Goal: Task Accomplishment & Management: Manage account settings

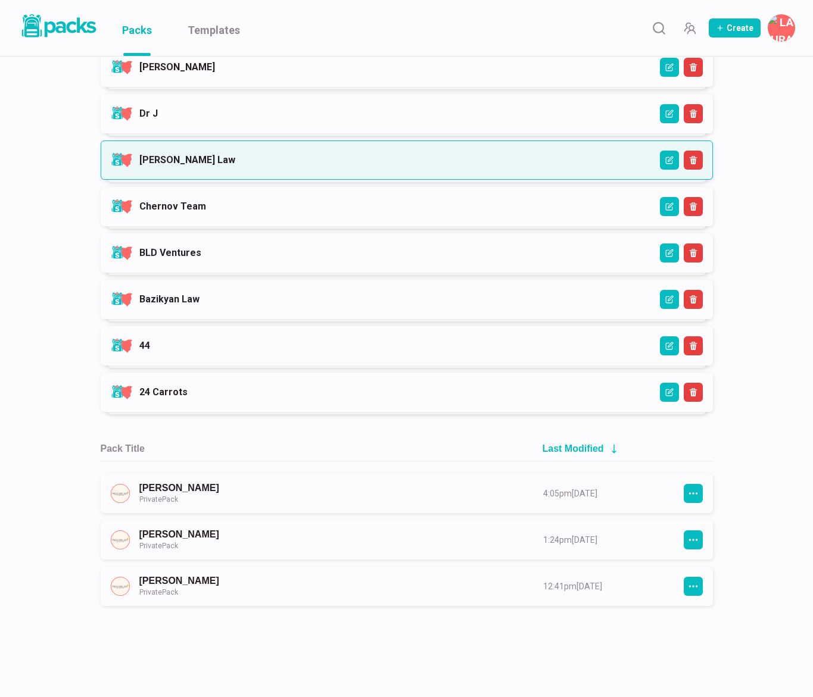
scroll to position [951, 0]
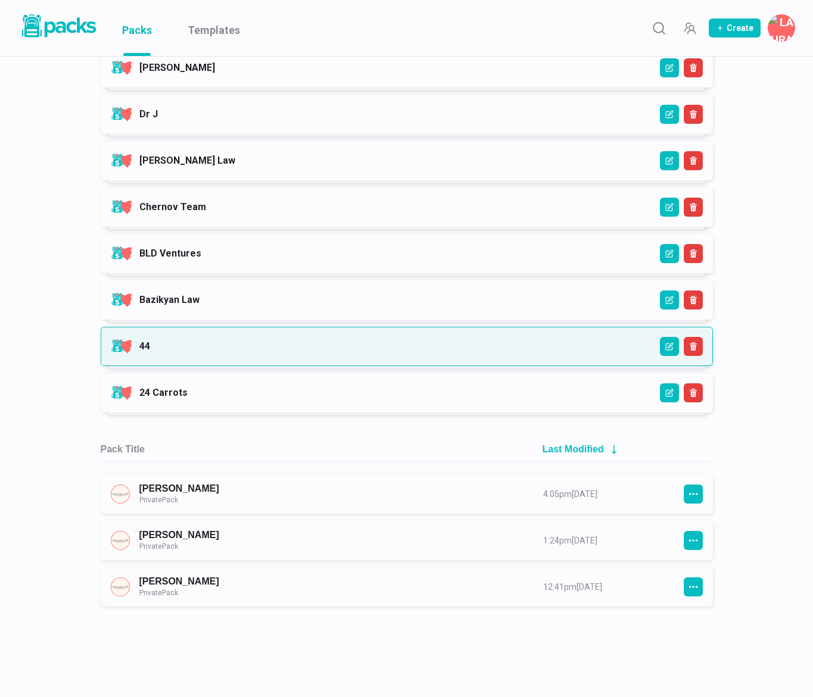
click at [150, 351] on link "44" at bounding box center [144, 346] width 11 height 11
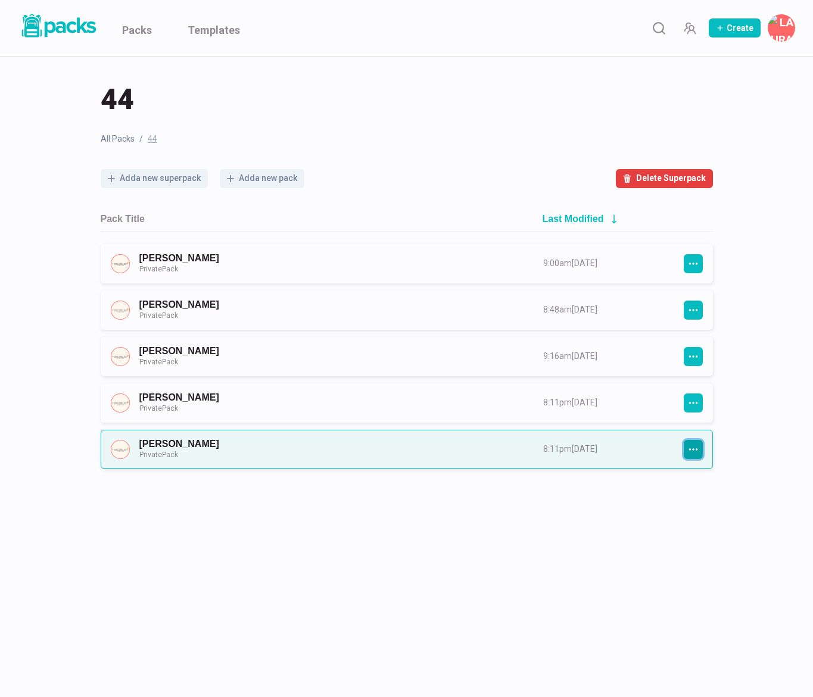
click at [690, 449] on icon "button" at bounding box center [693, 449] width 11 height 11
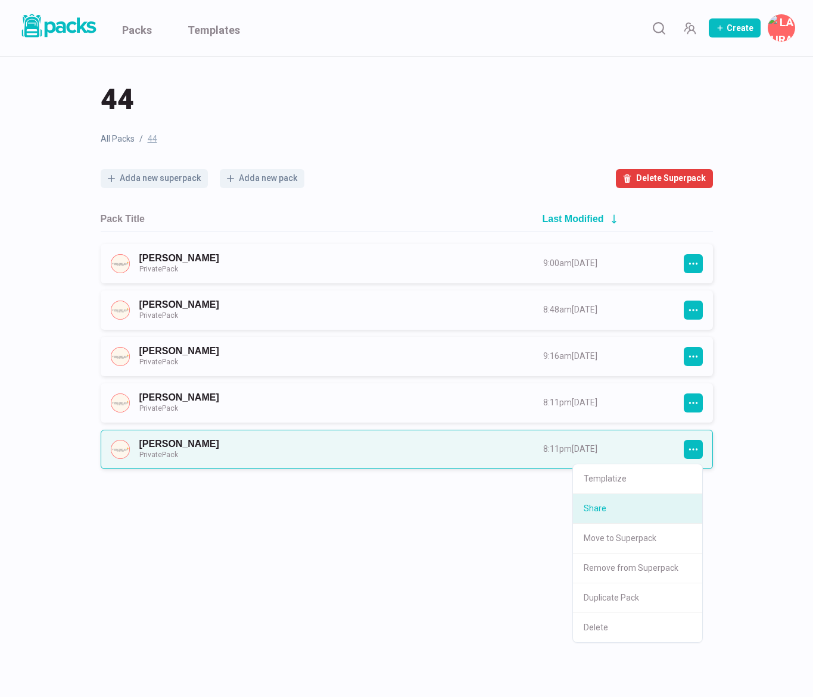
click at [632, 500] on button "Share" at bounding box center [637, 509] width 129 height 30
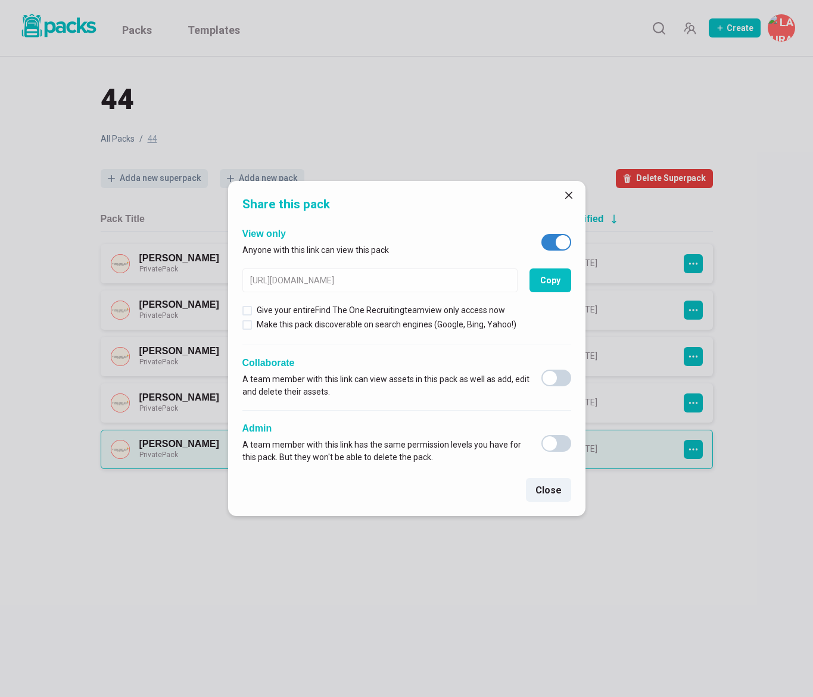
click at [552, 242] on span at bounding box center [556, 242] width 30 height 17
click at [541, 234] on input "checkbox" at bounding box center [541, 233] width 1 height 1
checkbox input "false"
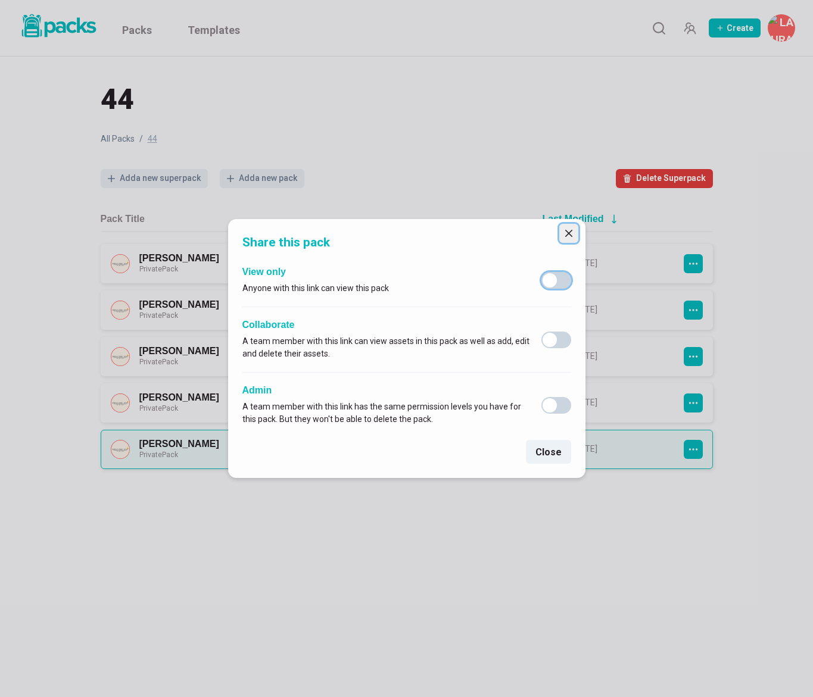
click at [573, 231] on button "Close" at bounding box center [568, 233] width 19 height 19
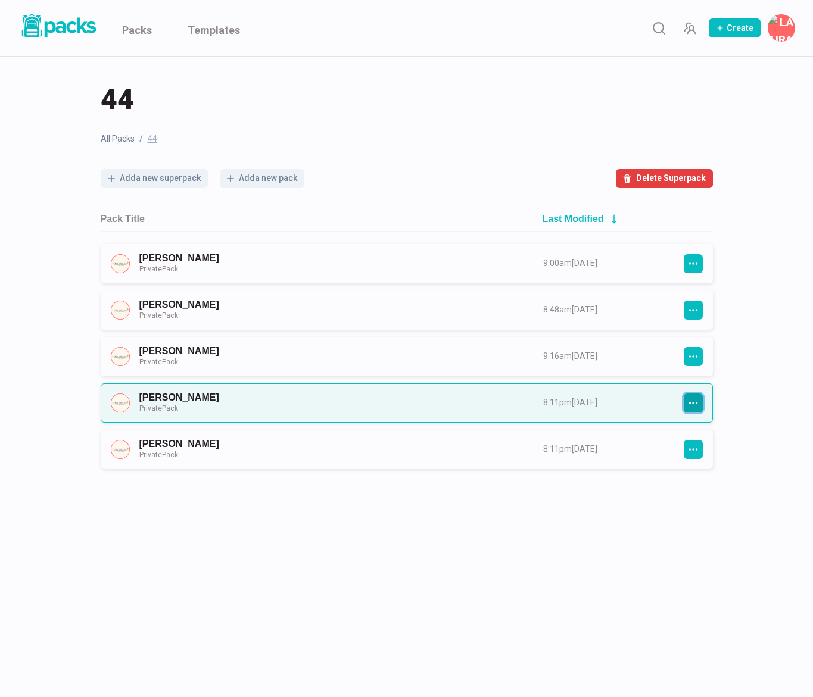
click at [694, 399] on icon "button" at bounding box center [693, 403] width 11 height 11
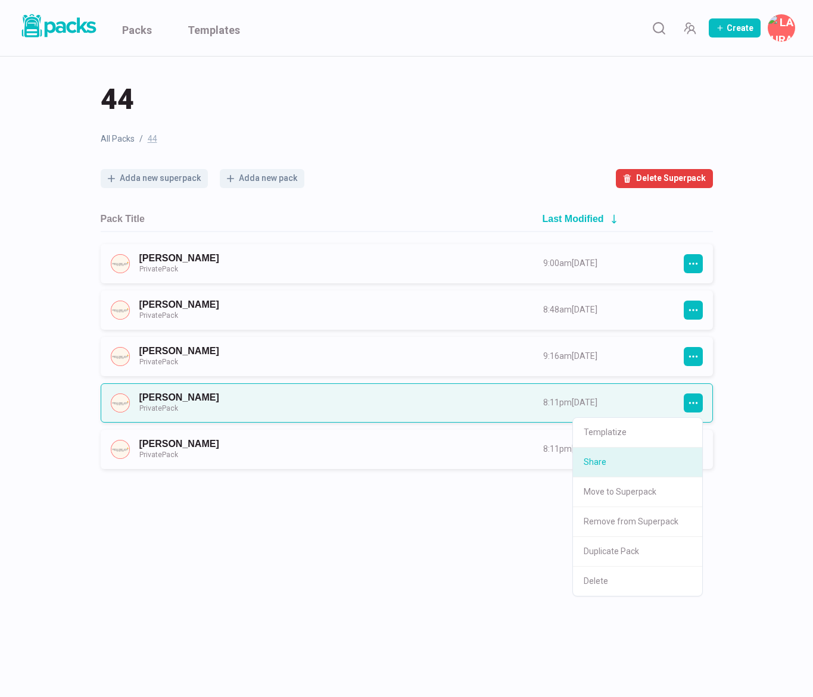
click at [646, 463] on button "Share" at bounding box center [637, 463] width 129 height 30
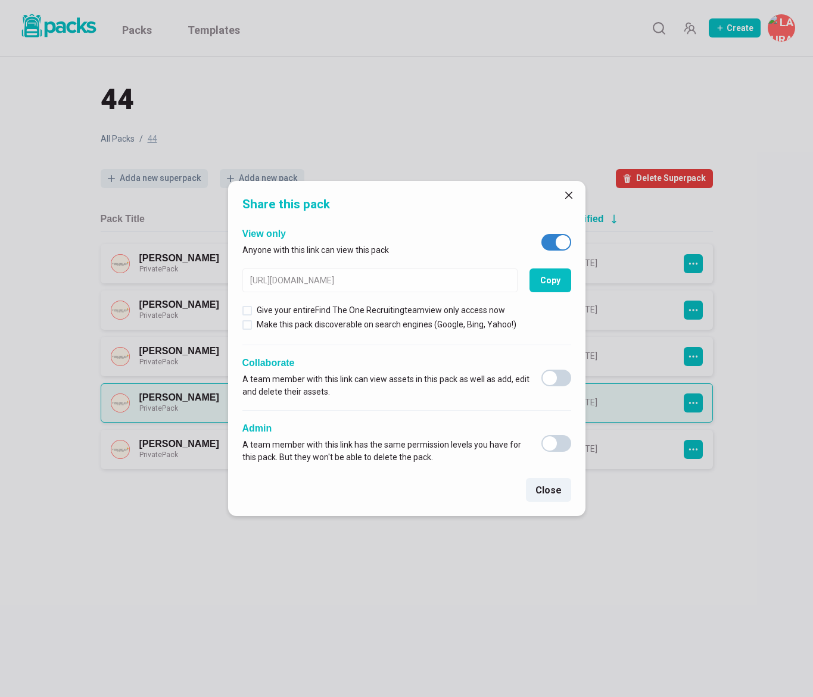
click at [549, 243] on span at bounding box center [556, 242] width 30 height 17
click at [541, 234] on input "checkbox" at bounding box center [541, 233] width 1 height 1
checkbox input "false"
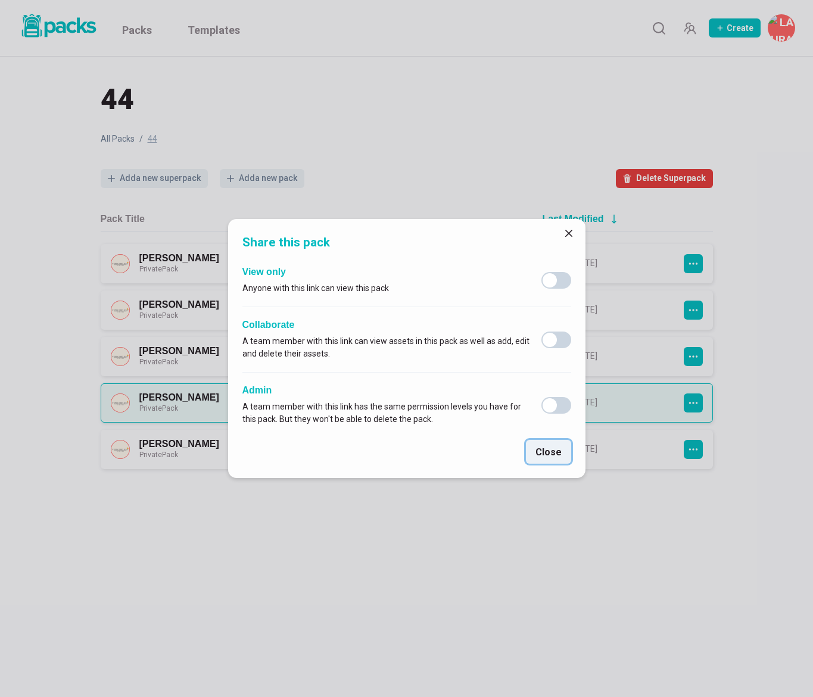
click at [554, 461] on button "Close" at bounding box center [548, 452] width 45 height 24
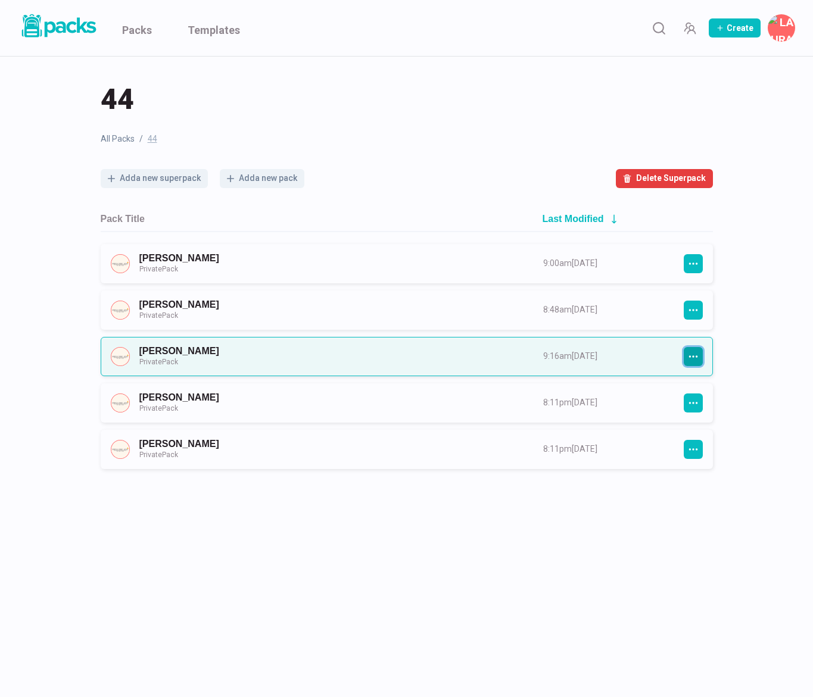
click at [698, 350] on button "button" at bounding box center [692, 356] width 19 height 19
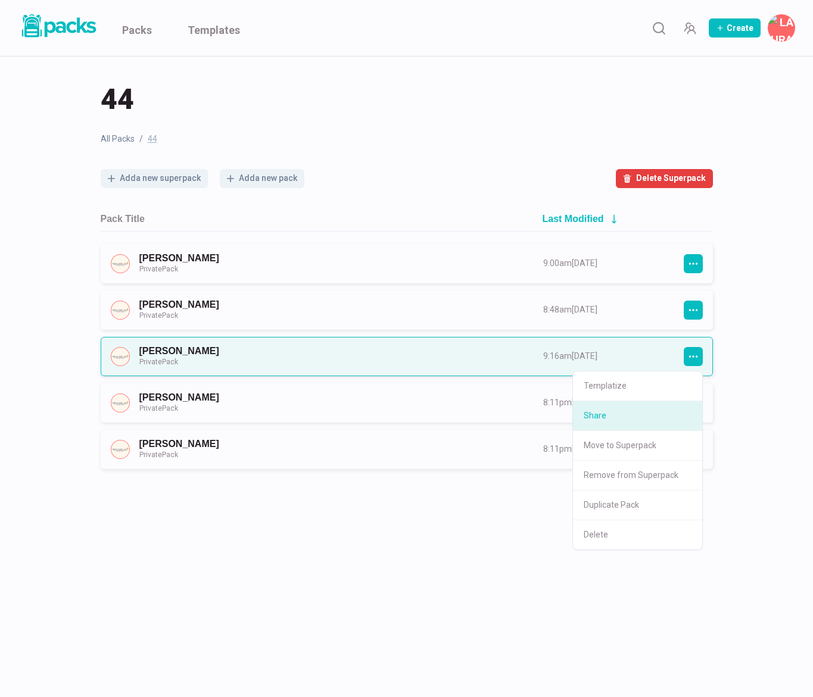
click at [651, 419] on button "Share" at bounding box center [637, 416] width 129 height 30
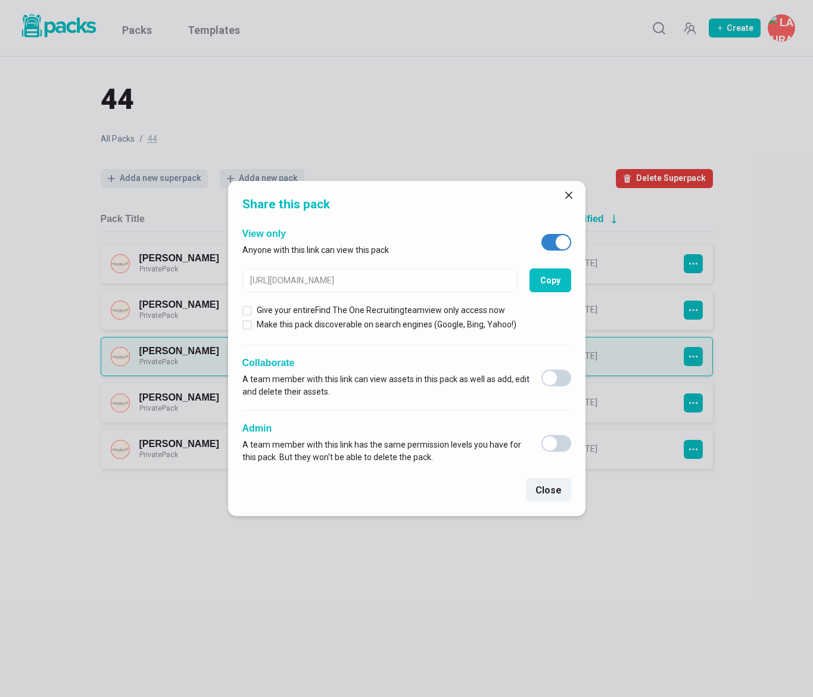
click at [554, 245] on span at bounding box center [556, 242] width 30 height 17
click at [541, 234] on input "checkbox" at bounding box center [541, 233] width 1 height 1
checkbox input "false"
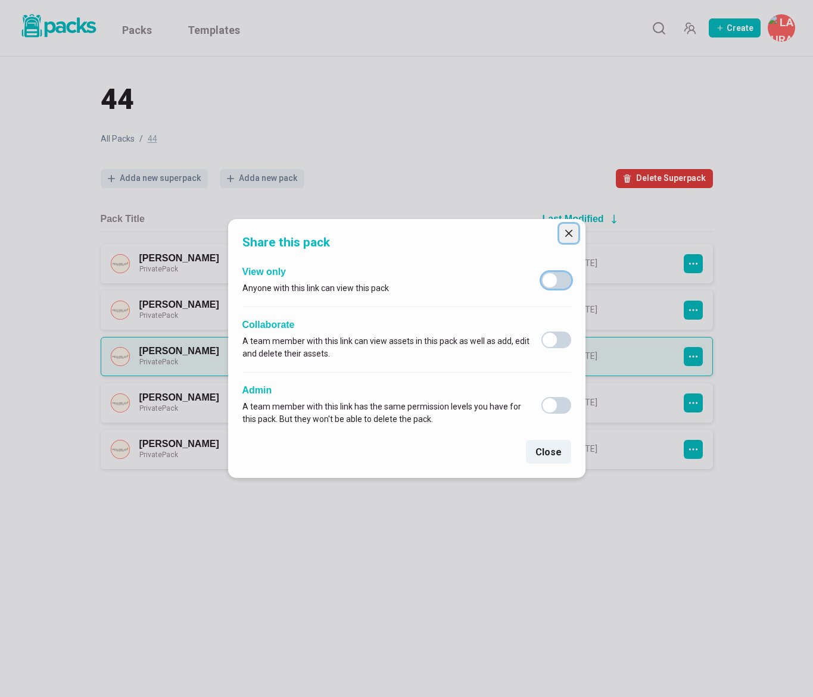
click at [573, 230] on button "Close" at bounding box center [568, 233] width 19 height 19
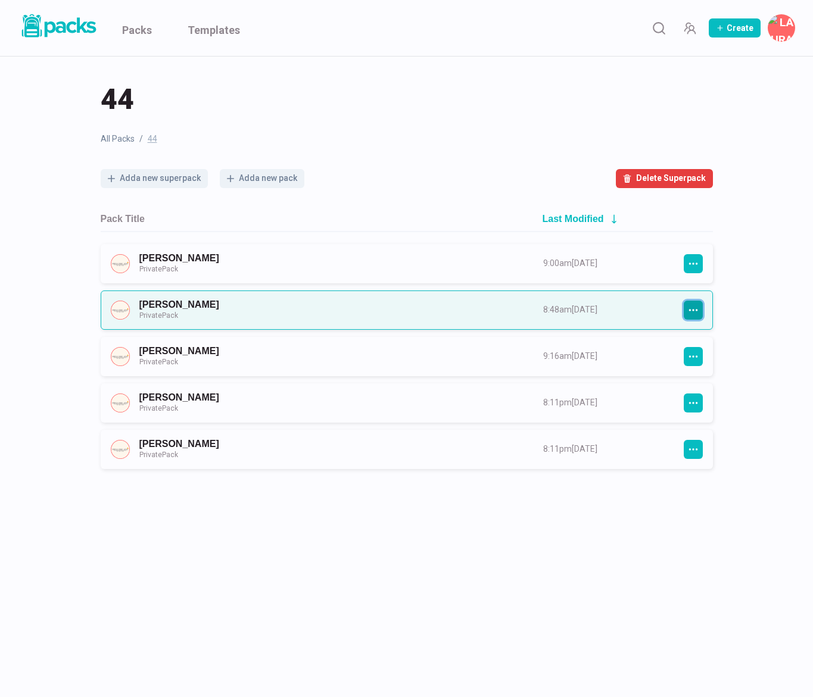
click at [689, 309] on icon "button" at bounding box center [692, 310] width 9 height 2
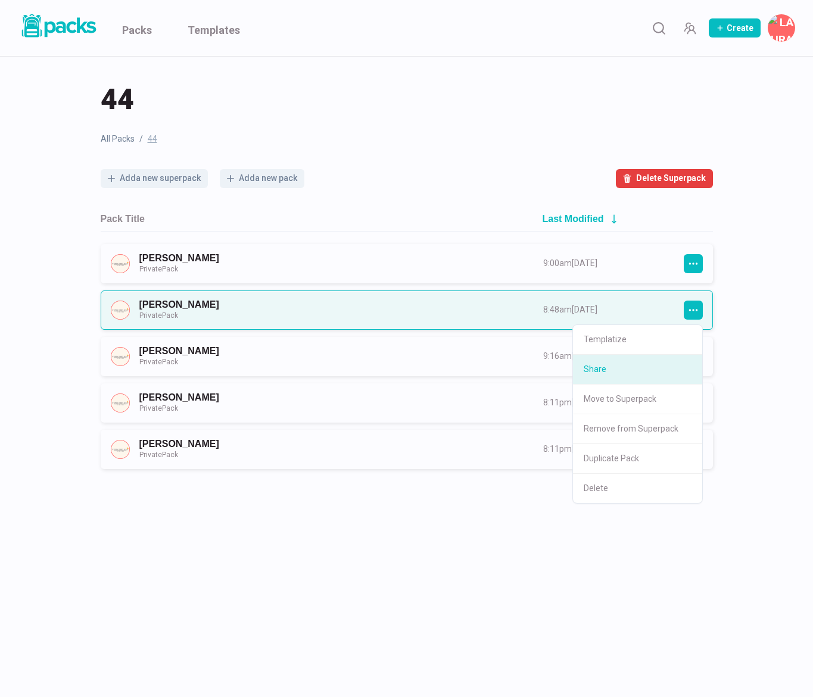
click at [641, 377] on button "Share" at bounding box center [637, 370] width 129 height 30
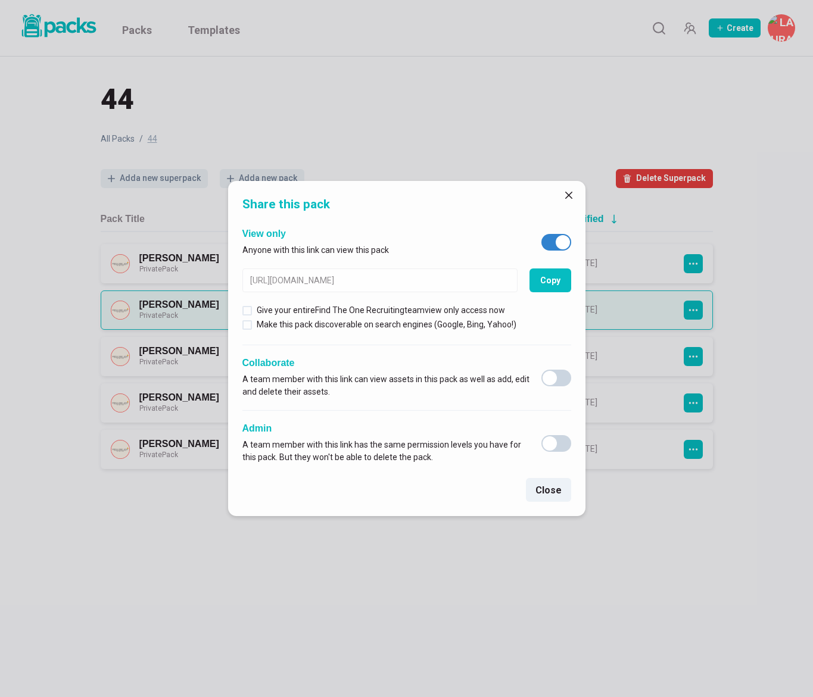
click at [546, 243] on span at bounding box center [556, 242] width 30 height 17
click at [541, 234] on input "checkbox" at bounding box center [541, 233] width 1 height 1
checkbox input "false"
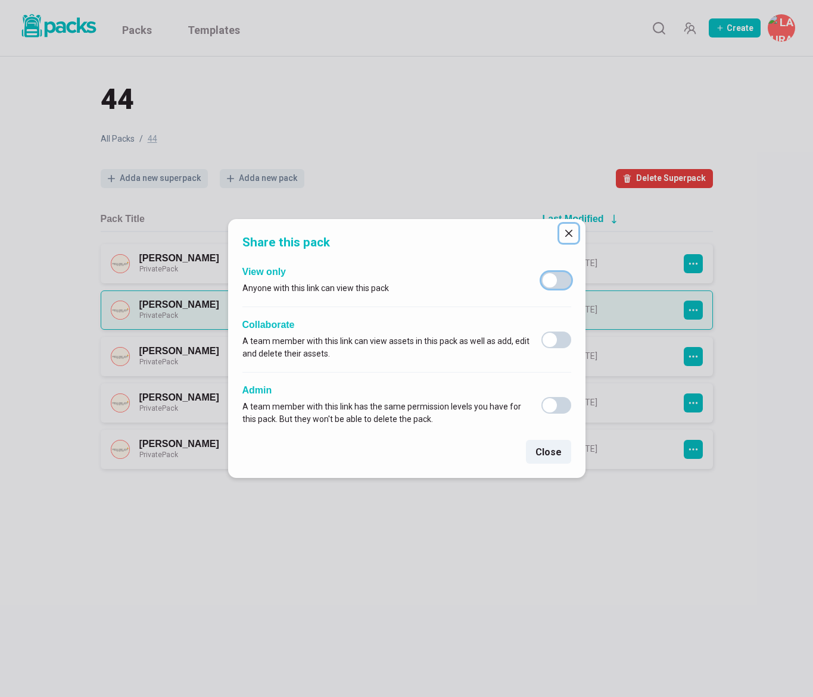
click at [571, 232] on icon "Close" at bounding box center [568, 233] width 7 height 7
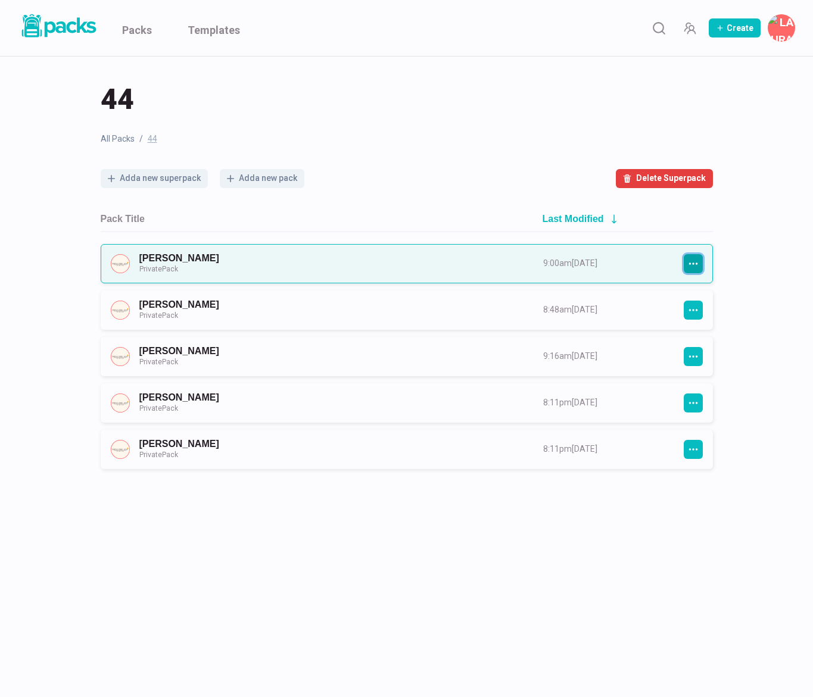
click at [692, 267] on icon "button" at bounding box center [693, 263] width 11 height 11
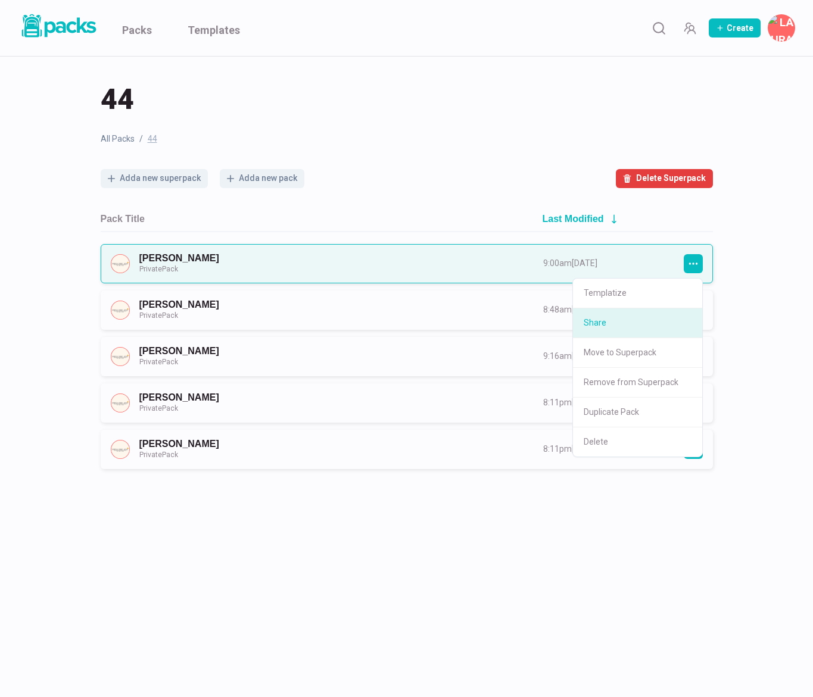
click at [662, 329] on button "Share" at bounding box center [637, 323] width 129 height 30
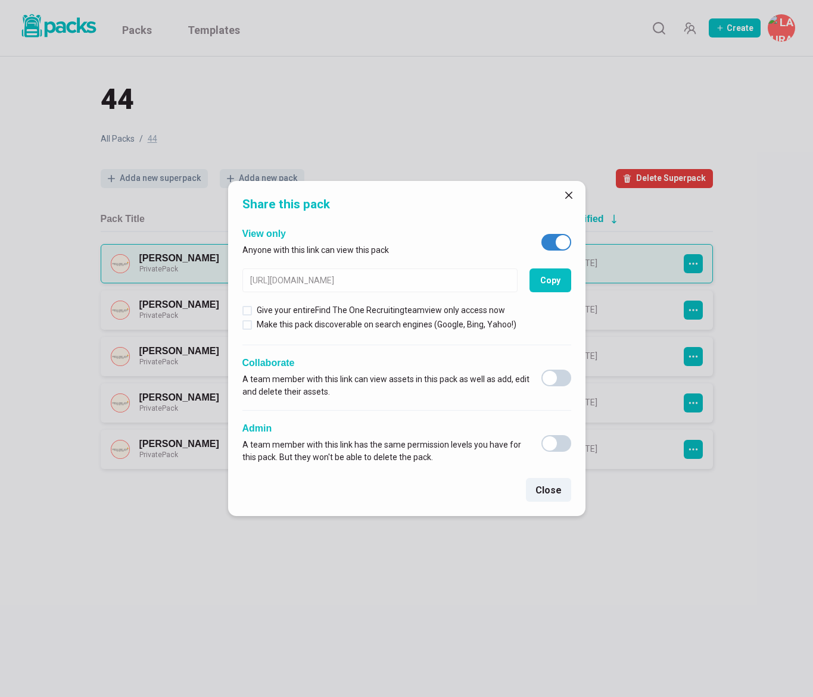
click at [551, 242] on span at bounding box center [556, 242] width 30 height 17
click at [541, 234] on input "checkbox" at bounding box center [541, 233] width 1 height 1
checkbox input "false"
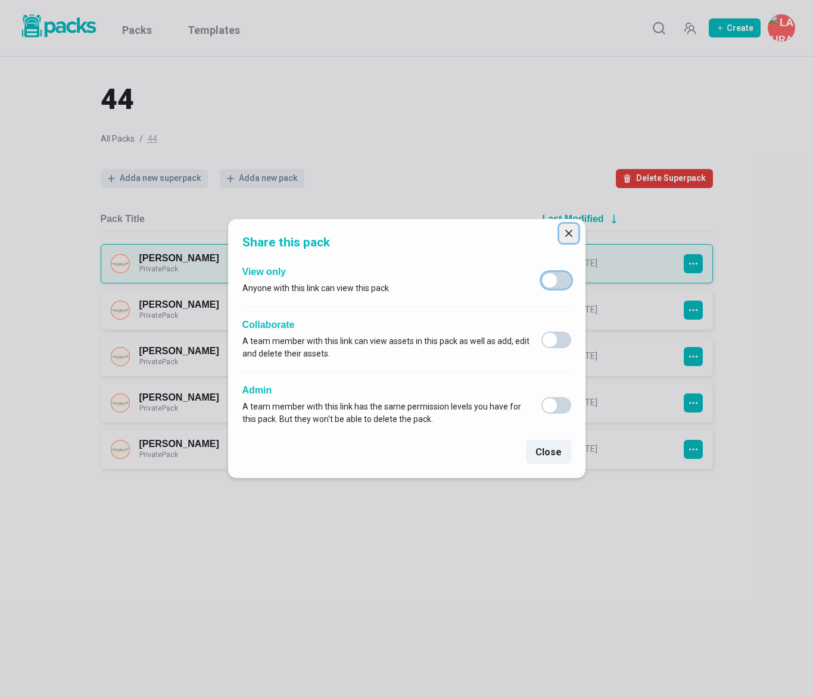
click at [570, 233] on icon "Close" at bounding box center [568, 233] width 7 height 7
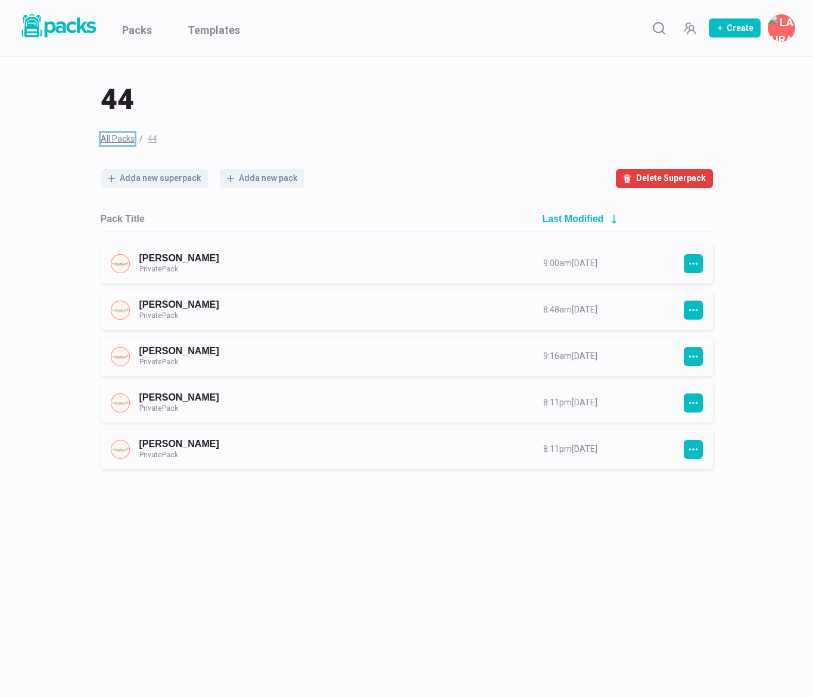
click at [125, 138] on link "All Packs" at bounding box center [118, 139] width 34 height 13
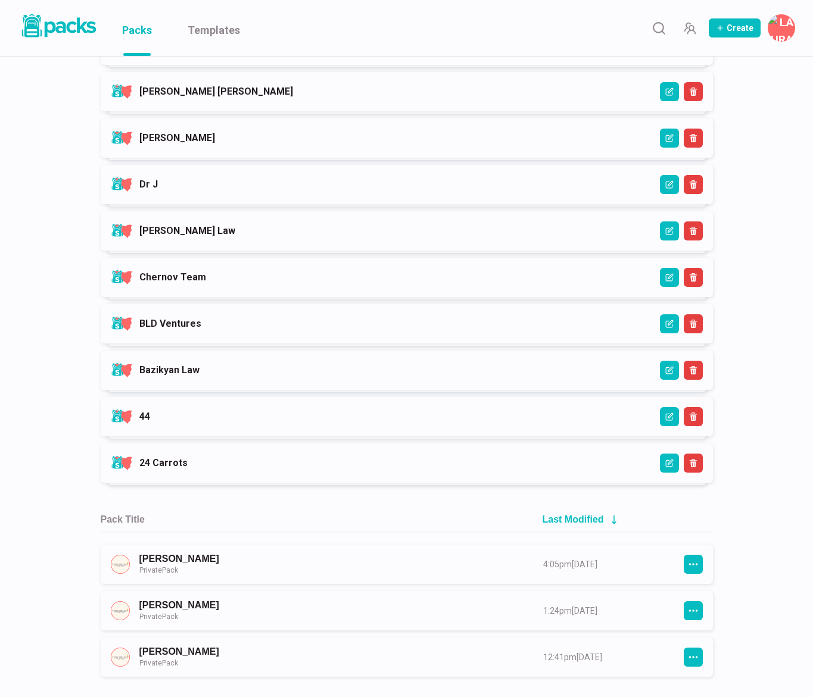
scroll to position [972, 0]
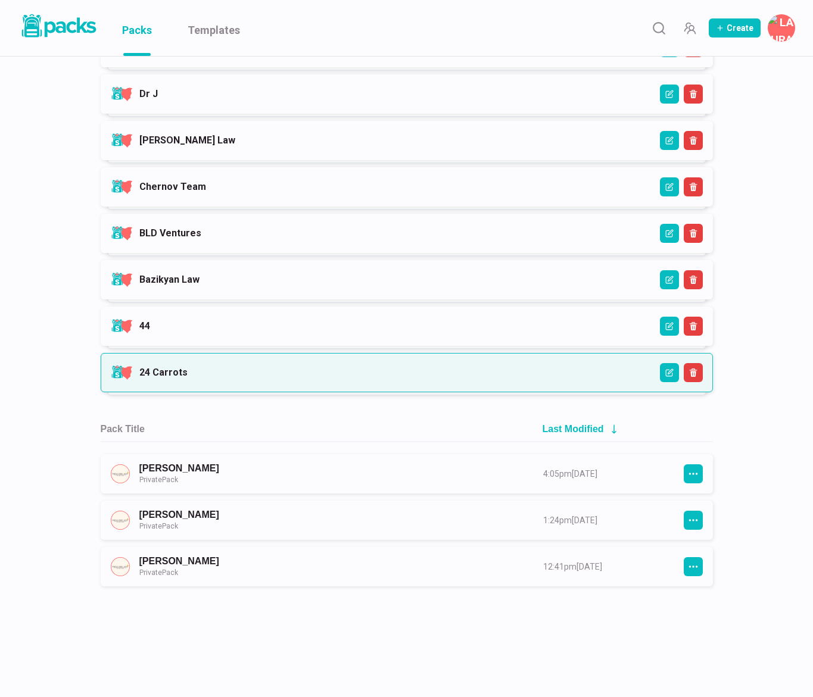
click at [188, 378] on link "24 Carrots" at bounding box center [163, 372] width 48 height 11
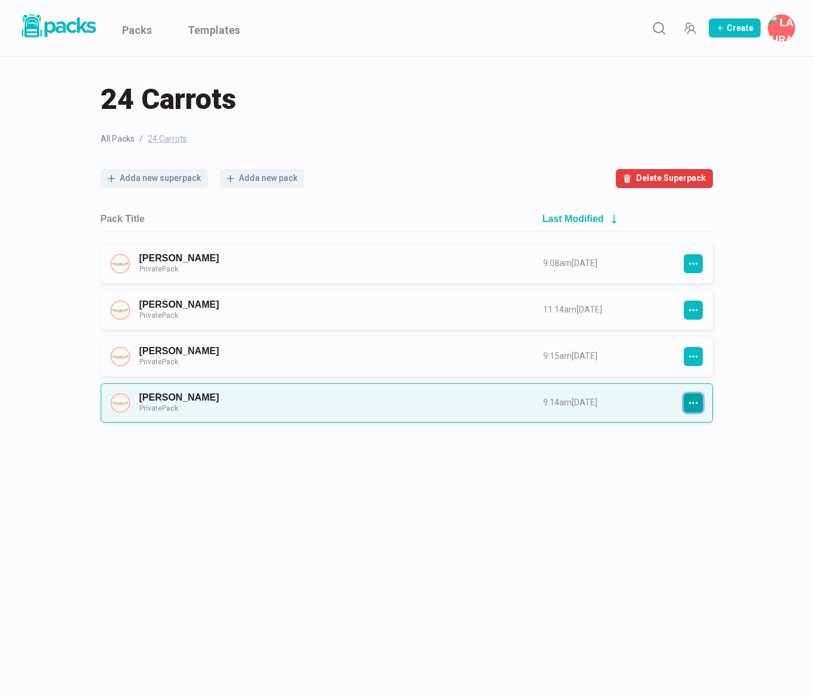
click at [690, 400] on icon "button" at bounding box center [693, 403] width 11 height 11
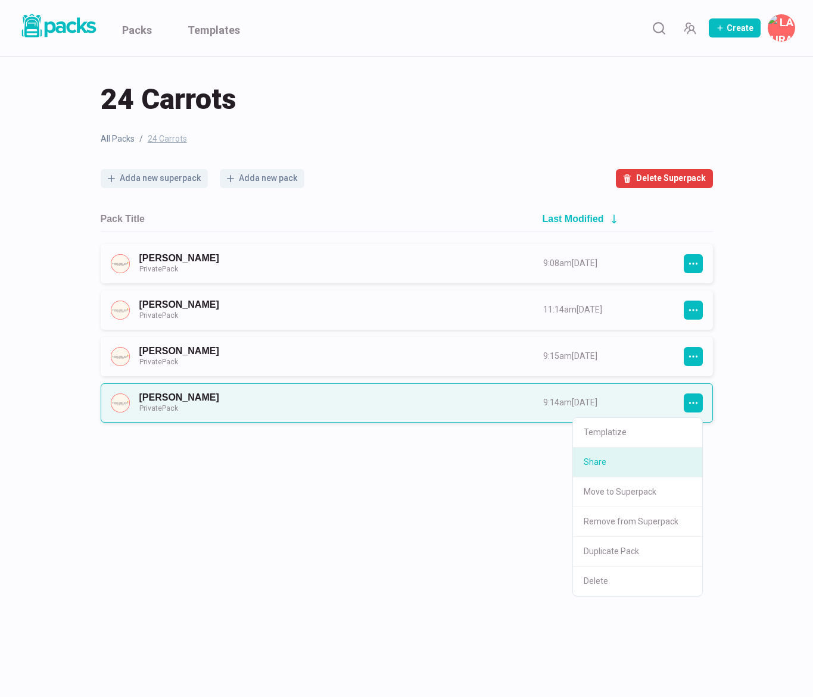
click at [634, 467] on button "Share" at bounding box center [637, 463] width 129 height 30
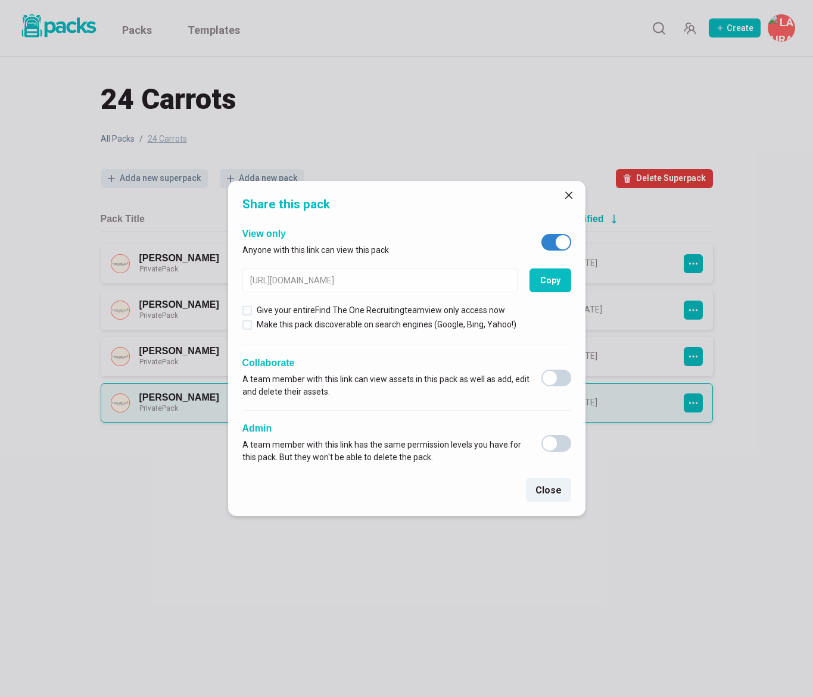
click at [552, 235] on span at bounding box center [556, 242] width 30 height 17
click at [541, 234] on input "checkbox" at bounding box center [541, 233] width 1 height 1
checkbox input "false"
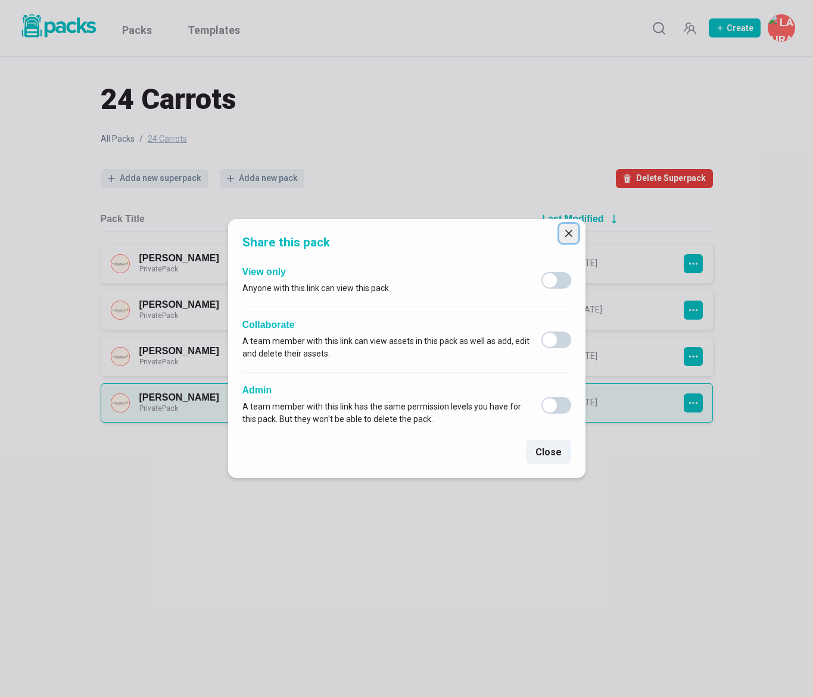
click at [567, 233] on icon "Close" at bounding box center [567, 233] width 7 height 7
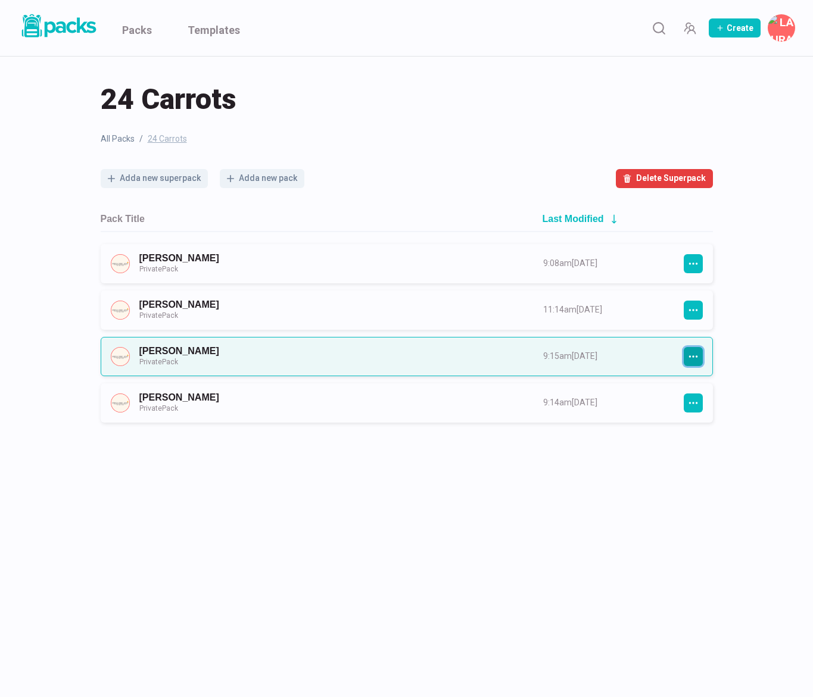
click at [695, 354] on icon "button" at bounding box center [693, 356] width 11 height 11
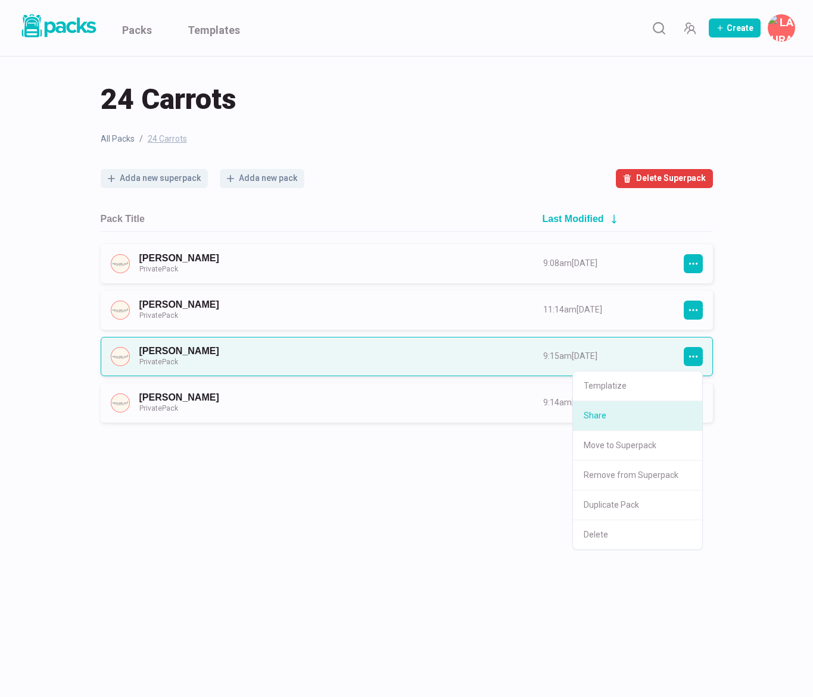
click at [641, 424] on button "Share" at bounding box center [637, 416] width 129 height 30
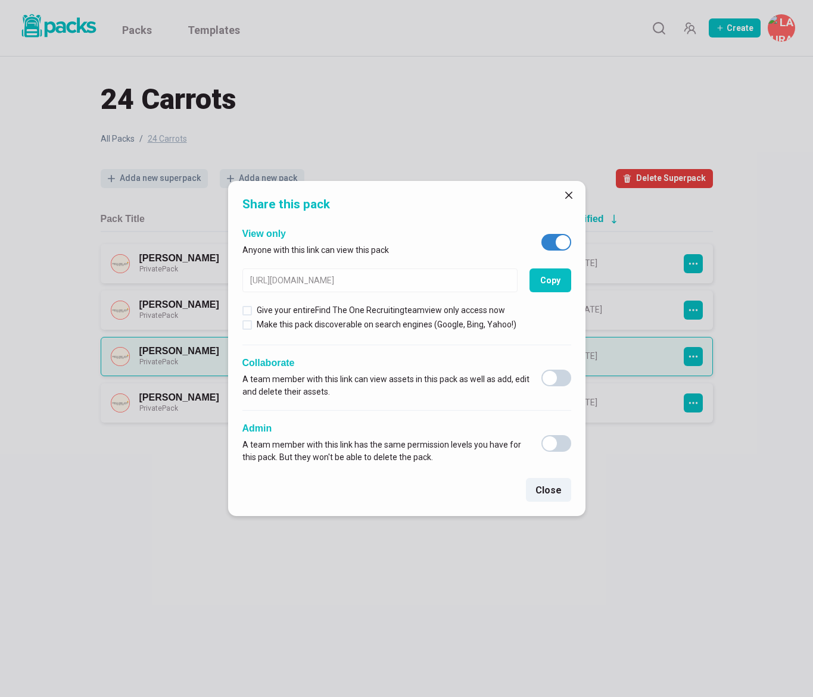
click at [565, 190] on button "Close" at bounding box center [568, 195] width 19 height 19
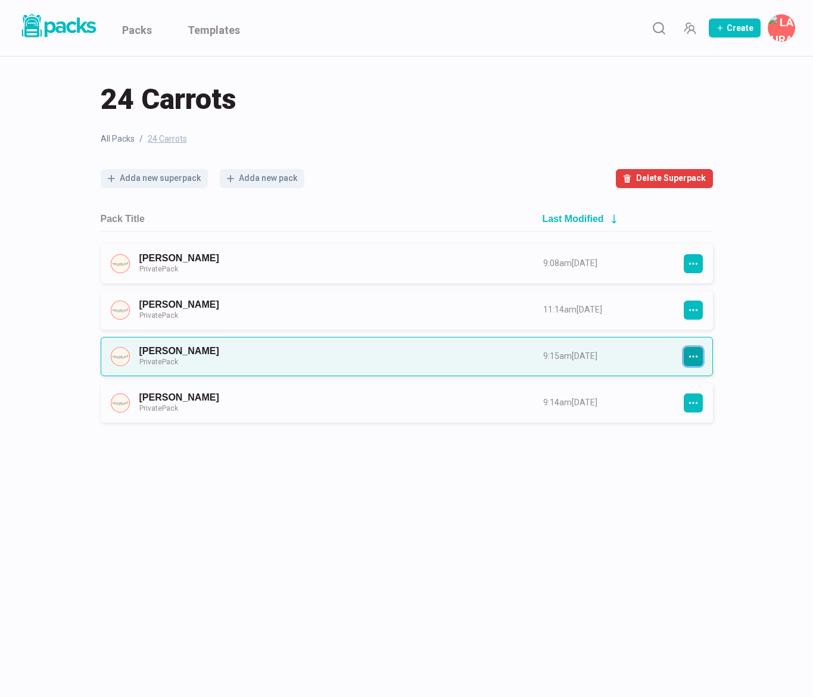
click at [693, 354] on icon "button" at bounding box center [693, 356] width 11 height 11
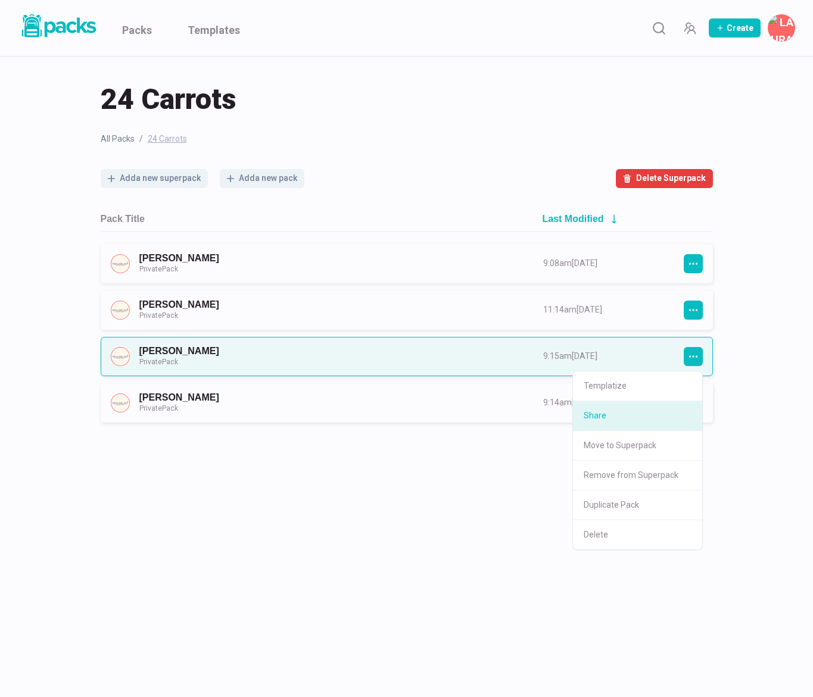
click at [616, 423] on button "Share" at bounding box center [637, 416] width 129 height 30
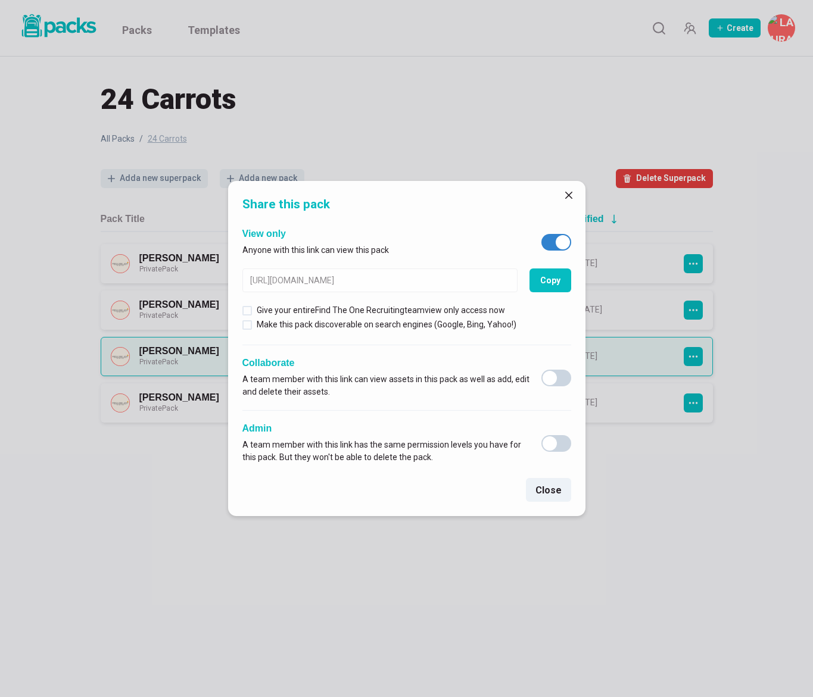
click at [557, 243] on span at bounding box center [562, 242] width 14 height 14
click at [541, 234] on input "checkbox" at bounding box center [541, 233] width 1 height 1
checkbox input "false"
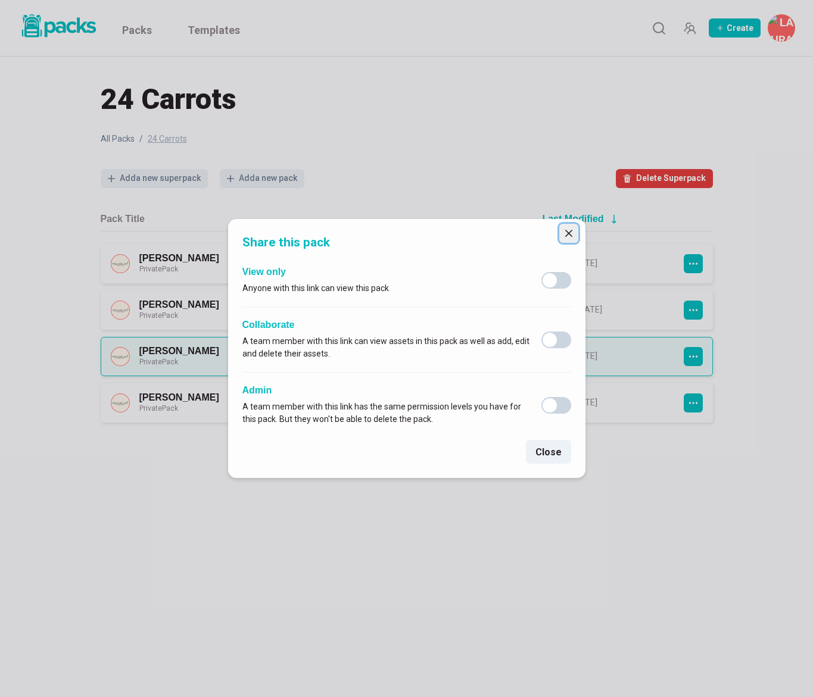
click at [569, 235] on icon "Close" at bounding box center [568, 233] width 7 height 7
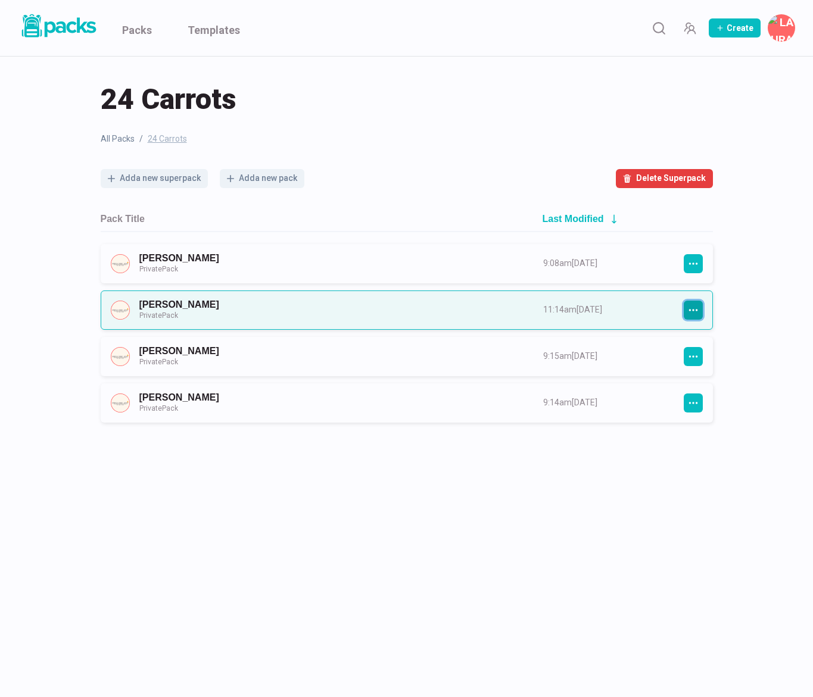
click at [694, 309] on icon "button" at bounding box center [693, 310] width 11 height 11
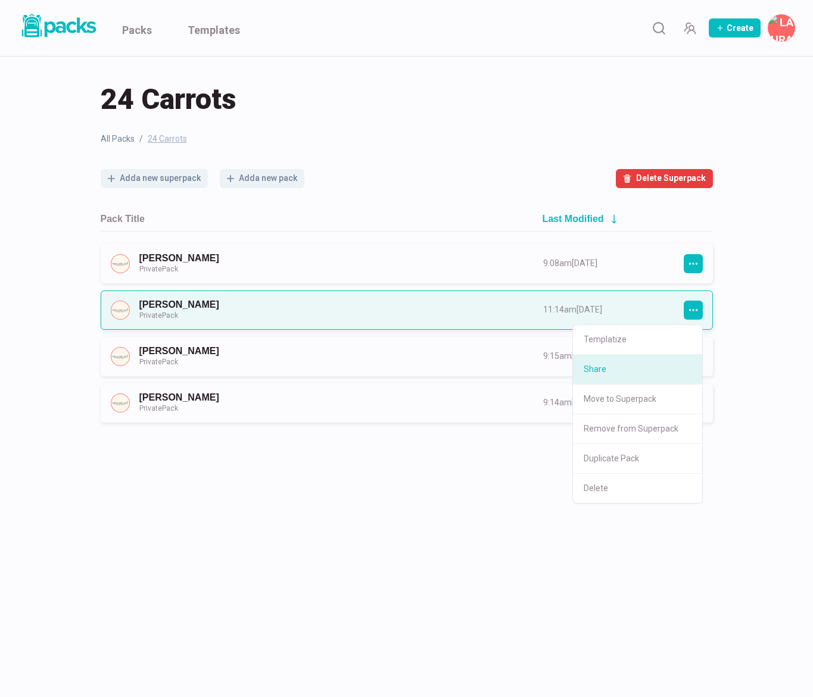
click at [653, 372] on button "Share" at bounding box center [637, 370] width 129 height 30
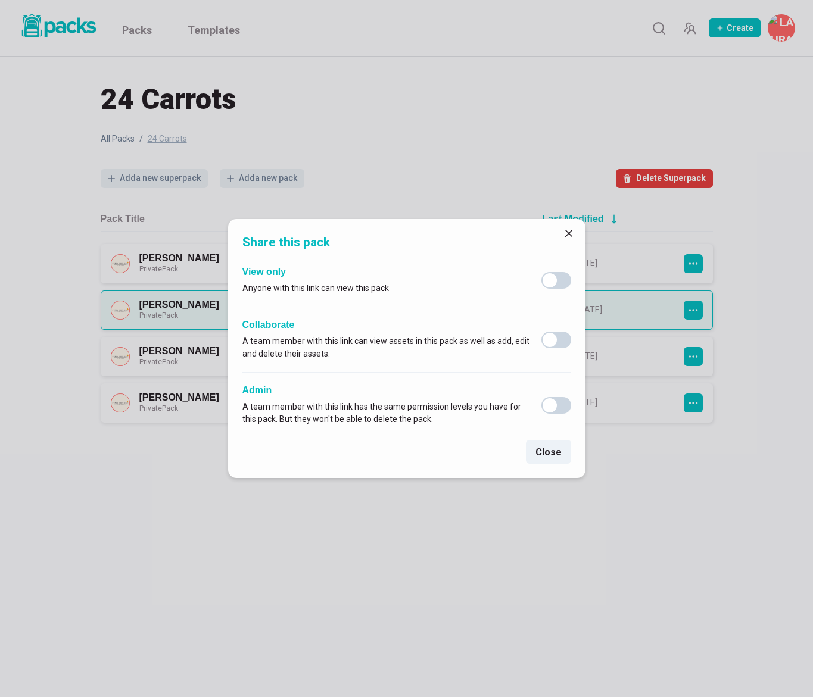
drag, startPoint x: 564, startPoint y: 235, endPoint x: 577, endPoint y: 237, distance: 12.7
click at [565, 235] on icon "Close" at bounding box center [568, 233] width 7 height 7
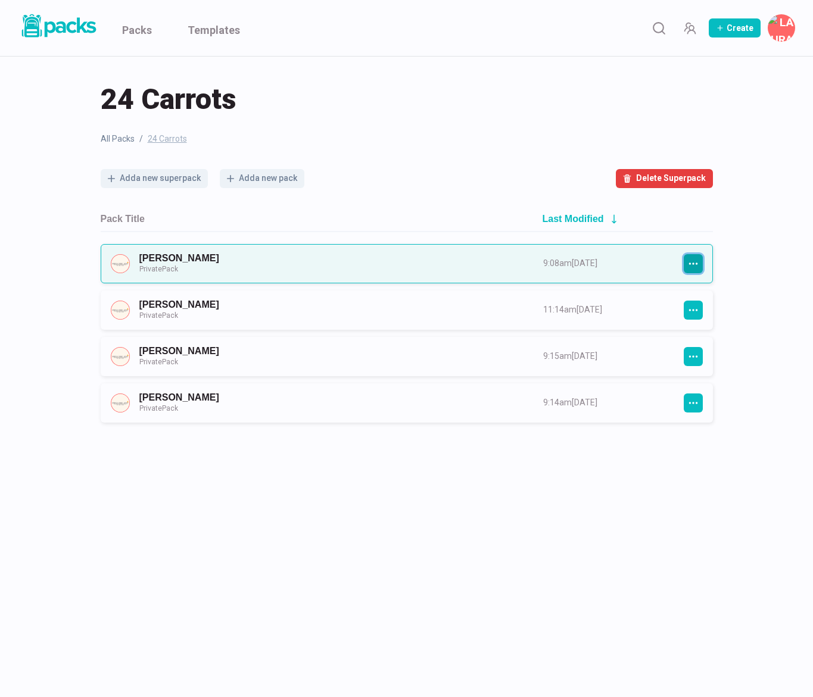
click at [690, 263] on icon "button" at bounding box center [693, 263] width 11 height 11
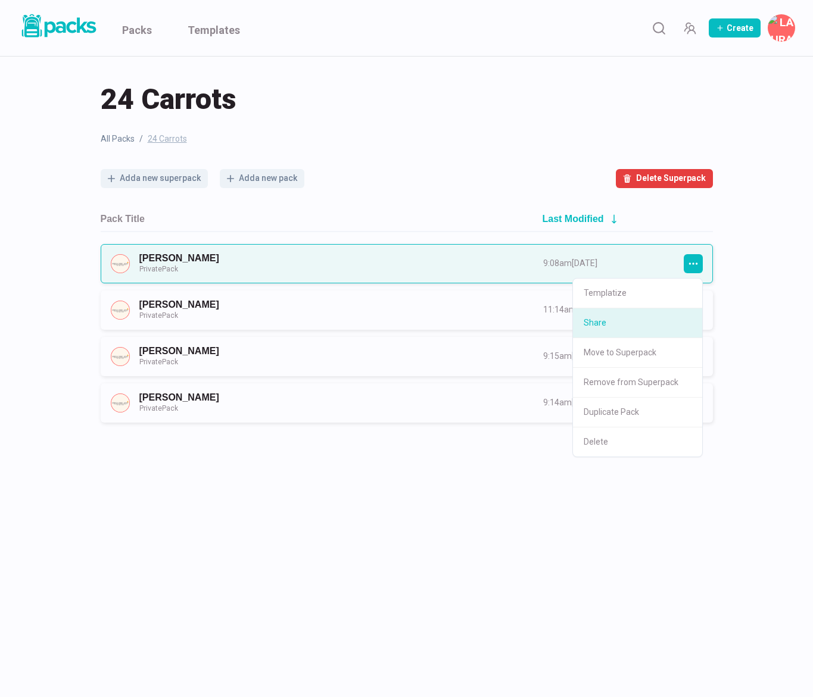
click at [627, 328] on button "Share" at bounding box center [637, 323] width 129 height 30
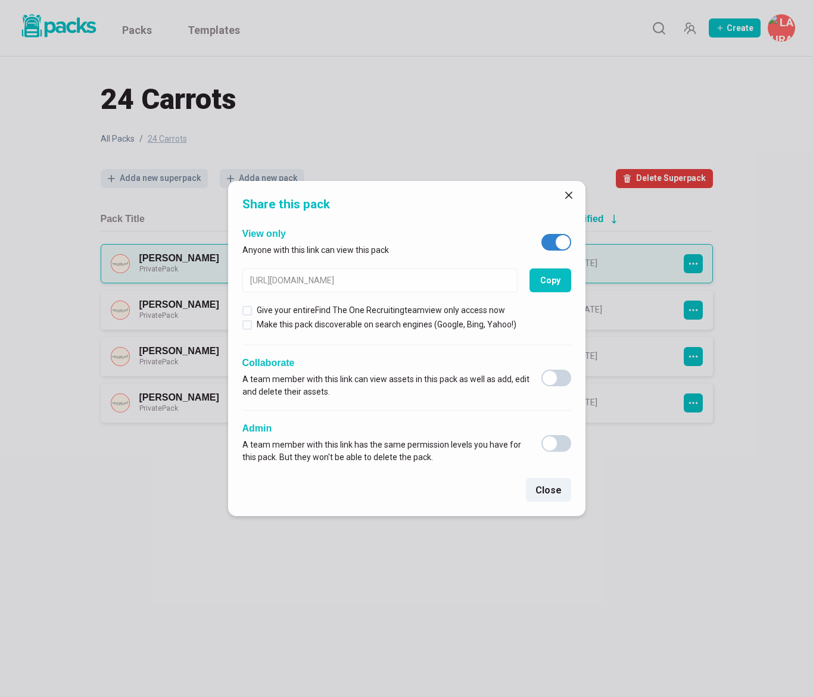
drag, startPoint x: 558, startPoint y: 240, endPoint x: 560, endPoint y: 219, distance: 21.5
click at [558, 240] on span at bounding box center [562, 242] width 14 height 14
click at [541, 234] on input "checkbox" at bounding box center [541, 233] width 1 height 1
checkbox input "false"
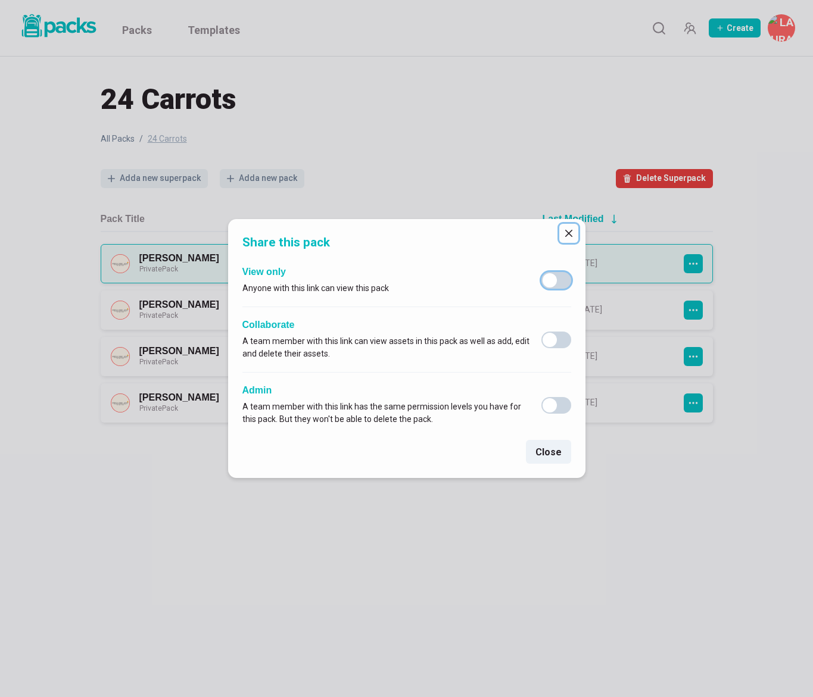
click at [569, 232] on icon "Close" at bounding box center [567, 233] width 7 height 7
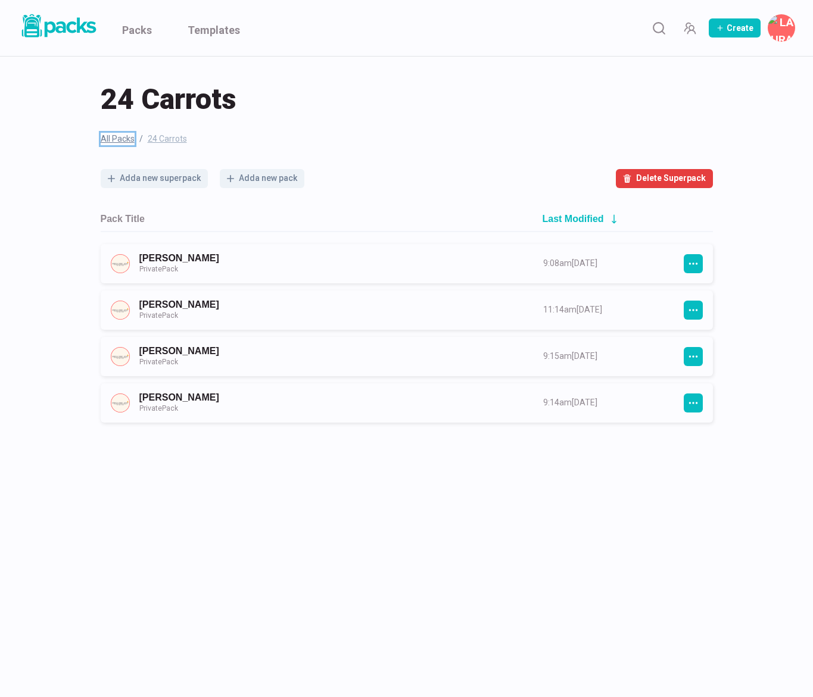
click at [113, 135] on link "All Packs" at bounding box center [118, 139] width 34 height 13
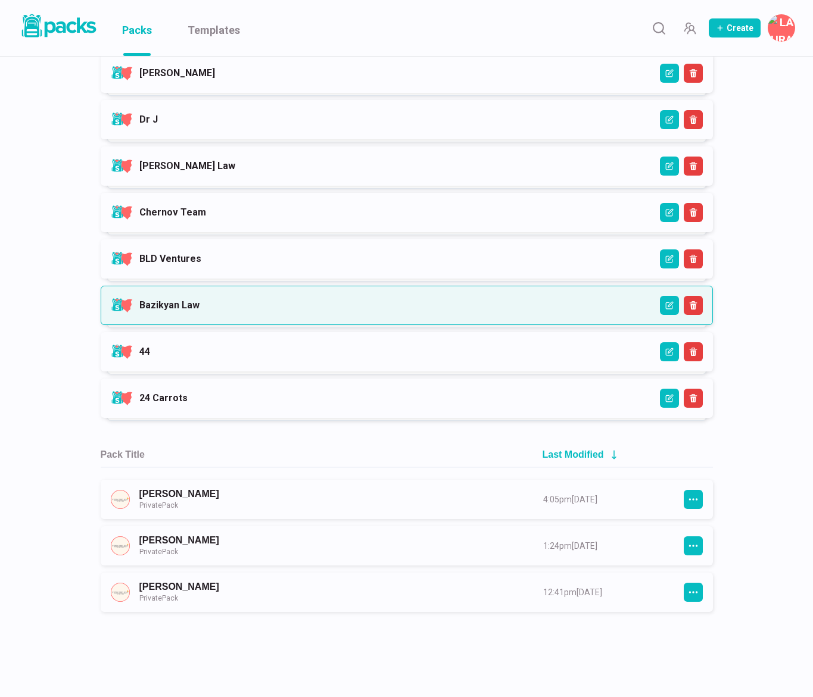
scroll to position [972, 0]
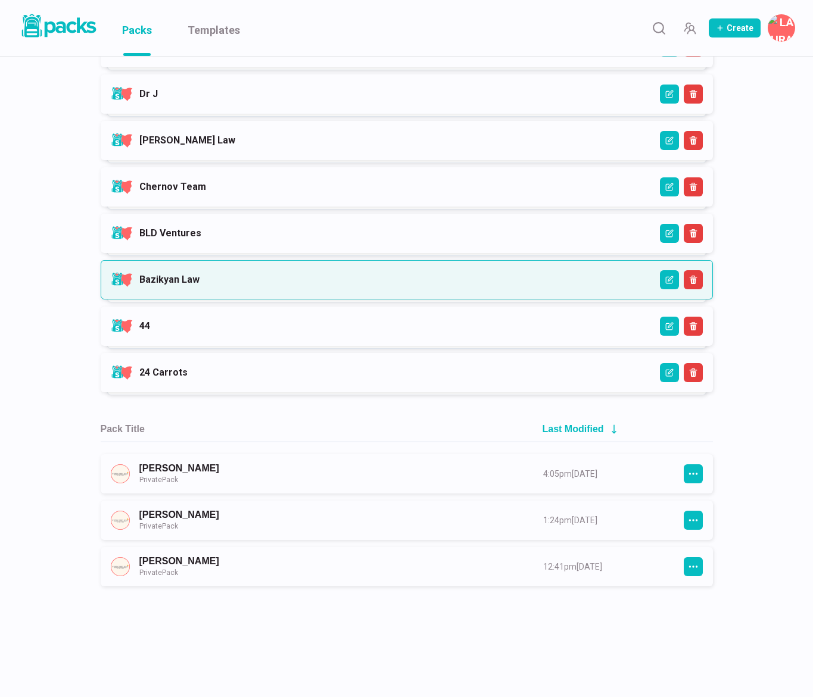
click at [199, 284] on link "Bazikyan Law" at bounding box center [169, 279] width 60 height 11
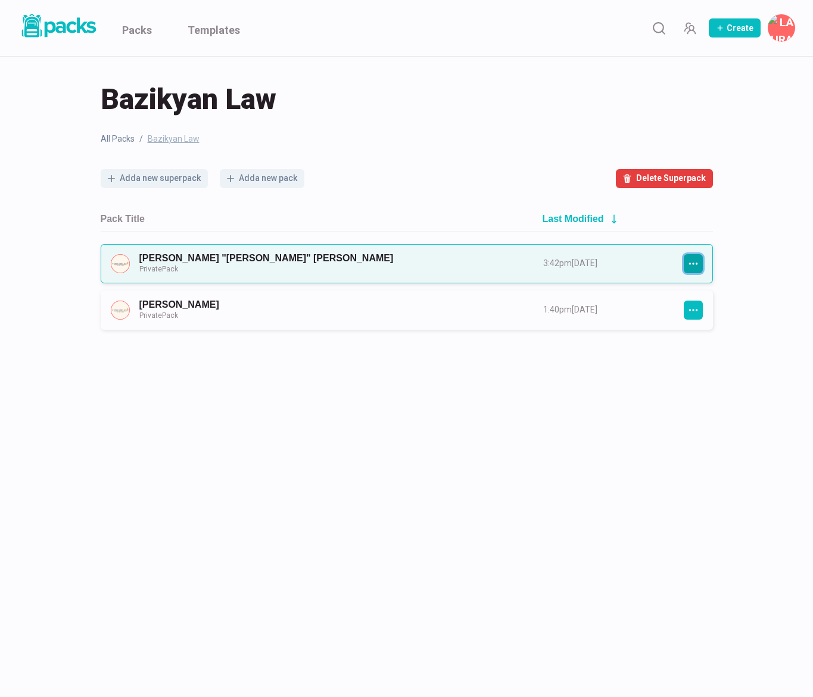
click at [692, 265] on icon "button" at bounding box center [693, 263] width 11 height 11
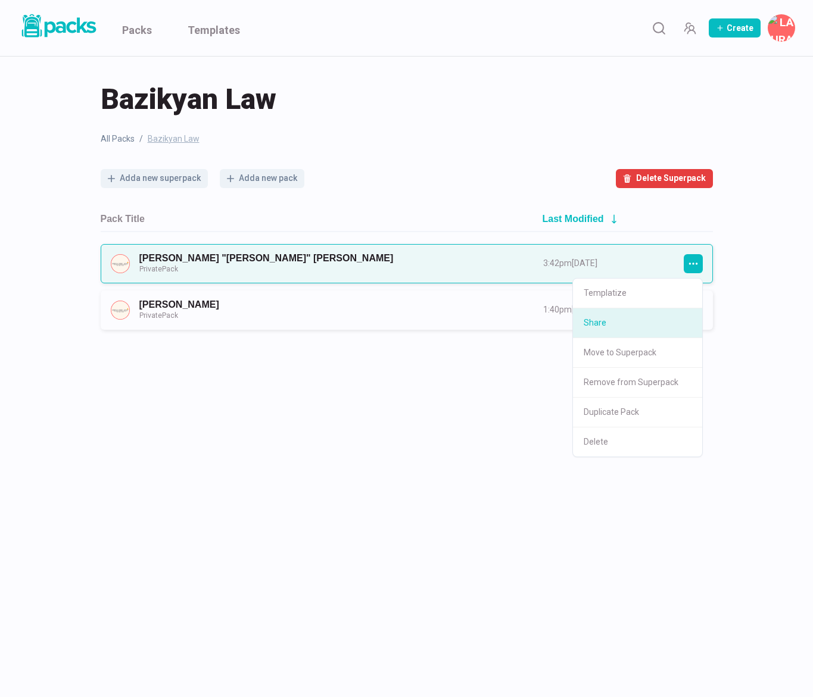
click at [617, 323] on button "Share" at bounding box center [637, 323] width 129 height 30
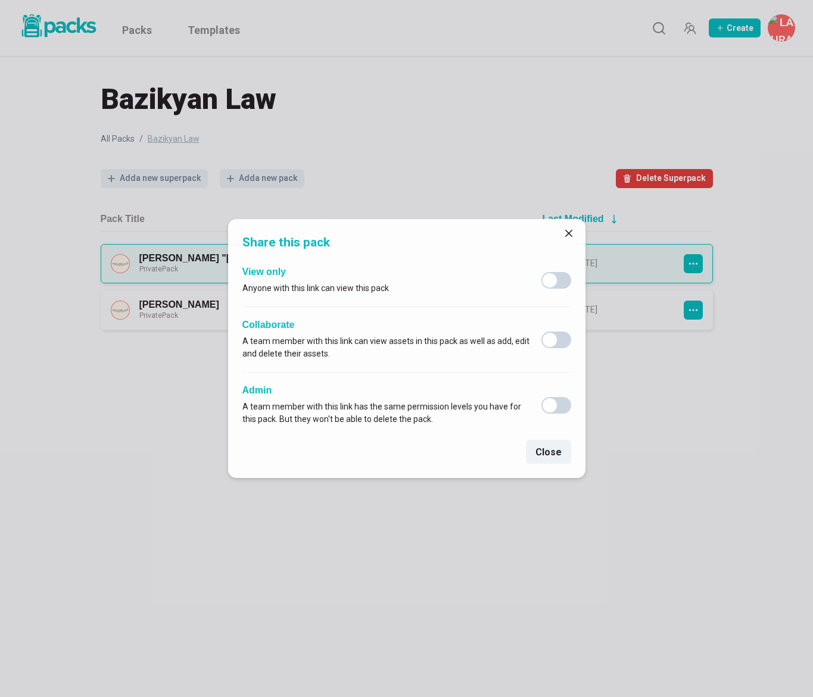
drag, startPoint x: 565, startPoint y: 229, endPoint x: 656, endPoint y: 267, distance: 98.5
click at [565, 229] on button "Close" at bounding box center [568, 233] width 19 height 19
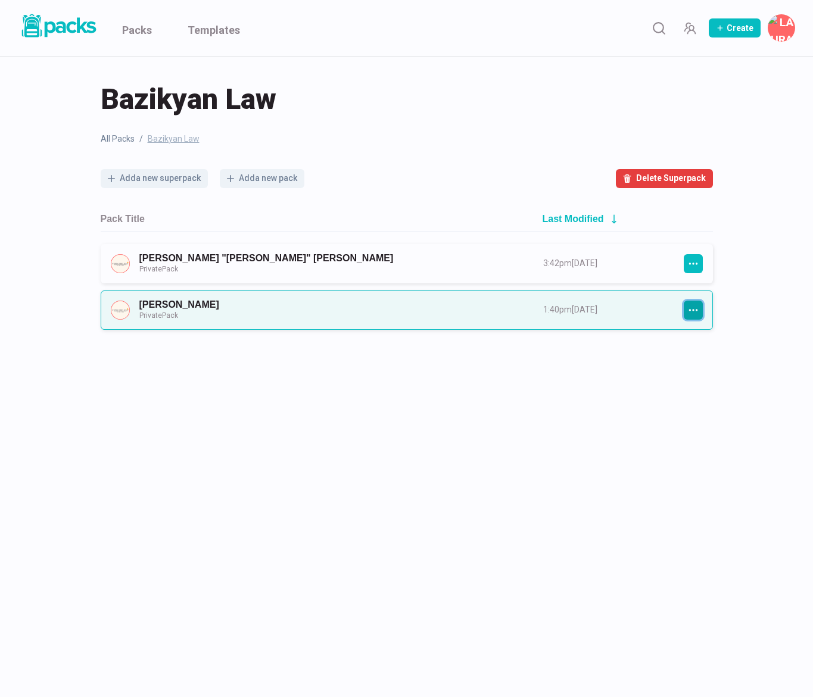
click at [688, 313] on icon "button" at bounding box center [693, 310] width 11 height 11
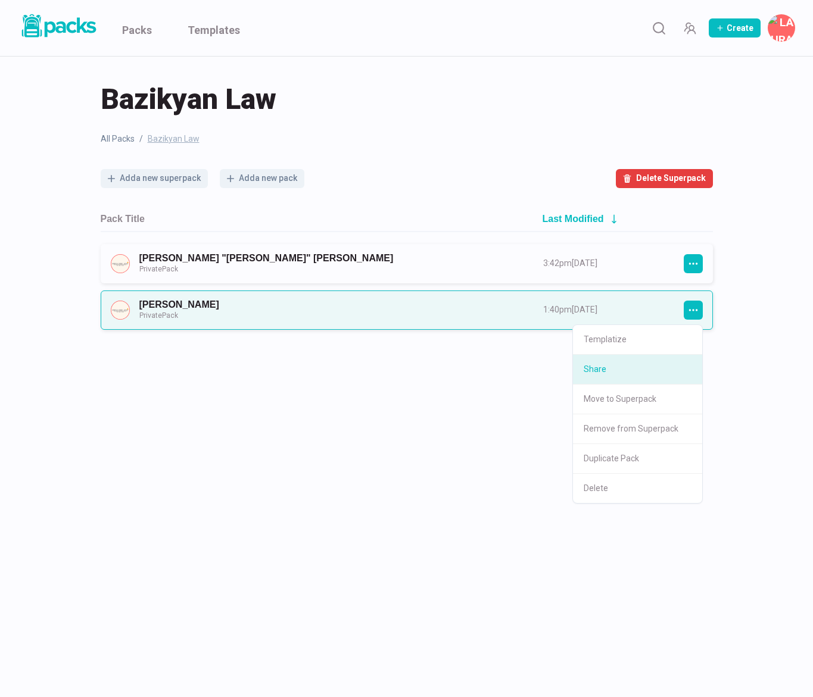
click at [630, 361] on button "Share" at bounding box center [637, 370] width 129 height 30
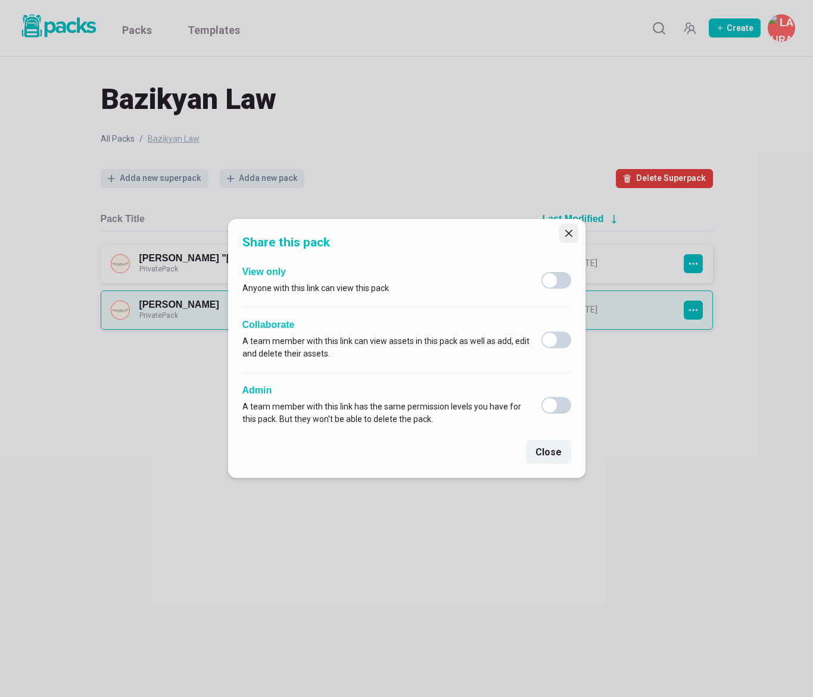
click at [566, 235] on icon "Close" at bounding box center [568, 233] width 7 height 7
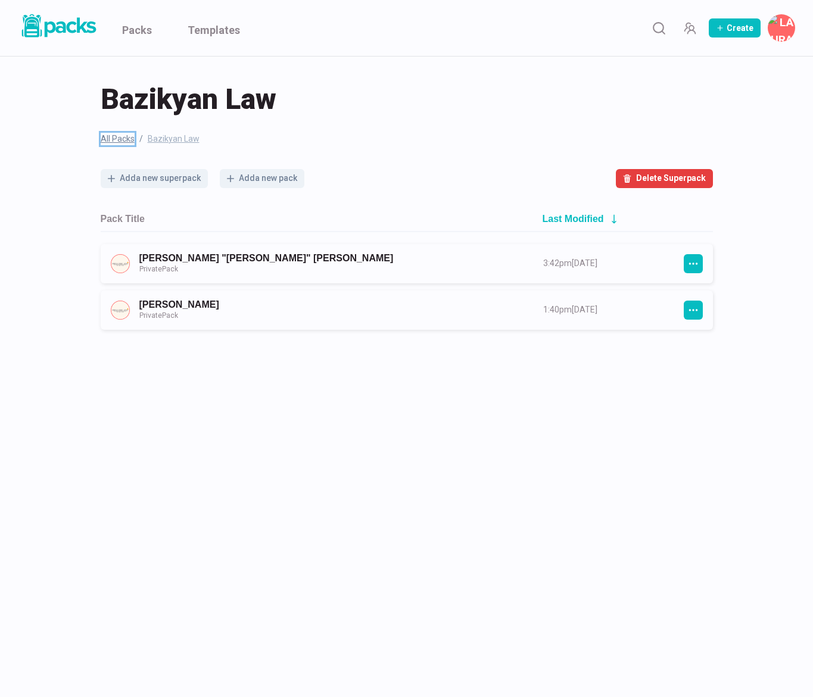
click at [115, 137] on link "All Packs" at bounding box center [118, 139] width 34 height 13
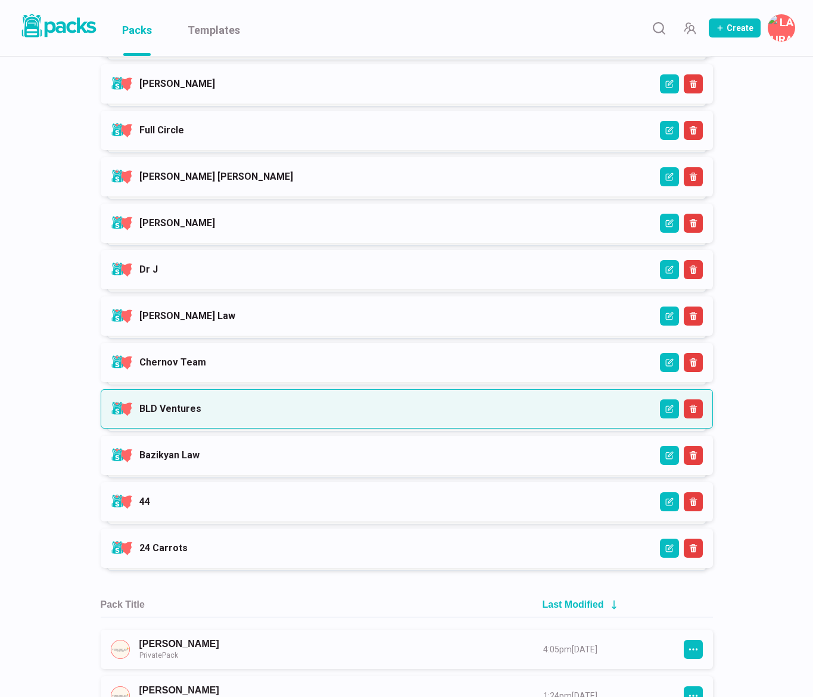
scroll to position [814, 0]
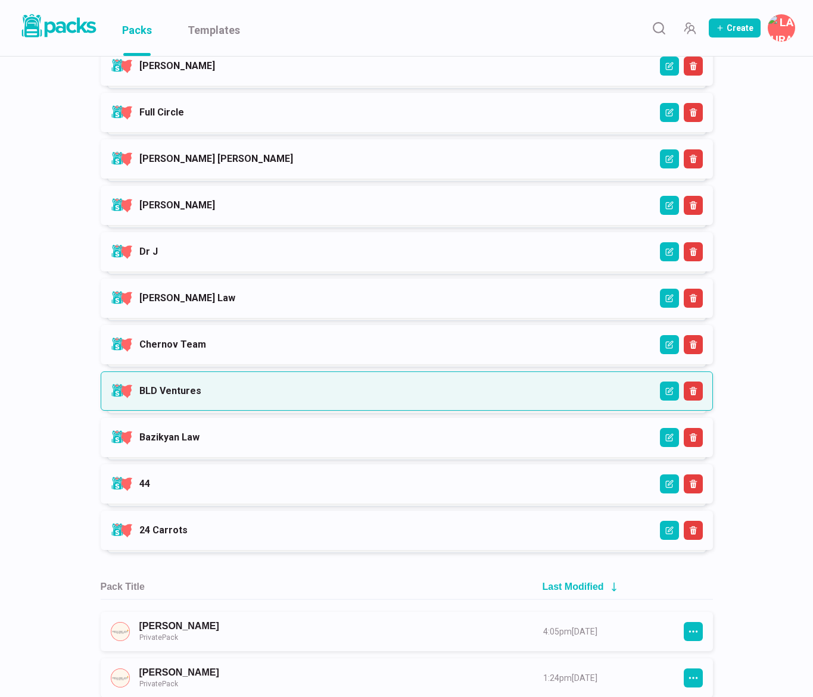
click at [201, 391] on link "BLD Ventures" at bounding box center [170, 390] width 62 height 11
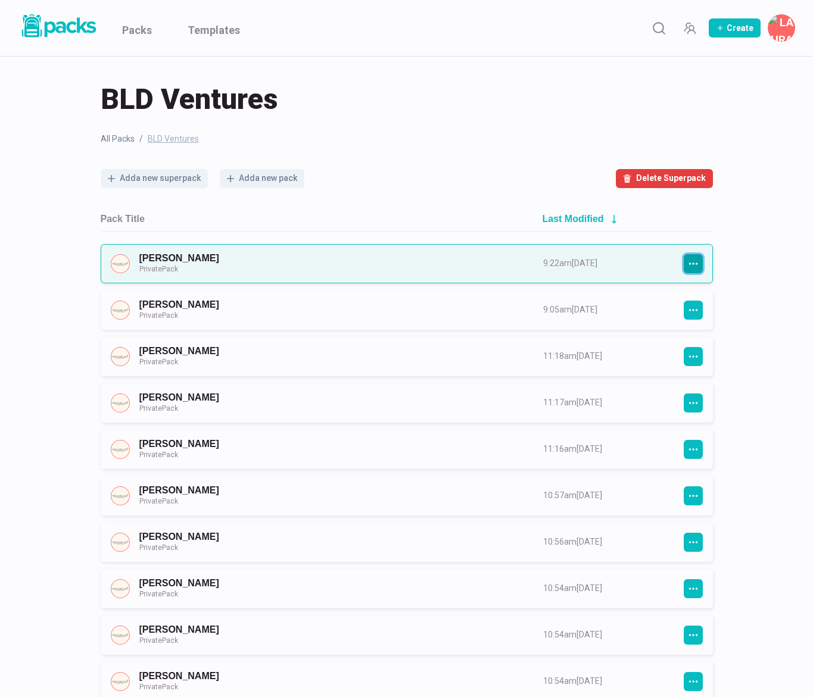
click at [694, 264] on icon "button" at bounding box center [693, 263] width 11 height 11
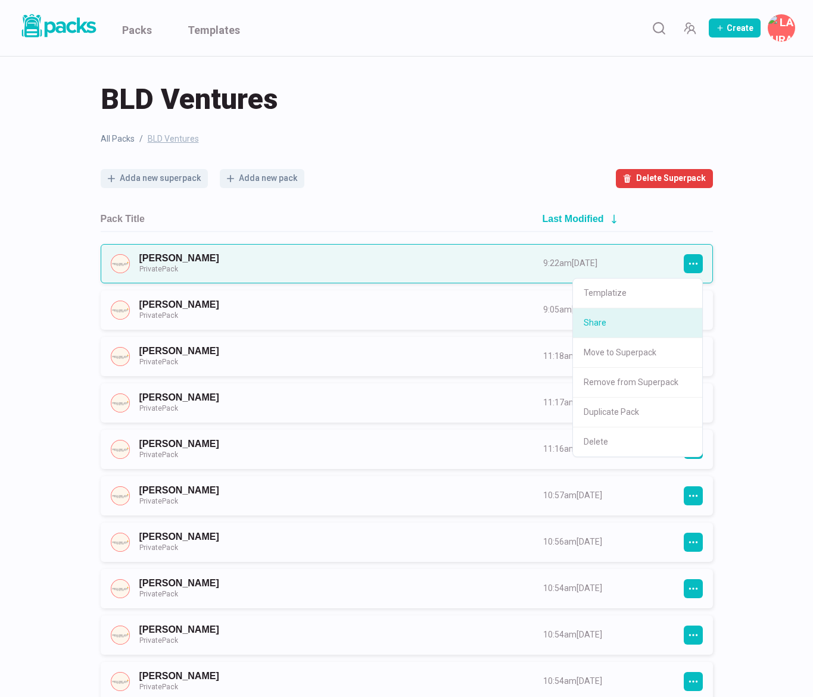
click at [654, 314] on button "Share" at bounding box center [637, 323] width 129 height 30
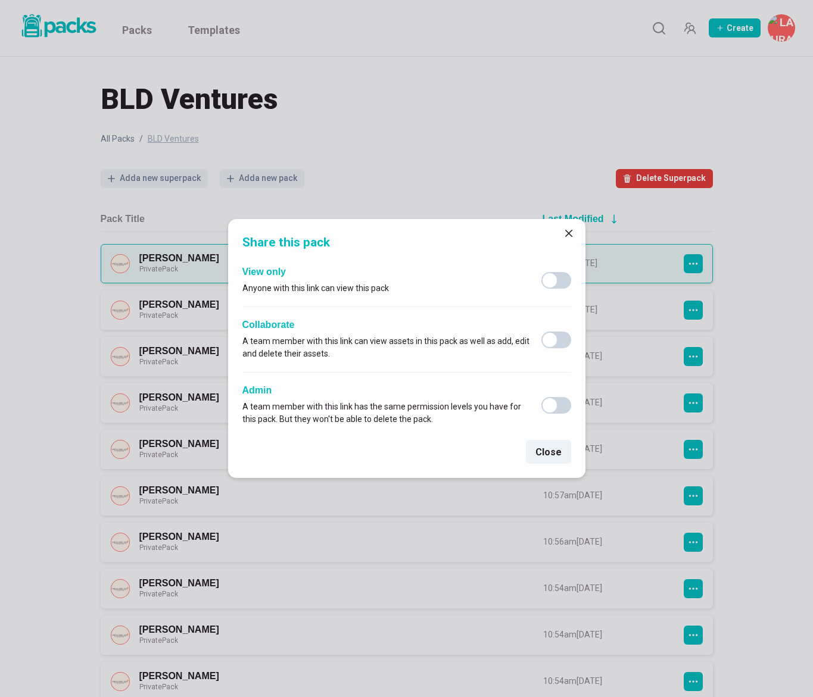
drag, startPoint x: 569, startPoint y: 235, endPoint x: 585, endPoint y: 243, distance: 17.8
click at [569, 235] on icon "Close" at bounding box center [568, 233] width 7 height 7
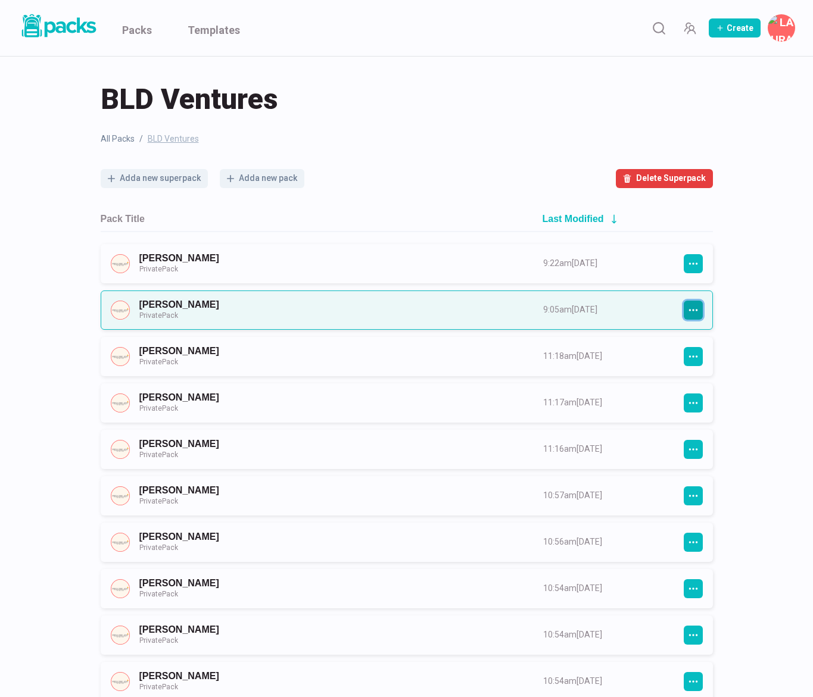
click at [698, 313] on button "button" at bounding box center [692, 310] width 19 height 19
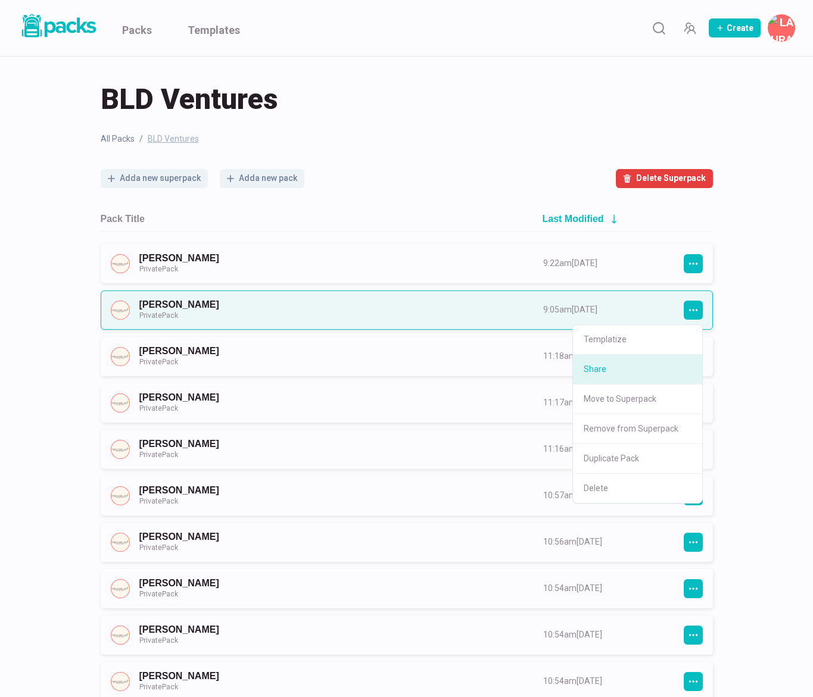
click at [616, 374] on button "Share" at bounding box center [637, 370] width 129 height 30
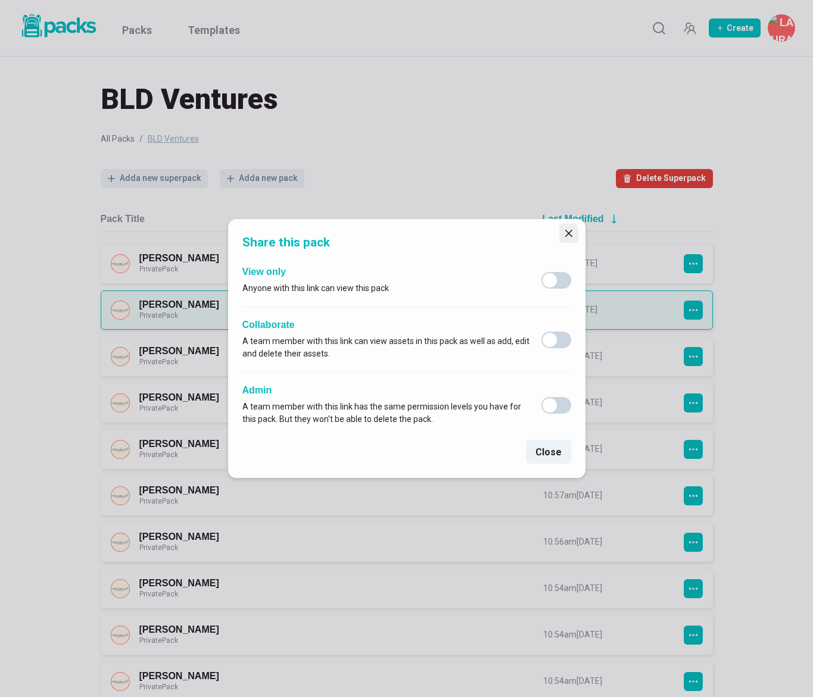
click at [566, 234] on icon "Close" at bounding box center [567, 233] width 7 height 7
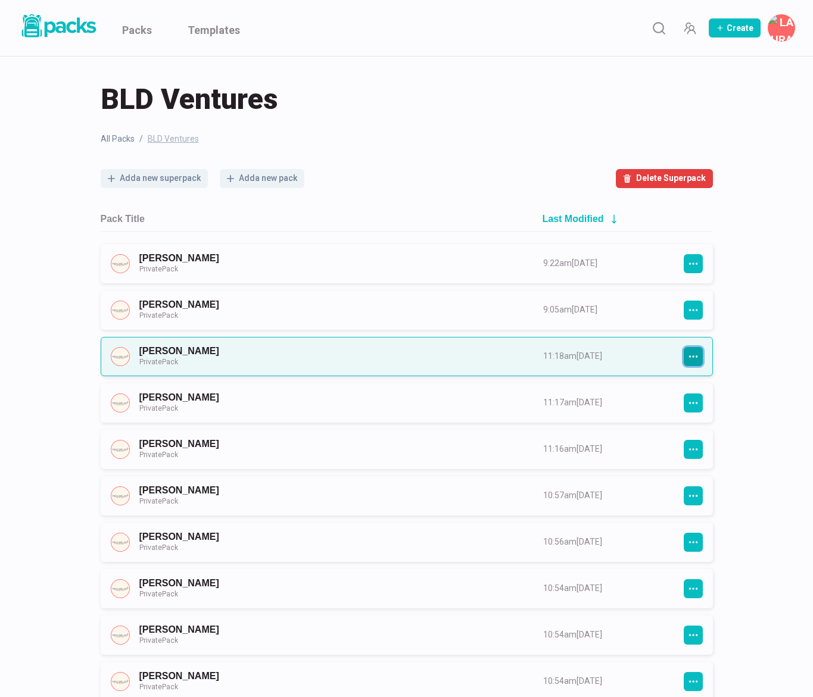
click at [692, 357] on icon "button" at bounding box center [693, 356] width 11 height 11
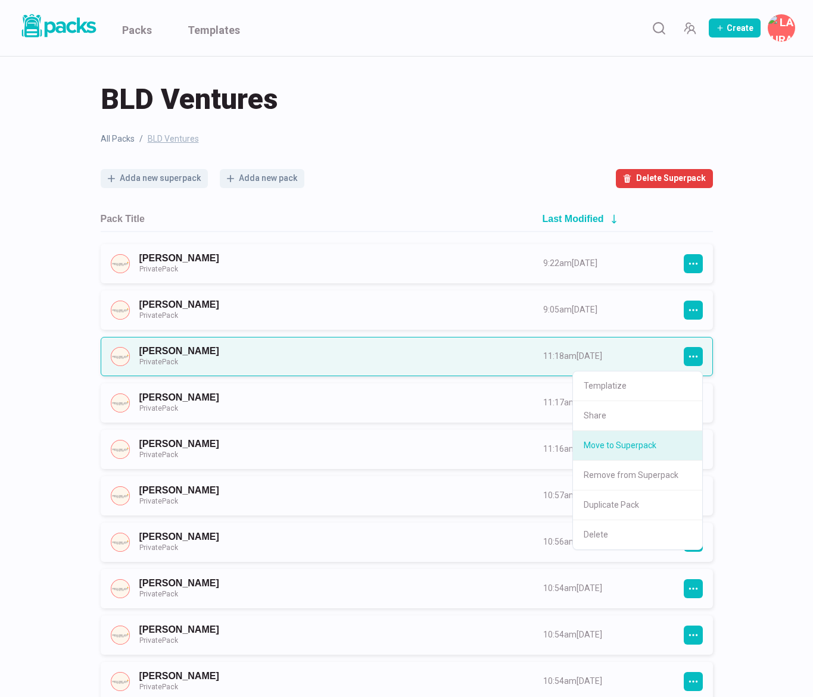
click at [630, 433] on button "Move to Superpack" at bounding box center [637, 446] width 129 height 30
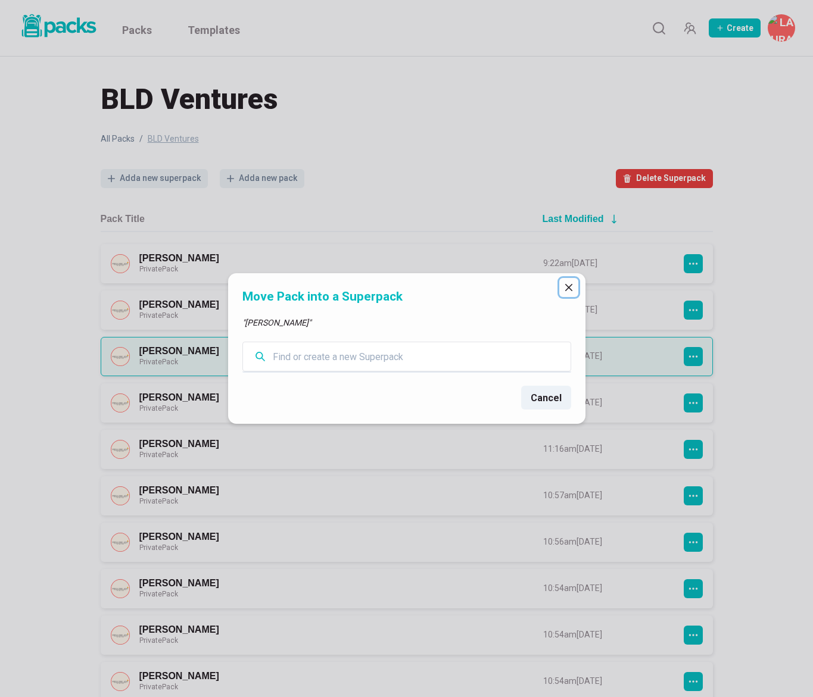
drag, startPoint x: 566, startPoint y: 287, endPoint x: 619, endPoint y: 309, distance: 57.4
click at [566, 287] on icon "Close" at bounding box center [568, 287] width 7 height 7
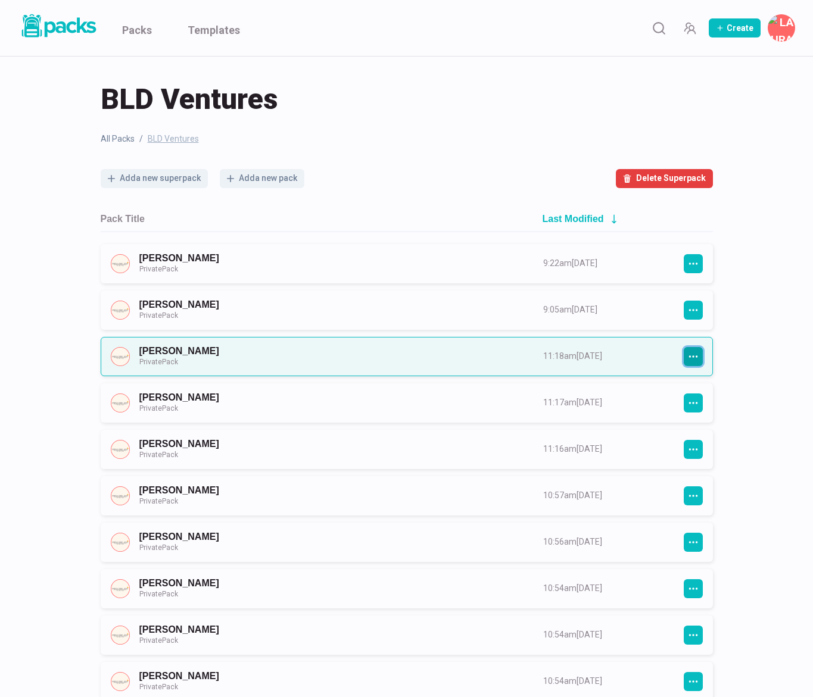
click at [690, 357] on icon "button" at bounding box center [693, 356] width 11 height 11
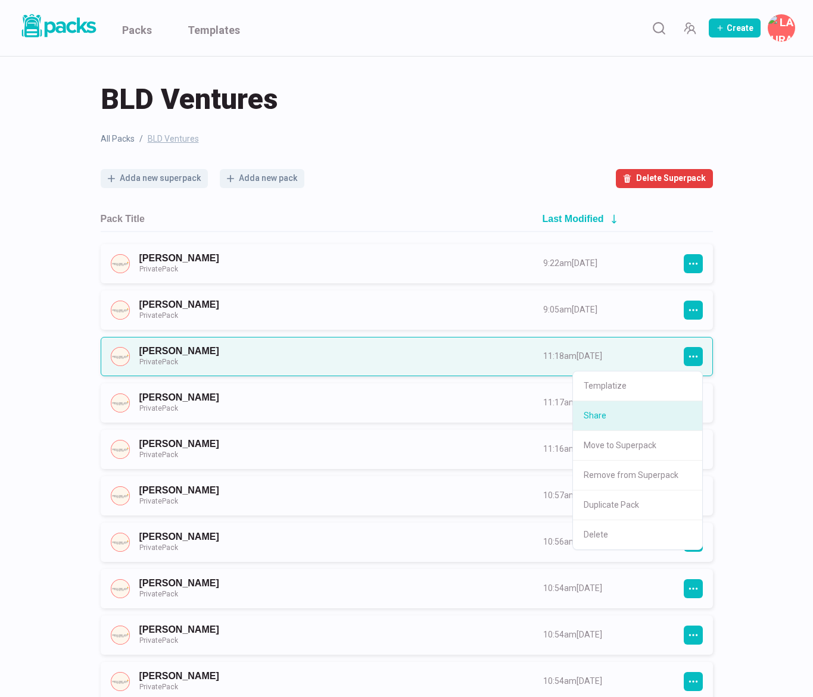
click at [635, 407] on button "Share" at bounding box center [637, 416] width 129 height 30
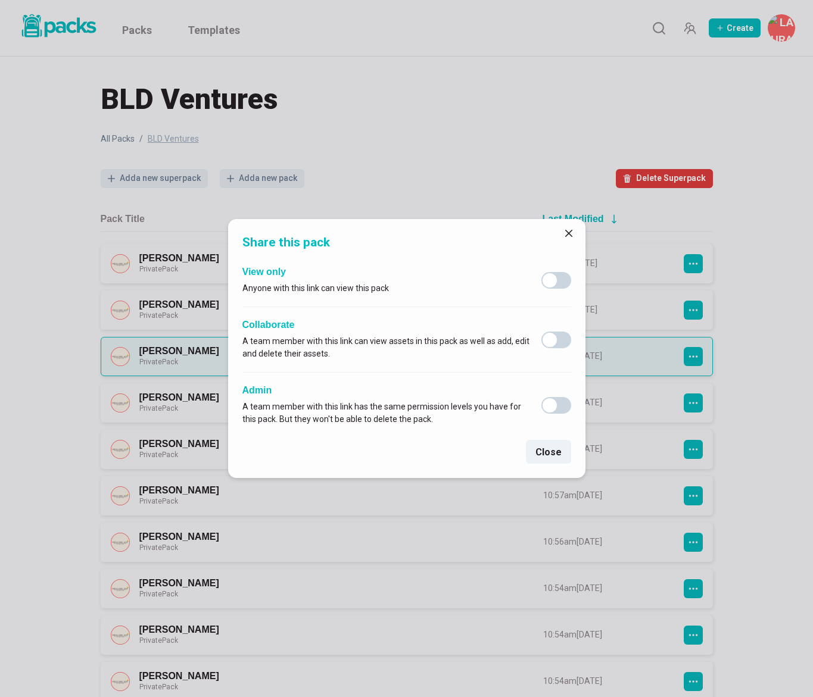
drag, startPoint x: 568, startPoint y: 232, endPoint x: 638, endPoint y: 290, distance: 90.5
click at [568, 232] on icon "Close" at bounding box center [567, 233] width 7 height 7
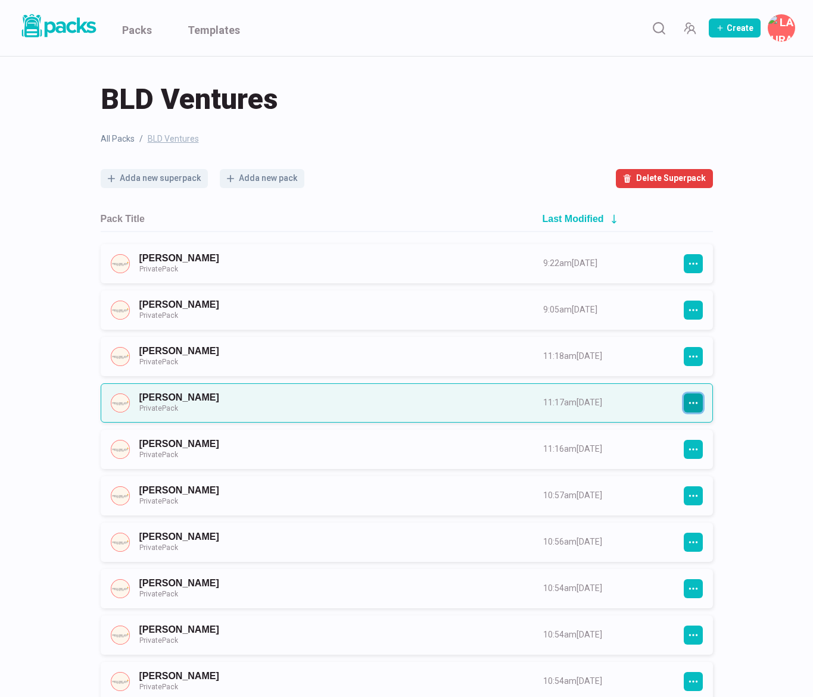
click at [697, 398] on icon "button" at bounding box center [693, 403] width 11 height 11
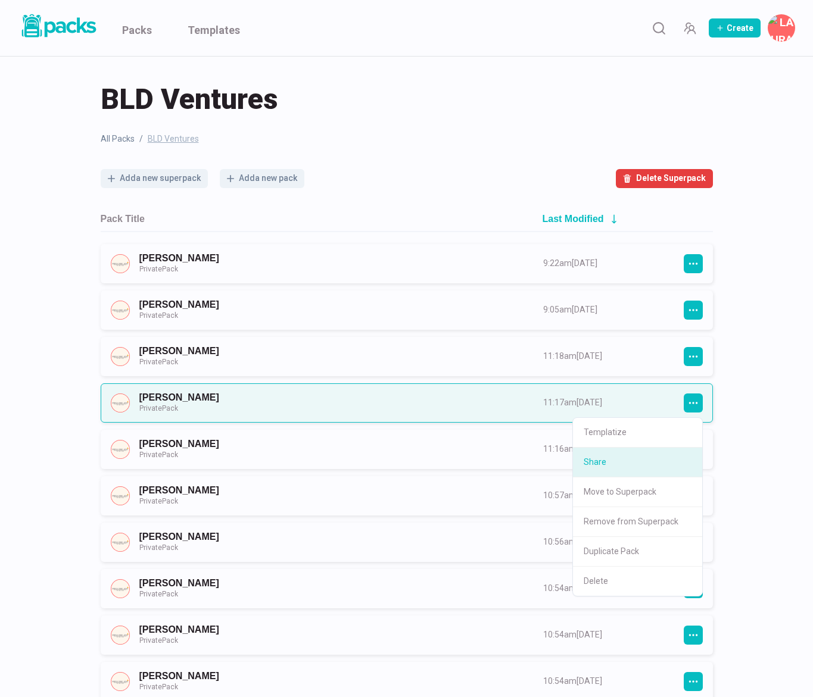
click at [646, 458] on button "Share" at bounding box center [637, 463] width 129 height 30
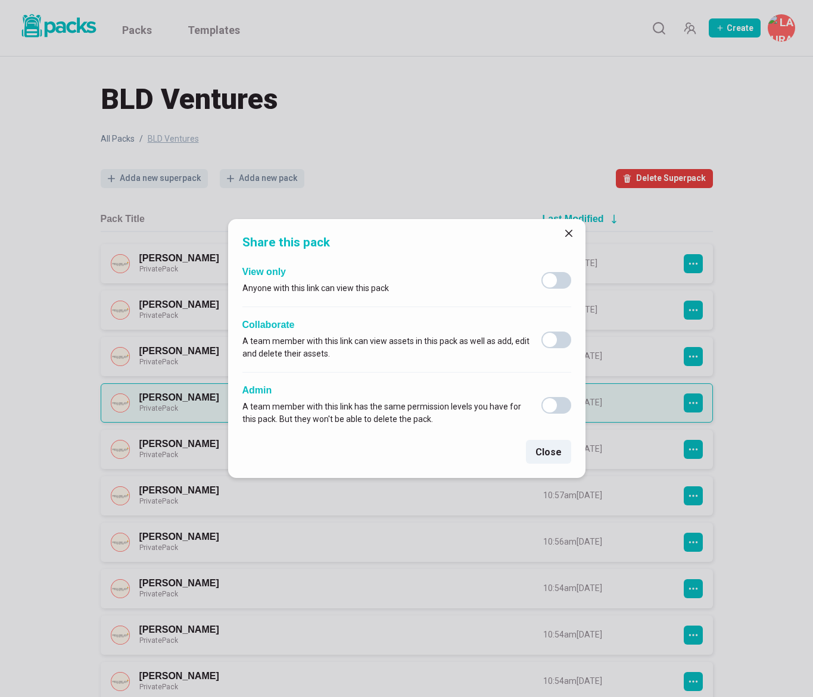
drag, startPoint x: 570, startPoint y: 236, endPoint x: 590, endPoint y: 254, distance: 27.0
click at [570, 236] on button "Close" at bounding box center [568, 233] width 19 height 19
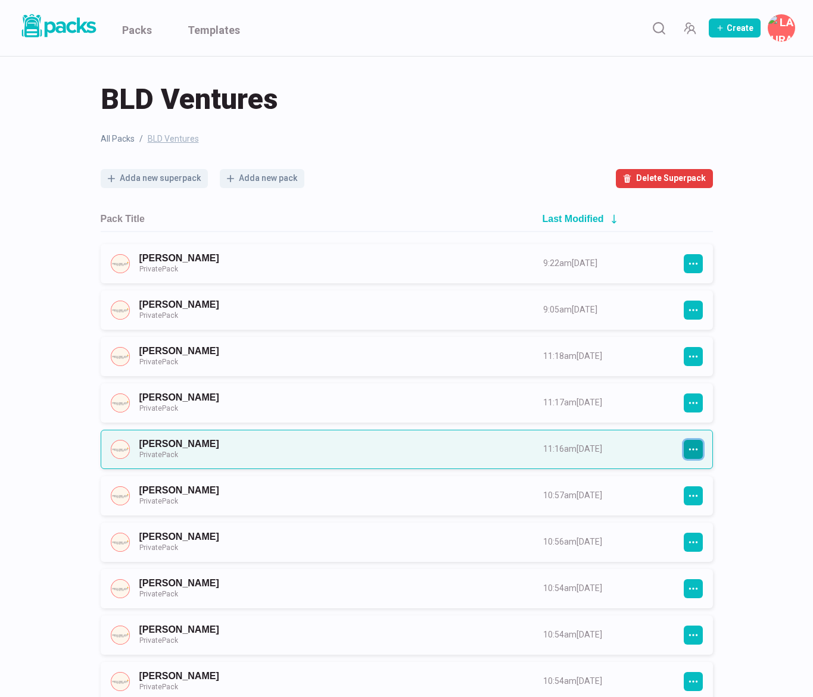
click at [696, 452] on icon "button" at bounding box center [693, 449] width 11 height 11
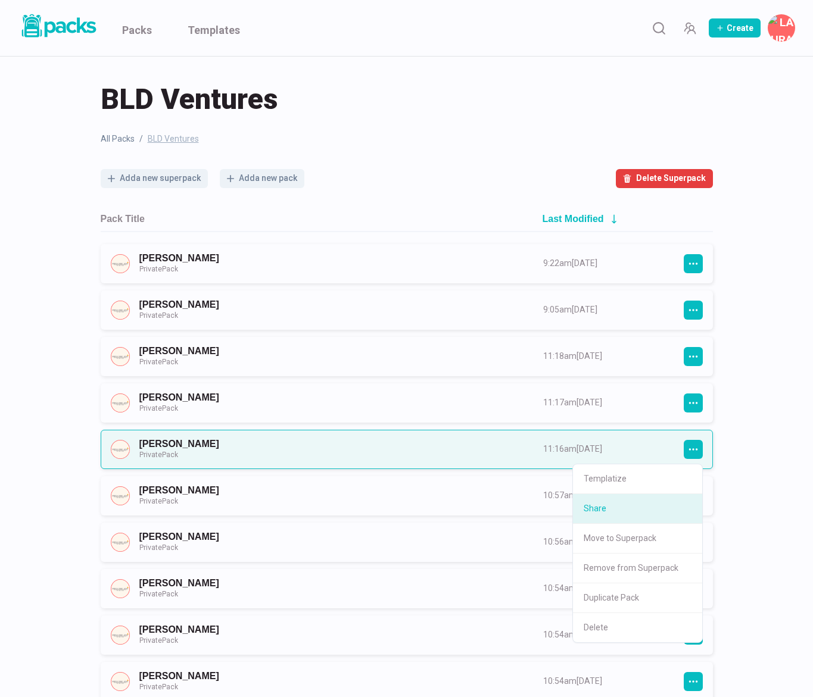
click at [647, 511] on button "Share" at bounding box center [637, 509] width 129 height 30
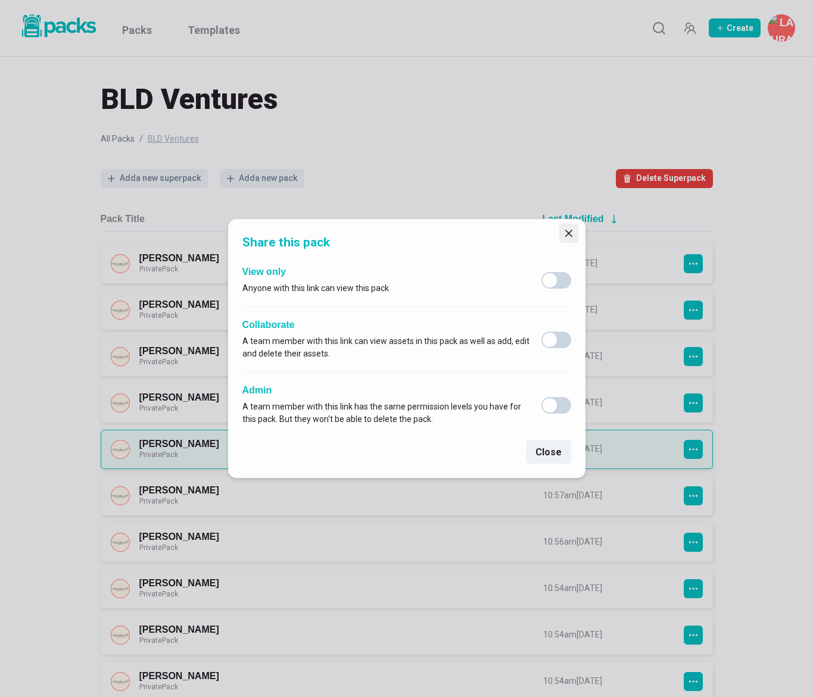
click at [573, 230] on button "Close" at bounding box center [568, 233] width 19 height 19
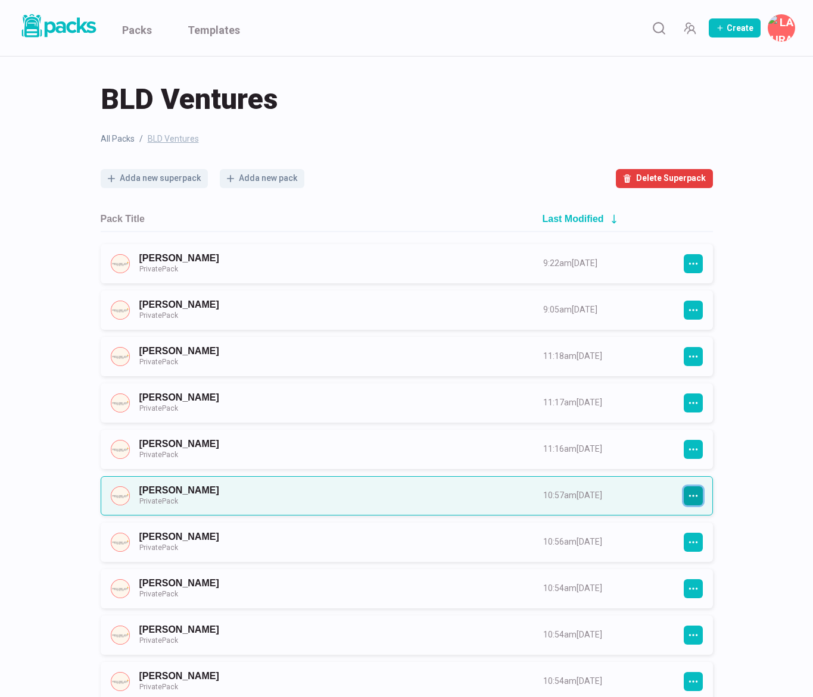
click at [694, 495] on icon "button" at bounding box center [693, 496] width 11 height 11
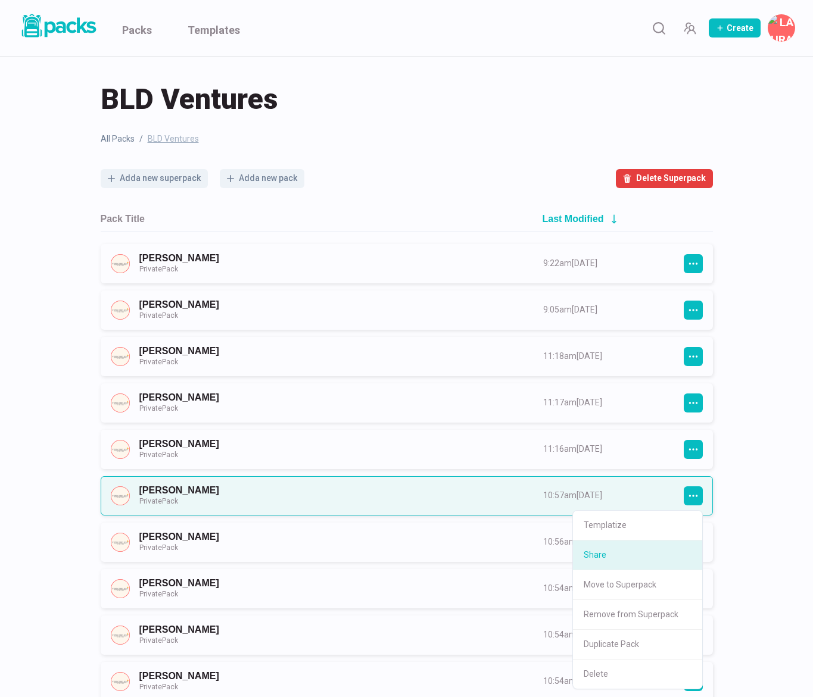
click at [618, 551] on button "Share" at bounding box center [637, 556] width 129 height 30
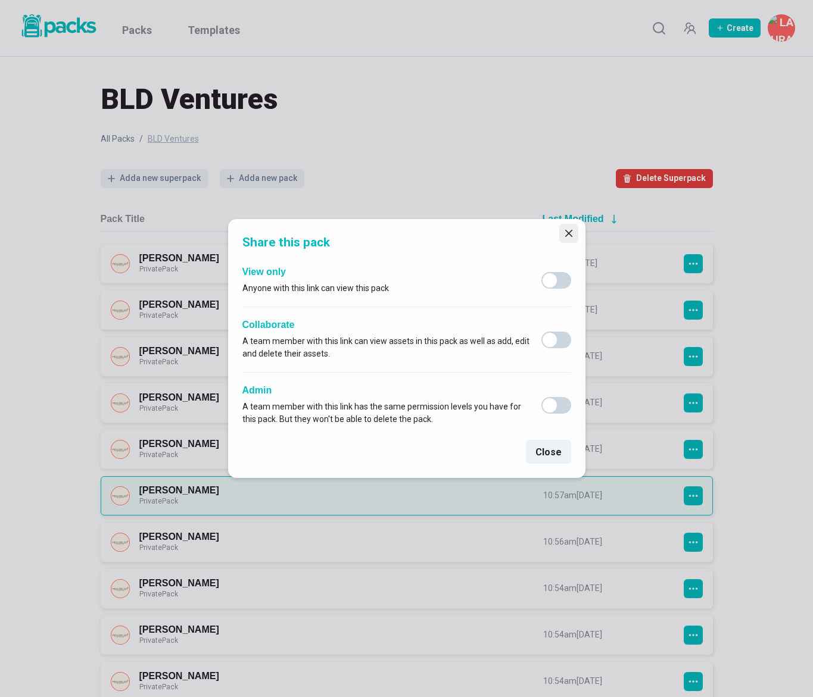
click at [565, 230] on icon "Close" at bounding box center [567, 233] width 7 height 7
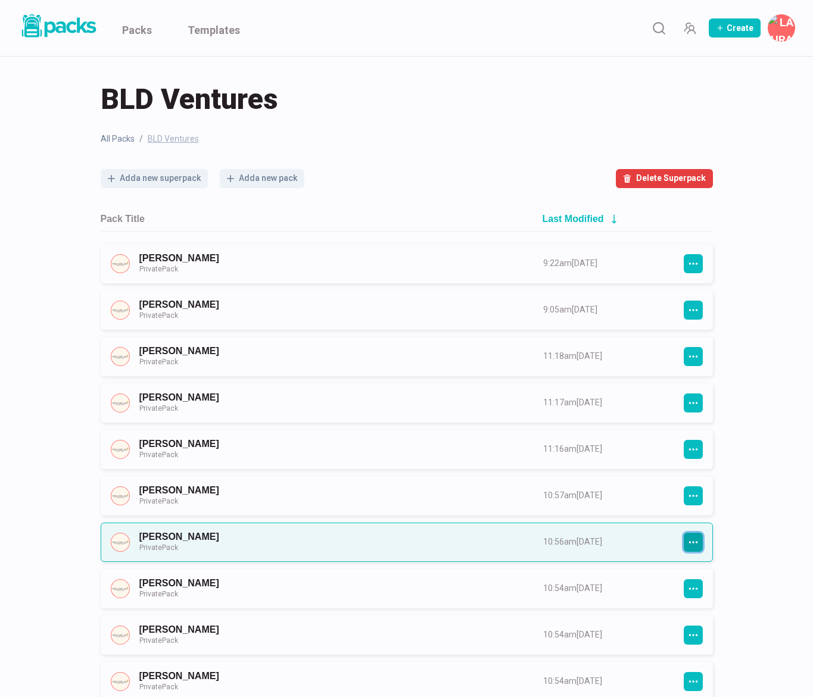
click at [689, 542] on icon "button" at bounding box center [692, 542] width 9 height 2
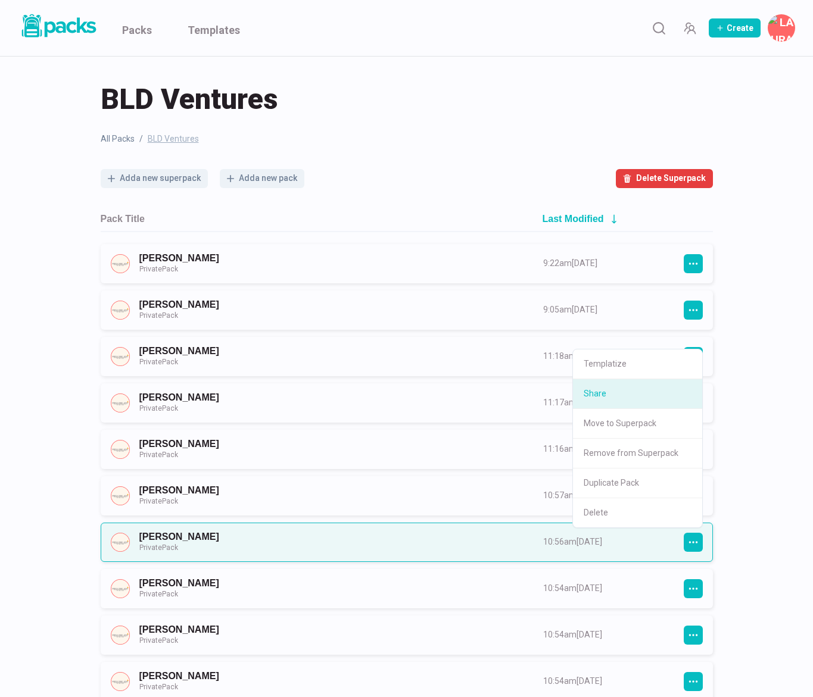
click at [662, 393] on button "Share" at bounding box center [637, 394] width 129 height 30
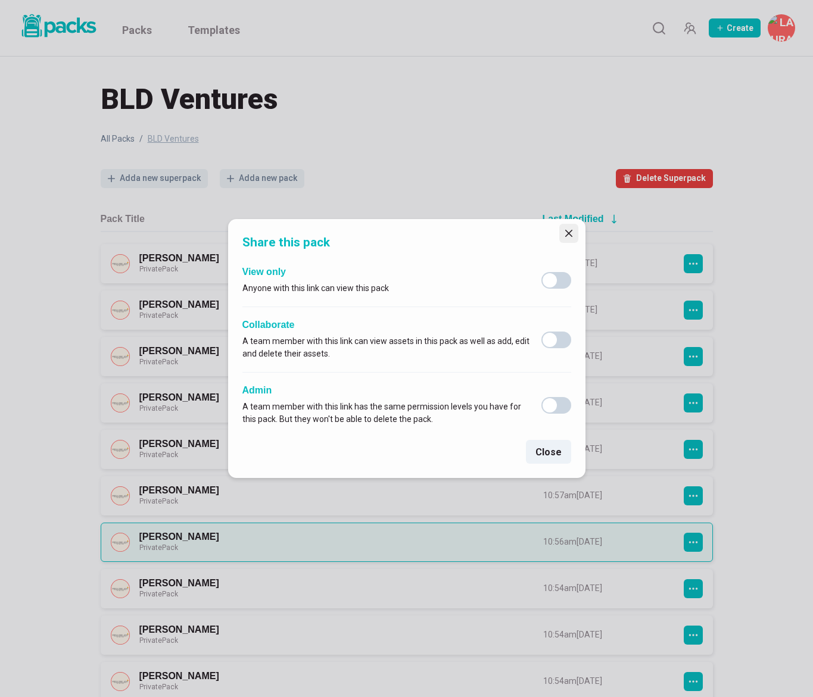
click at [571, 231] on icon "Close" at bounding box center [568, 233] width 7 height 7
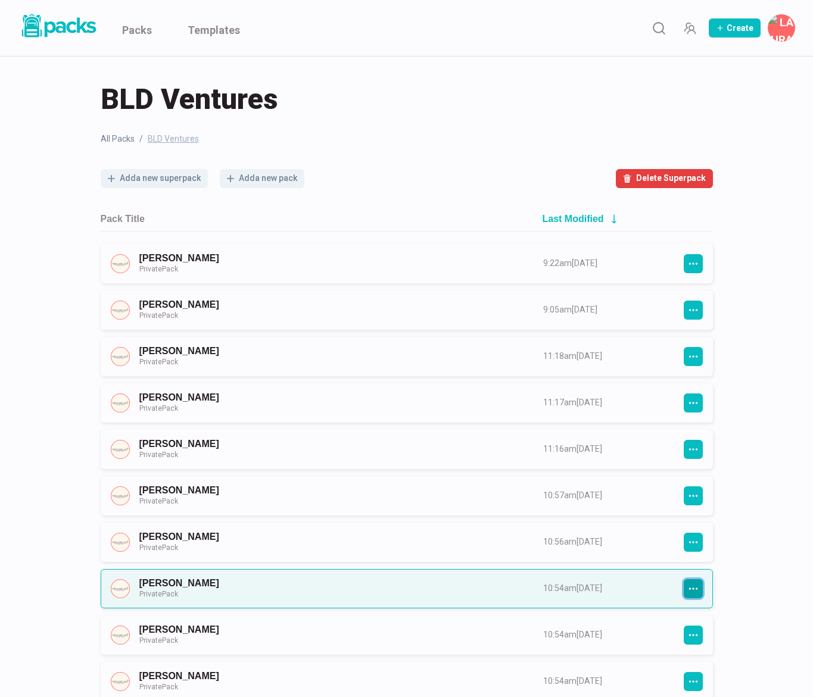
click at [694, 589] on icon "button" at bounding box center [693, 588] width 11 height 11
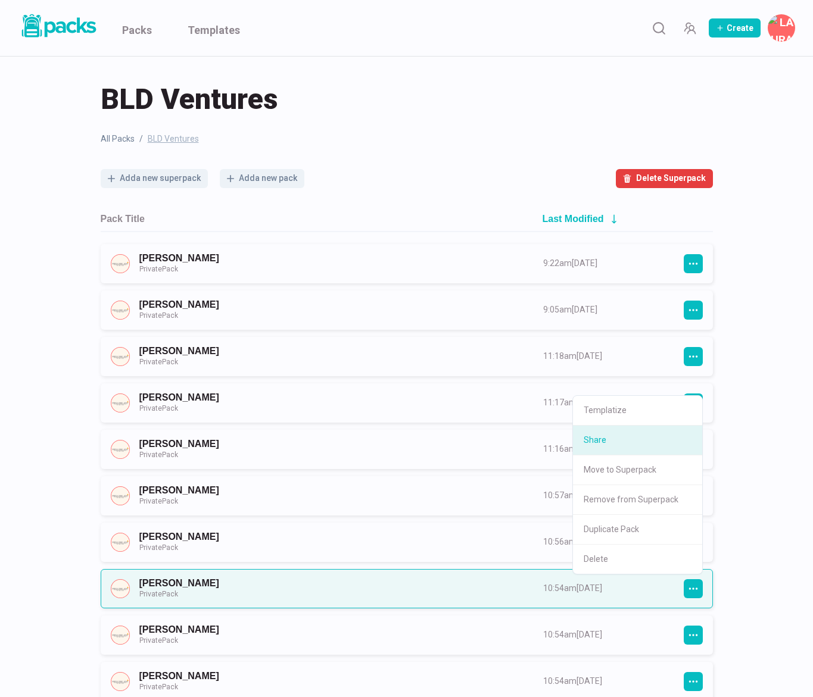
click at [655, 441] on button "Share" at bounding box center [637, 441] width 129 height 30
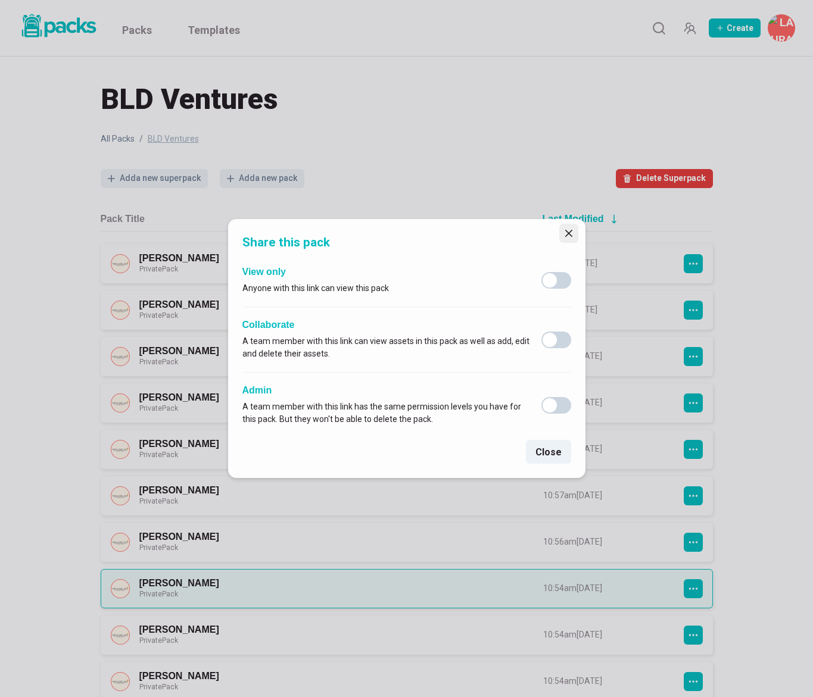
drag, startPoint x: 560, startPoint y: 234, endPoint x: 568, endPoint y: 253, distance: 20.8
click at [560, 234] on button "Close" at bounding box center [568, 233] width 19 height 19
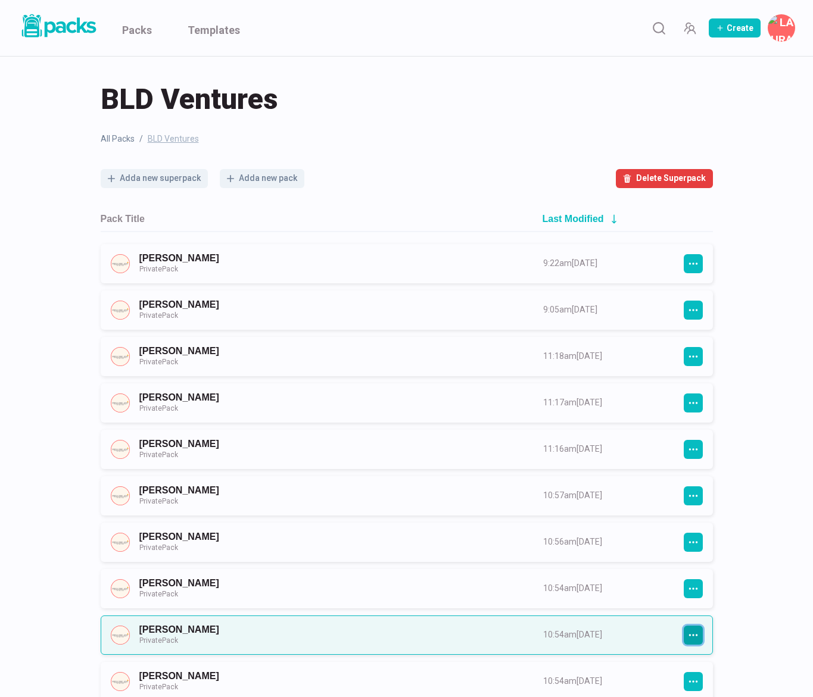
click at [698, 640] on button "button" at bounding box center [692, 635] width 19 height 19
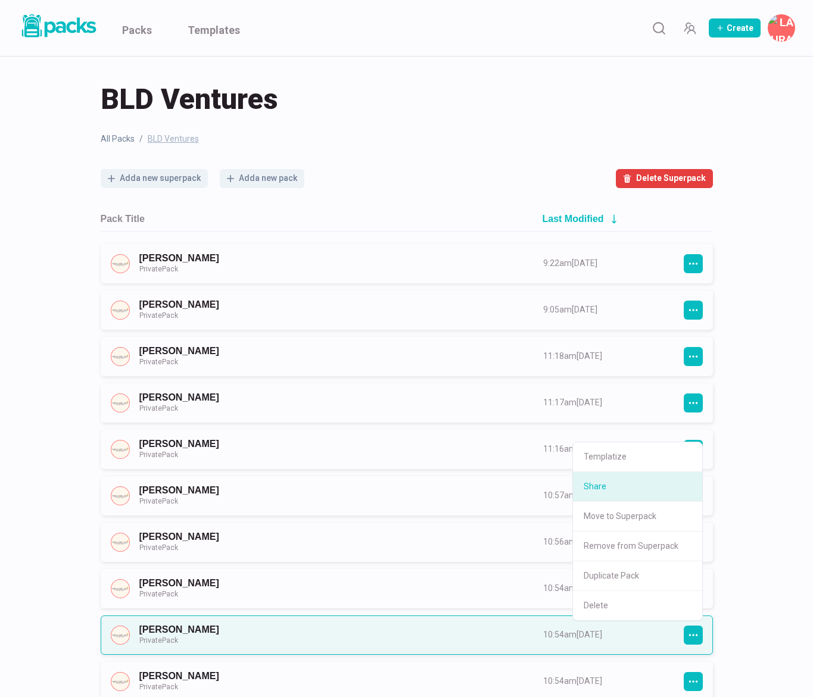
click at [619, 490] on button "Share" at bounding box center [637, 487] width 129 height 30
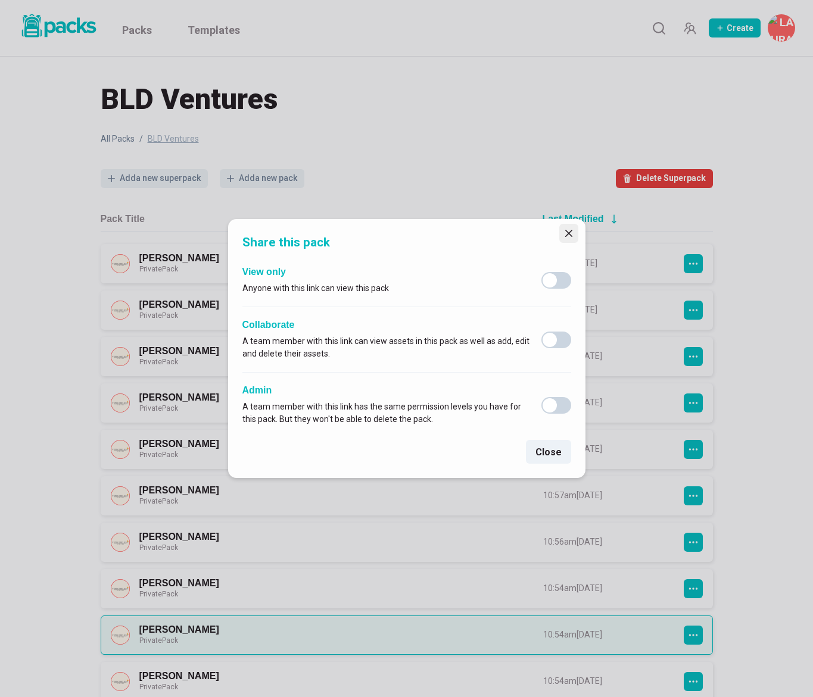
click at [572, 229] on button "Close" at bounding box center [568, 233] width 19 height 19
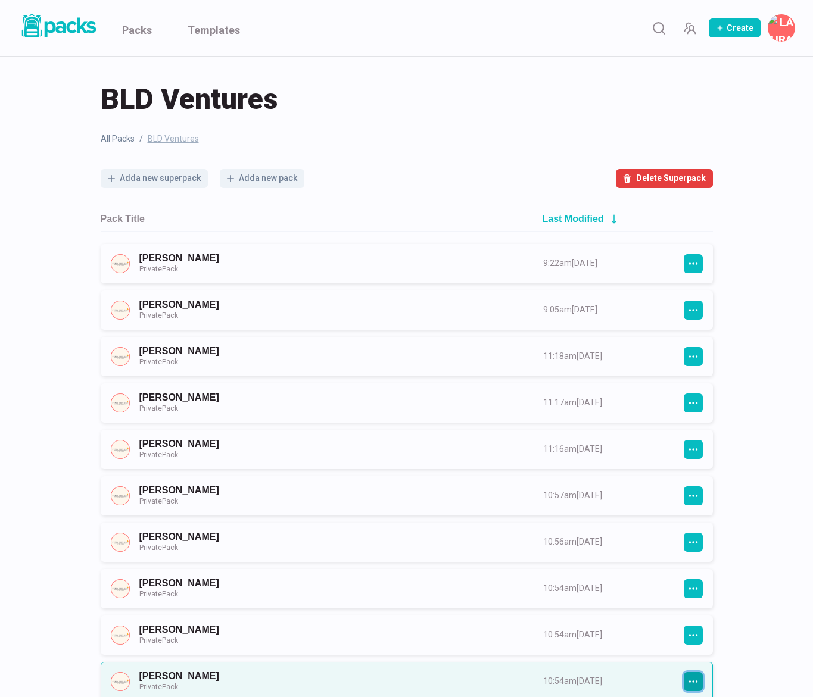
click at [692, 680] on icon "button" at bounding box center [693, 681] width 11 height 11
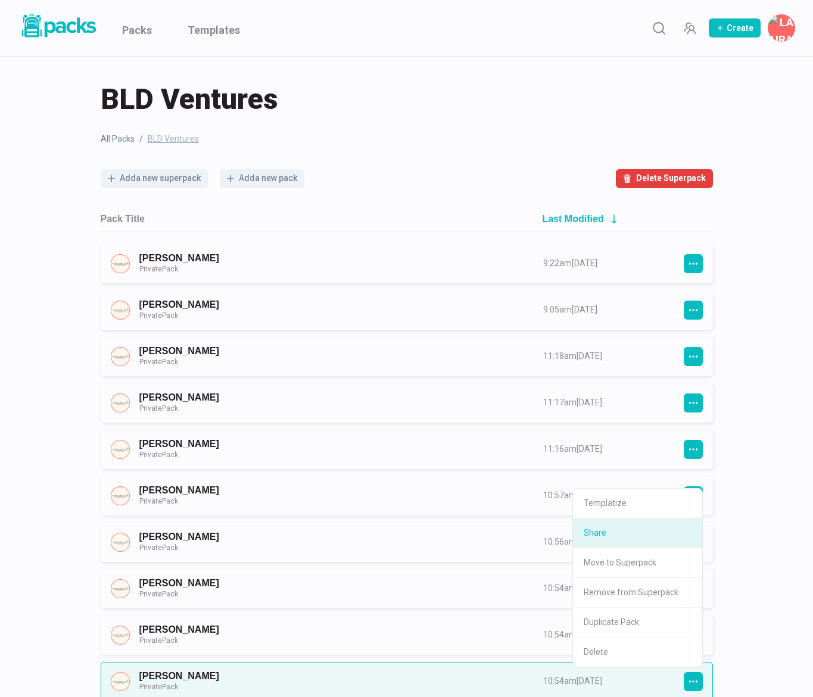
click at [643, 531] on button "Share" at bounding box center [637, 534] width 129 height 30
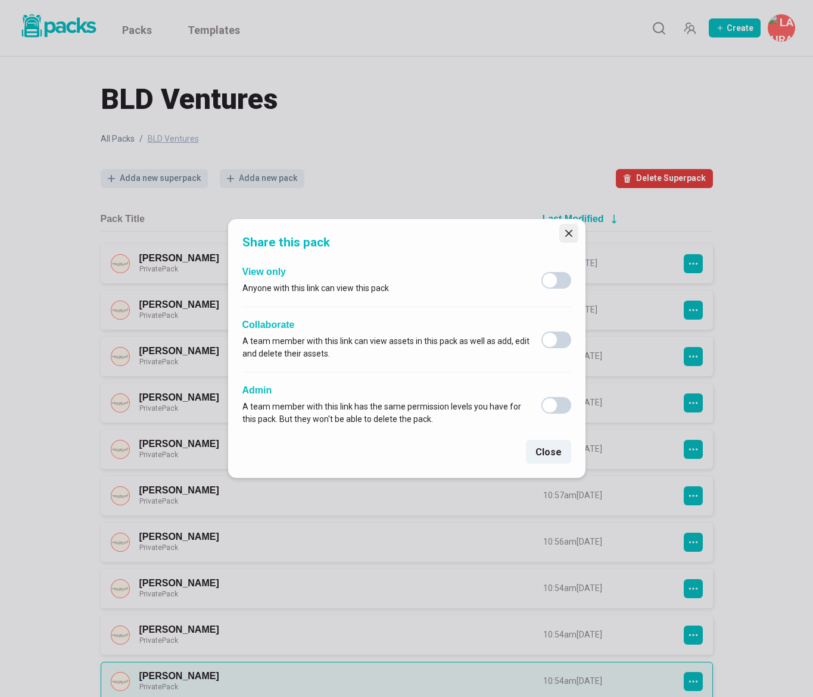
click at [565, 236] on icon "Close" at bounding box center [567, 233] width 7 height 7
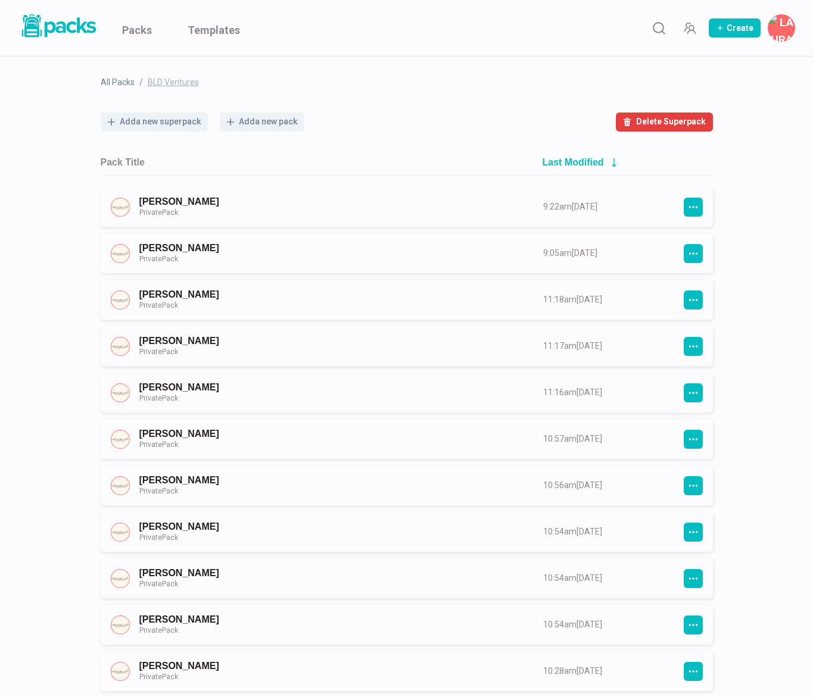
scroll to position [52, 0]
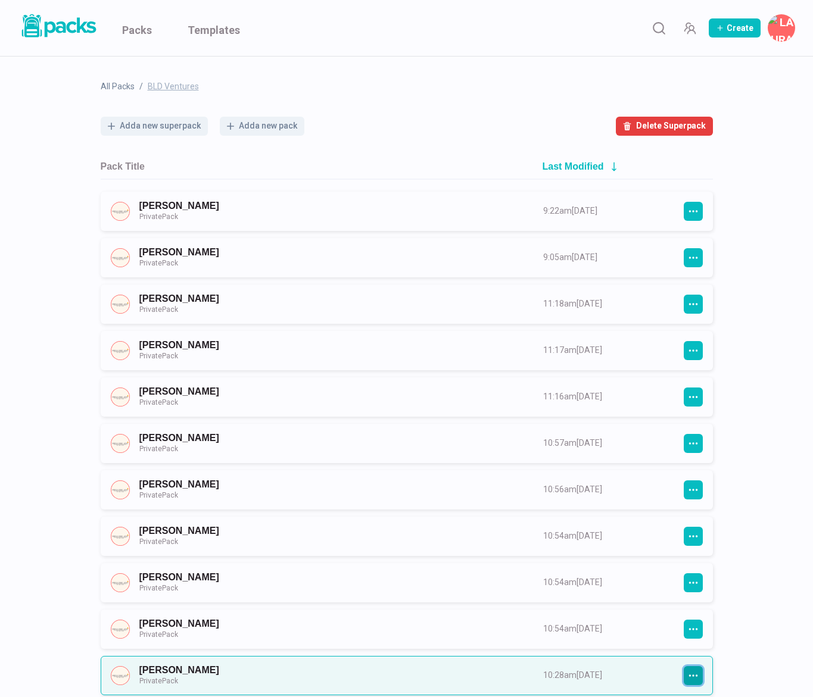
click at [691, 676] on icon "button" at bounding box center [693, 675] width 11 height 11
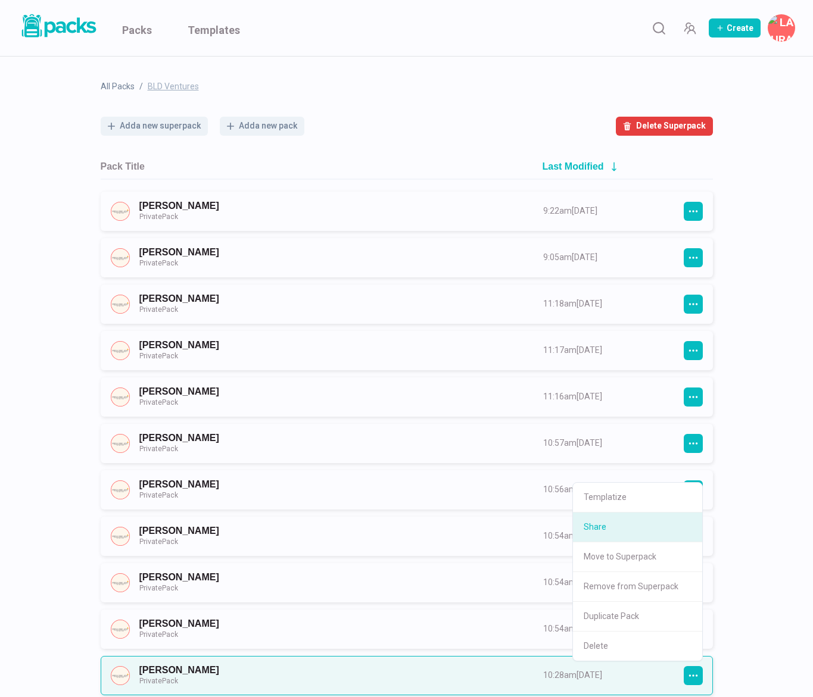
click at [651, 525] on button "Share" at bounding box center [637, 528] width 129 height 30
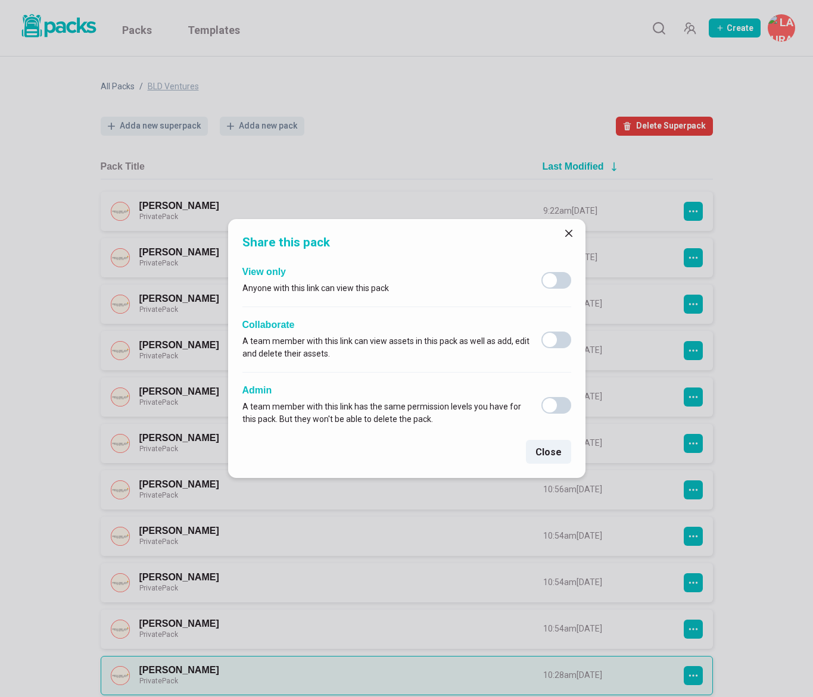
drag, startPoint x: 564, startPoint y: 229, endPoint x: 713, endPoint y: 337, distance: 183.7
click at [564, 229] on button "Close" at bounding box center [568, 233] width 19 height 19
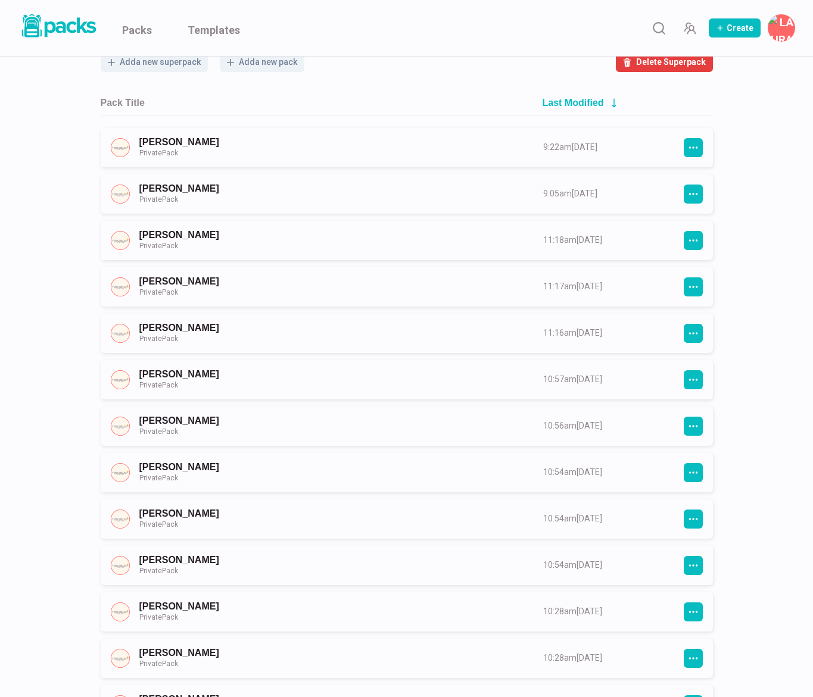
scroll to position [118, 0]
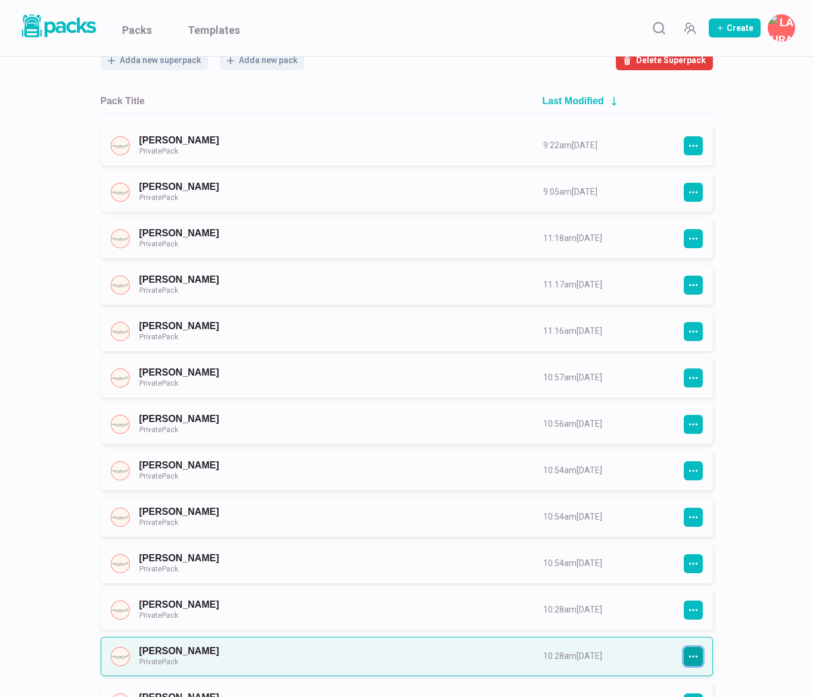
click at [696, 655] on icon "button" at bounding box center [693, 656] width 11 height 11
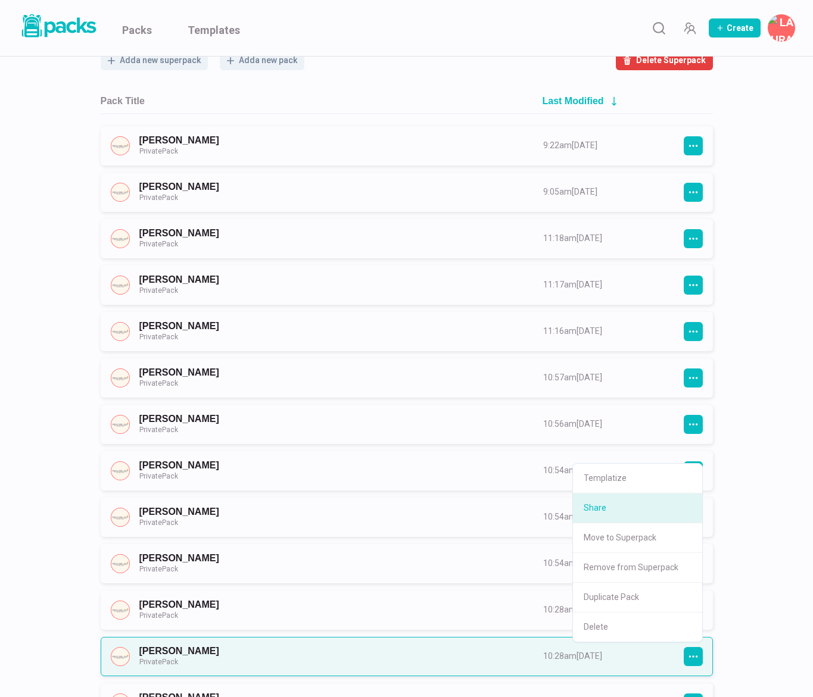
click at [673, 503] on button "Share" at bounding box center [637, 509] width 129 height 30
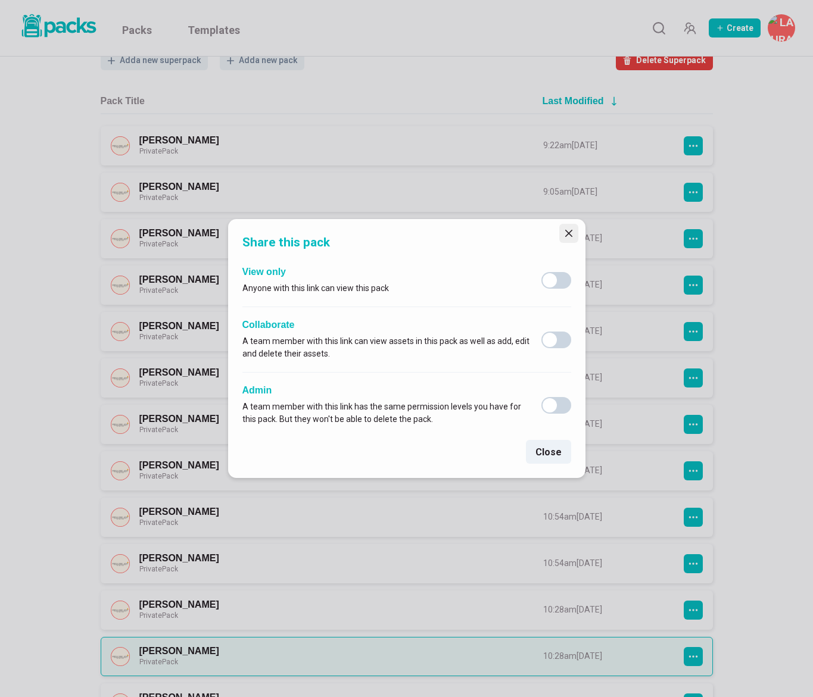
click at [572, 232] on button "Close" at bounding box center [568, 233] width 19 height 19
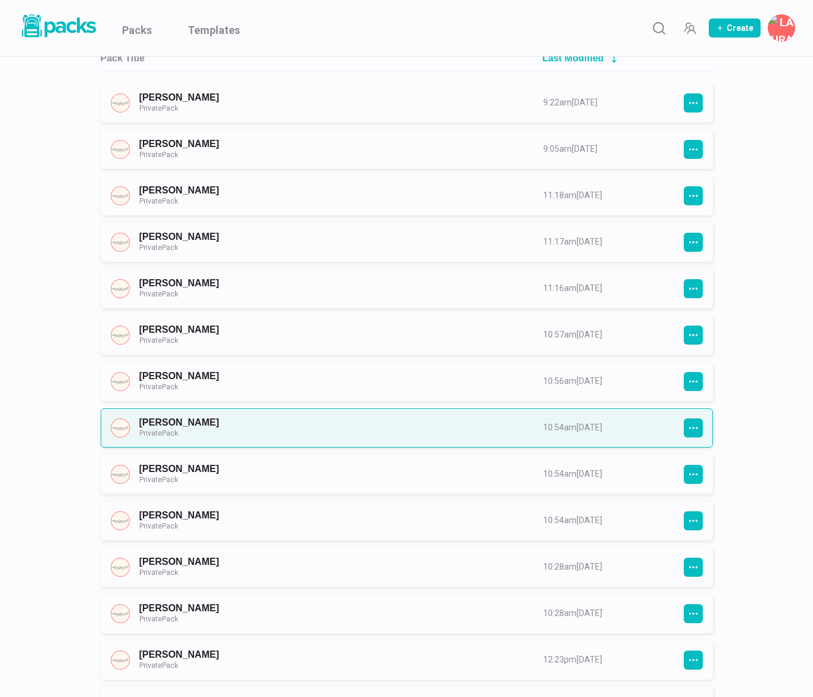
scroll to position [163, 0]
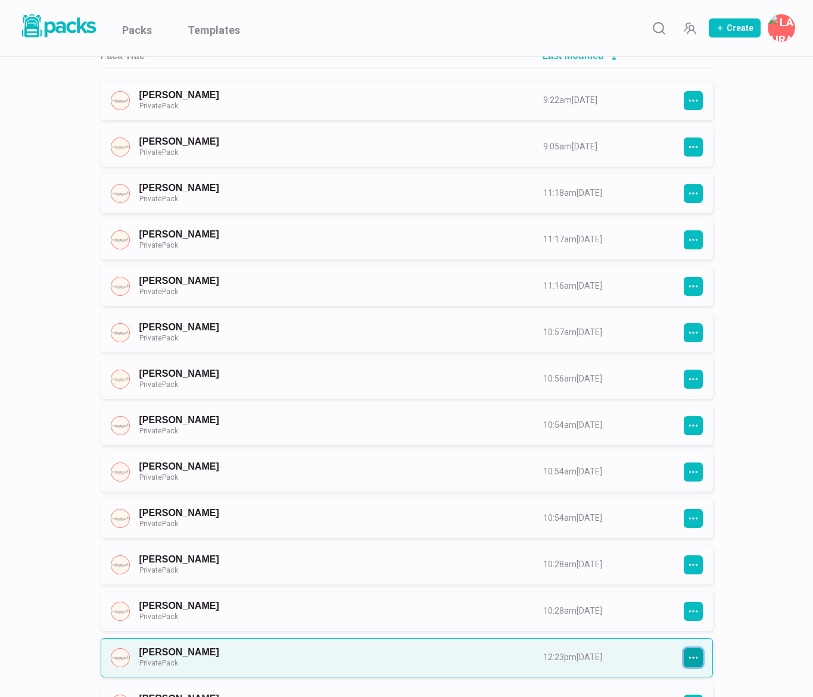
click at [692, 657] on icon "button" at bounding box center [692, 658] width 9 height 2
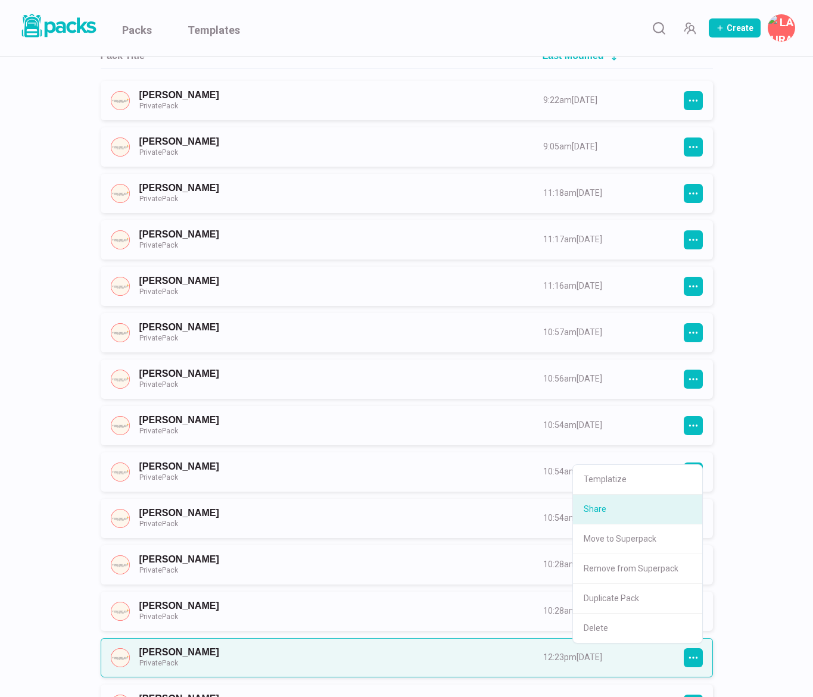
click at [651, 517] on button "Share" at bounding box center [637, 510] width 129 height 30
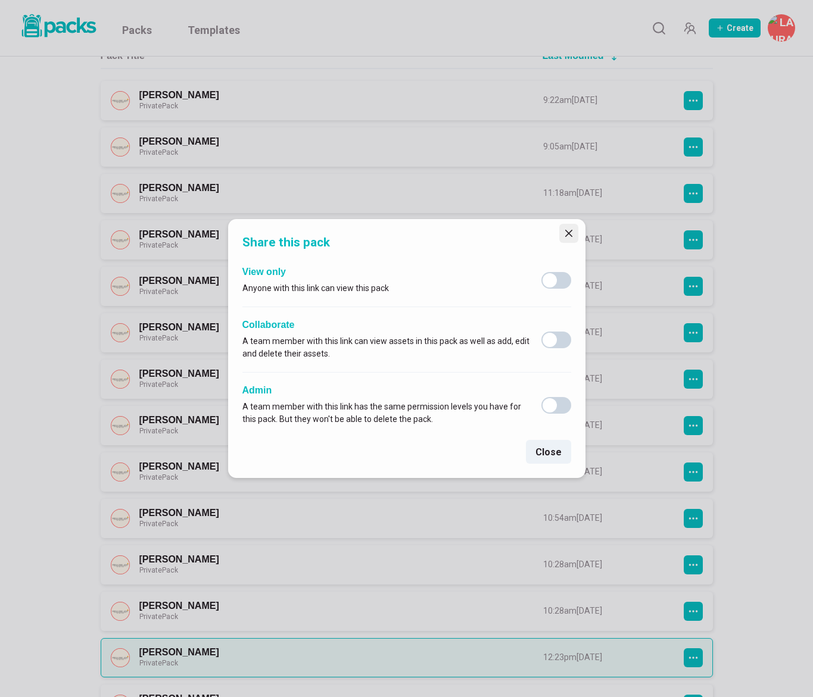
click at [568, 230] on icon "Close" at bounding box center [568, 233] width 7 height 7
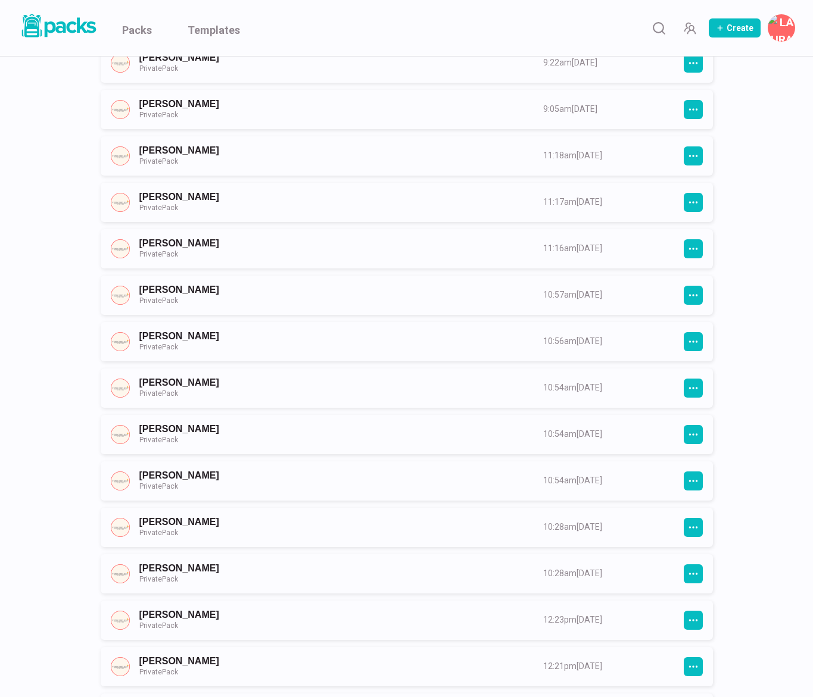
scroll to position [223, 0]
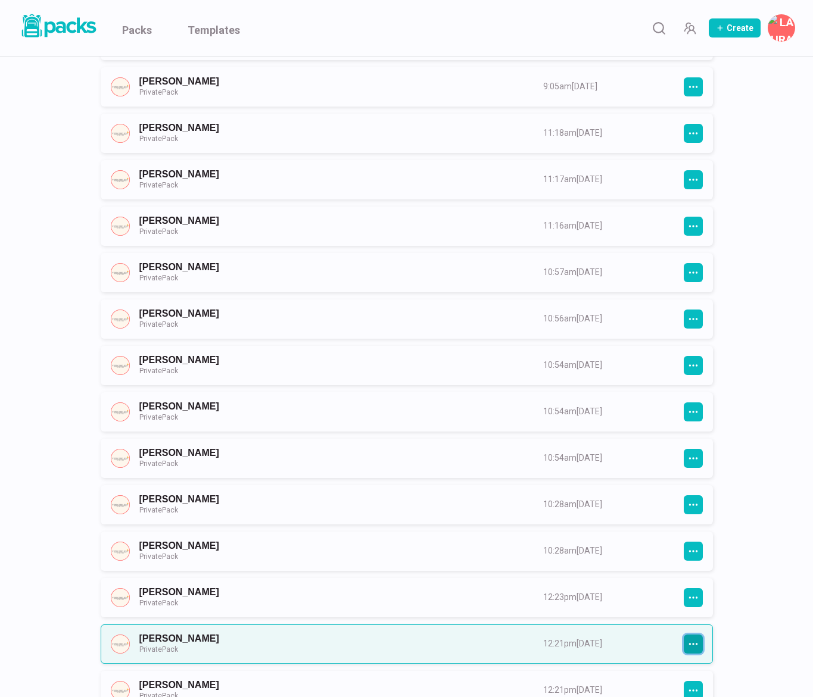
click at [689, 636] on button "button" at bounding box center [692, 644] width 19 height 19
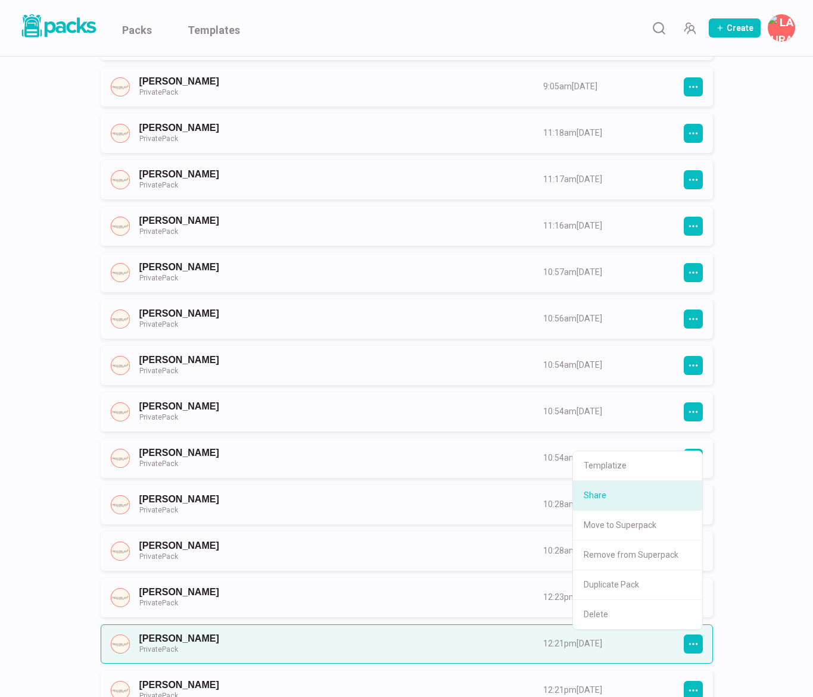
click at [611, 494] on button "Share" at bounding box center [637, 496] width 129 height 30
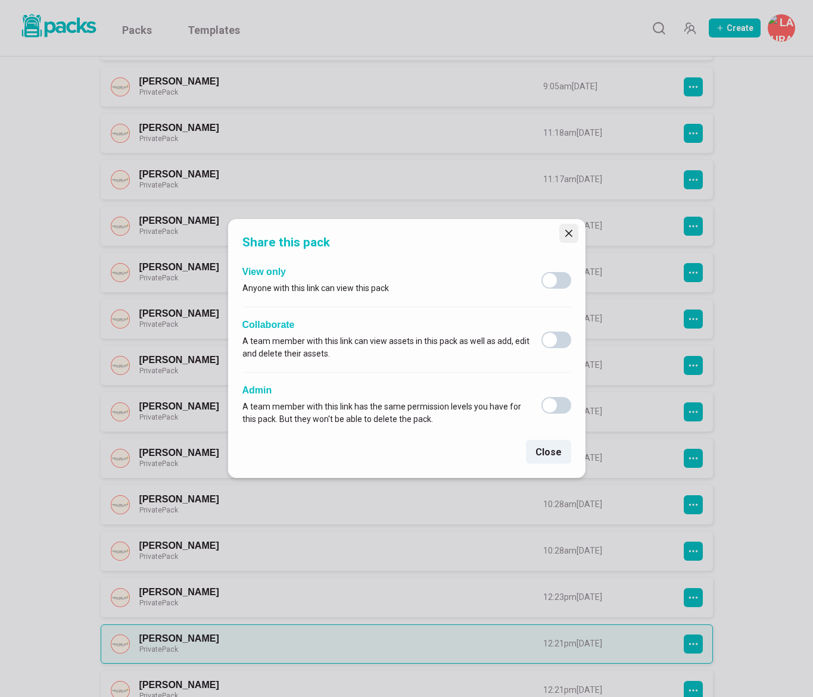
click at [567, 232] on icon "Close" at bounding box center [567, 233] width 7 height 7
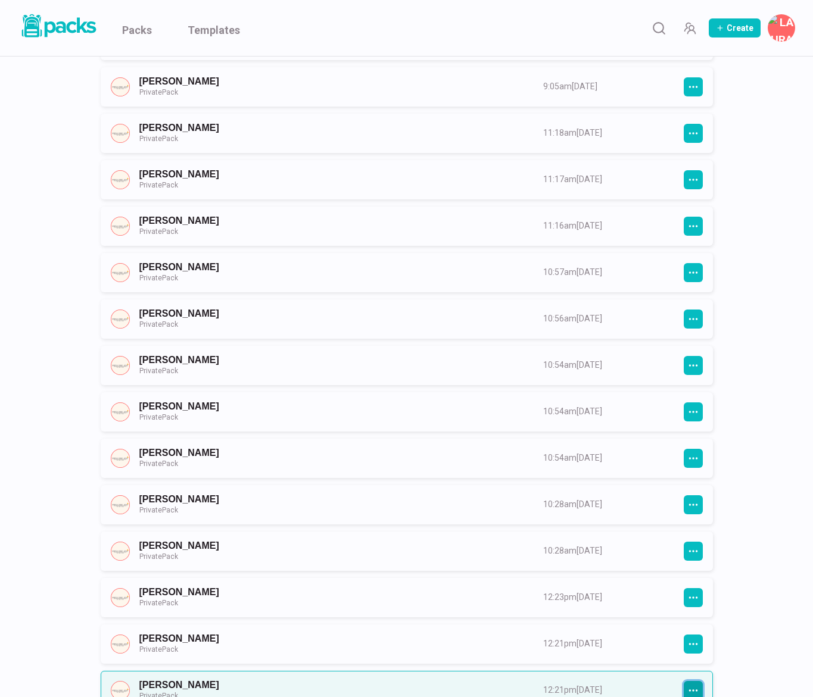
click at [692, 685] on icon "button" at bounding box center [693, 690] width 11 height 11
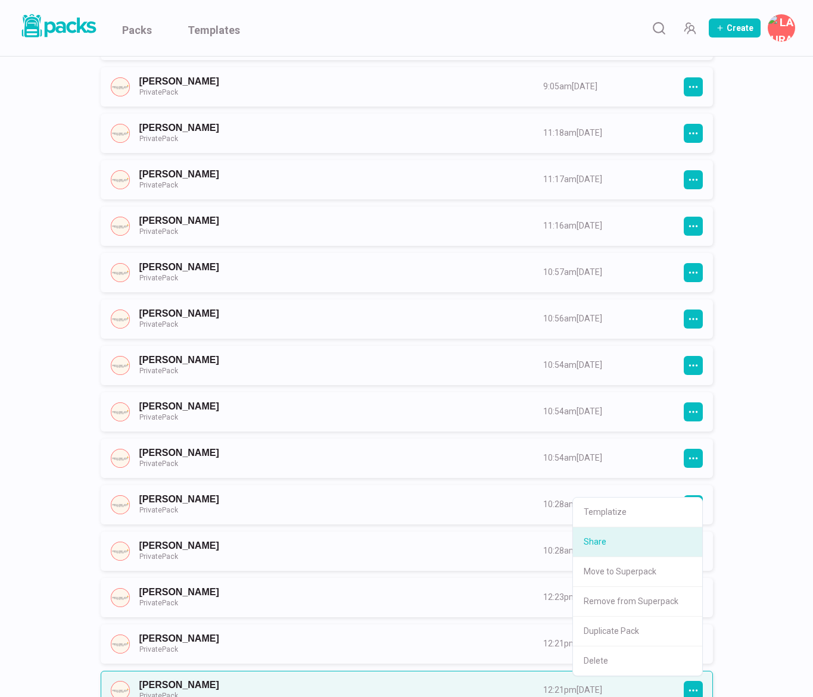
click at [641, 539] on button "Share" at bounding box center [637, 542] width 129 height 30
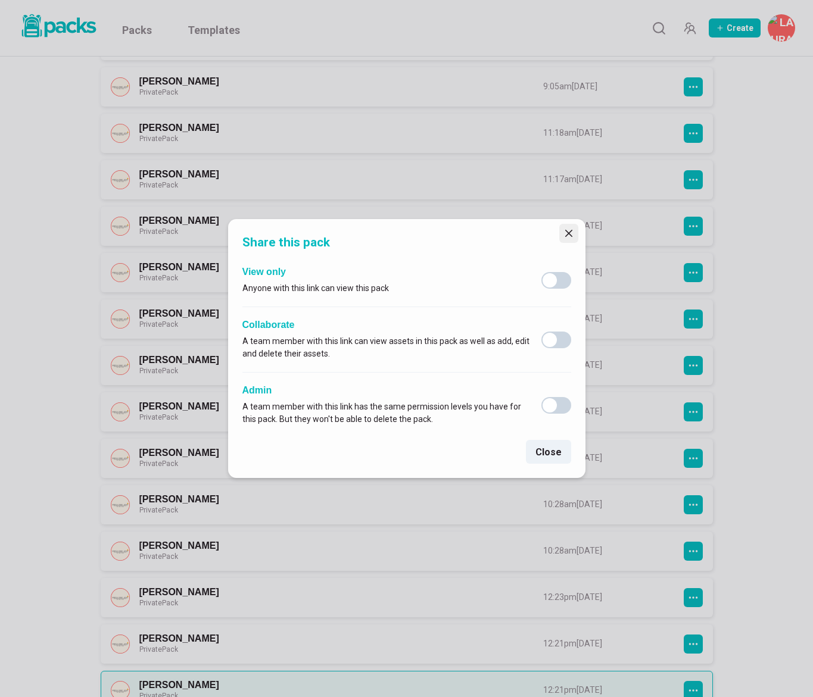
click at [570, 235] on icon "Close" at bounding box center [567, 233] width 7 height 7
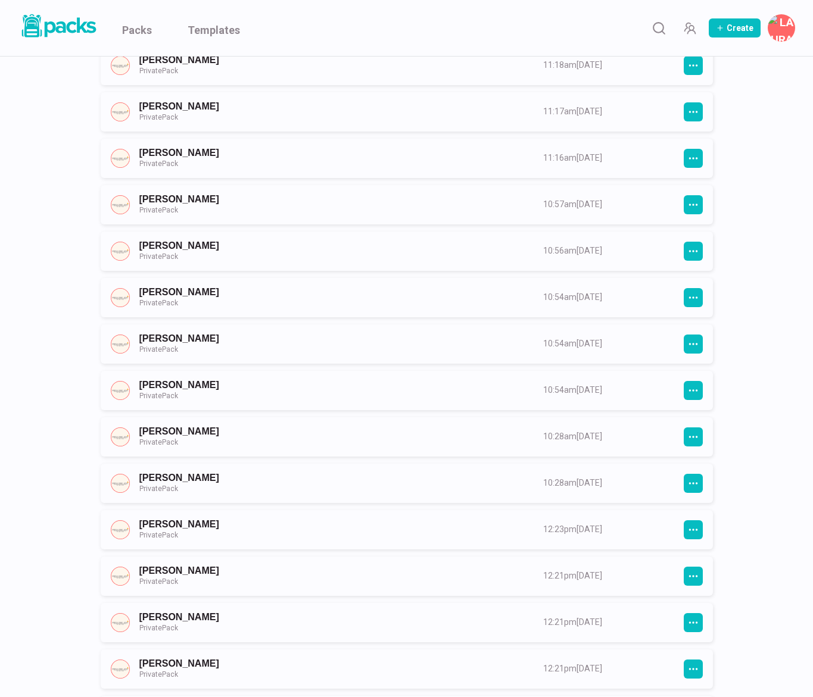
scroll to position [292, 0]
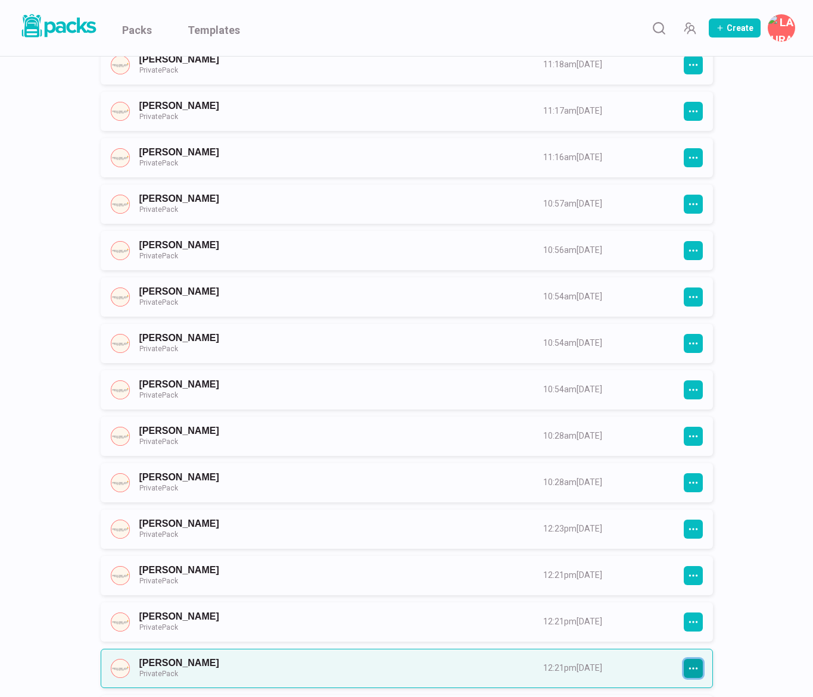
click at [689, 673] on icon "button" at bounding box center [693, 668] width 11 height 11
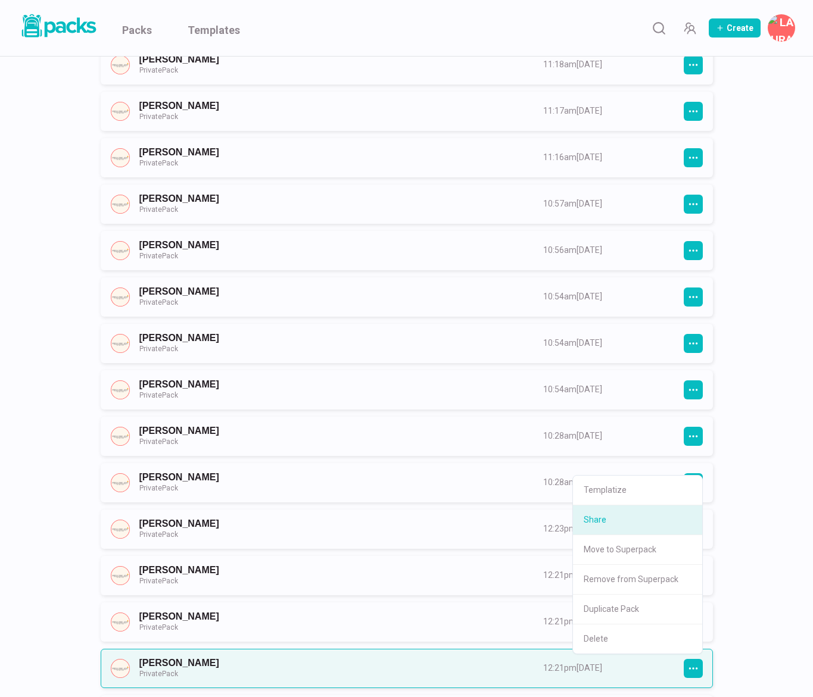
click at [643, 519] on button "Share" at bounding box center [637, 520] width 129 height 30
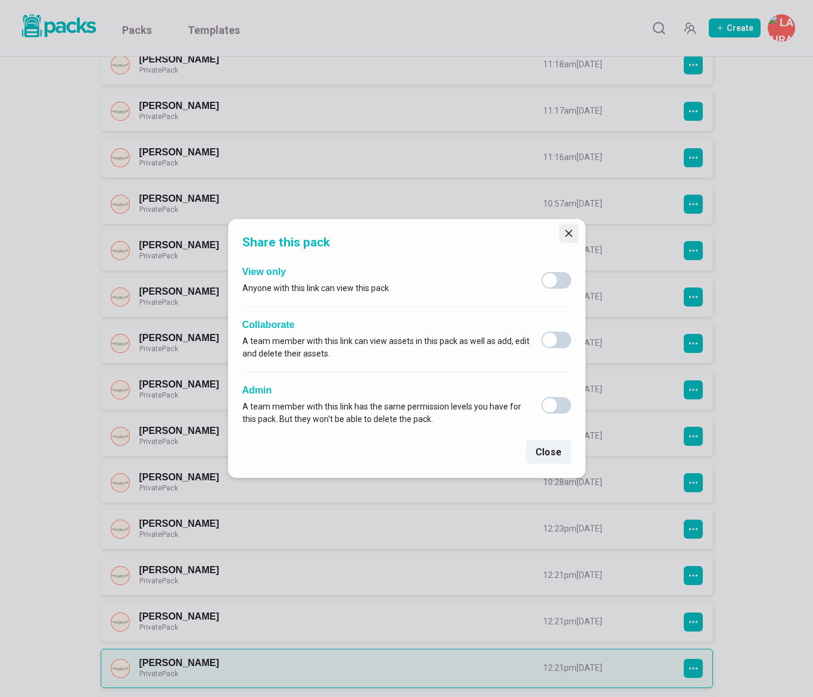
click at [568, 238] on button "Close" at bounding box center [568, 233] width 19 height 19
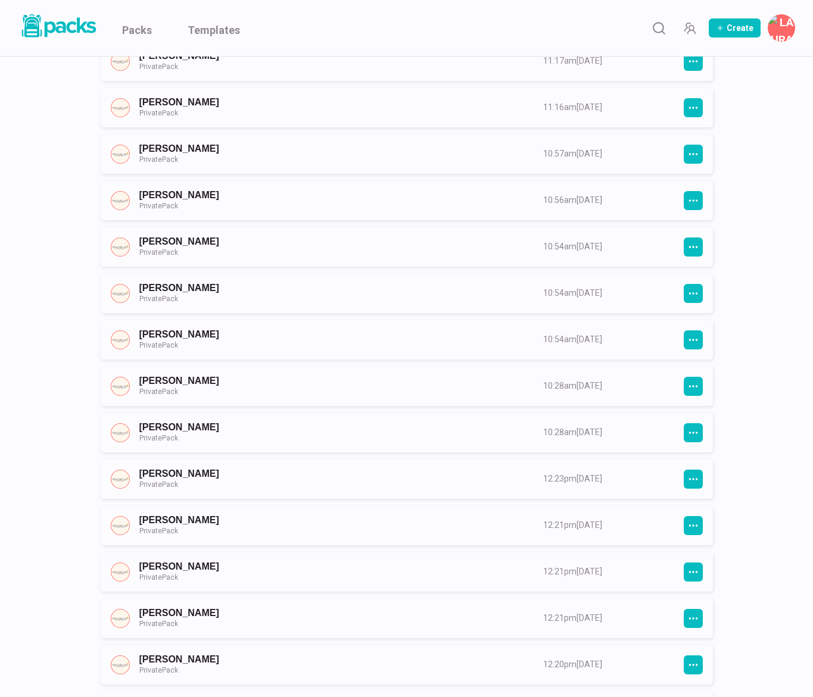
scroll to position [345, 0]
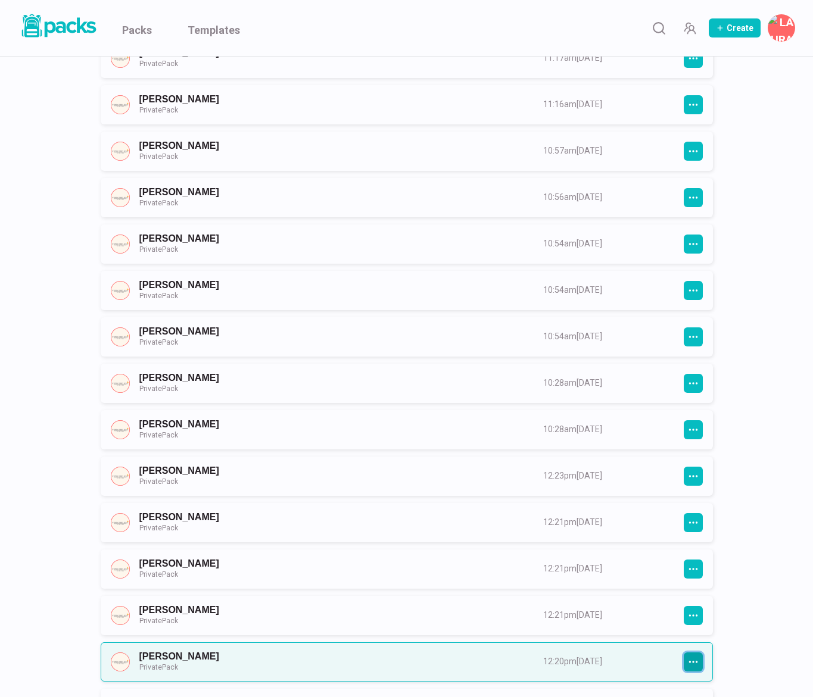
click at [688, 661] on icon "button" at bounding box center [693, 662] width 11 height 11
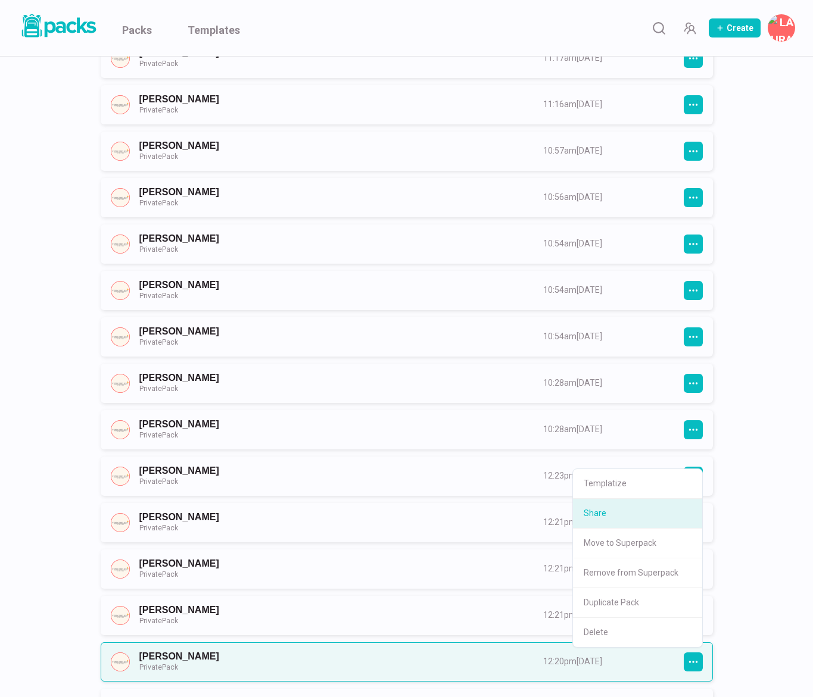
click at [661, 515] on button "Share" at bounding box center [637, 514] width 129 height 30
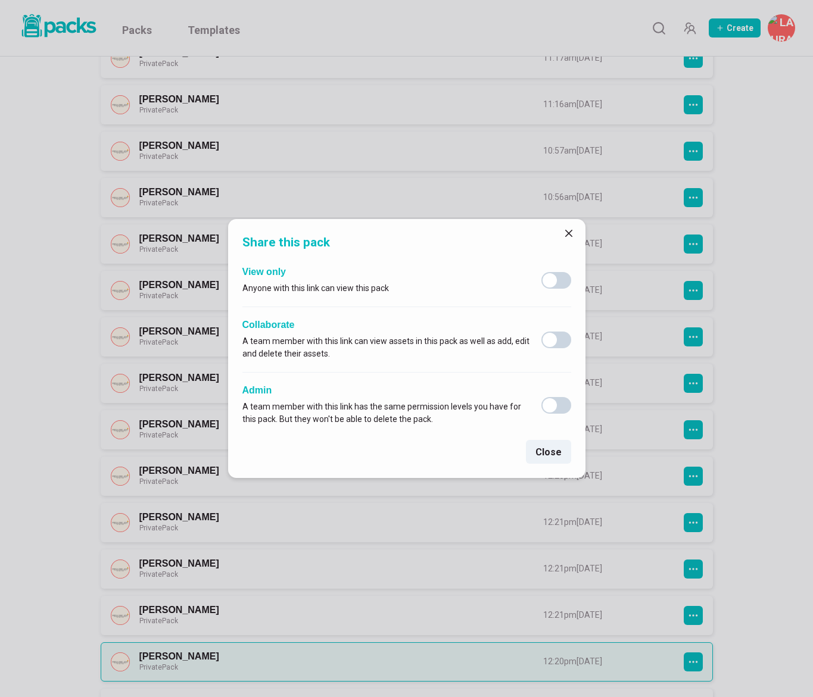
drag, startPoint x: 568, startPoint y: 230, endPoint x: 642, endPoint y: 311, distance: 109.5
click at [568, 230] on icon "Close" at bounding box center [568, 233] width 7 height 7
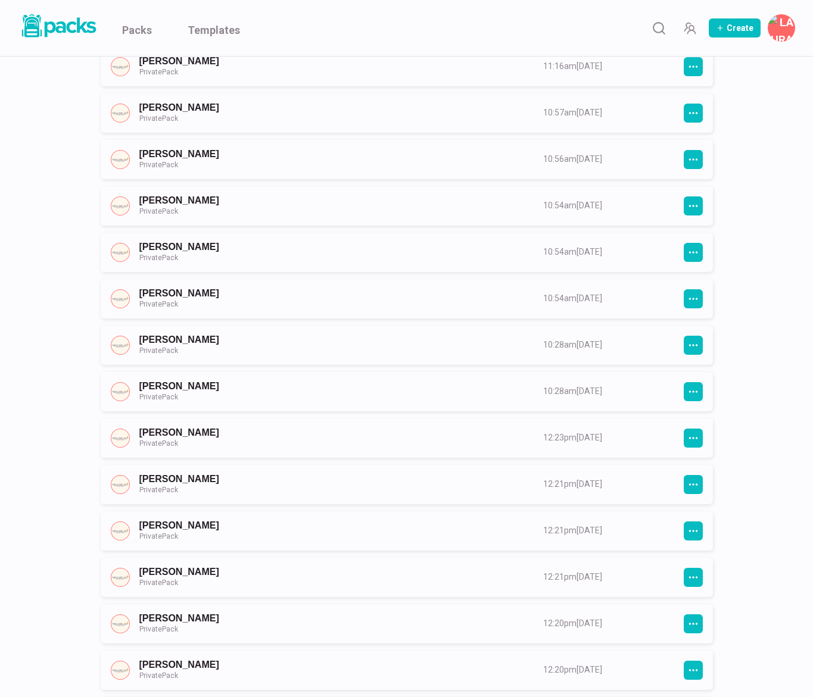
scroll to position [386, 0]
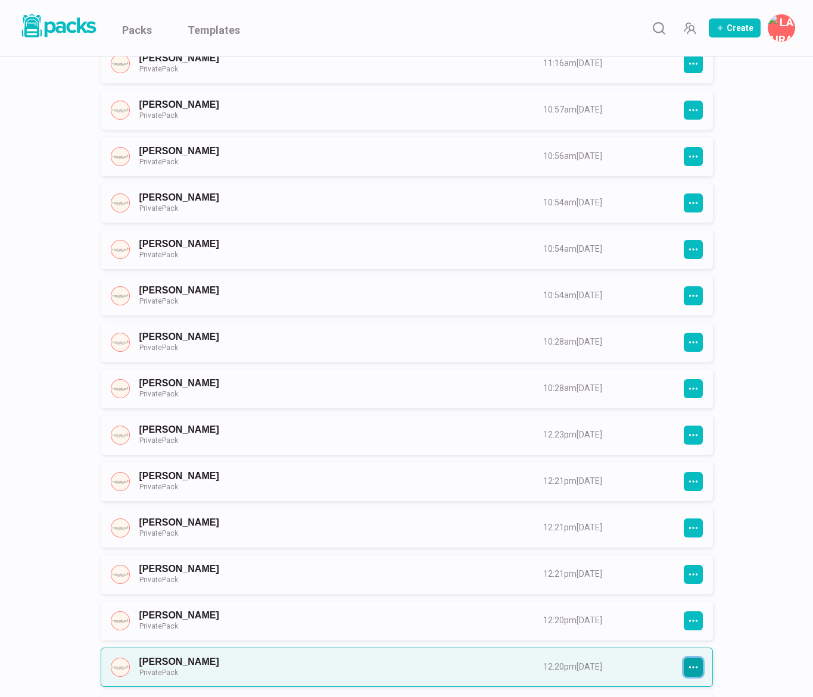
click at [688, 671] on icon "button" at bounding box center [693, 667] width 11 height 11
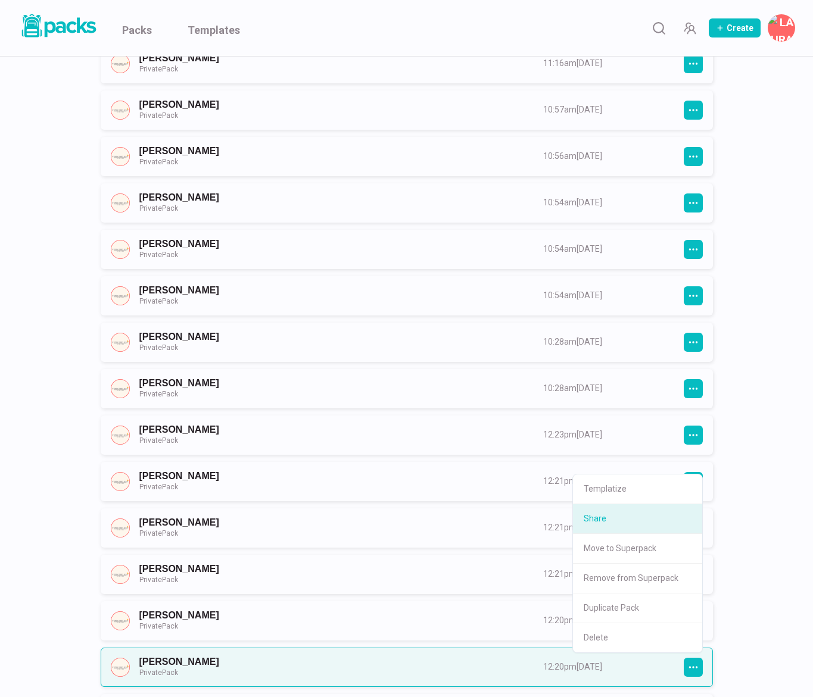
click at [654, 527] on button "Share" at bounding box center [637, 519] width 129 height 30
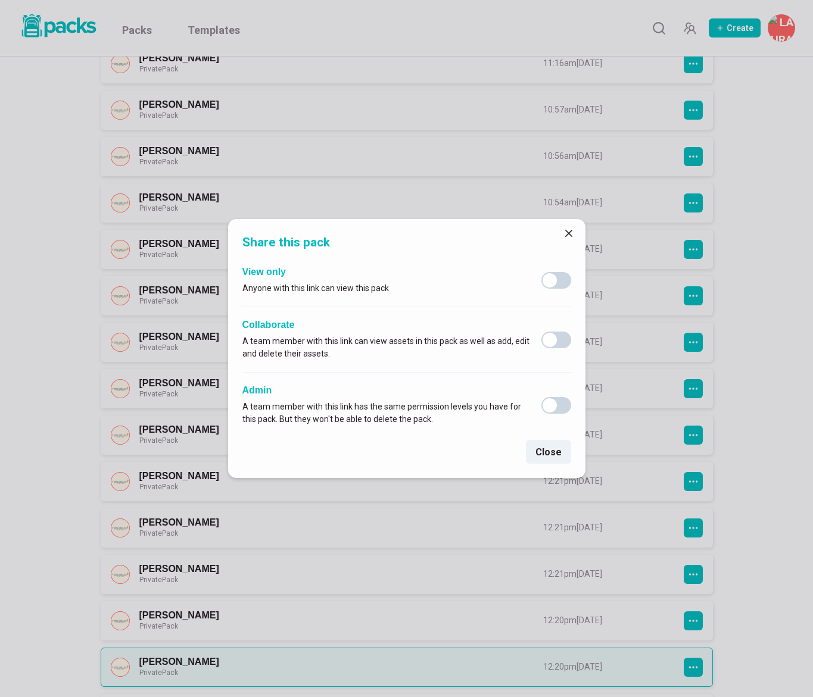
click at [563, 231] on button "Close" at bounding box center [568, 233] width 19 height 19
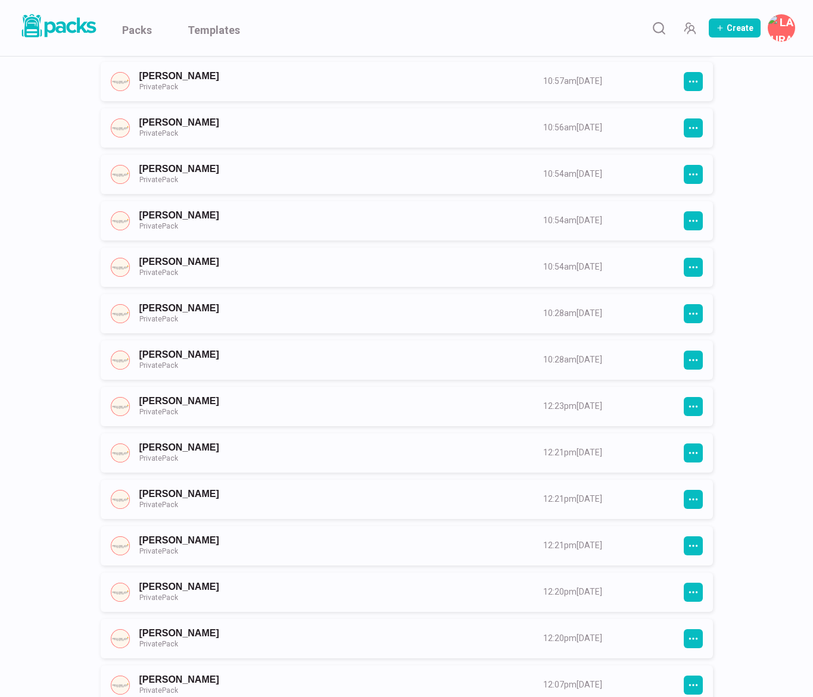
scroll to position [416, 0]
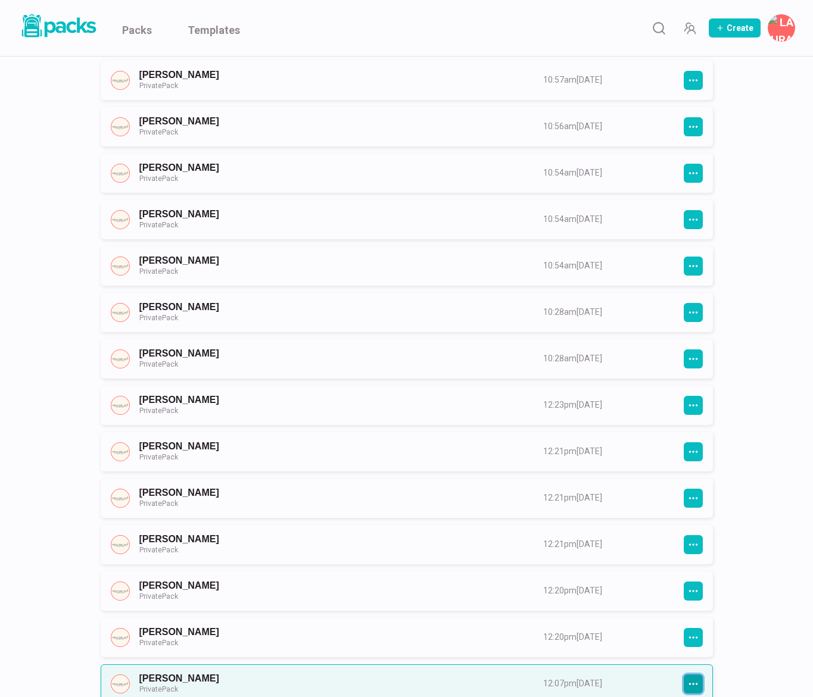
click at [698, 678] on button "button" at bounding box center [692, 683] width 19 height 19
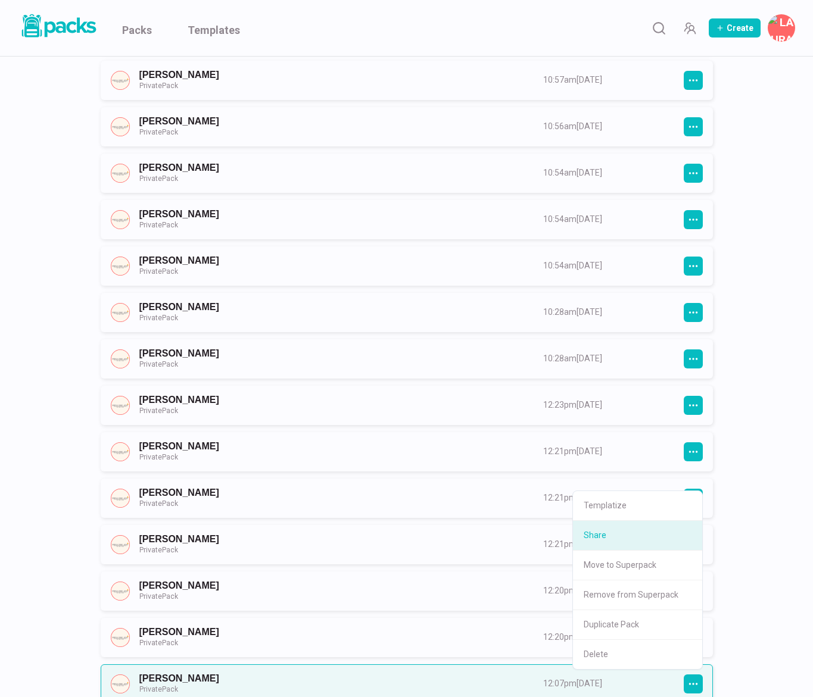
click at [660, 535] on button "Share" at bounding box center [637, 536] width 129 height 30
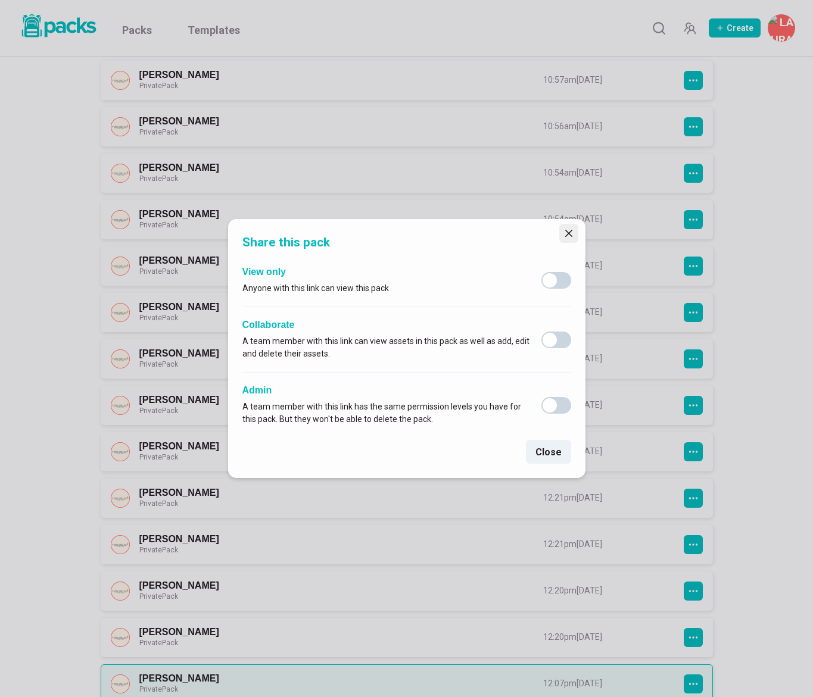
click at [562, 230] on button "Close" at bounding box center [568, 233] width 19 height 19
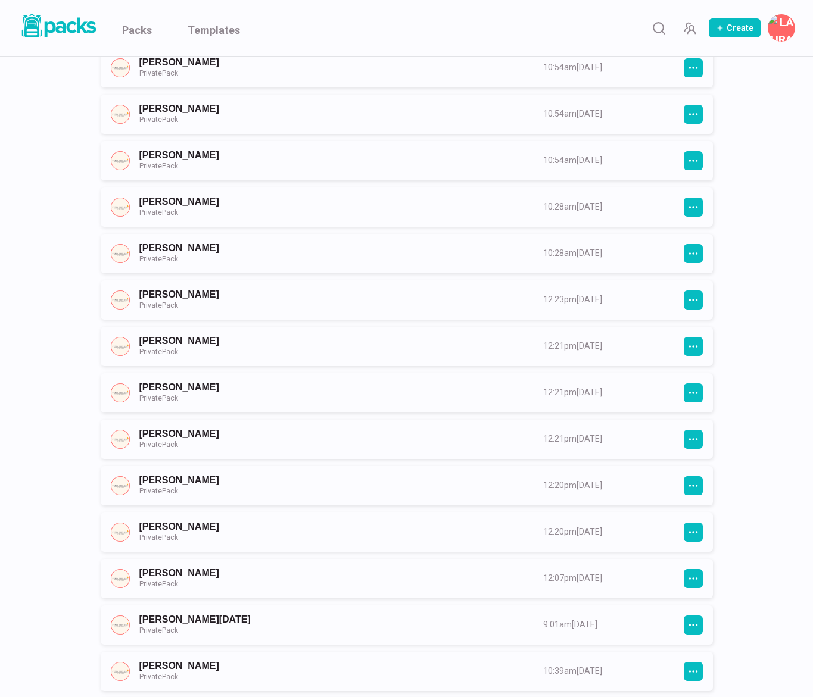
scroll to position [530, 0]
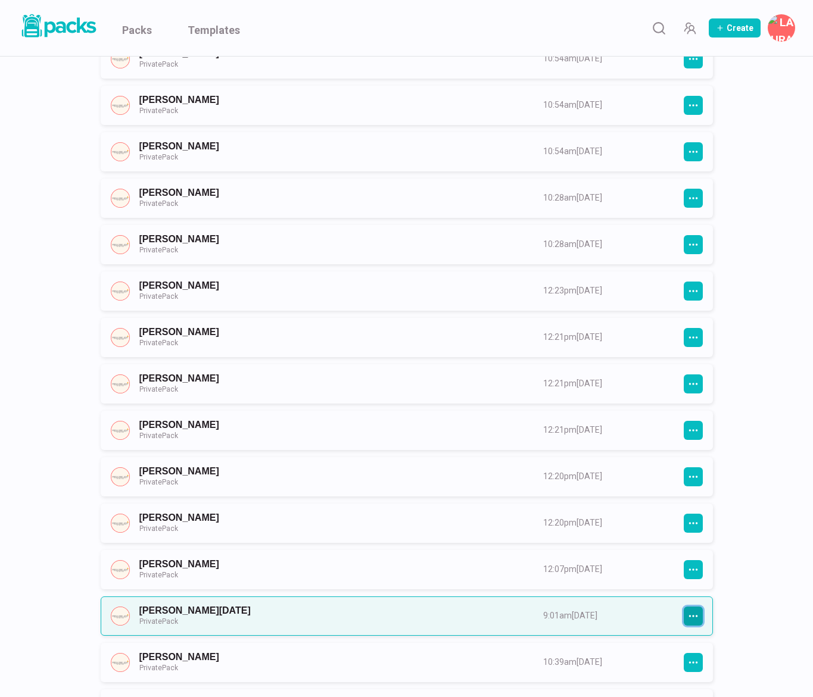
click at [689, 612] on icon "button" at bounding box center [693, 616] width 11 height 11
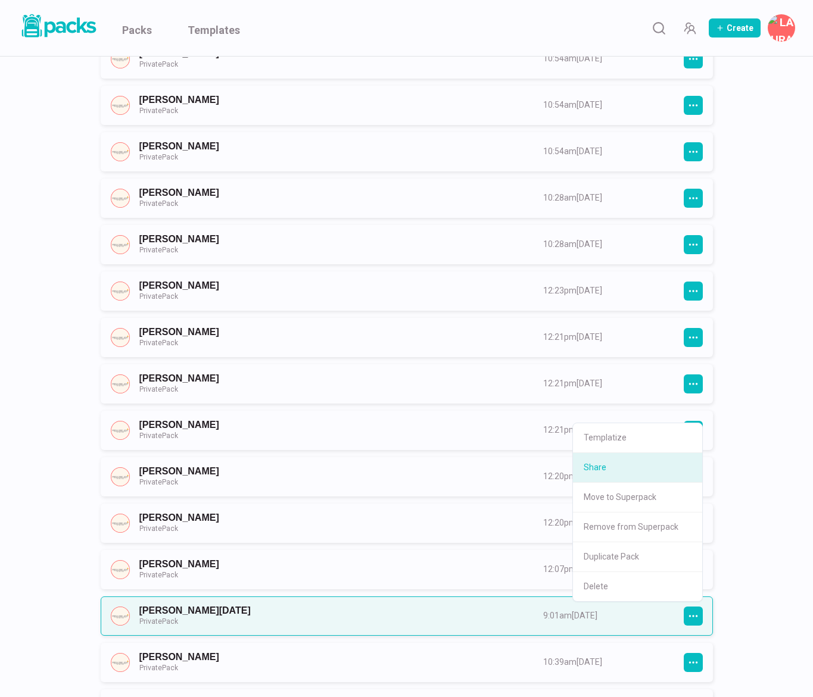
click at [641, 461] on button "Share" at bounding box center [637, 468] width 129 height 30
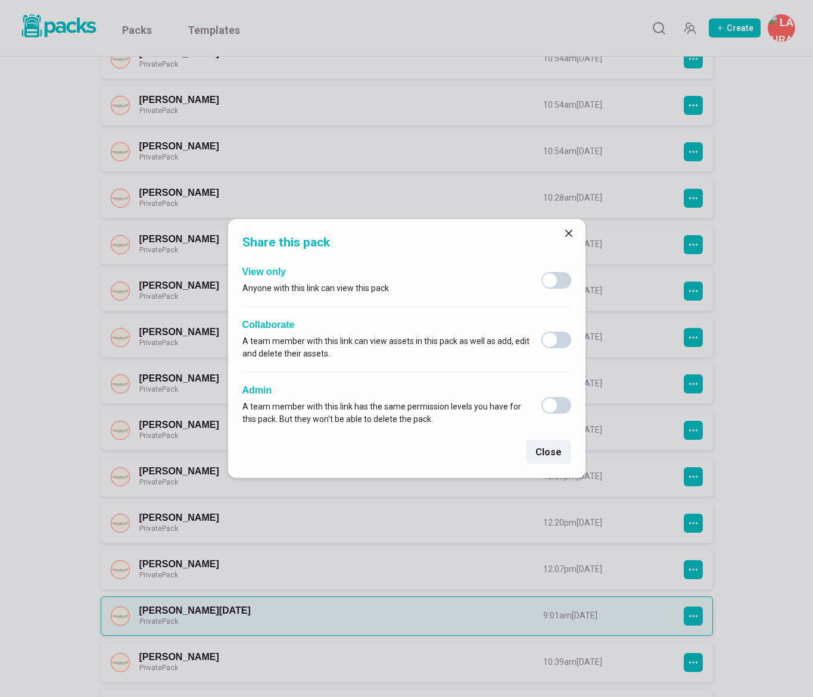
click at [564, 232] on button "Close" at bounding box center [568, 233] width 19 height 19
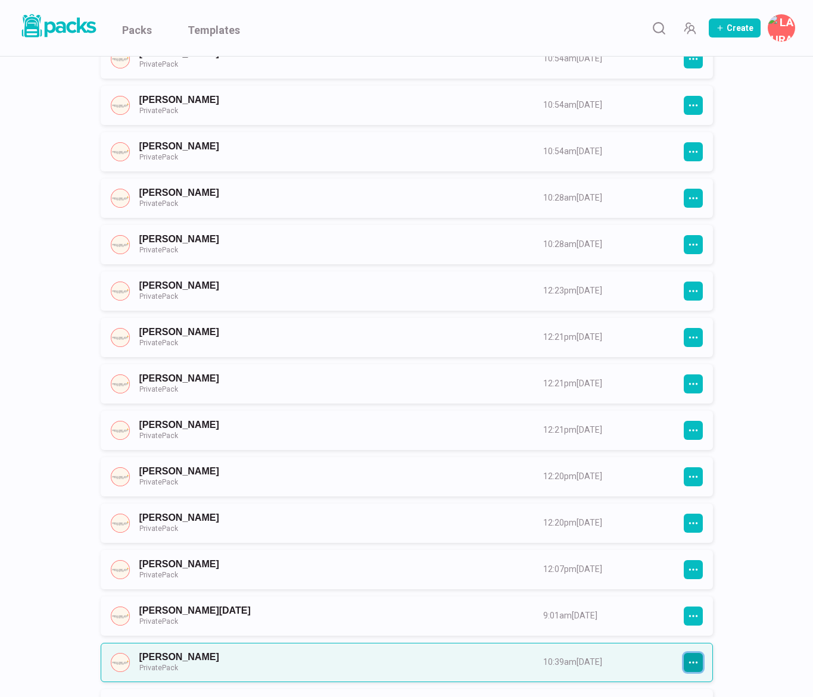
click at [688, 661] on icon "button" at bounding box center [693, 662] width 11 height 11
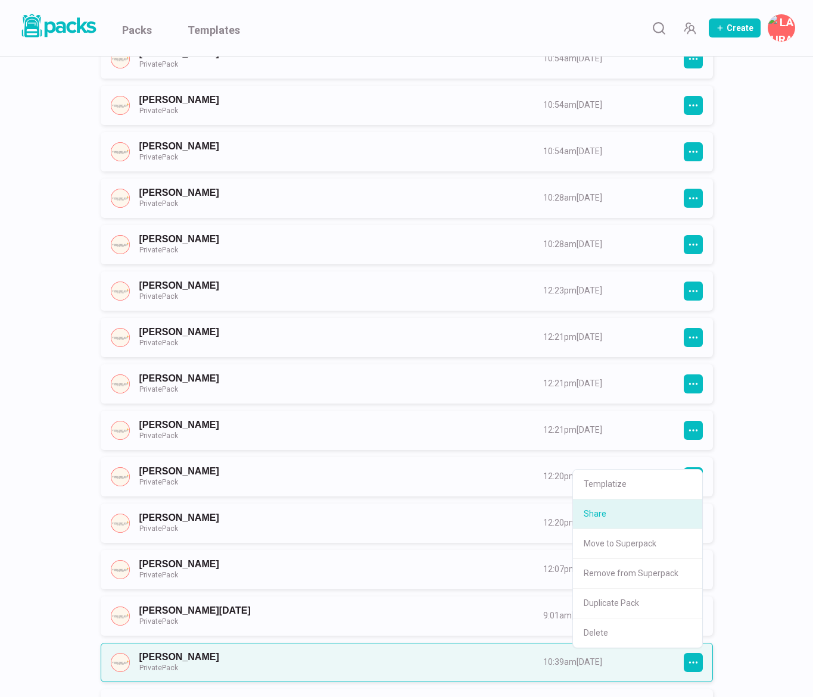
click at [608, 509] on button "Share" at bounding box center [637, 514] width 129 height 30
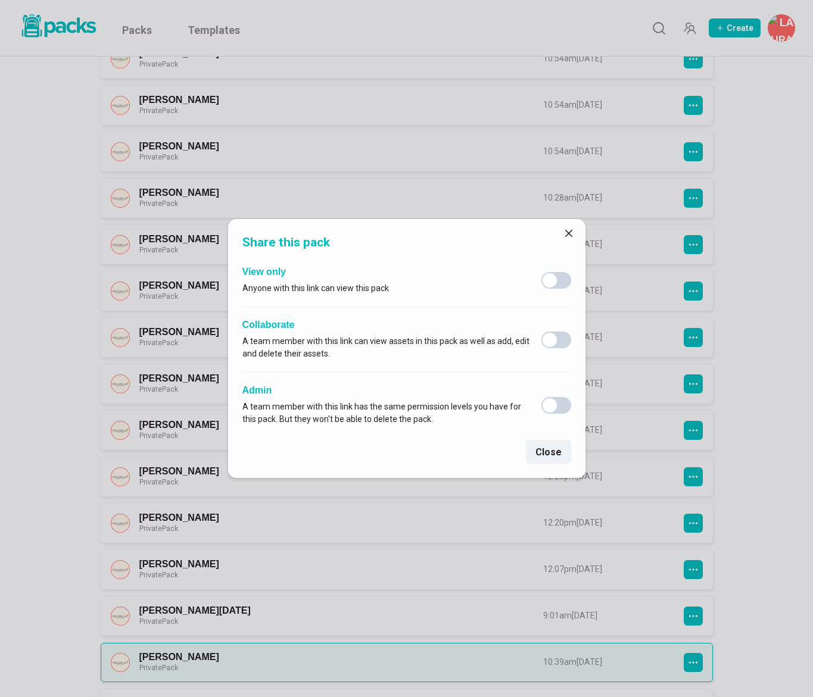
click at [568, 230] on icon "Close" at bounding box center [568, 233] width 7 height 7
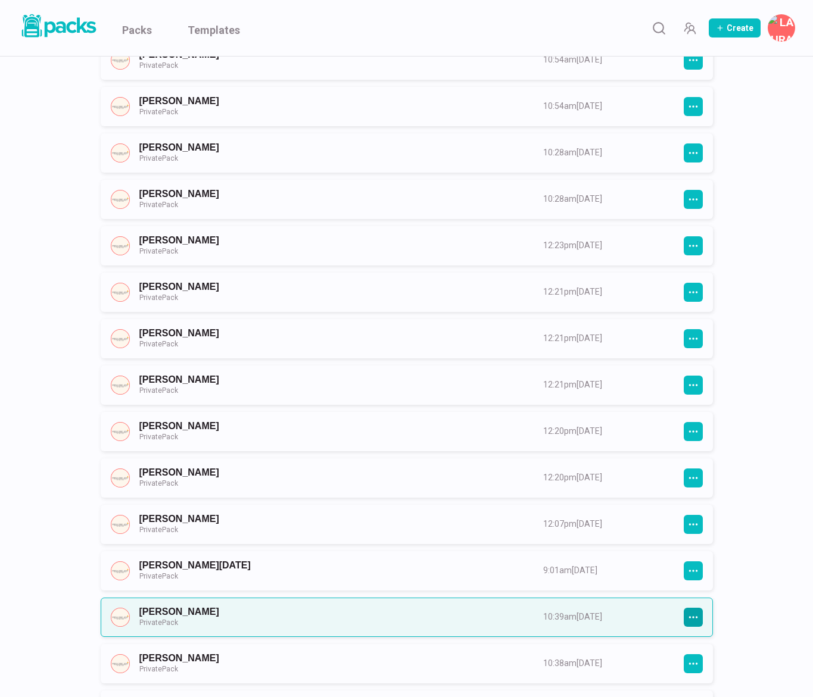
scroll to position [576, 0]
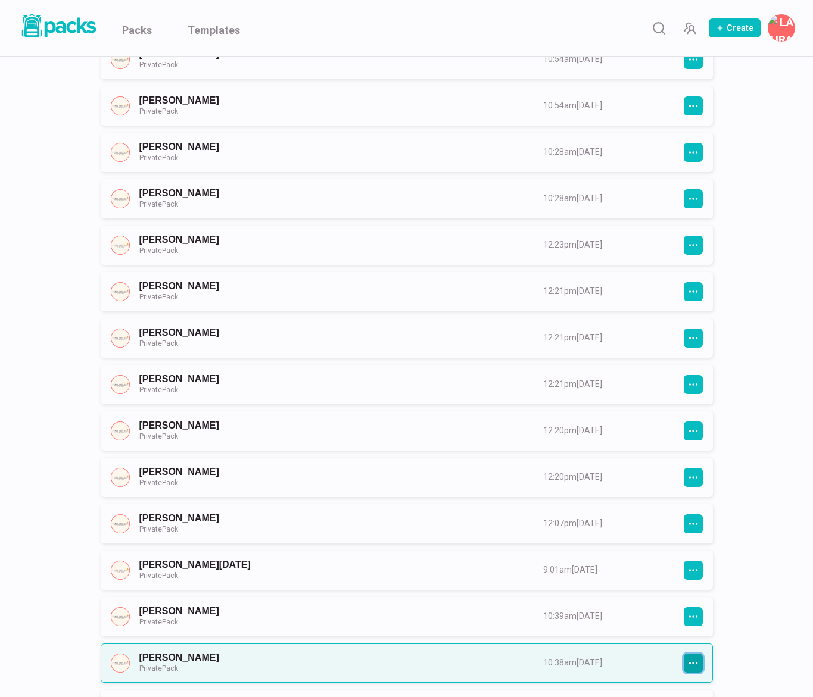
click at [691, 665] on icon "button" at bounding box center [693, 663] width 11 height 11
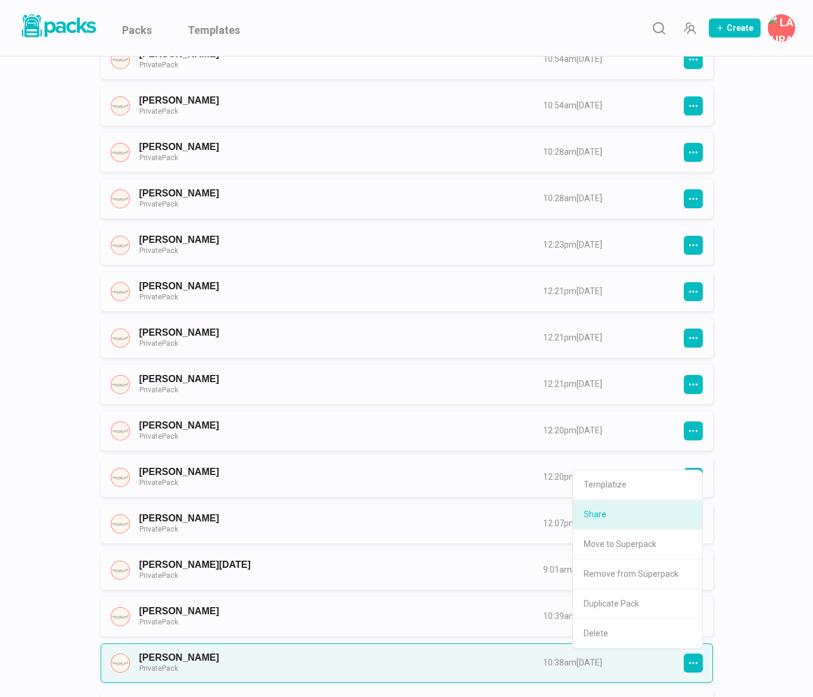
click at [644, 517] on button "Share" at bounding box center [637, 515] width 129 height 30
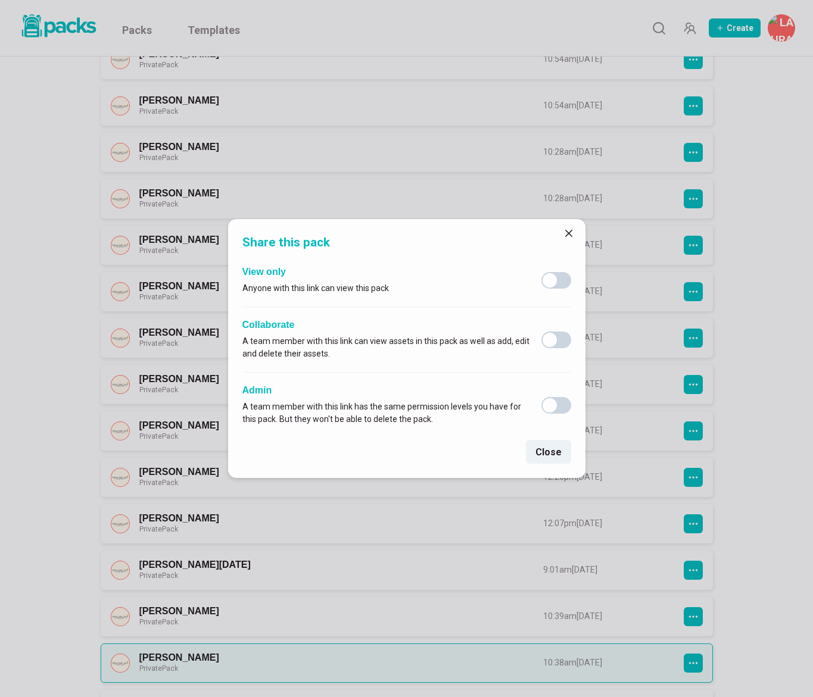
click at [567, 232] on icon "Close" at bounding box center [567, 233] width 7 height 7
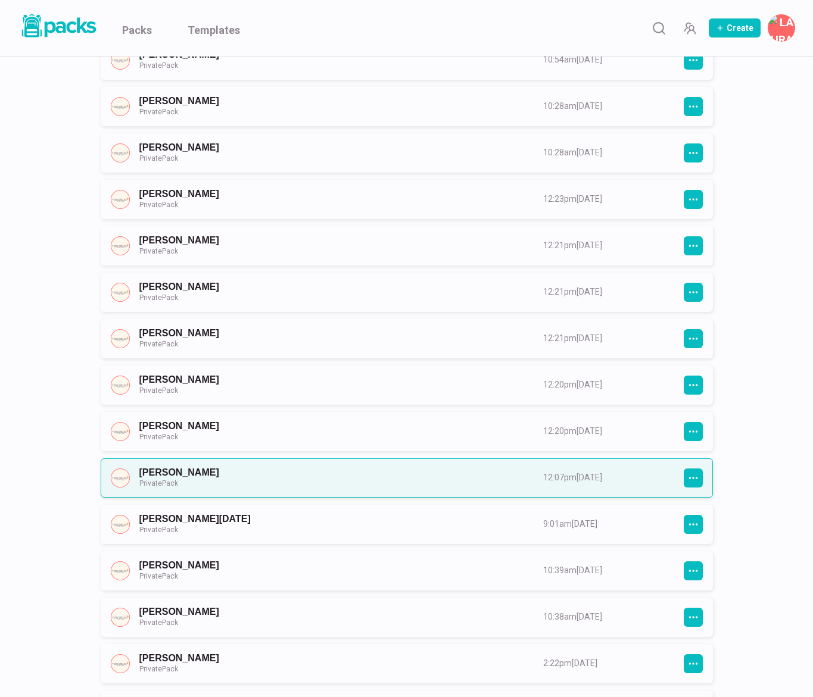
scroll to position [623, 0]
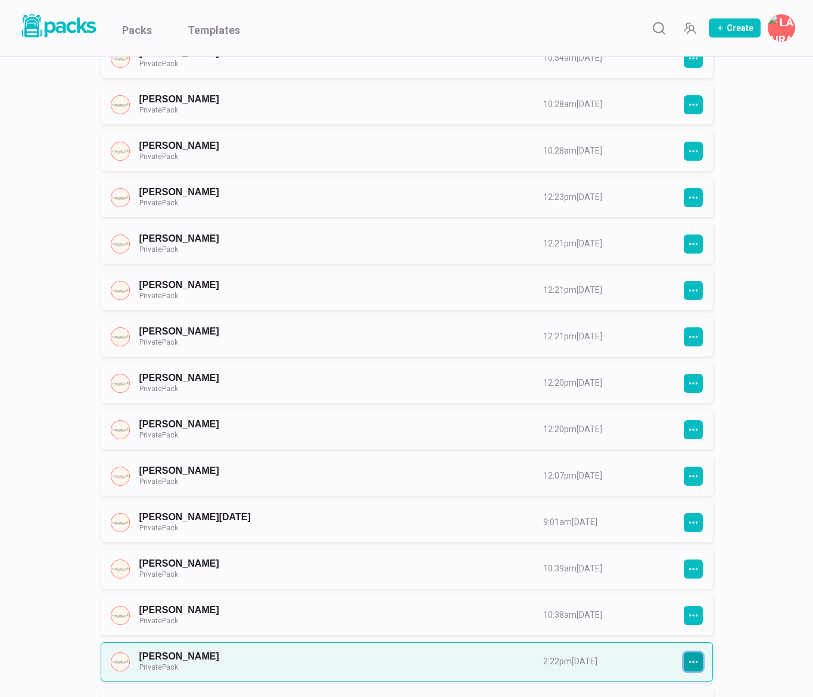
click at [691, 655] on button "button" at bounding box center [692, 661] width 19 height 19
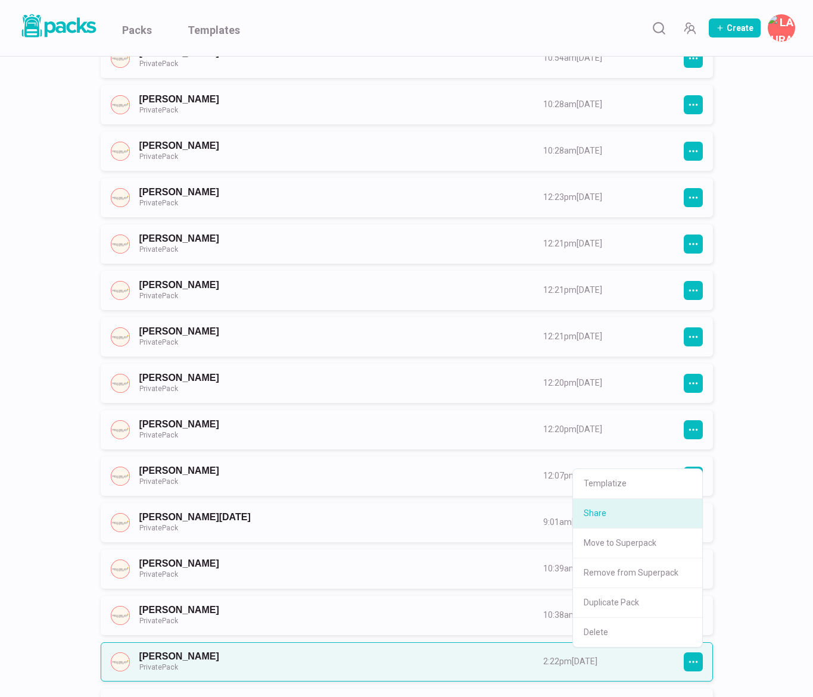
click at [666, 516] on button "Share" at bounding box center [637, 514] width 129 height 30
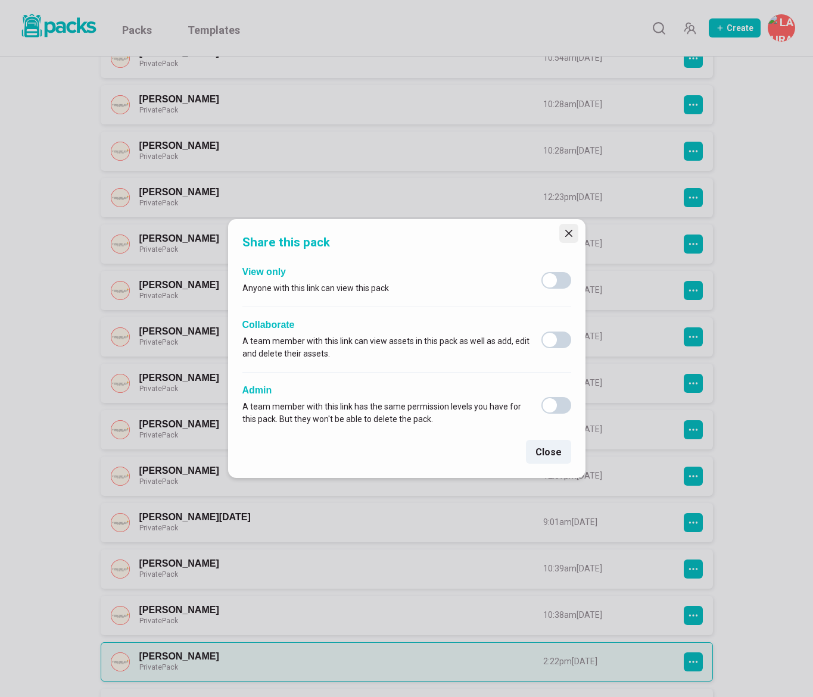
click at [570, 235] on icon "Close" at bounding box center [567, 233] width 7 height 7
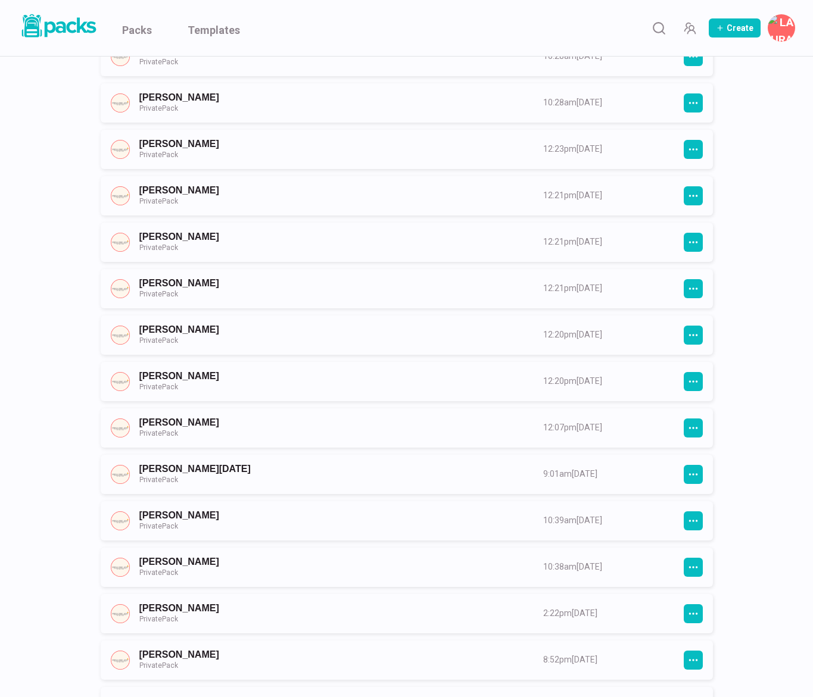
scroll to position [679, 0]
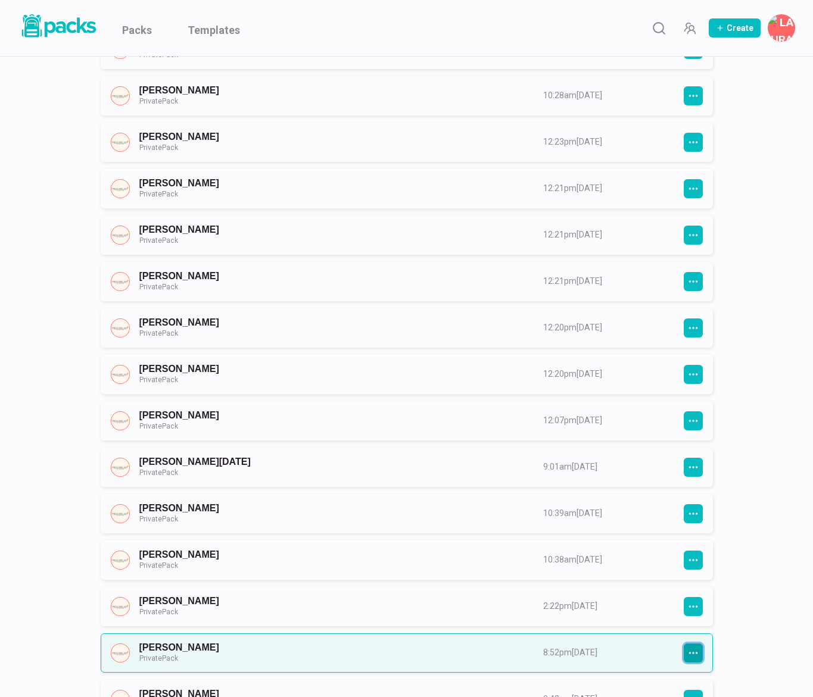
click at [690, 653] on icon "button" at bounding box center [693, 653] width 11 height 11
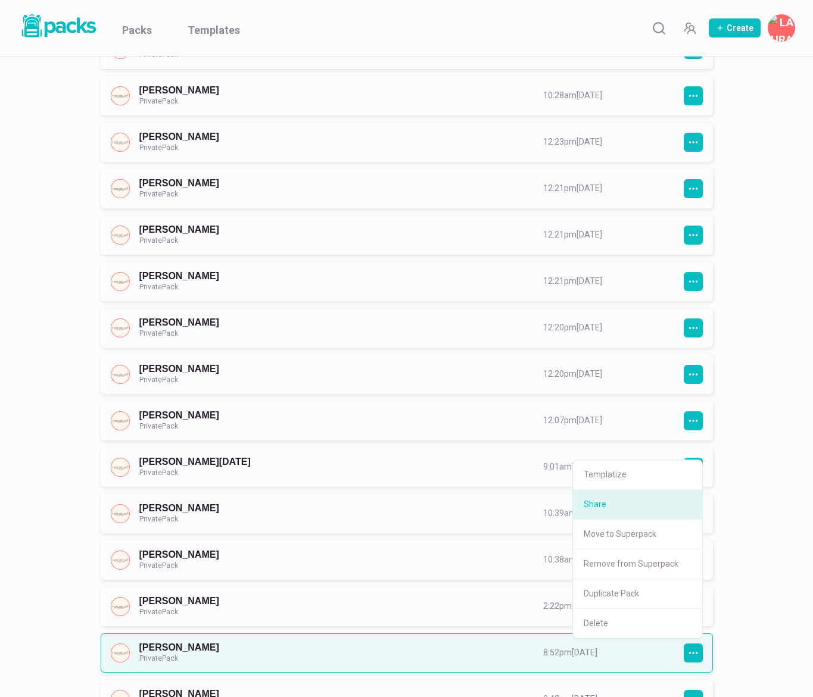
click at [635, 510] on button "Share" at bounding box center [637, 505] width 129 height 30
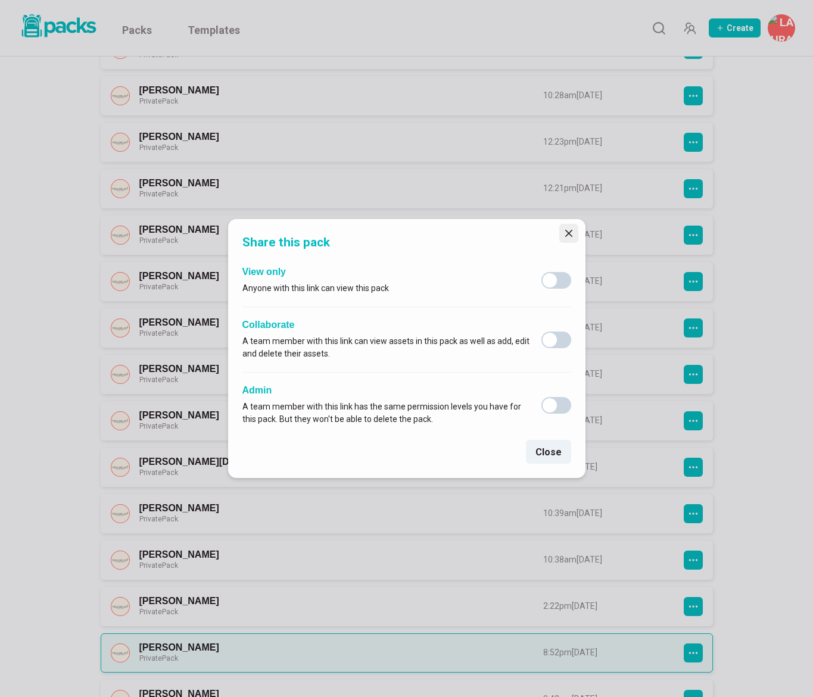
click at [562, 230] on button "Close" at bounding box center [568, 233] width 19 height 19
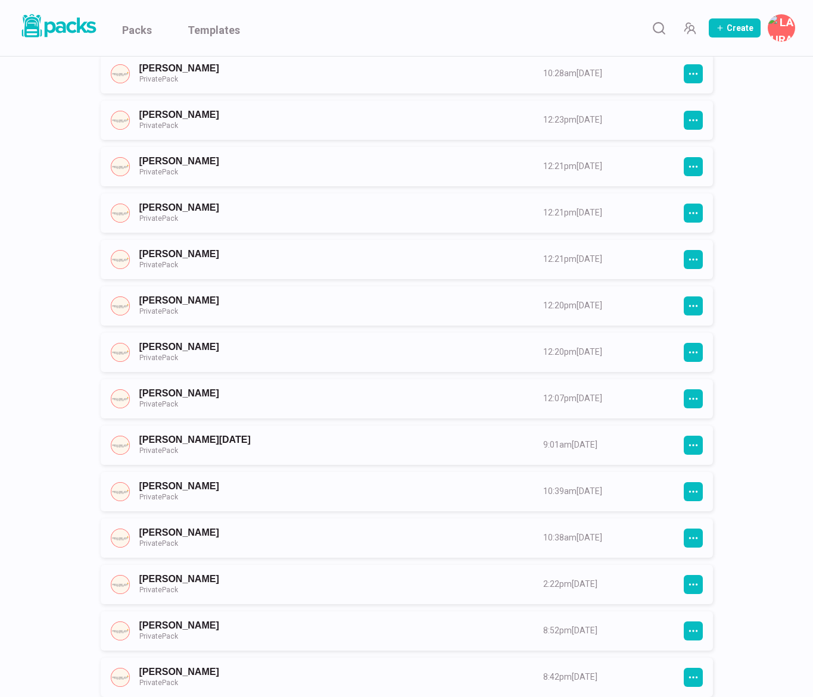
scroll to position [711, 0]
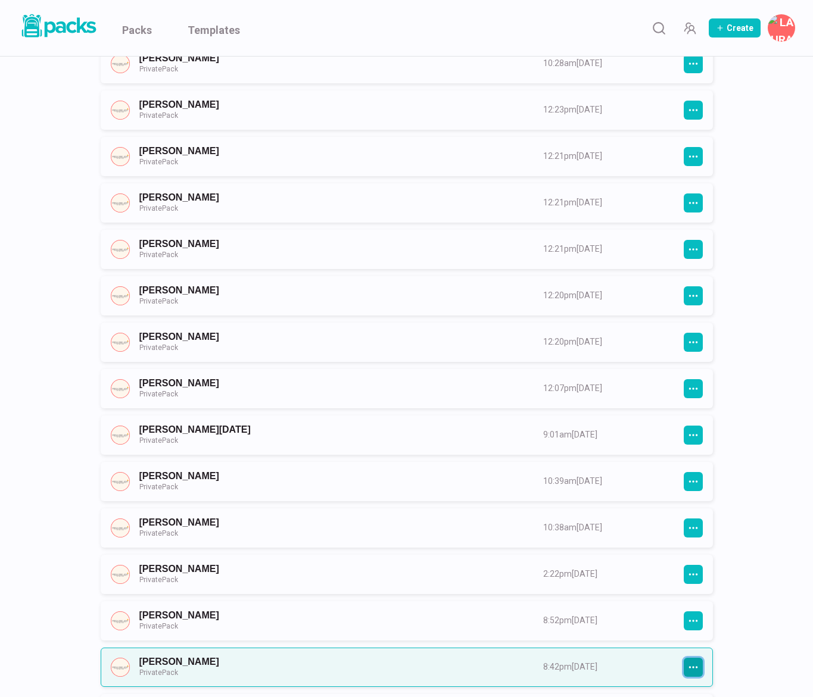
click at [692, 662] on icon "button" at bounding box center [693, 667] width 11 height 11
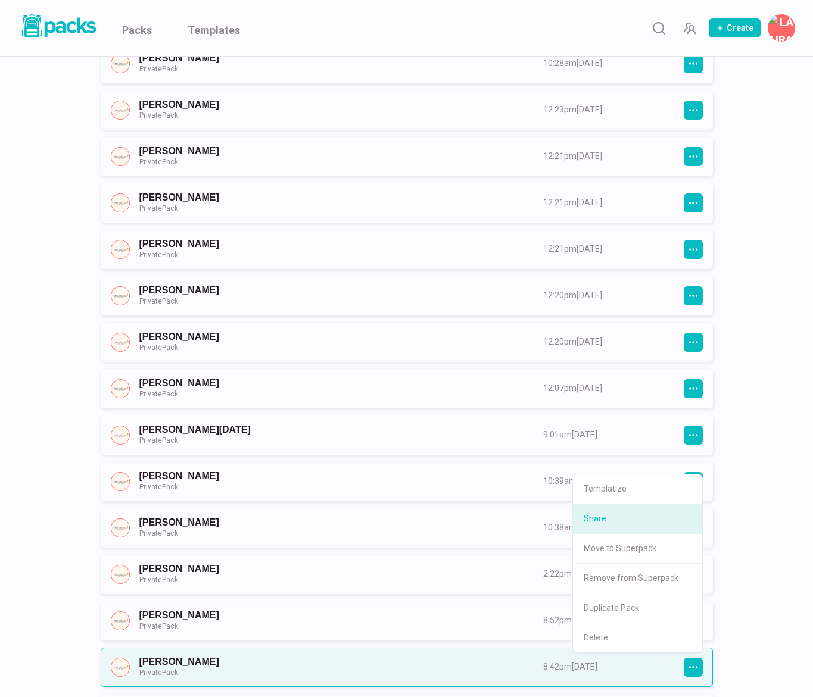
click at [640, 516] on button "Share" at bounding box center [637, 519] width 129 height 30
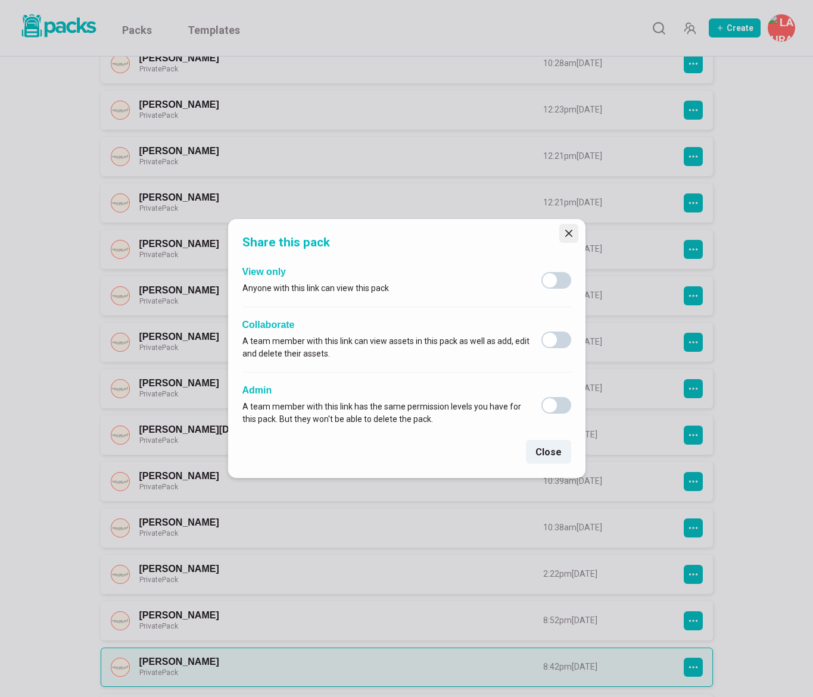
drag, startPoint x: 576, startPoint y: 231, endPoint x: 788, endPoint y: 339, distance: 238.5
click at [576, 231] on button "Close" at bounding box center [568, 233] width 19 height 19
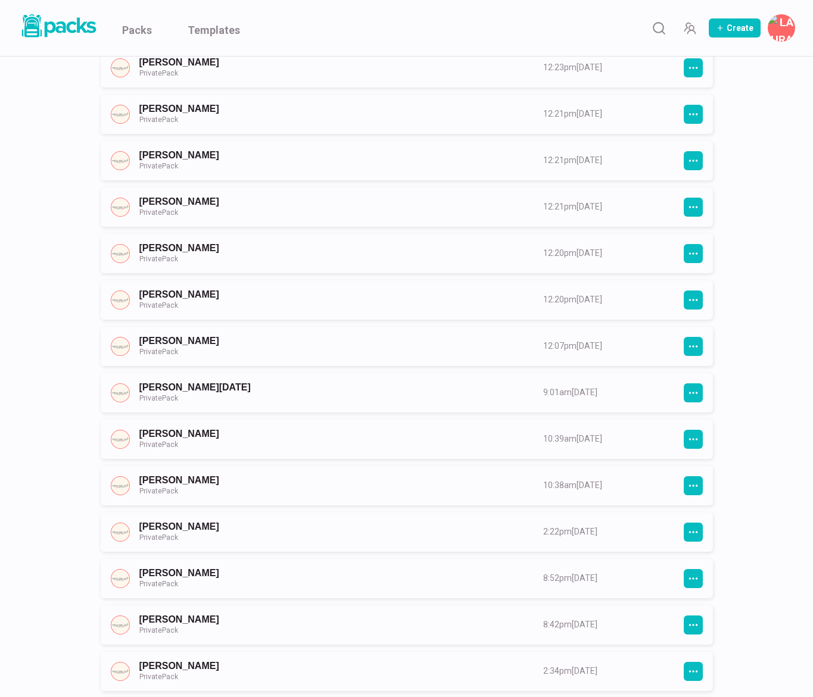
scroll to position [763, 0]
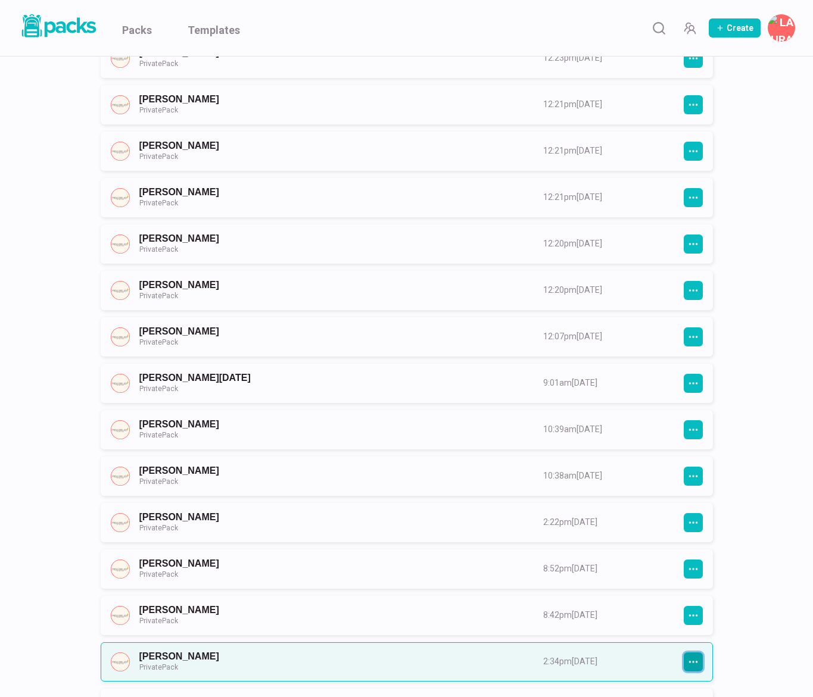
click at [698, 660] on button "button" at bounding box center [692, 661] width 19 height 19
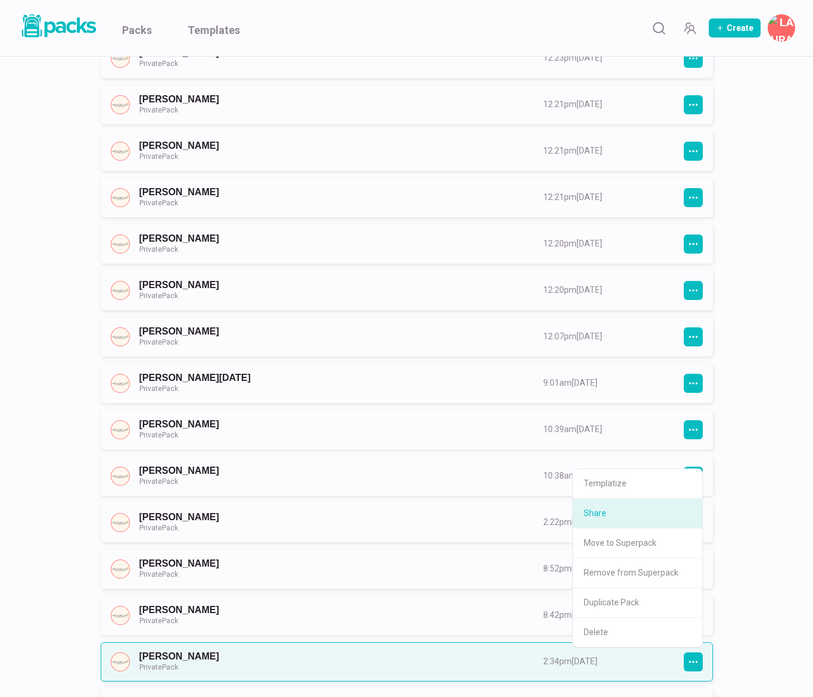
click at [671, 508] on button "Share" at bounding box center [637, 514] width 129 height 30
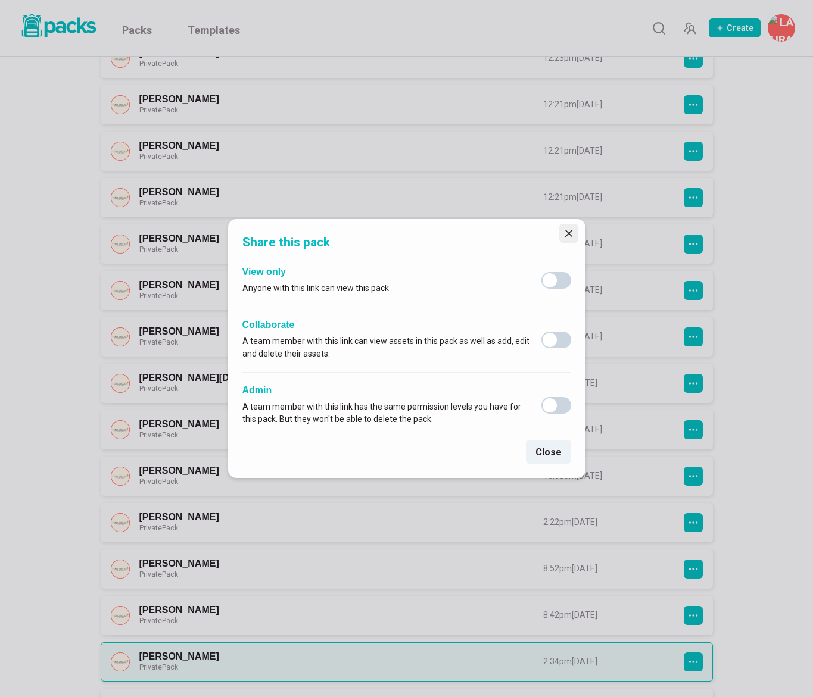
click at [574, 236] on button "Close" at bounding box center [568, 233] width 19 height 19
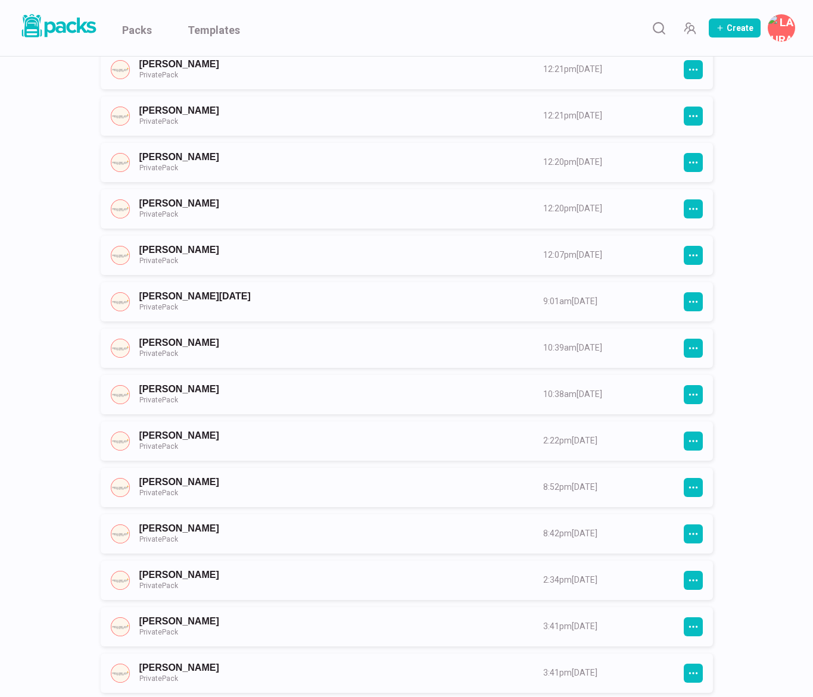
scroll to position [845, 0]
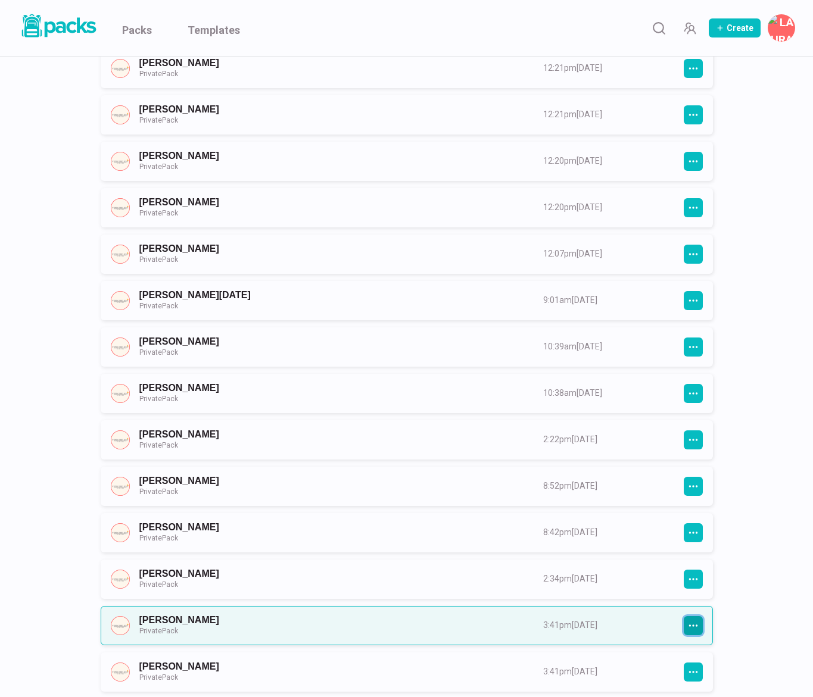
click at [692, 619] on button "button" at bounding box center [692, 625] width 19 height 19
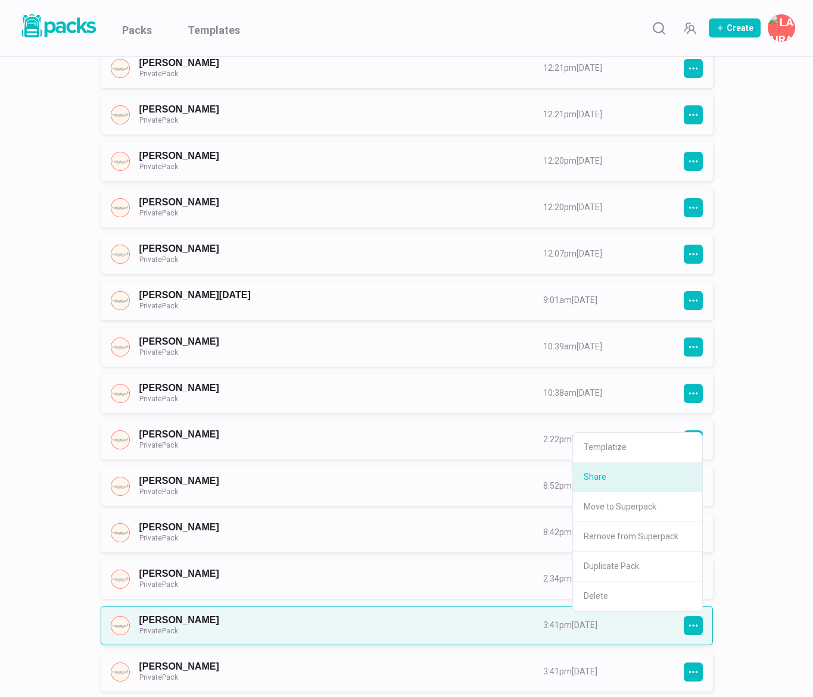
click at [644, 484] on button "Share" at bounding box center [637, 478] width 129 height 30
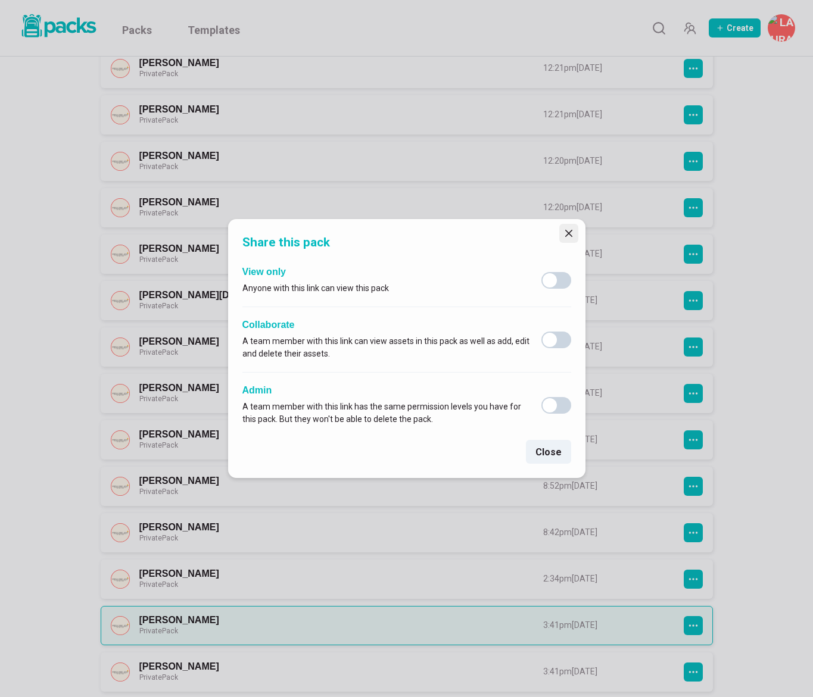
click at [571, 232] on icon "Close" at bounding box center [568, 233] width 7 height 7
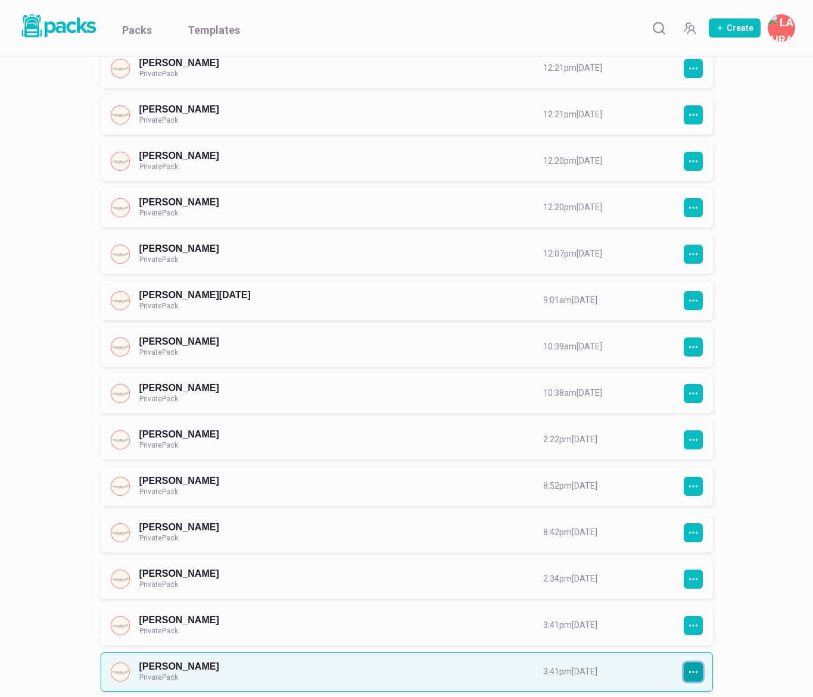
click at [686, 673] on button "button" at bounding box center [692, 672] width 19 height 19
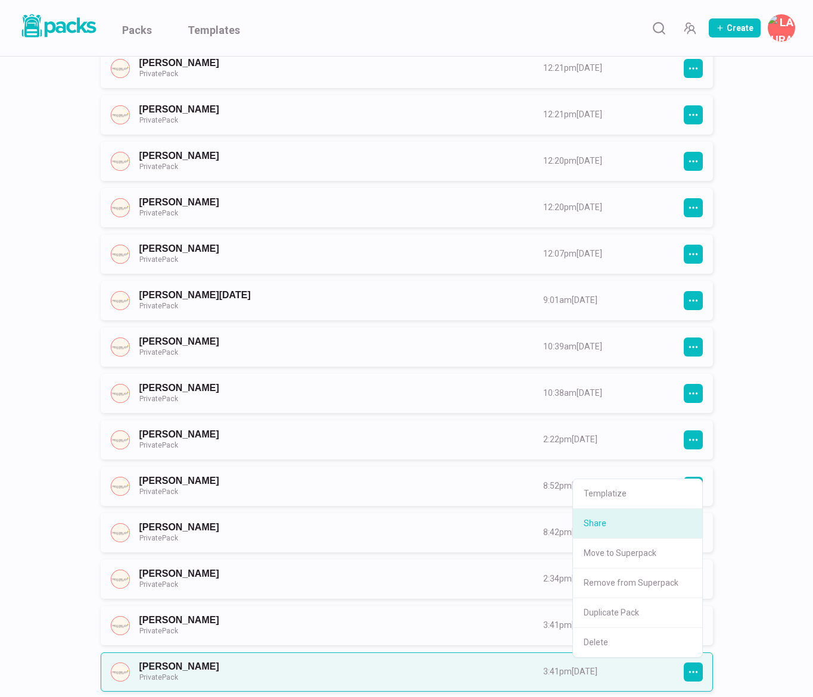
click at [657, 524] on button "Share" at bounding box center [637, 524] width 129 height 30
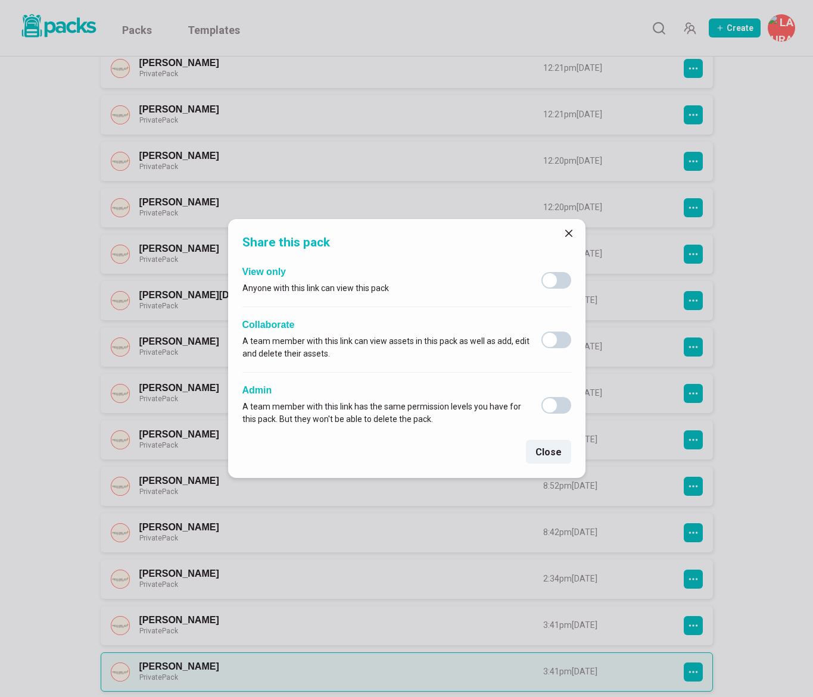
drag, startPoint x: 568, startPoint y: 232, endPoint x: 580, endPoint y: 242, distance: 16.1
click at [568, 232] on icon "Close" at bounding box center [568, 233] width 7 height 7
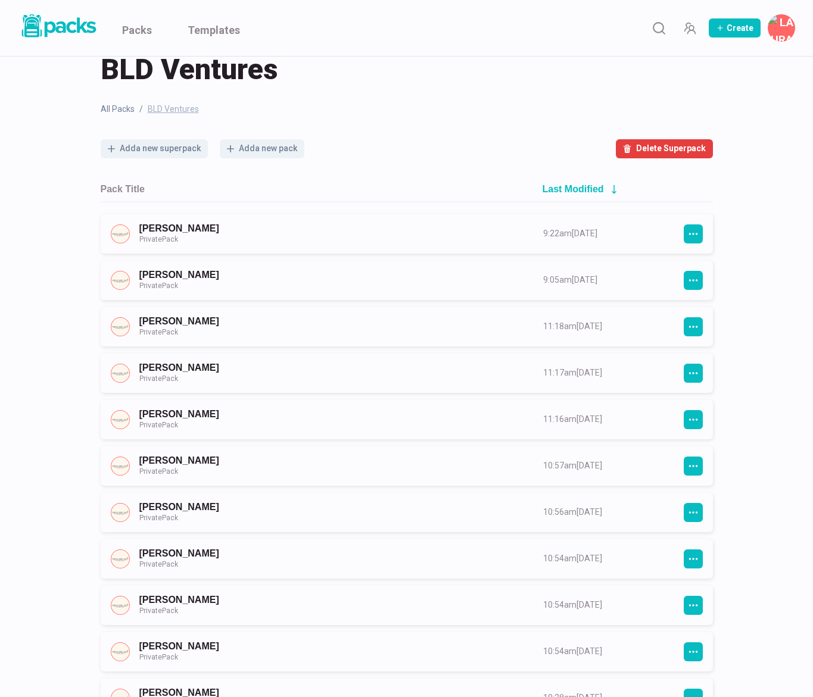
scroll to position [0, 0]
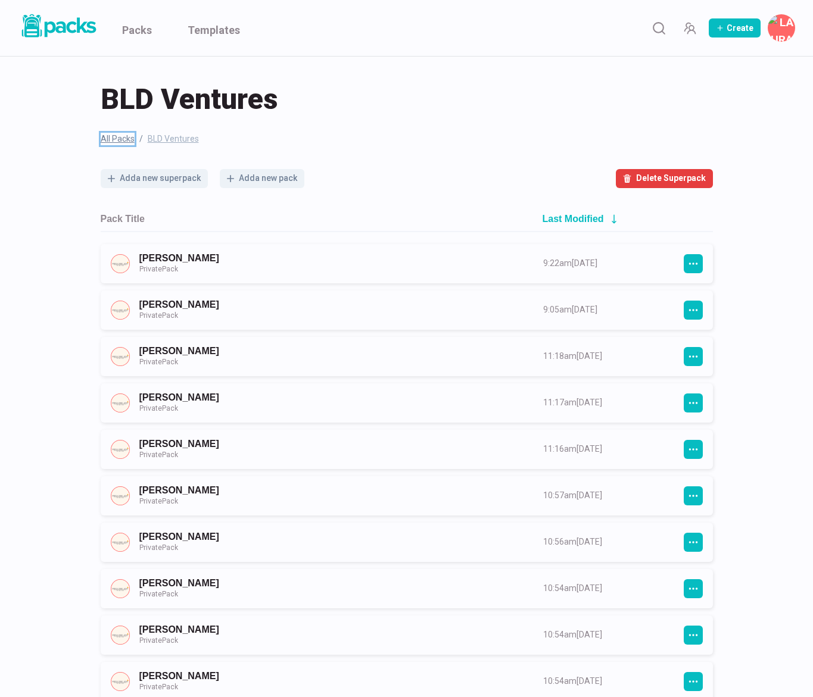
click at [118, 139] on link "All Packs" at bounding box center [118, 139] width 34 height 13
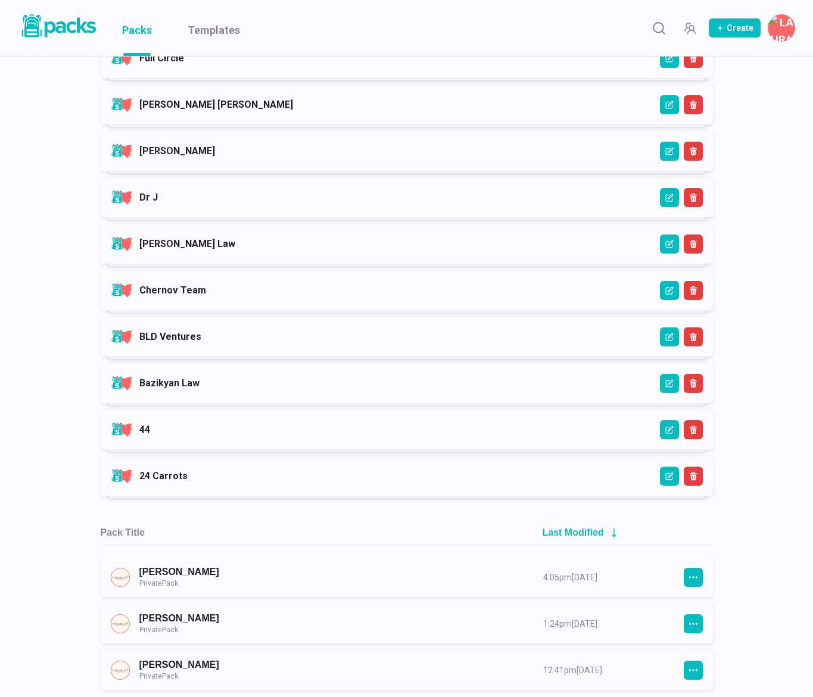
scroll to position [972, 0]
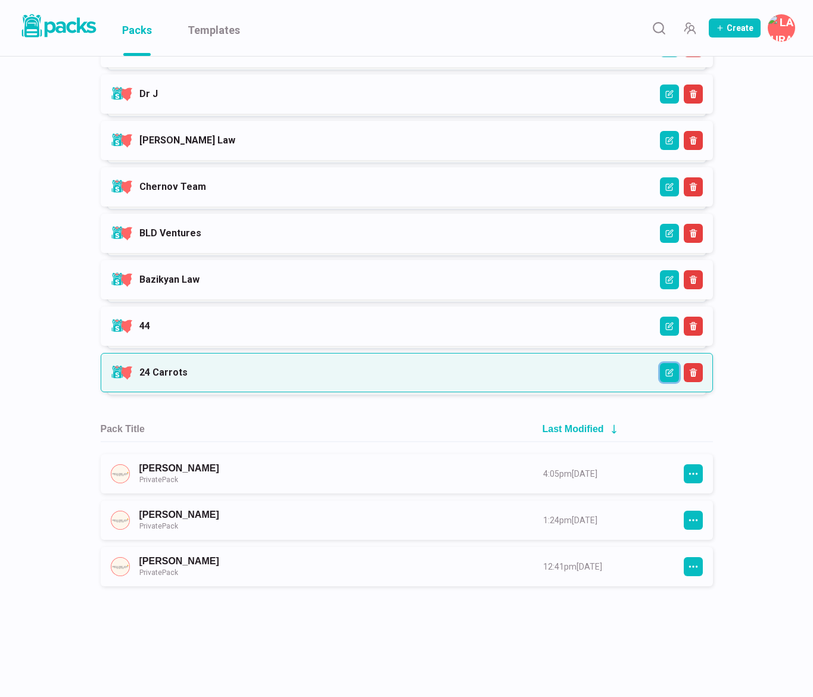
click at [669, 374] on icon "Edit" at bounding box center [669, 372] width 8 height 8
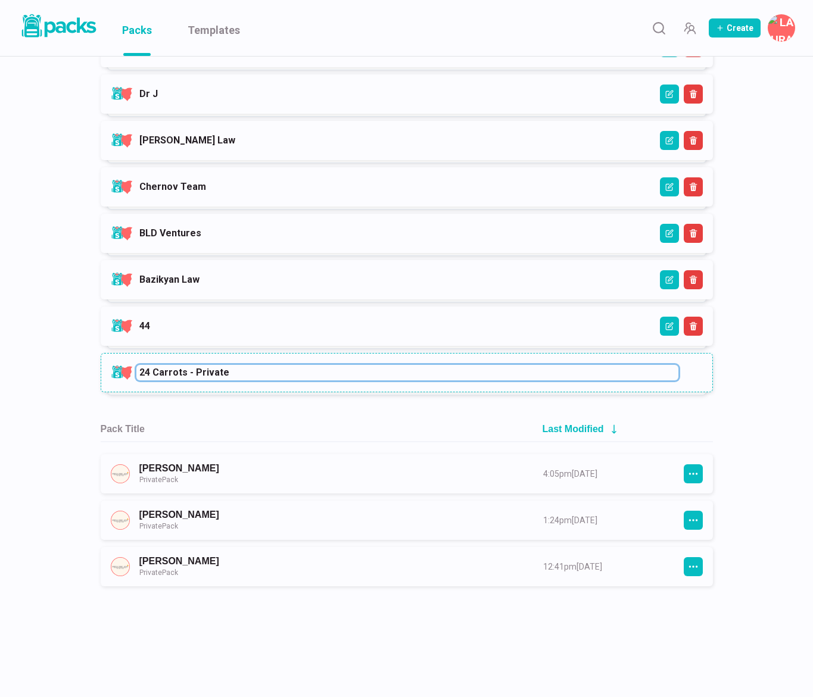
drag, startPoint x: 184, startPoint y: 371, endPoint x: 227, endPoint y: 372, distance: 42.9
click at [227, 372] on input "24 Carrots - Private" at bounding box center [407, 372] width 542 height 15
click at [208, 374] on input "24 Carrots - Private" at bounding box center [407, 372] width 542 height 15
click at [208, 375] on input "24 Carrots - Private" at bounding box center [407, 372] width 542 height 15
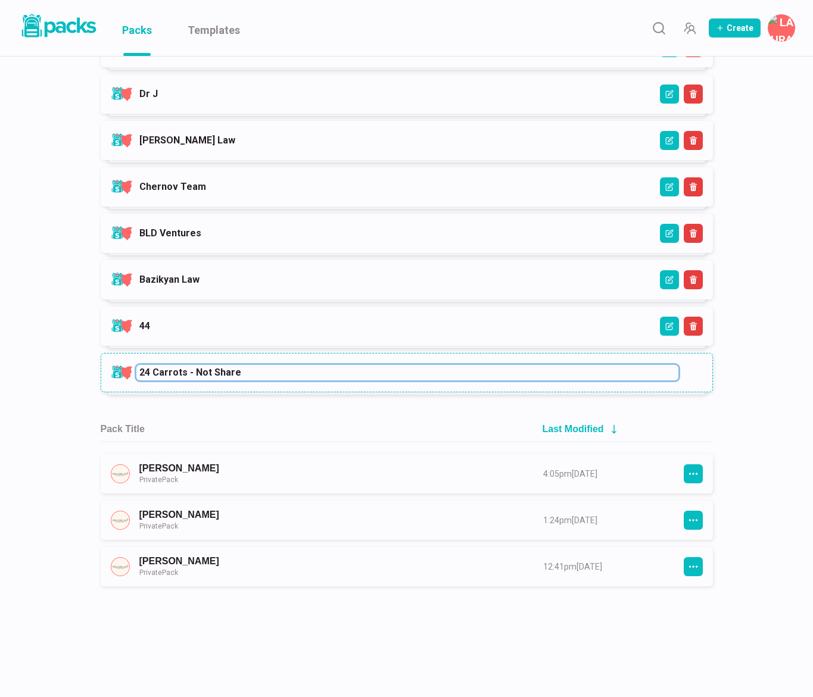
type input "24 Carrots - Not Shared"
drag, startPoint x: 184, startPoint y: 374, endPoint x: 251, endPoint y: 371, distance: 66.7
click at [251, 371] on input "24 Carrots - Not Shared" at bounding box center [407, 372] width 542 height 15
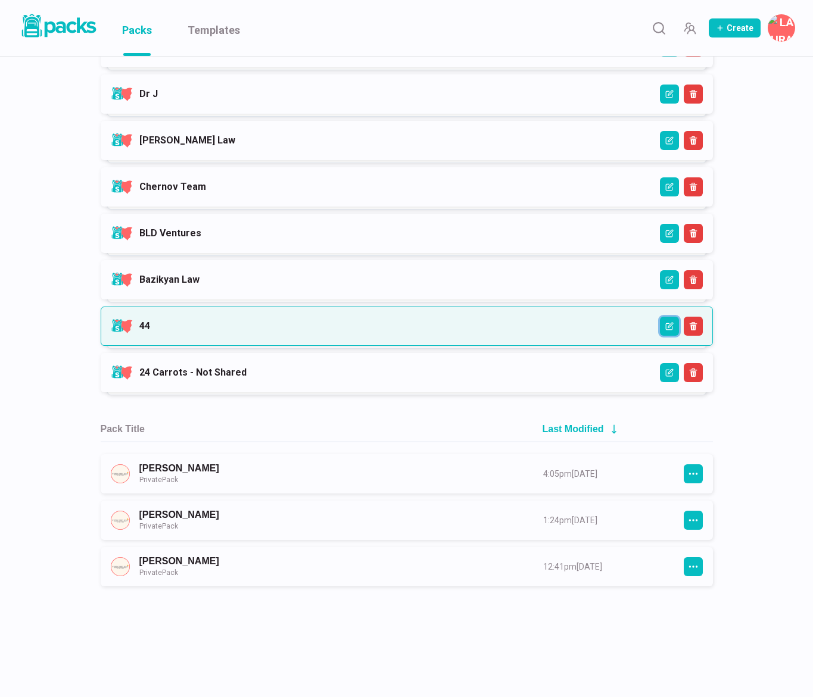
drag, startPoint x: 670, startPoint y: 324, endPoint x: 624, endPoint y: 323, distance: 46.4
click at [670, 324] on icon "Edit" at bounding box center [669, 325] width 5 height 5
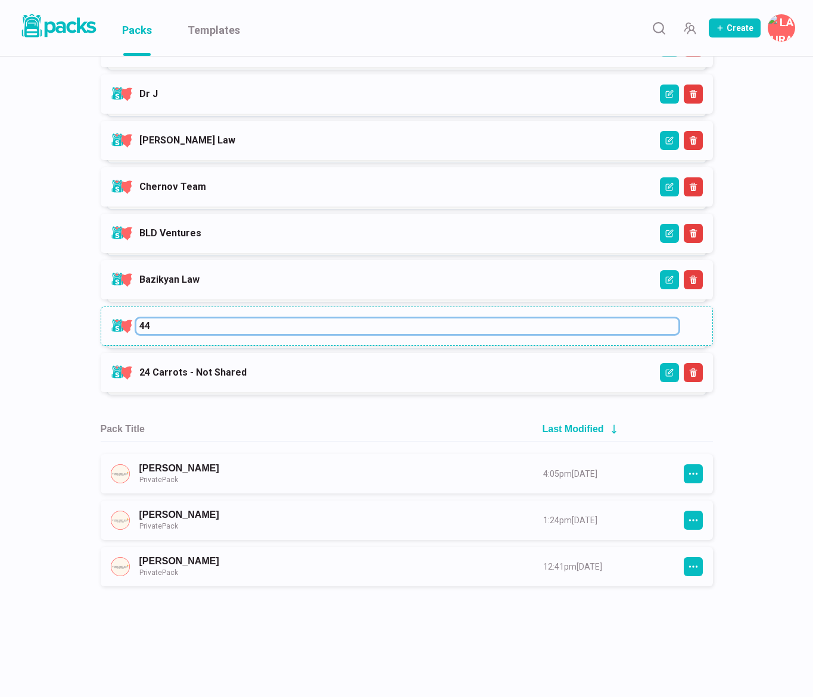
paste input "- Not Shared"
type input "44 - Not Shared"
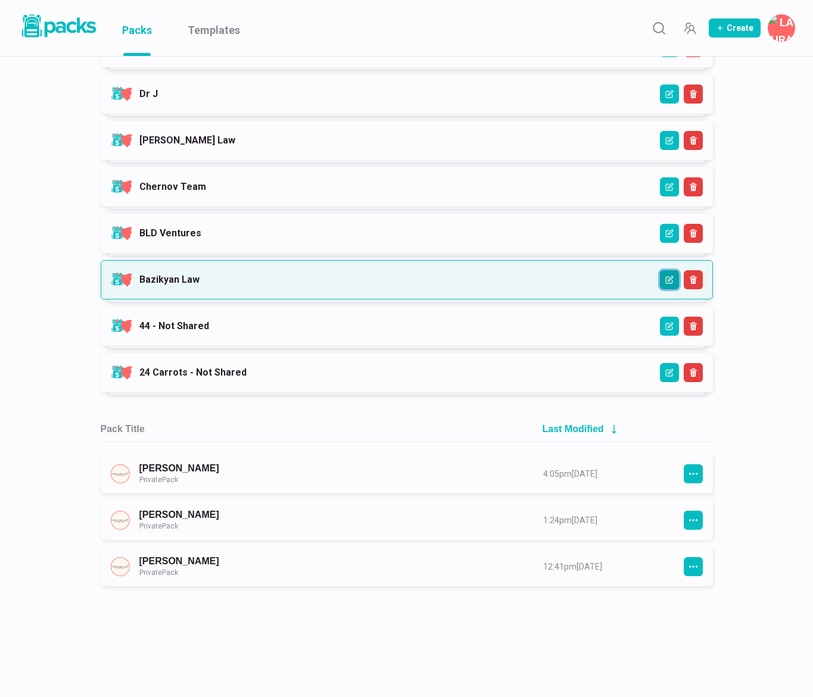
click at [667, 279] on icon "Edit" at bounding box center [669, 280] width 8 height 8
paste input "- Not Shared"
type input "Bazikyan Law - Not Shared"
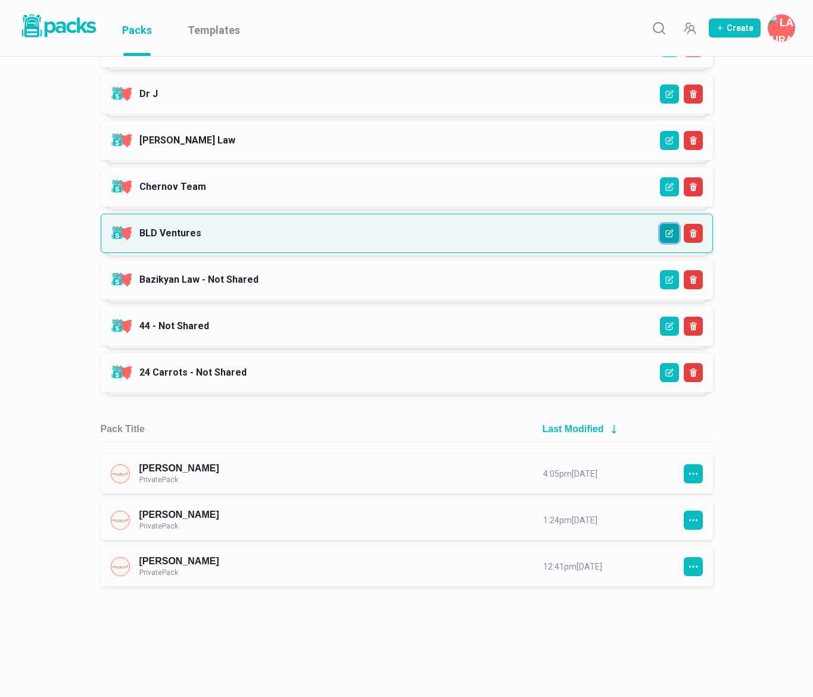
click at [667, 233] on icon "Edit" at bounding box center [669, 232] width 5 height 5
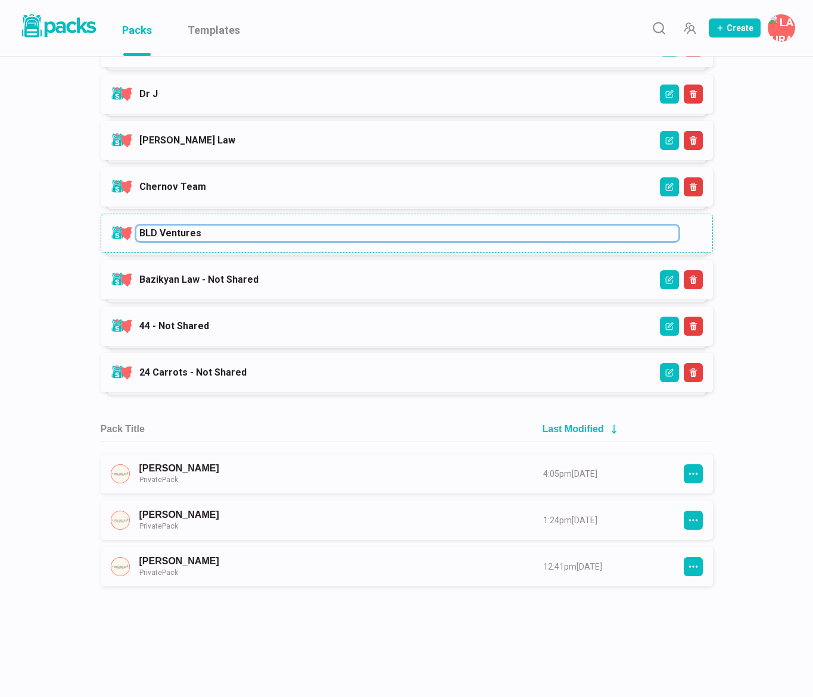
paste input "- Not Shared"
type input "BLD Ventures - Not Shared"
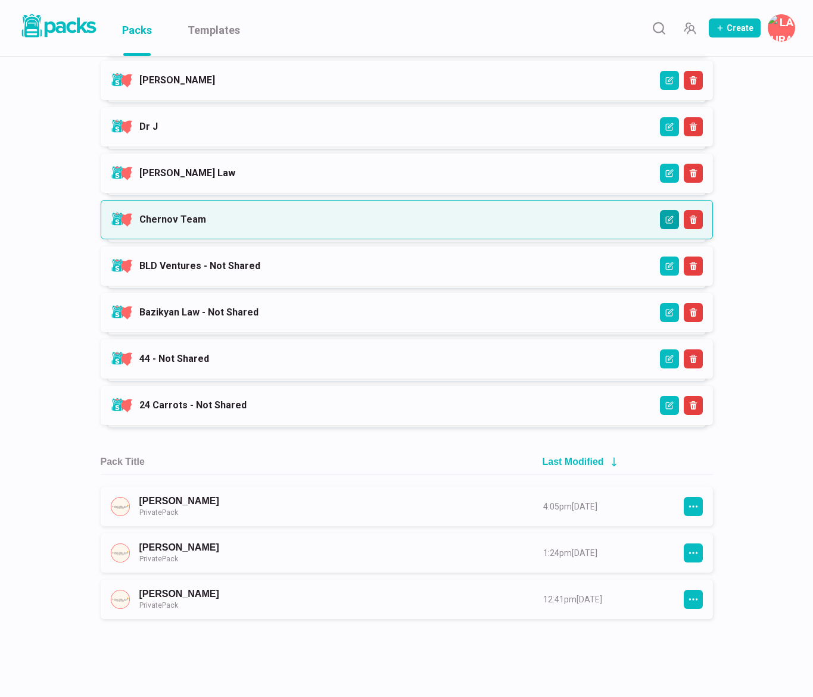
scroll to position [938, 0]
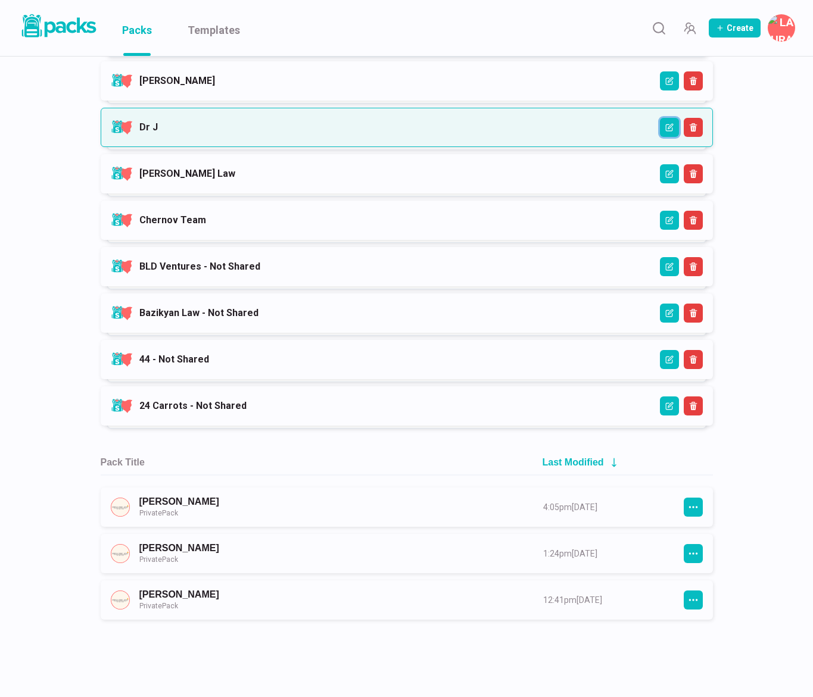
click at [664, 129] on button "Edit" at bounding box center [669, 127] width 19 height 19
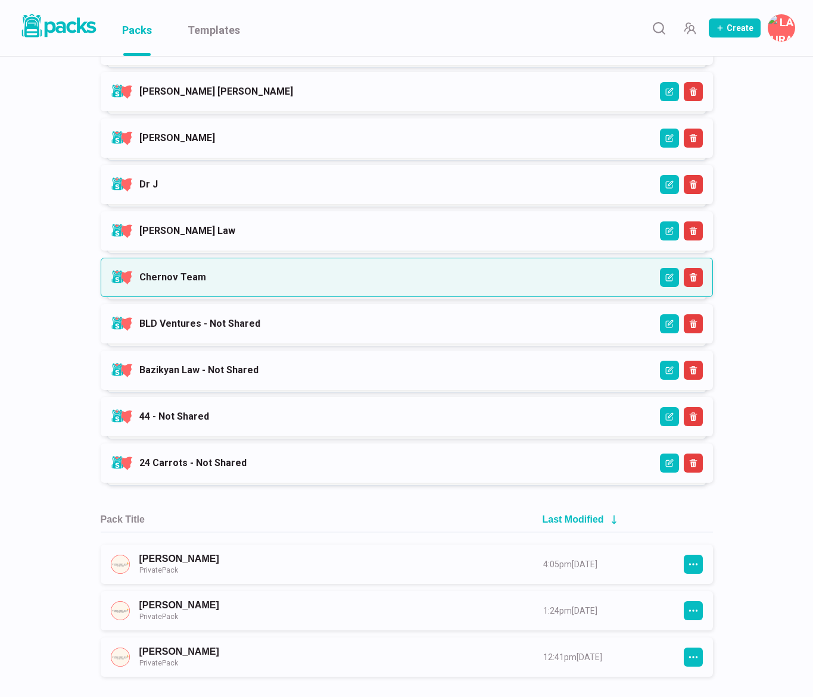
scroll to position [869, 0]
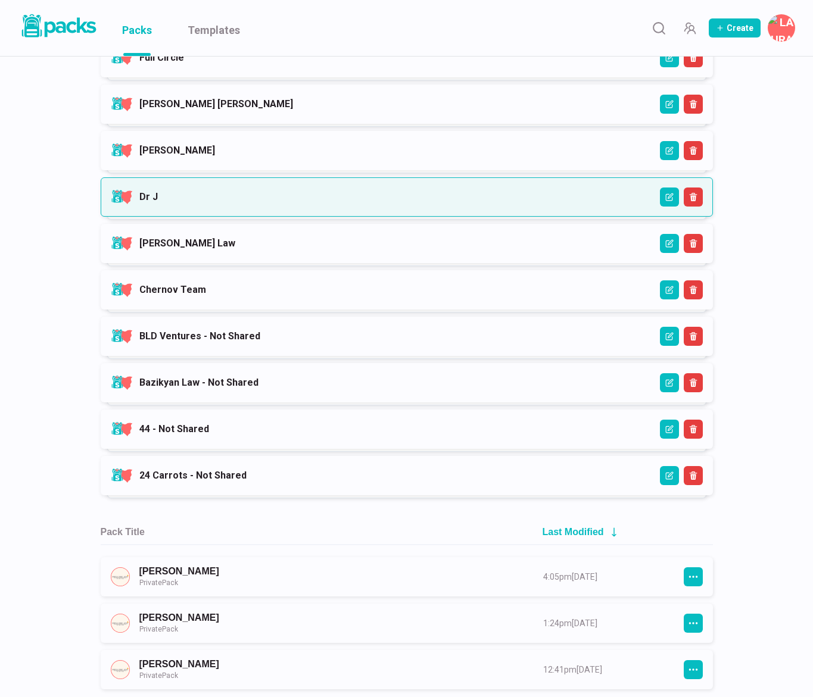
click at [158, 197] on link "Dr J" at bounding box center [148, 196] width 18 height 11
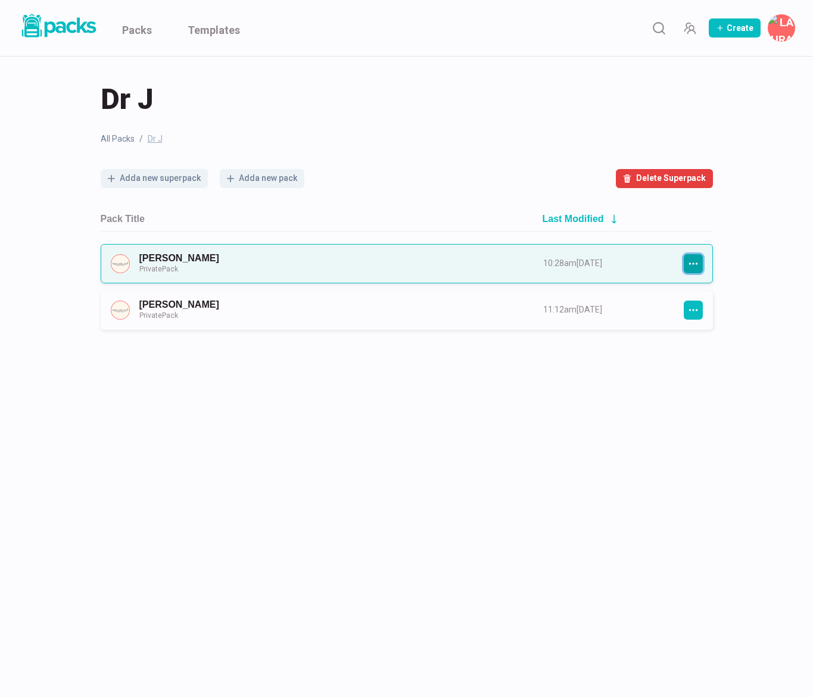
click at [699, 264] on button "button" at bounding box center [692, 263] width 19 height 19
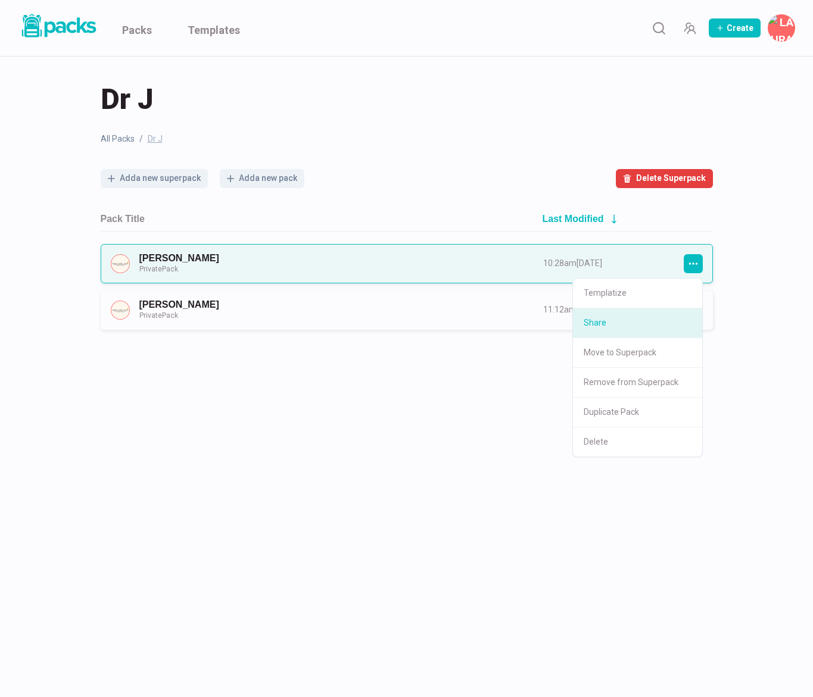
click at [649, 322] on button "Share" at bounding box center [637, 323] width 129 height 30
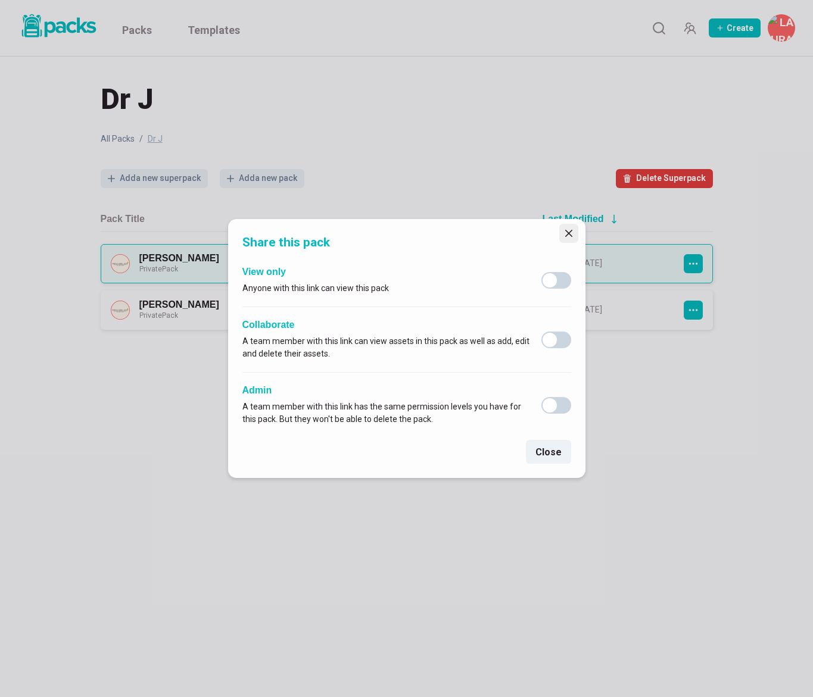
click at [569, 228] on button "Close" at bounding box center [568, 233] width 19 height 19
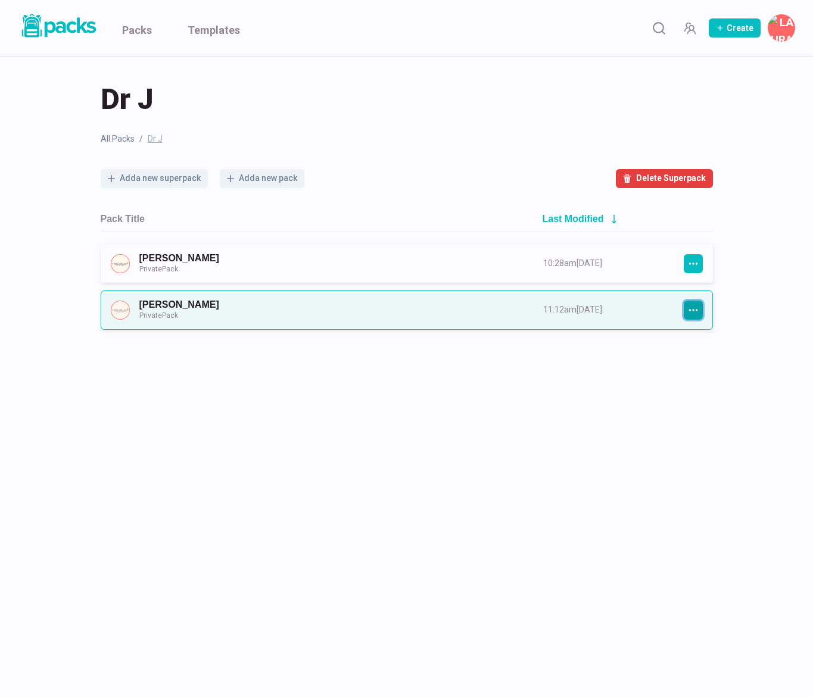
click at [697, 310] on icon "button" at bounding box center [693, 310] width 11 height 11
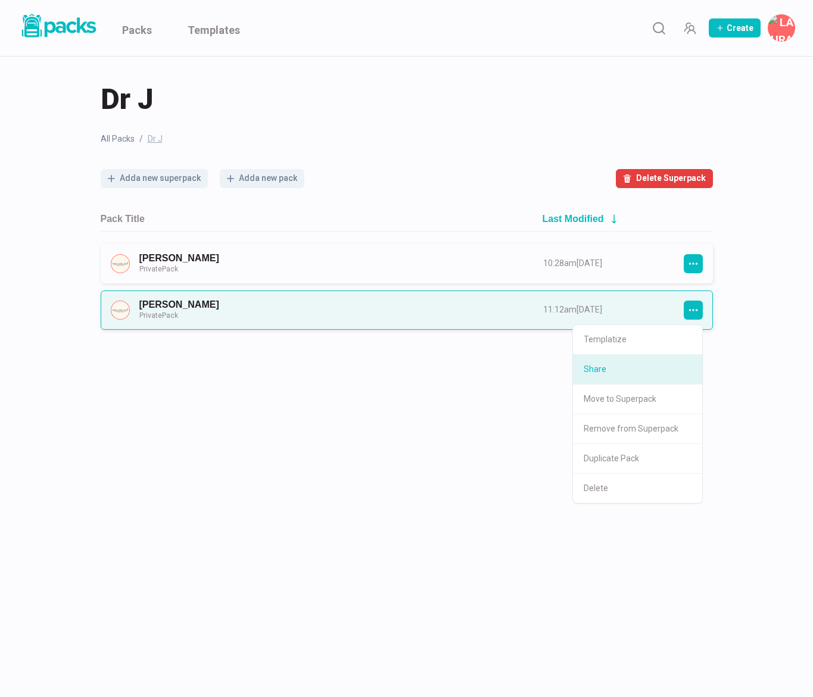
click at [643, 366] on button "Share" at bounding box center [637, 370] width 129 height 30
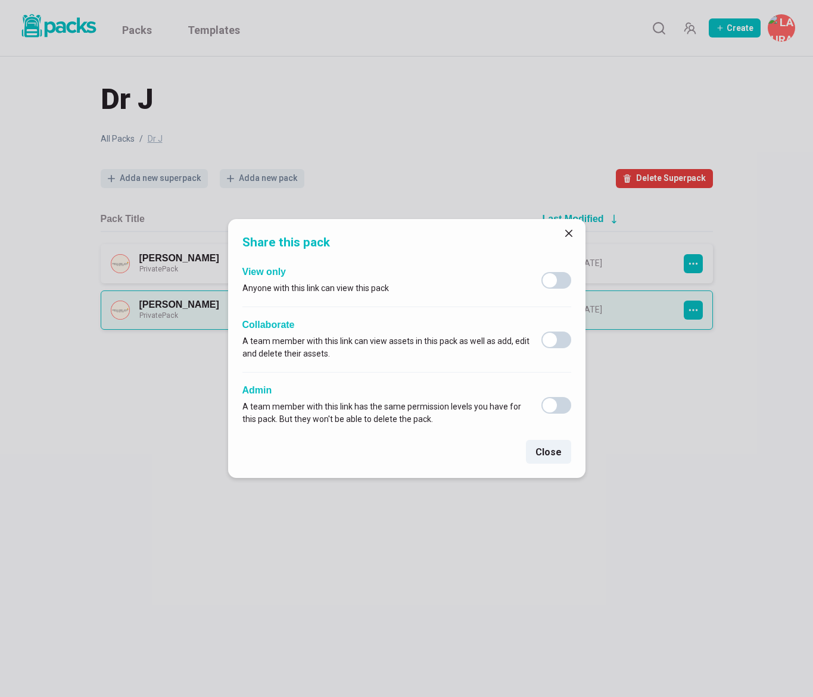
drag, startPoint x: 567, startPoint y: 232, endPoint x: 363, endPoint y: 210, distance: 205.4
click at [567, 232] on icon "Close" at bounding box center [567, 233] width 7 height 7
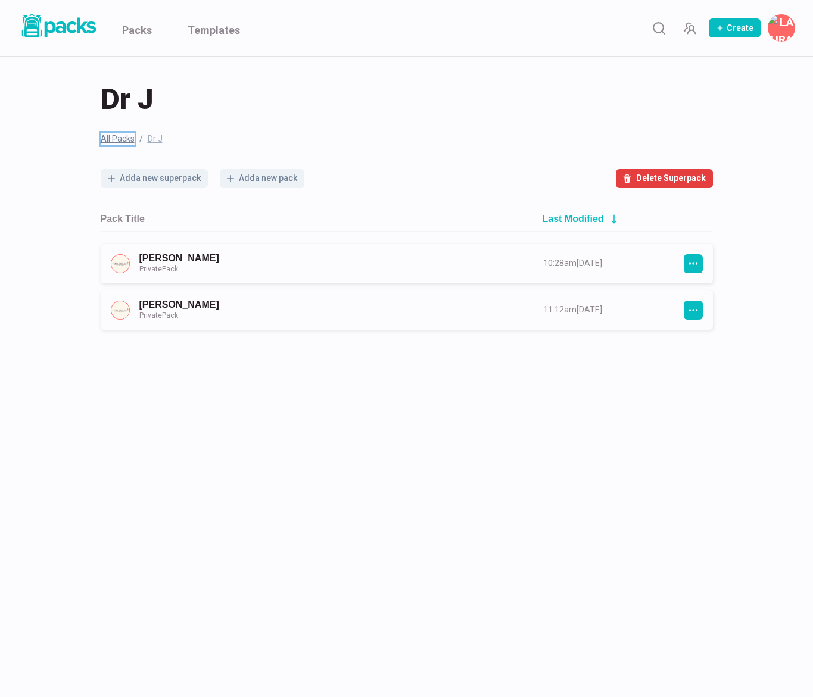
click at [112, 138] on link "All Packs" at bounding box center [118, 139] width 34 height 13
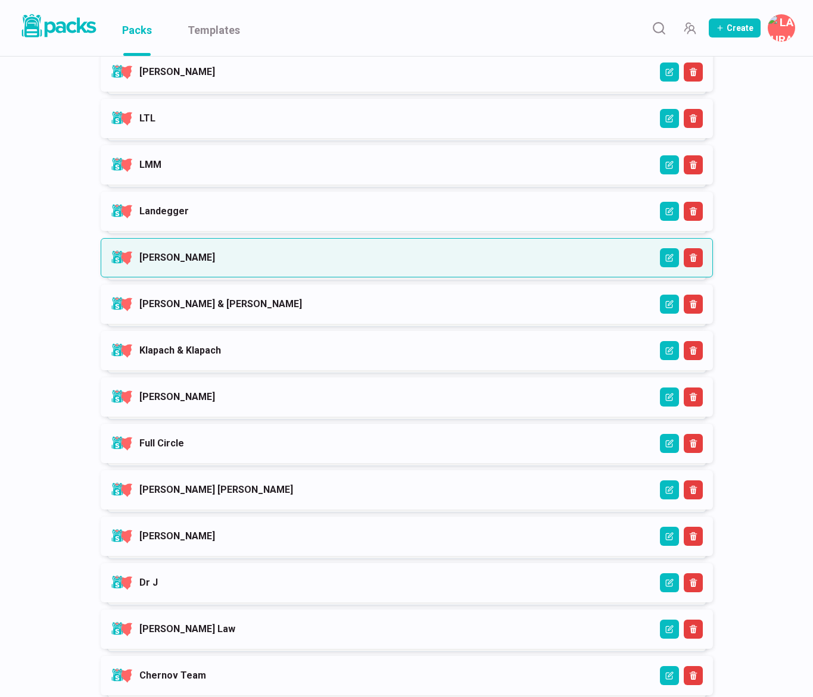
scroll to position [485, 0]
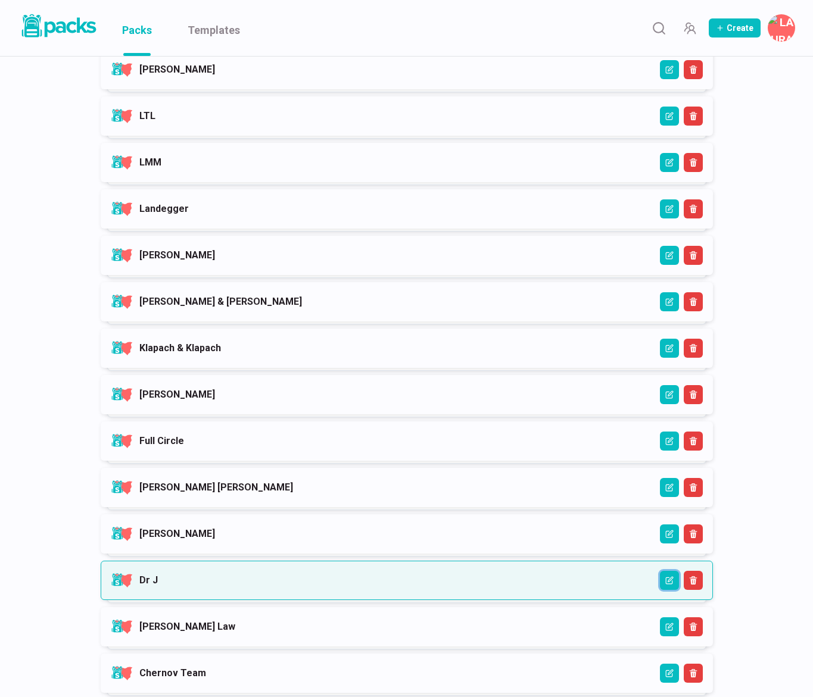
click at [660, 585] on button "Edit" at bounding box center [669, 580] width 19 height 19
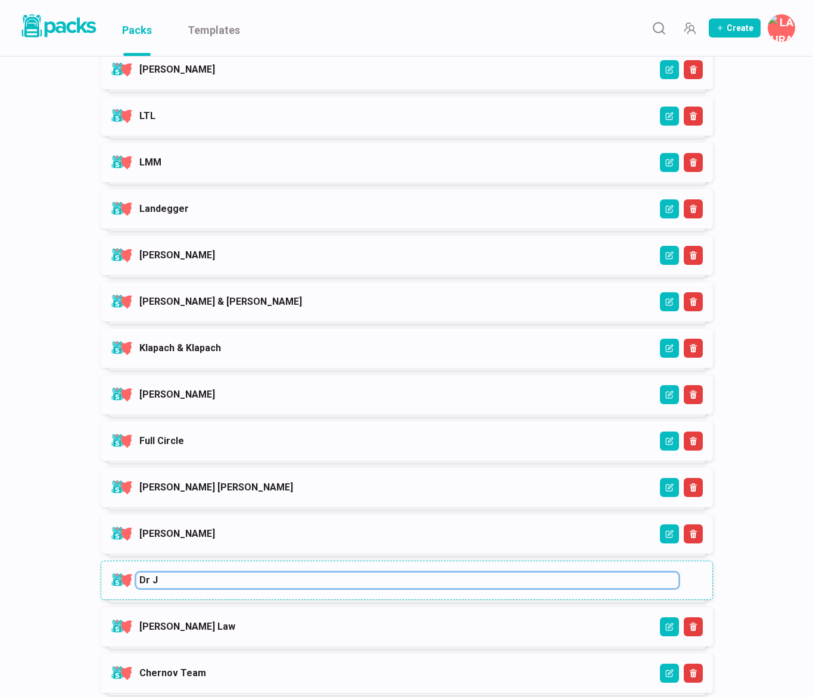
paste input "- Not Shared"
type input "Dr J - Not Shared"
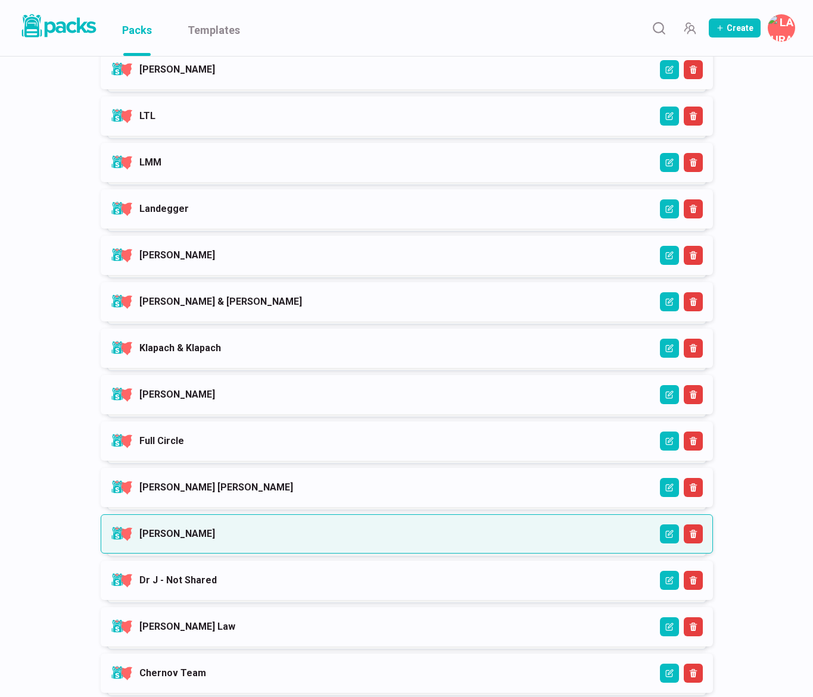
click at [215, 539] on link "[PERSON_NAME]" at bounding box center [177, 533] width 76 height 11
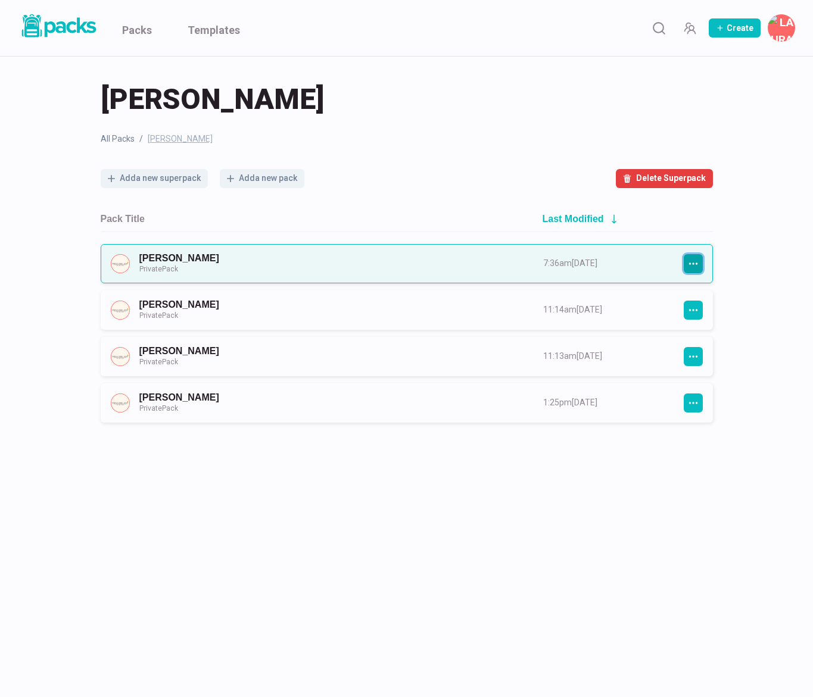
click at [695, 262] on icon "button" at bounding box center [693, 263] width 11 height 11
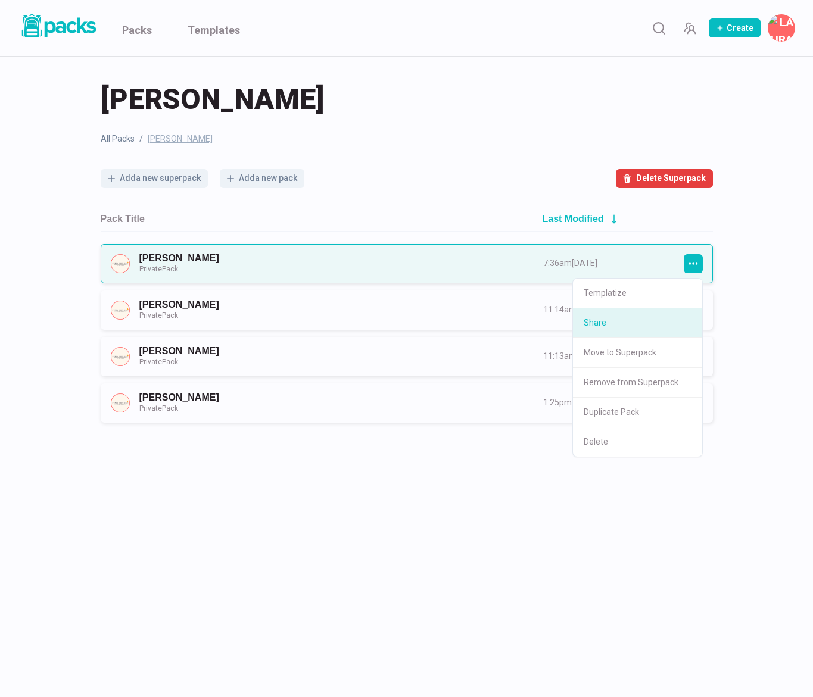
click at [627, 318] on button "Share" at bounding box center [637, 323] width 129 height 30
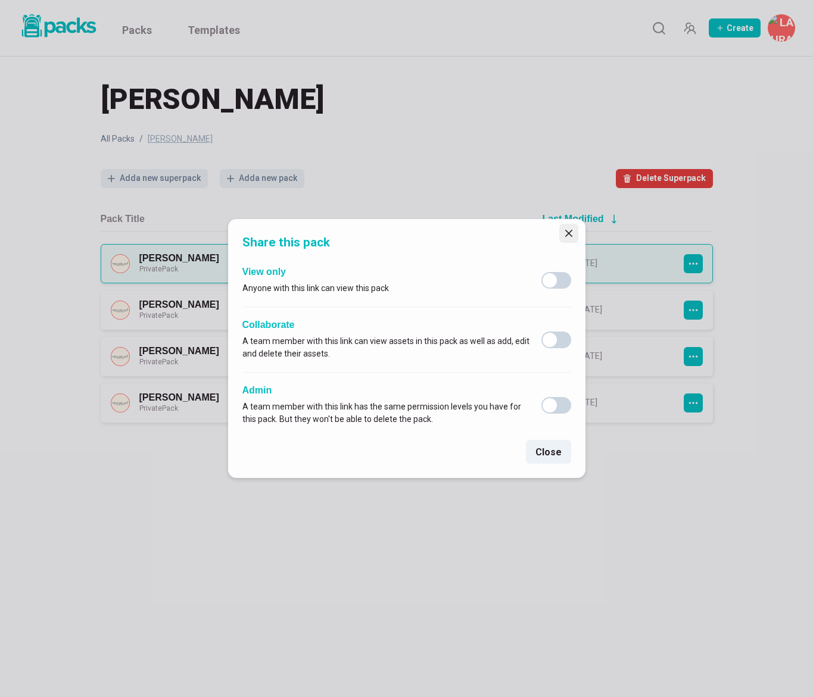
click at [574, 235] on button "Close" at bounding box center [568, 233] width 19 height 19
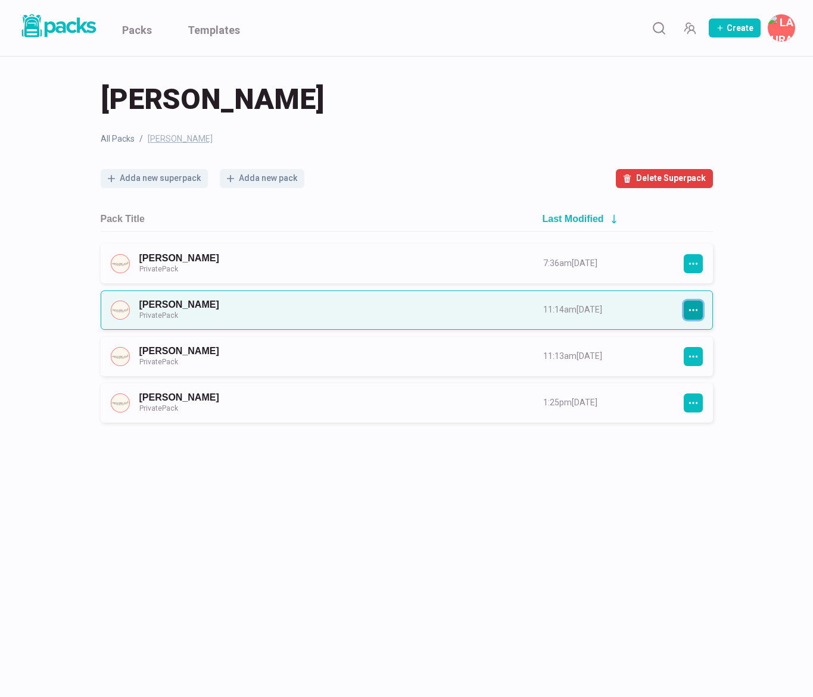
click at [689, 313] on icon "button" at bounding box center [693, 310] width 11 height 11
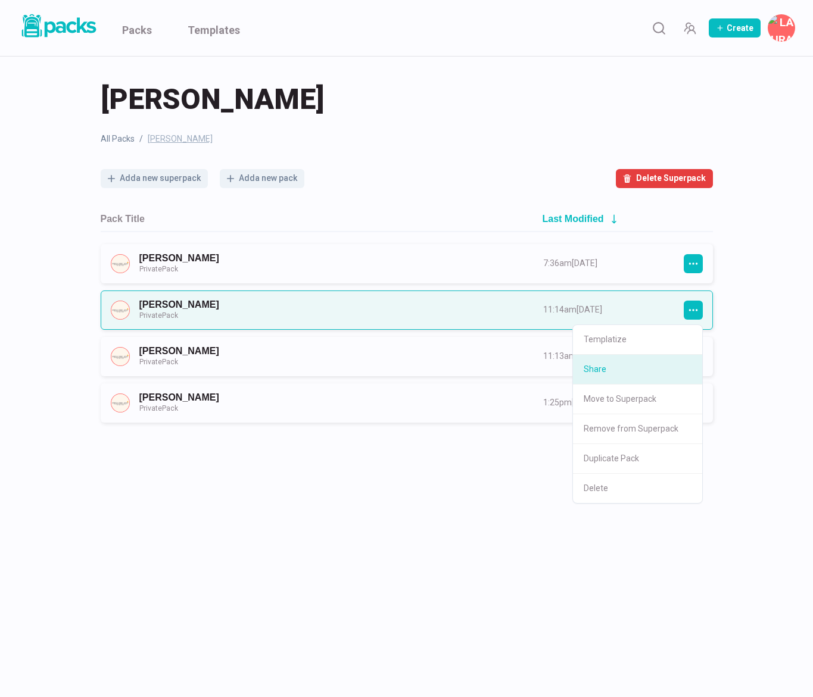
click at [626, 367] on button "Share" at bounding box center [637, 370] width 129 height 30
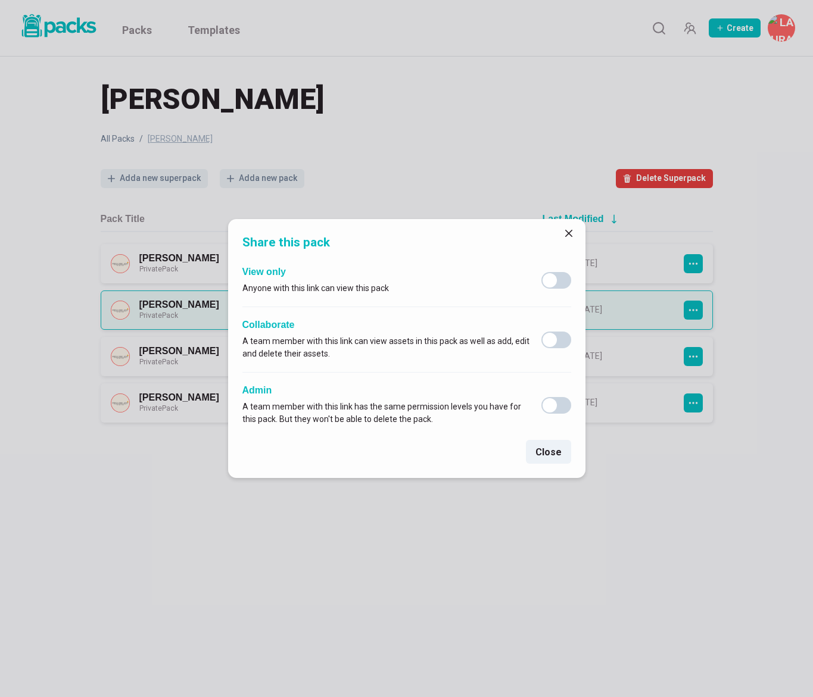
drag, startPoint x: 567, startPoint y: 233, endPoint x: 618, endPoint y: 271, distance: 63.8
click at [567, 233] on icon "Close" at bounding box center [568, 233] width 7 height 7
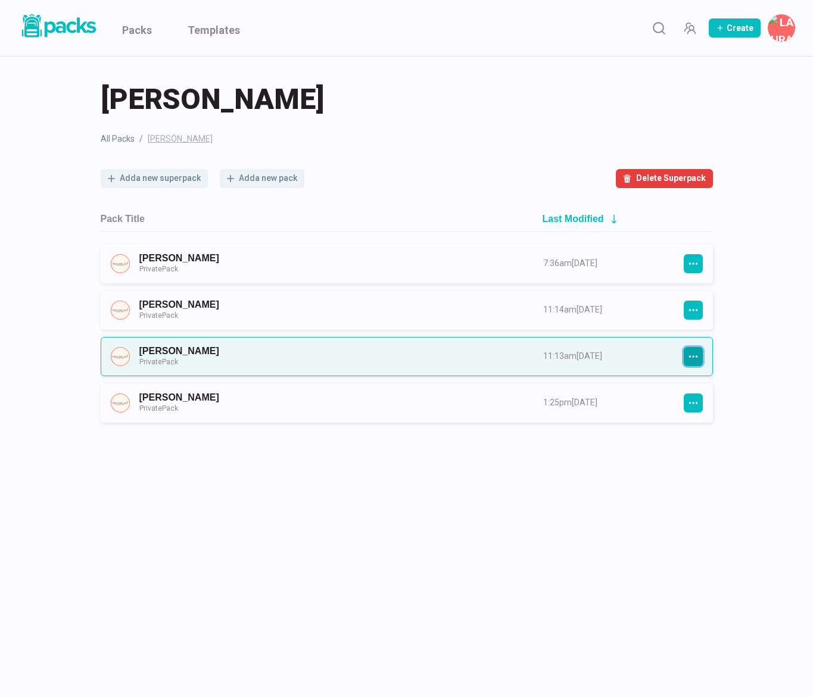
click at [693, 357] on icon "button" at bounding box center [692, 356] width 9 height 2
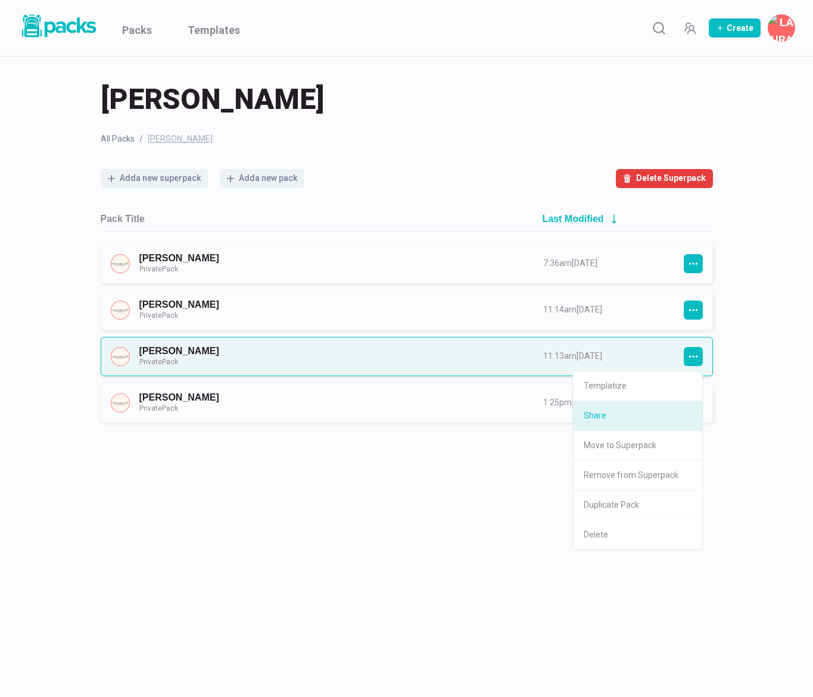
click at [654, 419] on button "Share" at bounding box center [637, 416] width 129 height 30
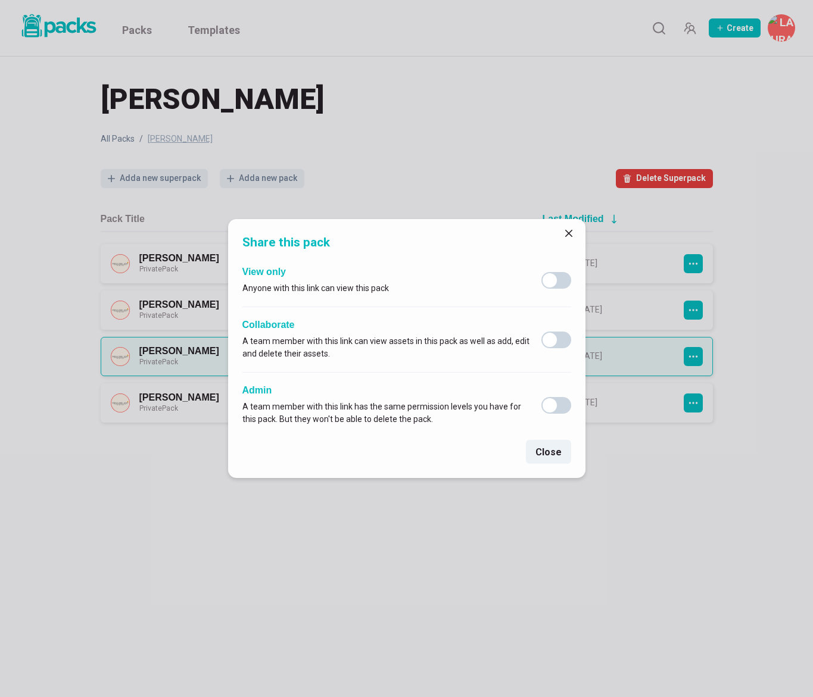
drag, startPoint x: 568, startPoint y: 230, endPoint x: 798, endPoint y: 348, distance: 258.8
click at [568, 230] on icon "Close" at bounding box center [568, 233] width 7 height 7
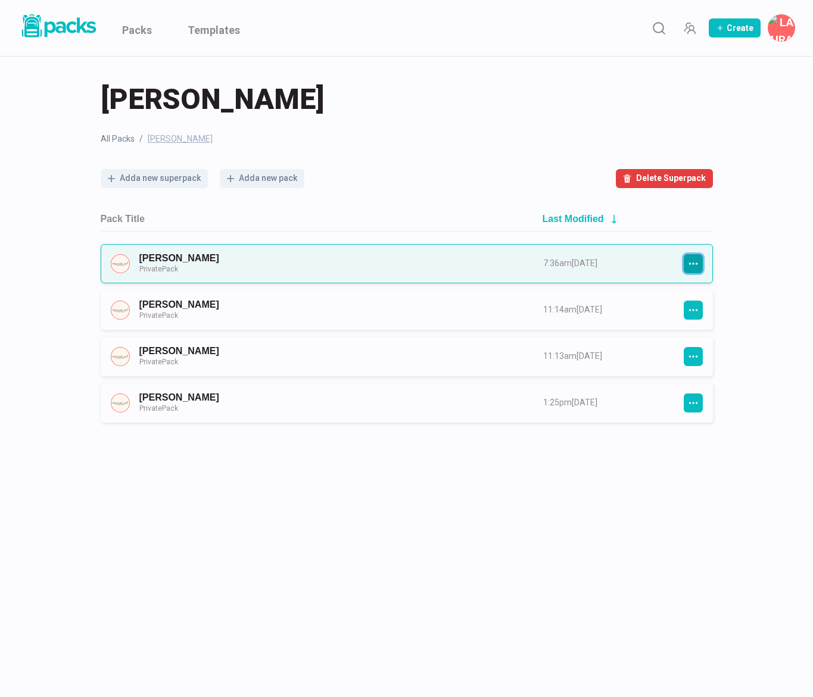
click at [694, 260] on icon "button" at bounding box center [693, 263] width 11 height 11
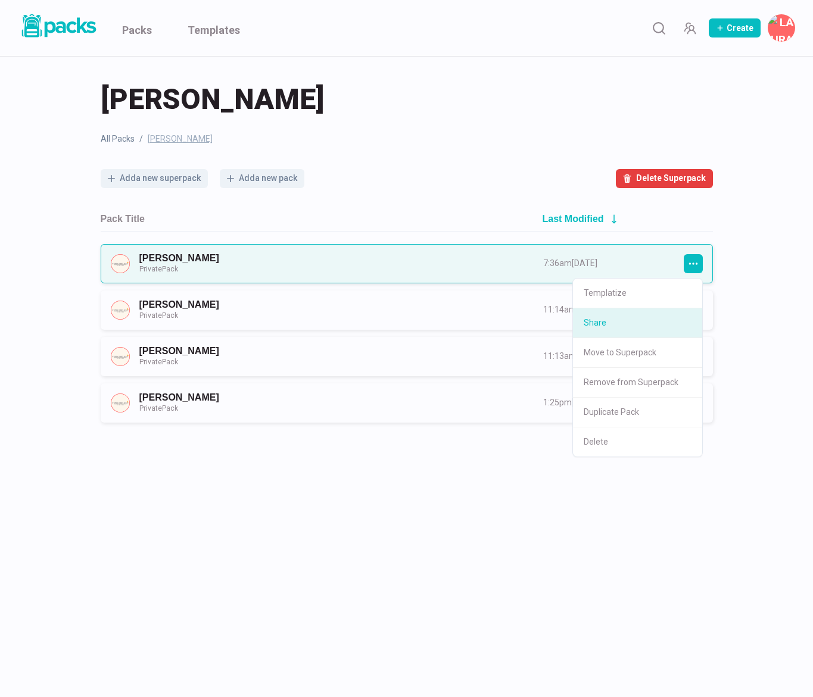
click at [636, 324] on button "Share" at bounding box center [637, 323] width 129 height 30
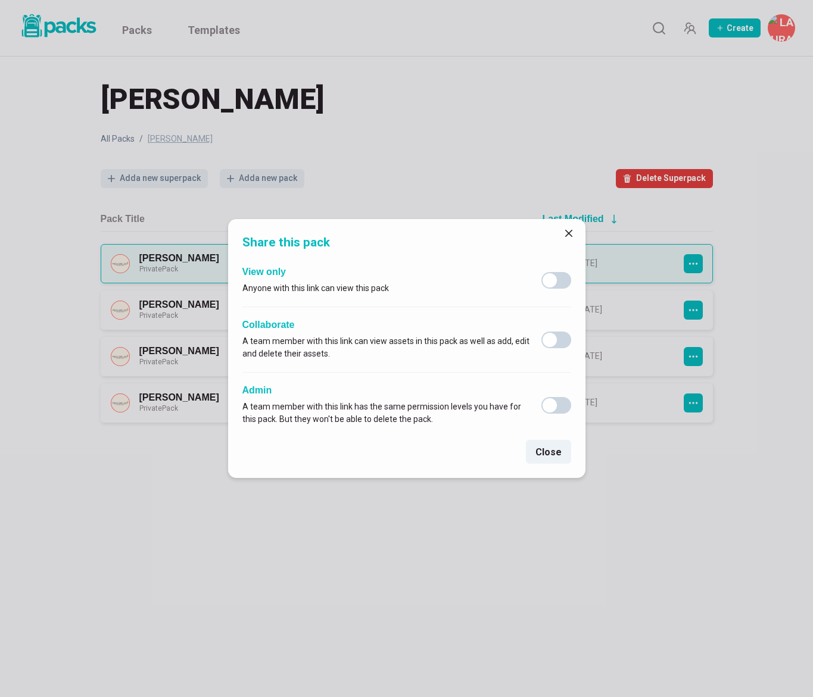
drag, startPoint x: 571, startPoint y: 232, endPoint x: 388, endPoint y: 194, distance: 187.3
click at [571, 232] on icon "Close" at bounding box center [568, 233] width 7 height 7
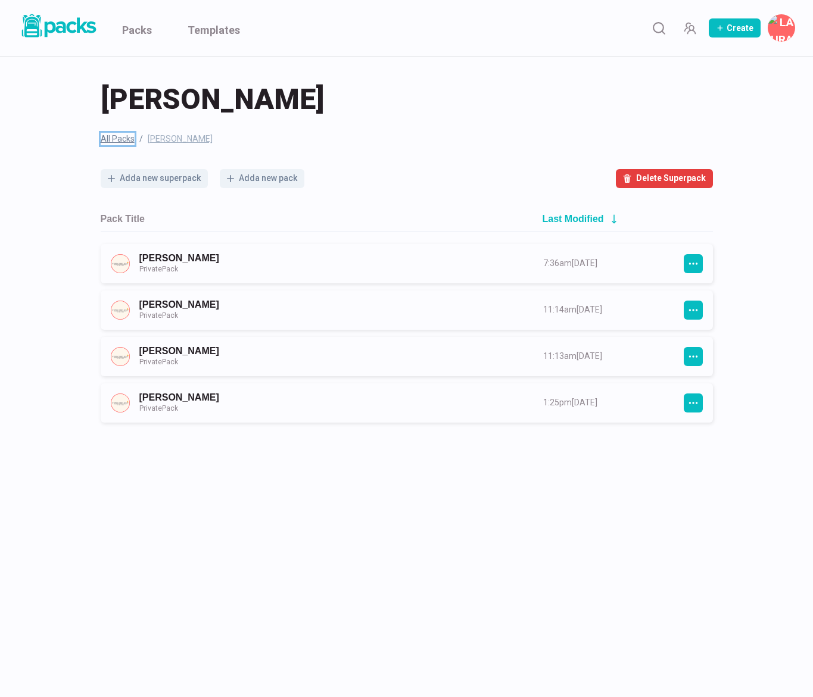
click at [115, 141] on link "All Packs" at bounding box center [118, 139] width 34 height 13
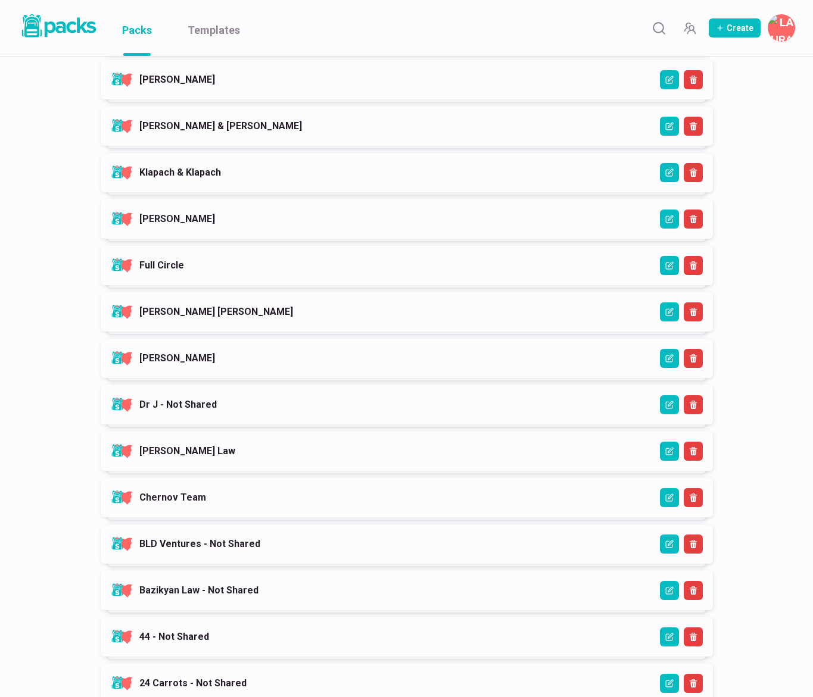
scroll to position [674, 0]
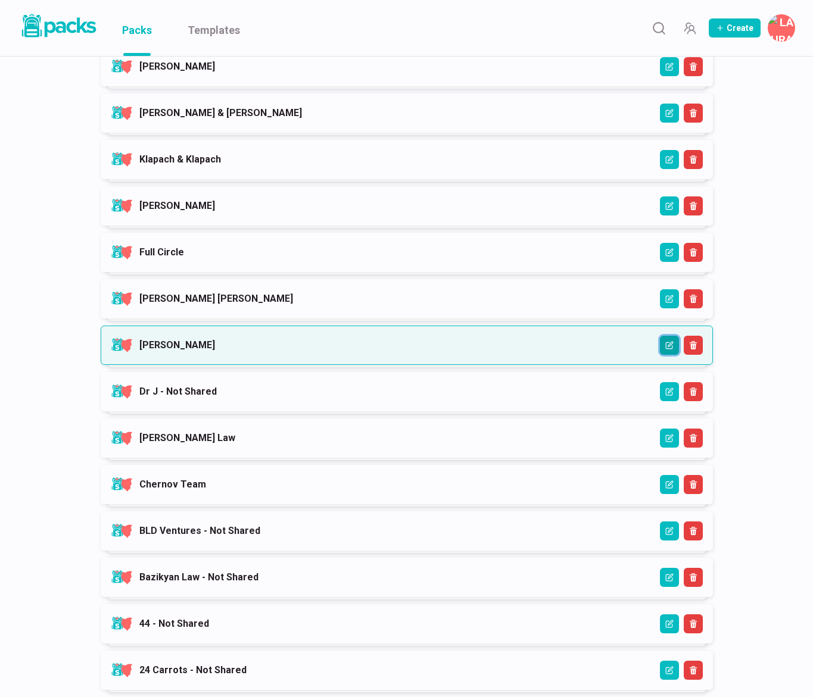
click at [666, 342] on icon "Edit" at bounding box center [669, 345] width 7 height 7
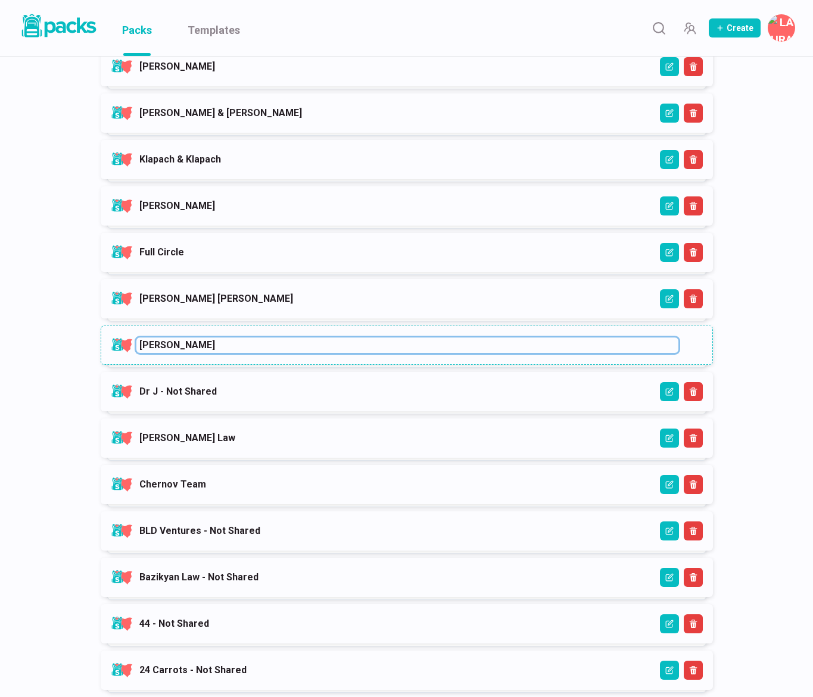
paste input "- Not Shared"
type input "[PERSON_NAME] - Not Shared"
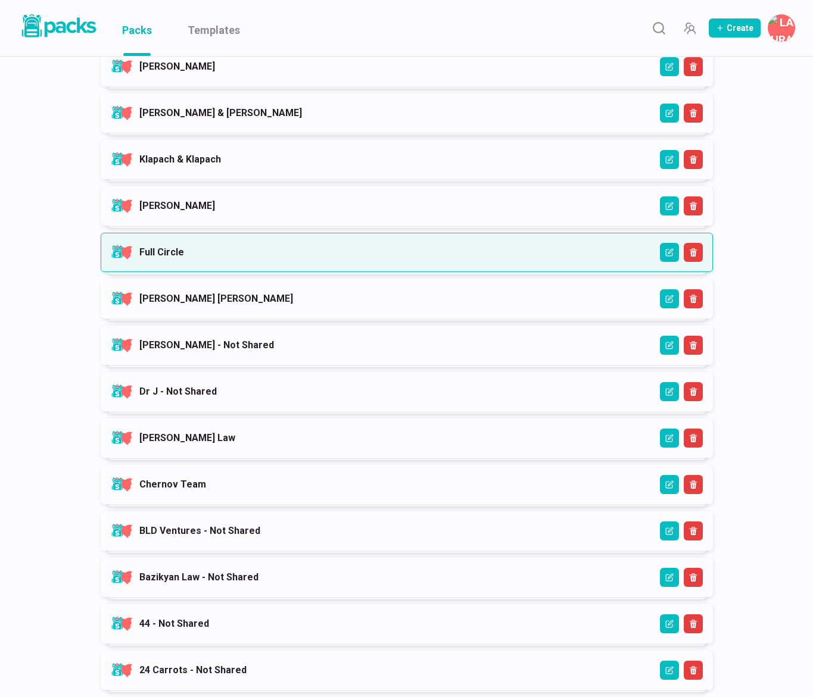
click at [184, 257] on link "Full Circle" at bounding box center [161, 251] width 45 height 11
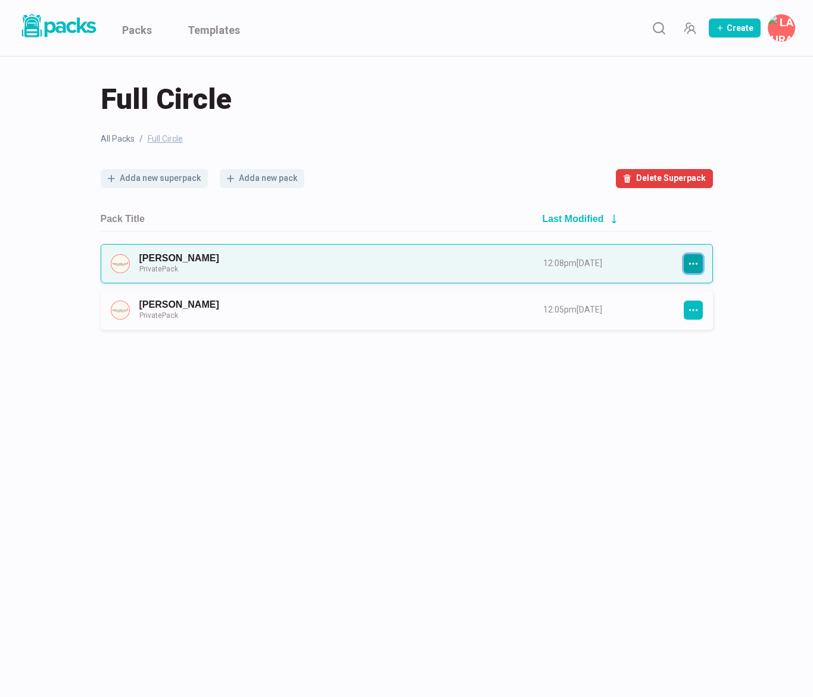
click at [695, 261] on icon "button" at bounding box center [693, 263] width 11 height 11
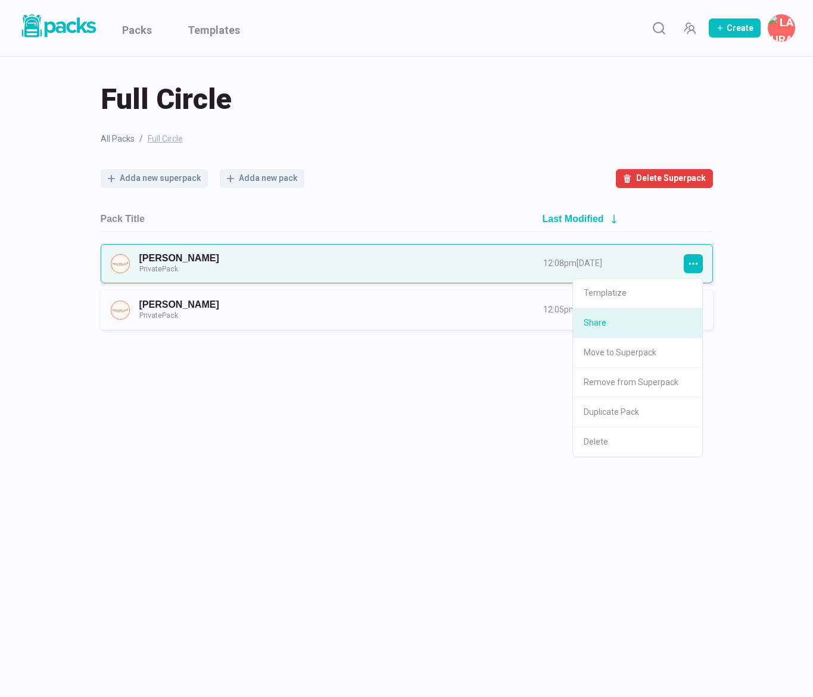
click at [630, 324] on button "Share" at bounding box center [637, 323] width 129 height 30
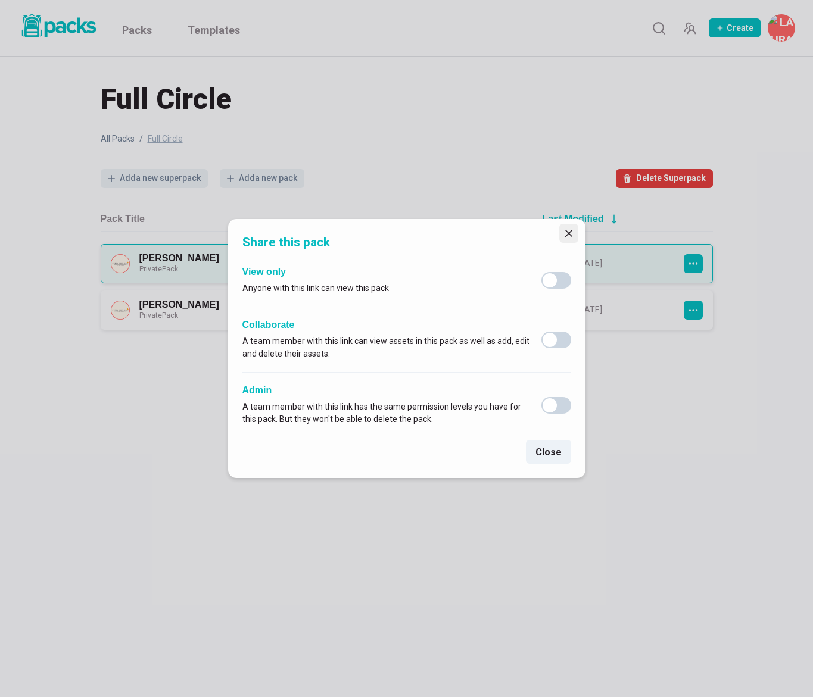
click at [566, 230] on icon "Close" at bounding box center [568, 233] width 7 height 7
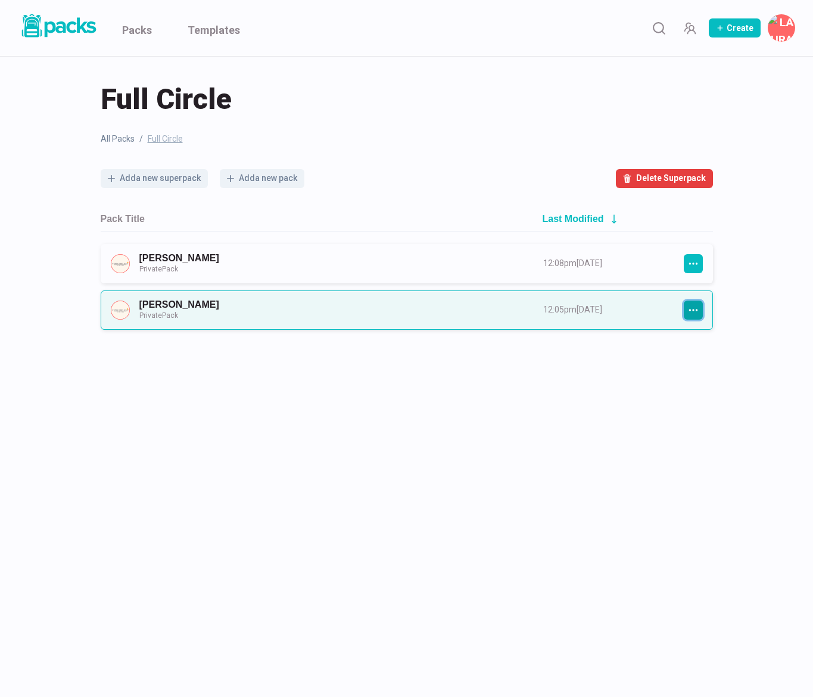
click at [699, 308] on button "button" at bounding box center [692, 310] width 19 height 19
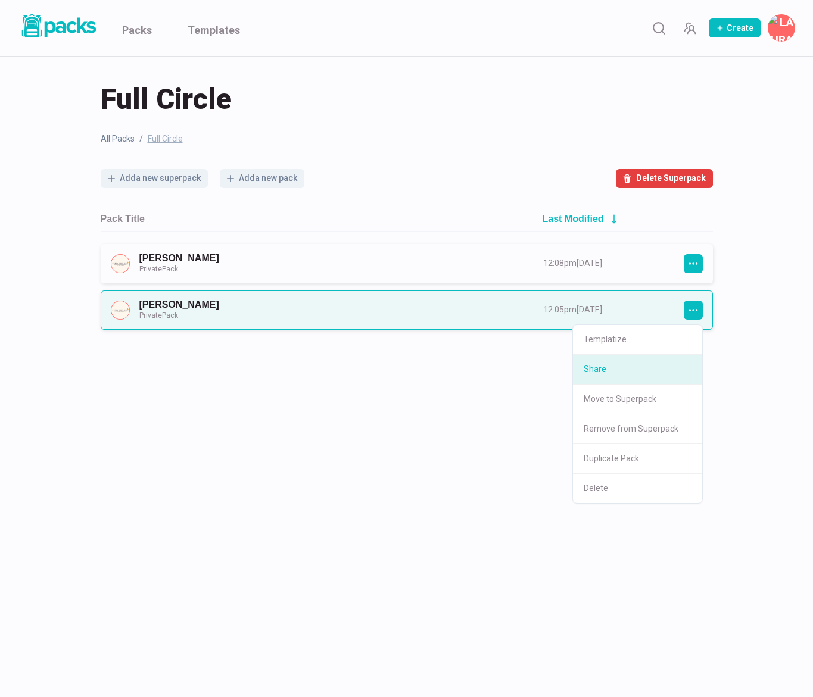
click at [611, 373] on button "Share" at bounding box center [637, 370] width 129 height 30
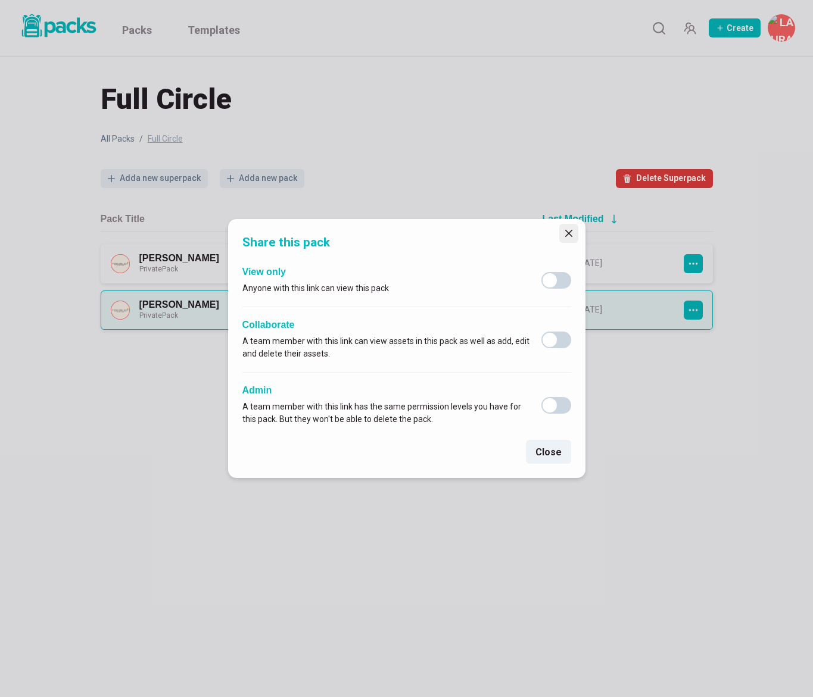
click at [573, 231] on button "Close" at bounding box center [568, 233] width 19 height 19
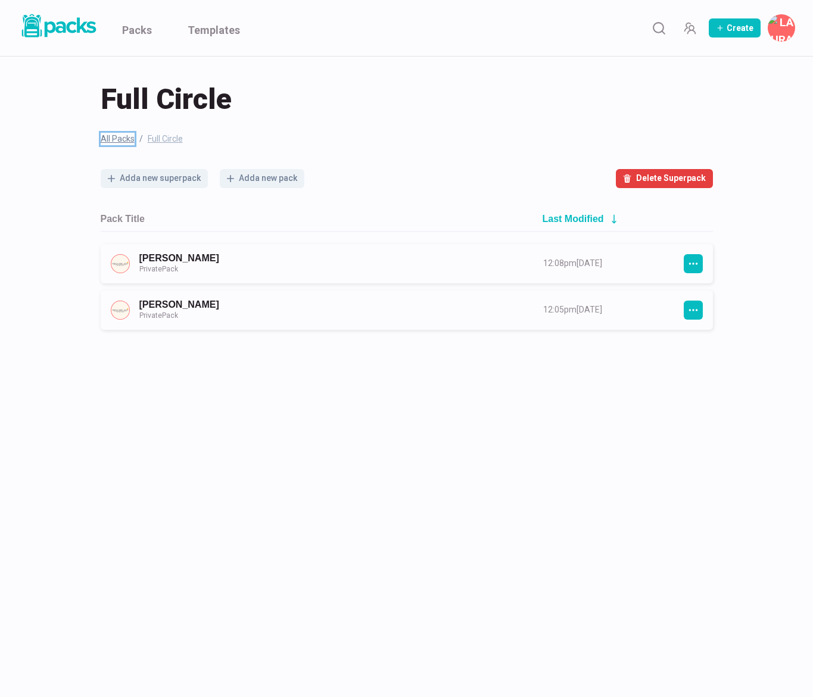
click at [121, 142] on link "All Packs" at bounding box center [118, 139] width 34 height 13
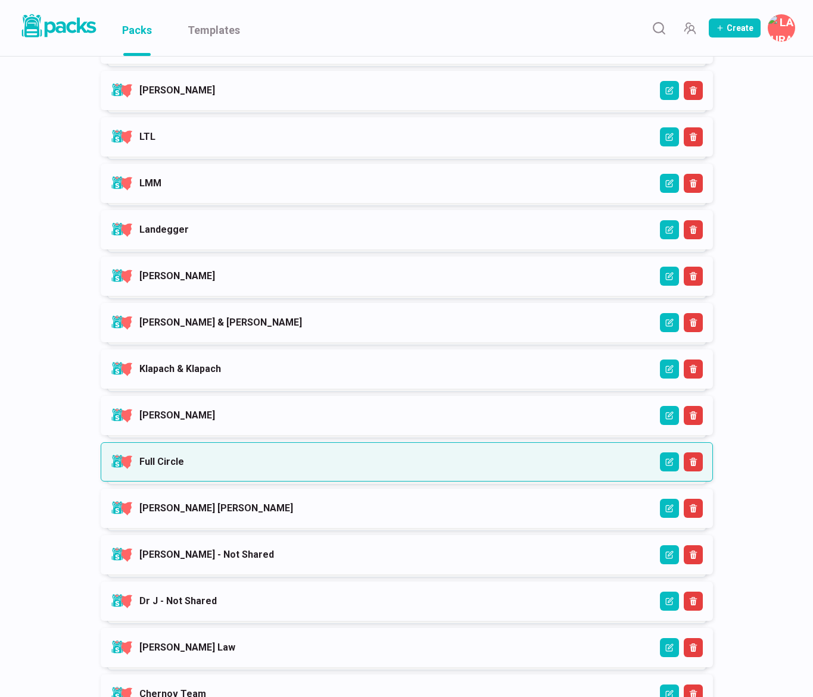
scroll to position [468, 0]
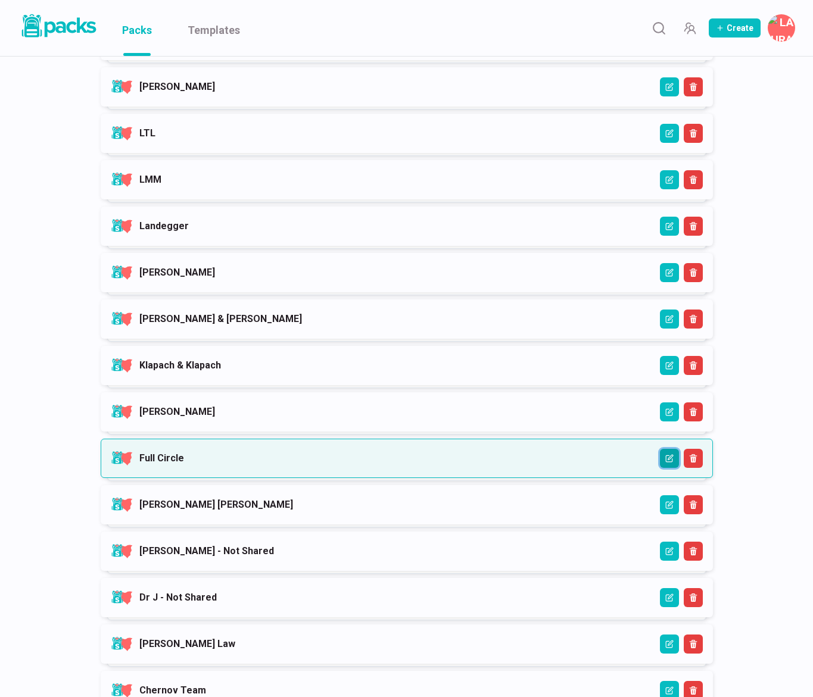
click at [667, 458] on icon "Edit" at bounding box center [669, 458] width 8 height 8
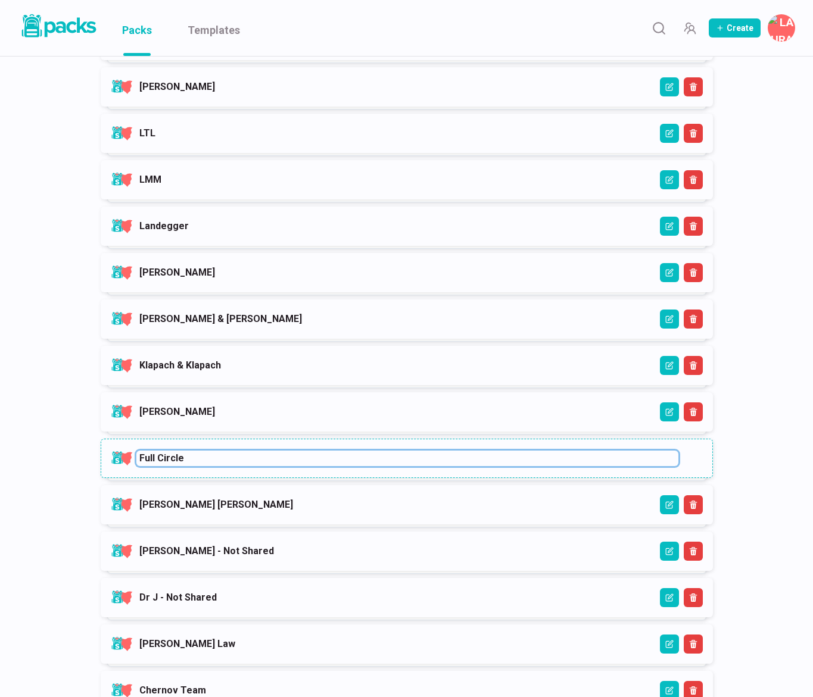
paste input "- Not Shared"
type input "Full Circle - Not Shared"
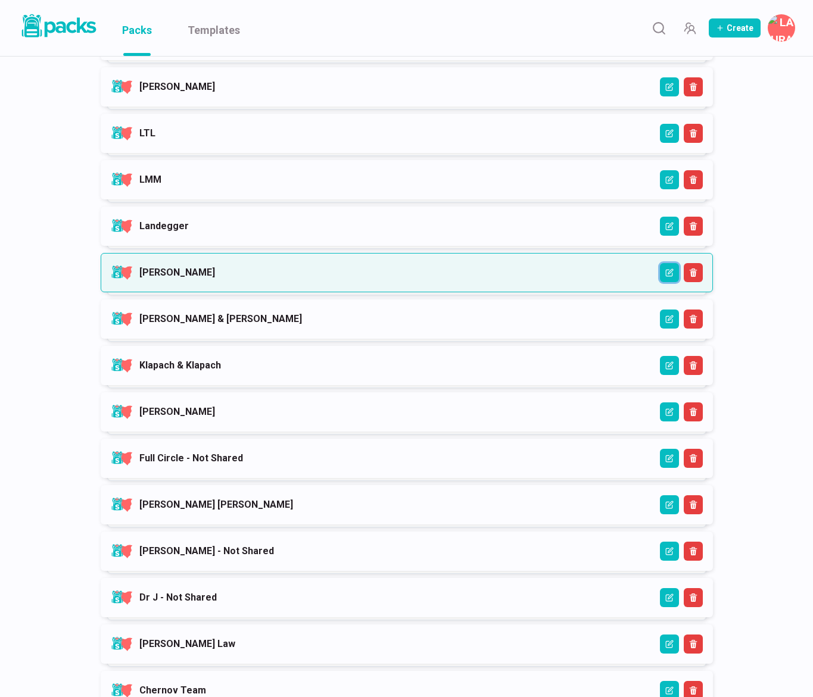
click at [665, 274] on icon "Edit" at bounding box center [669, 272] width 8 height 8
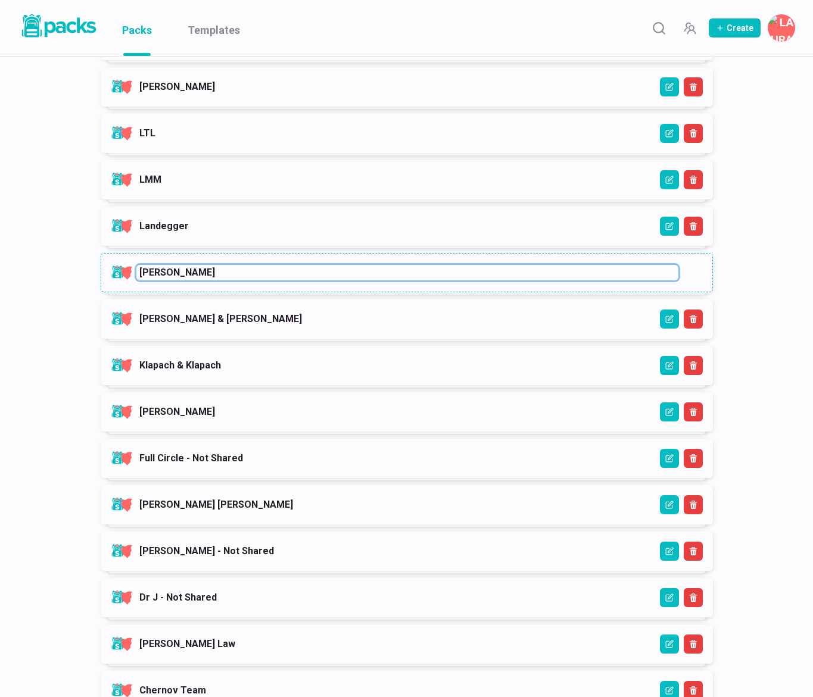
paste input "- Not Shared"
type input "[PERSON_NAME] - Not Shared"
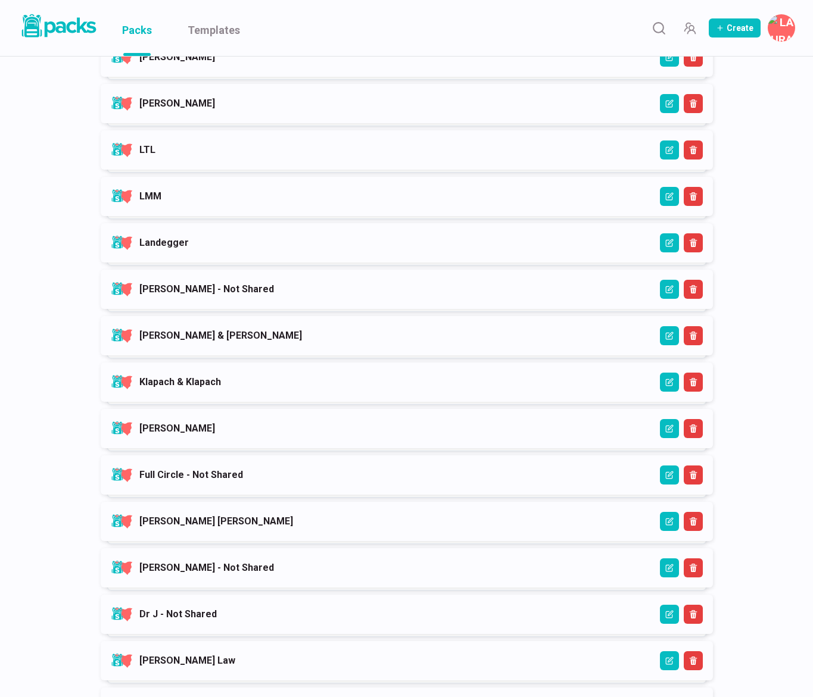
scroll to position [437, 0]
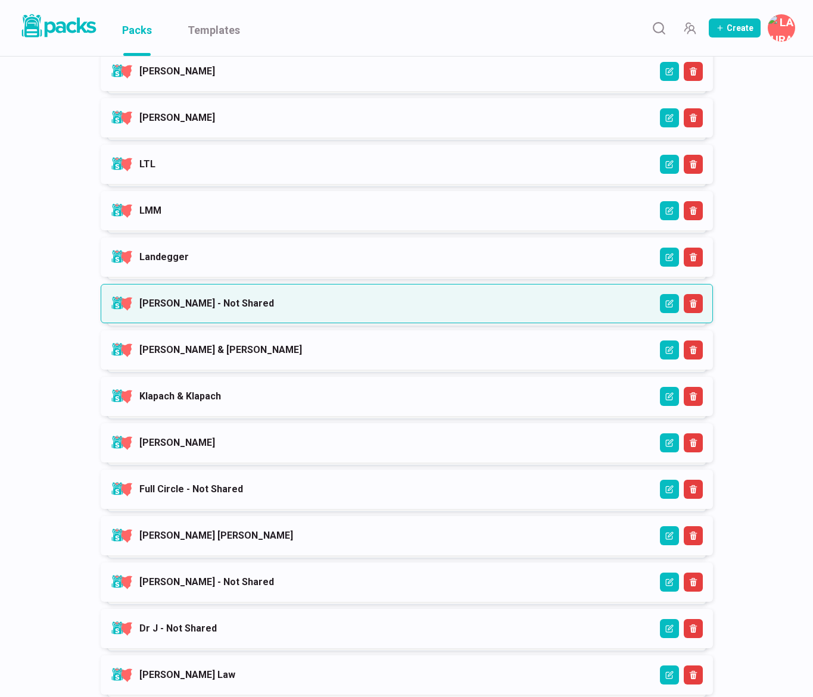
click at [274, 301] on link "[PERSON_NAME] - Not Shared" at bounding box center [206, 303] width 135 height 11
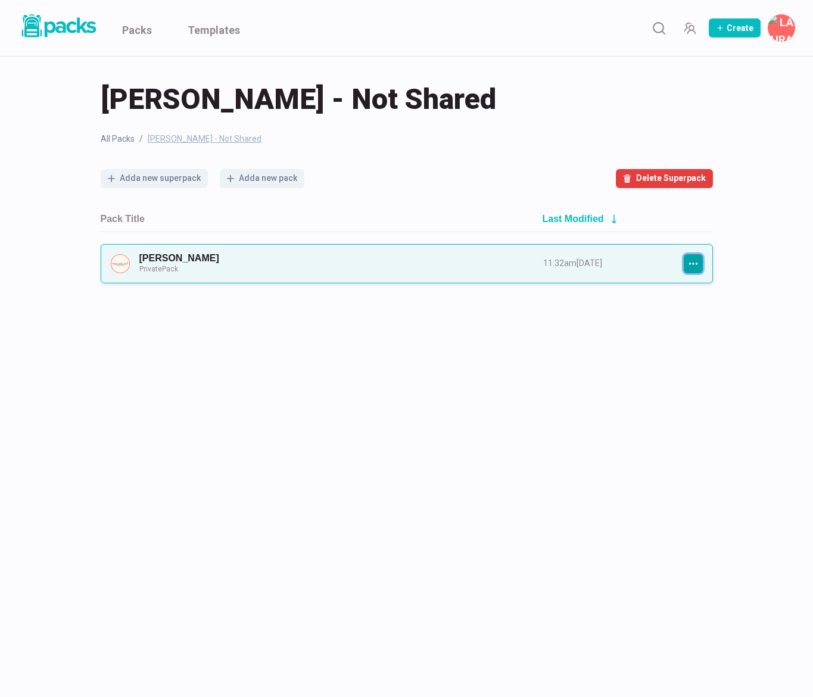
click at [688, 264] on icon "button" at bounding box center [692, 264] width 9 height 2
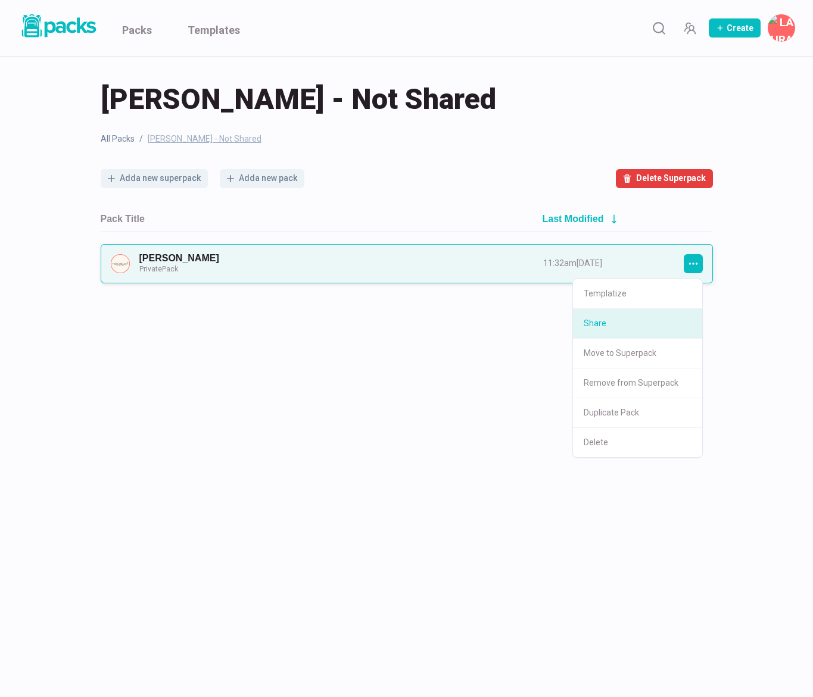
click at [634, 326] on button "Share" at bounding box center [637, 324] width 129 height 30
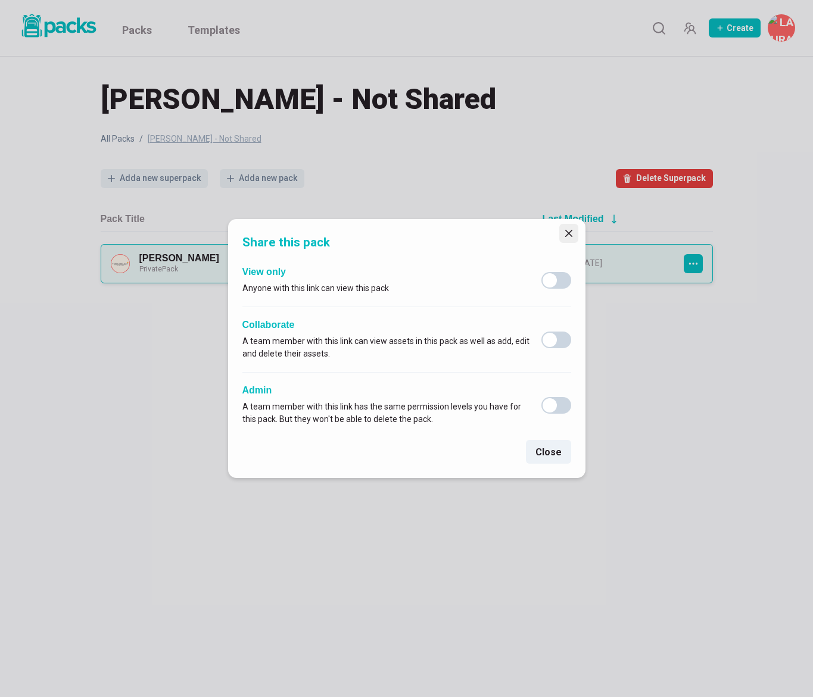
click at [565, 233] on icon "Close" at bounding box center [568, 233] width 7 height 7
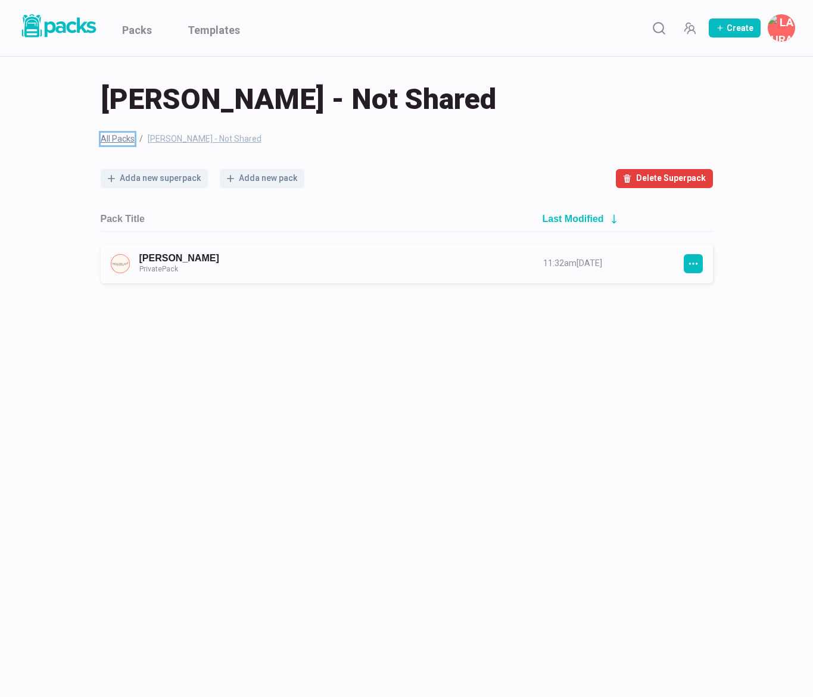
click at [123, 136] on link "All Packs" at bounding box center [118, 139] width 34 height 13
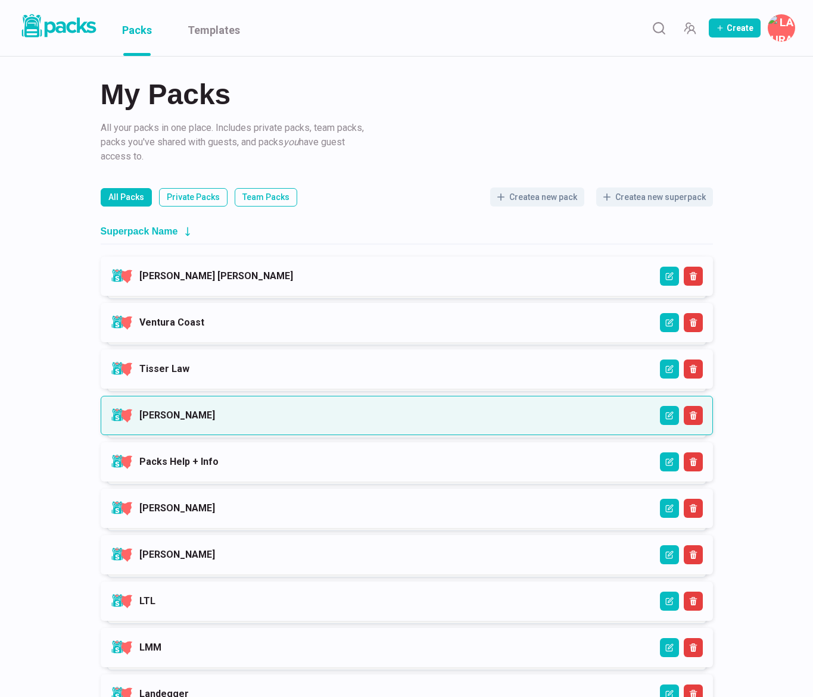
click at [215, 421] on link "[PERSON_NAME]" at bounding box center [177, 415] width 76 height 11
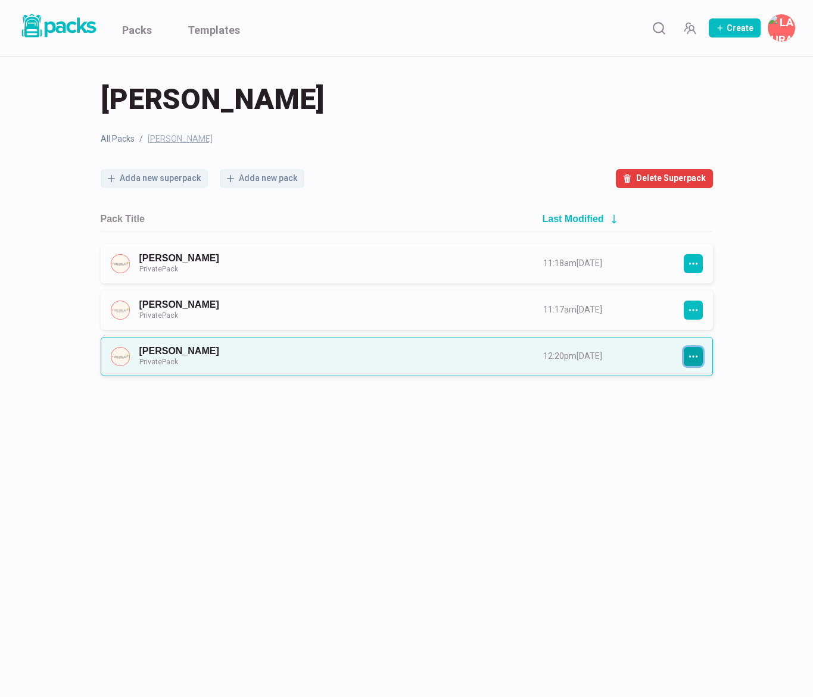
click at [688, 347] on button "button" at bounding box center [692, 356] width 19 height 19
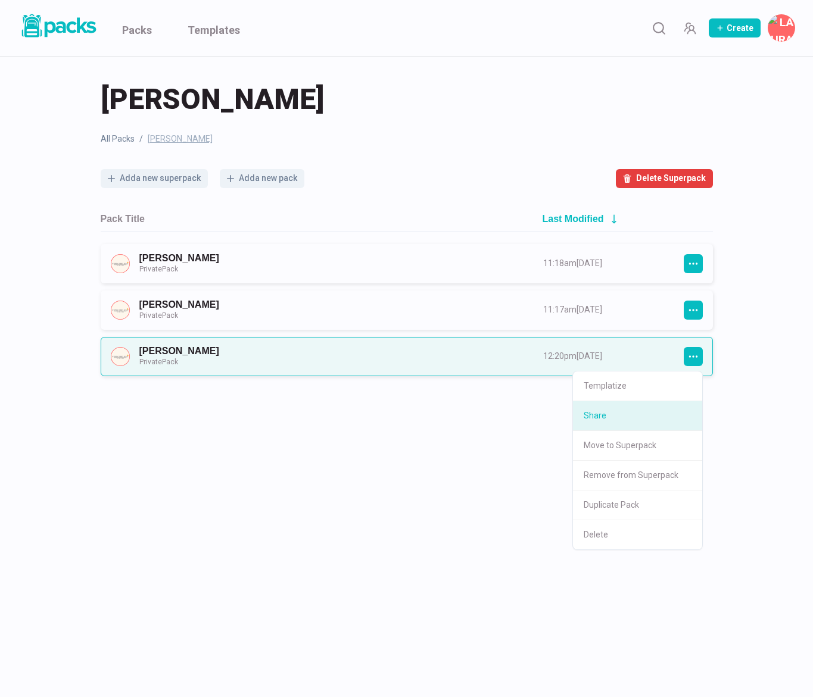
click at [642, 414] on button "Share" at bounding box center [637, 416] width 129 height 30
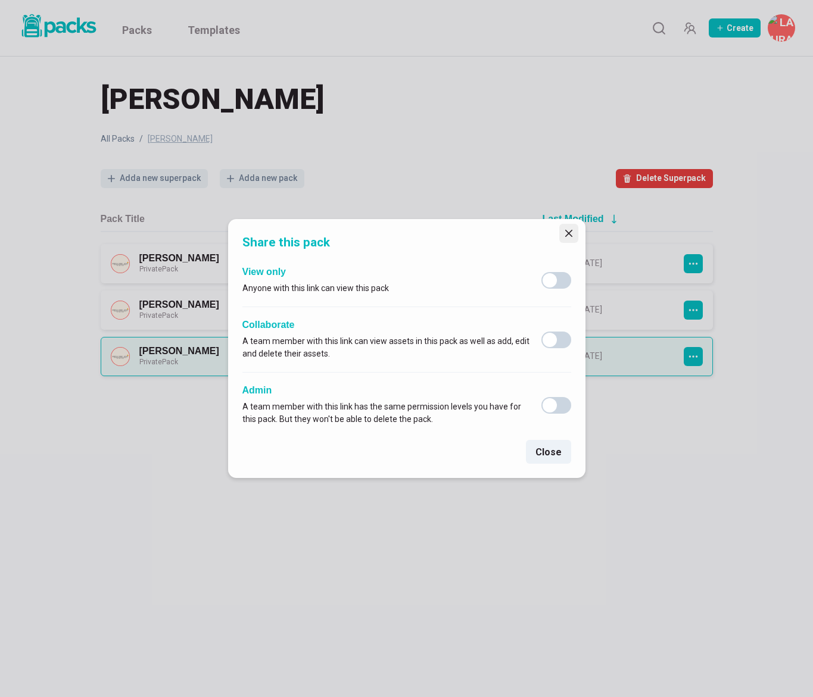
click at [561, 233] on button "Close" at bounding box center [568, 233] width 19 height 19
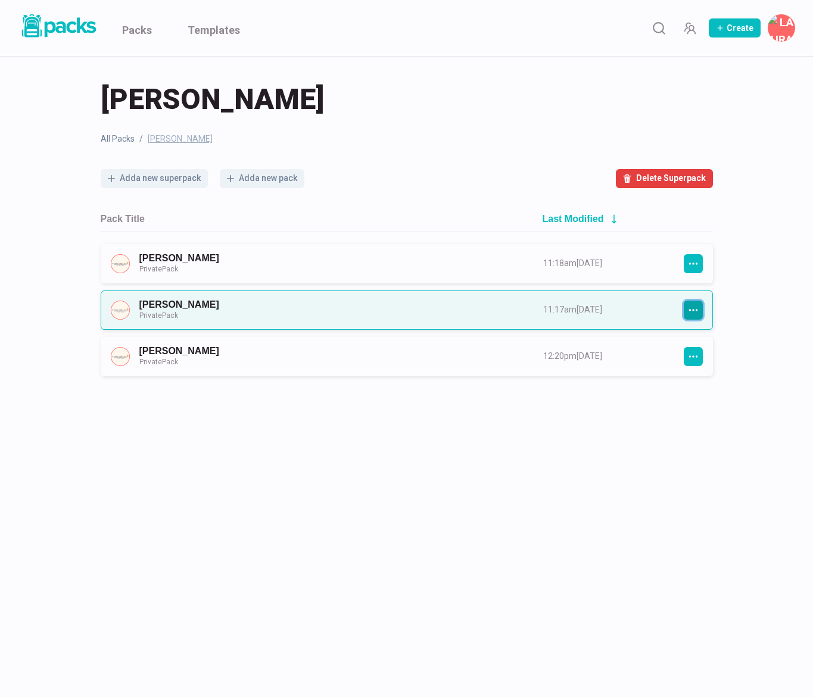
click at [688, 307] on icon "button" at bounding box center [693, 310] width 11 height 11
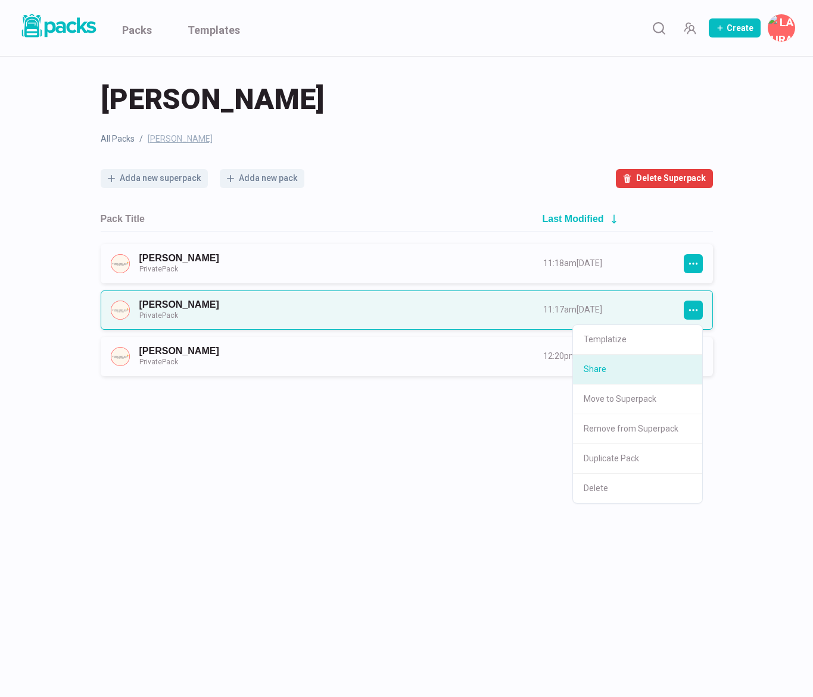
click at [651, 371] on button "Share" at bounding box center [637, 370] width 129 height 30
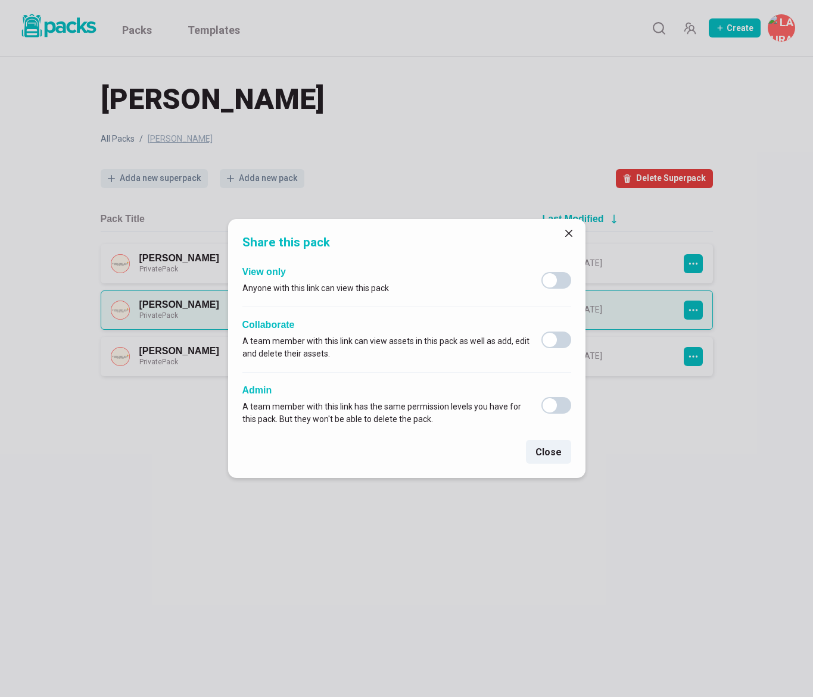
click at [563, 236] on button "Close" at bounding box center [568, 233] width 19 height 19
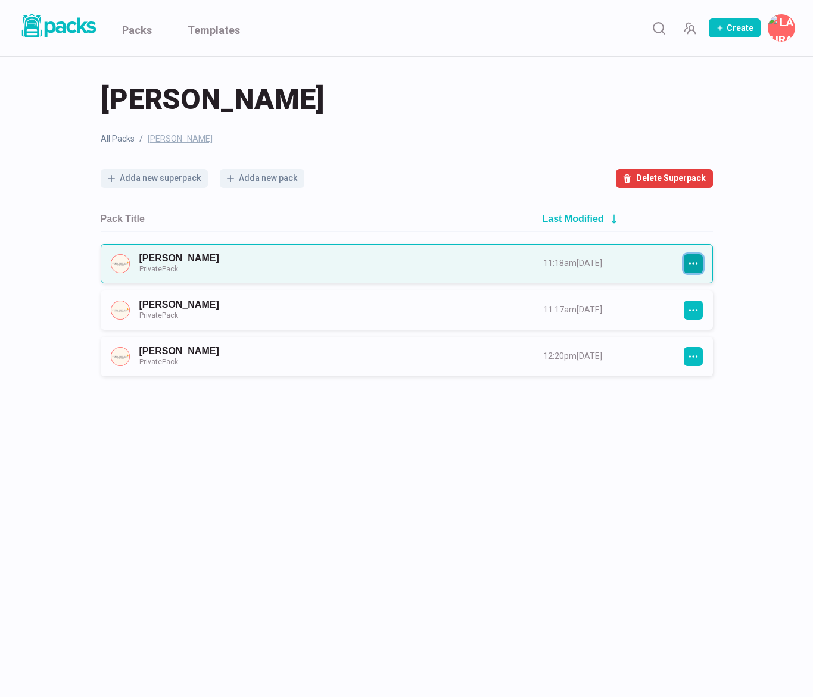
click at [690, 264] on icon "button" at bounding box center [693, 263] width 11 height 11
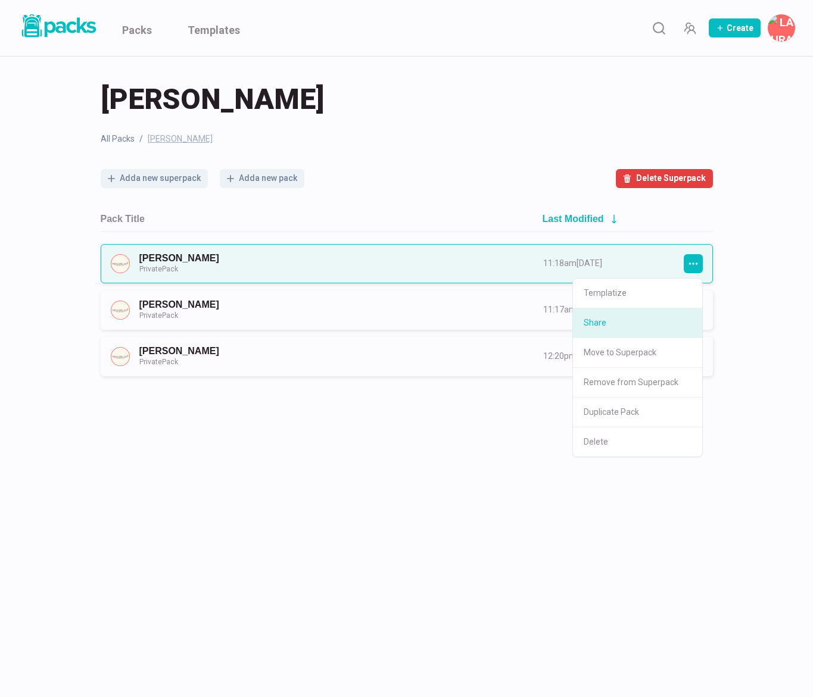
click at [631, 328] on button "Share" at bounding box center [637, 323] width 129 height 30
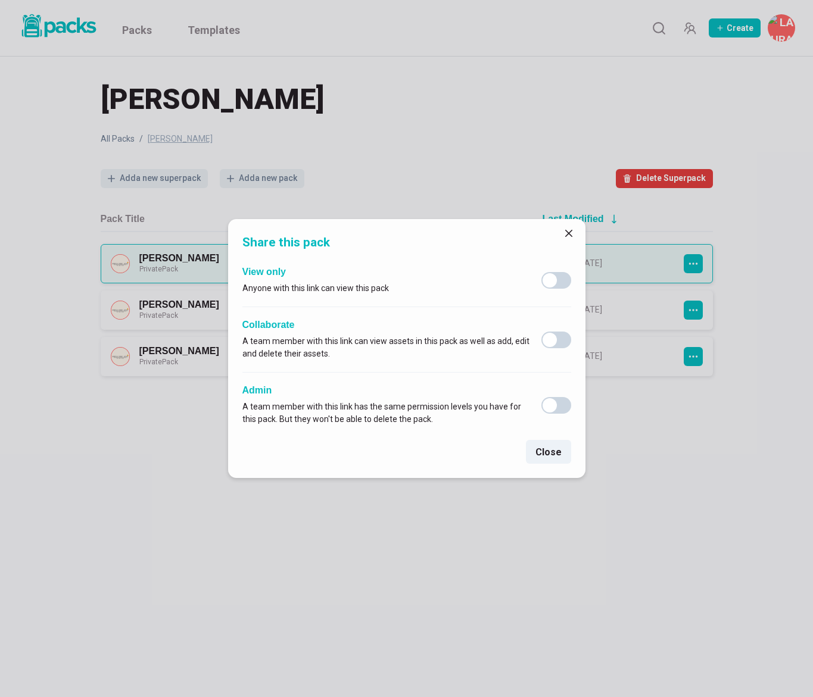
click at [563, 233] on button "Close" at bounding box center [568, 233] width 19 height 19
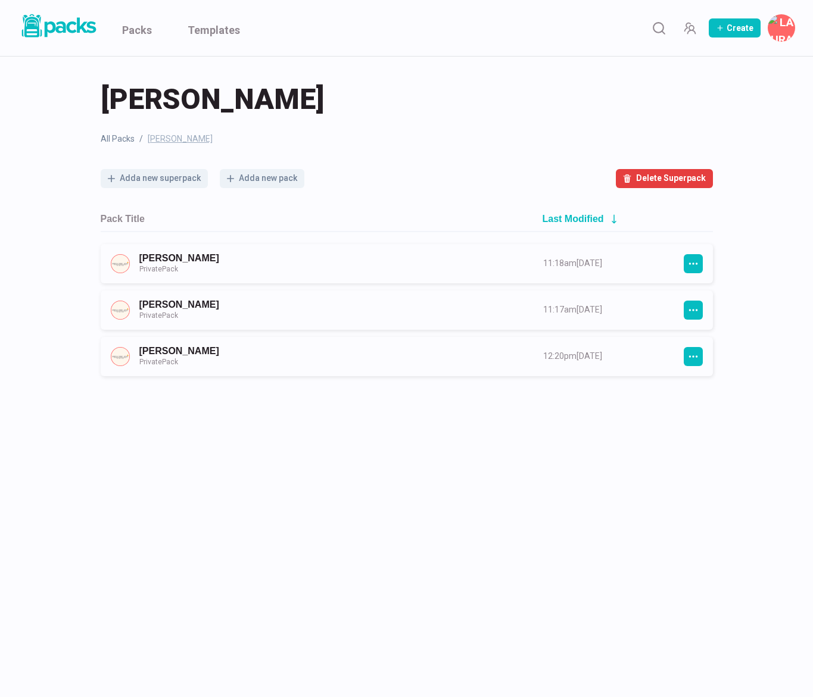
click at [163, 139] on span "[PERSON_NAME]" at bounding box center [180, 139] width 65 height 13
click at [124, 138] on link "All Packs" at bounding box center [118, 139] width 34 height 13
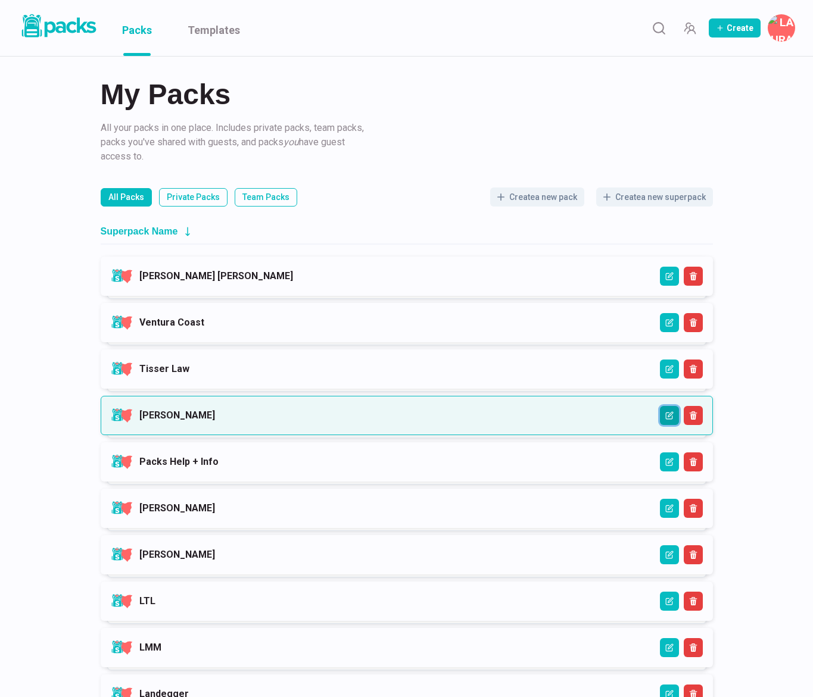
click at [670, 413] on icon "Edit" at bounding box center [669, 415] width 8 height 8
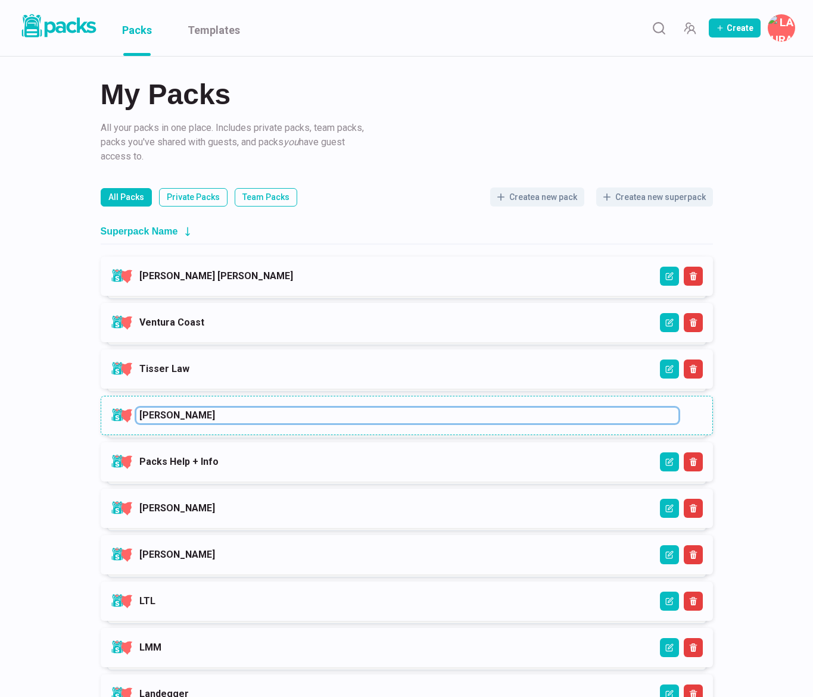
paste input "- Not Shared"
type input "[PERSON_NAME] - Not Shared"
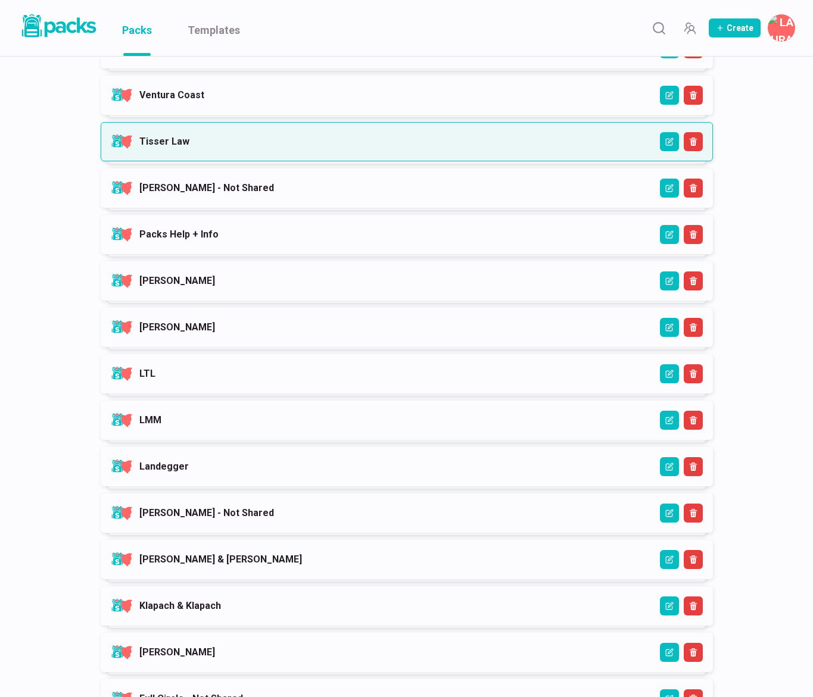
scroll to position [230, 0]
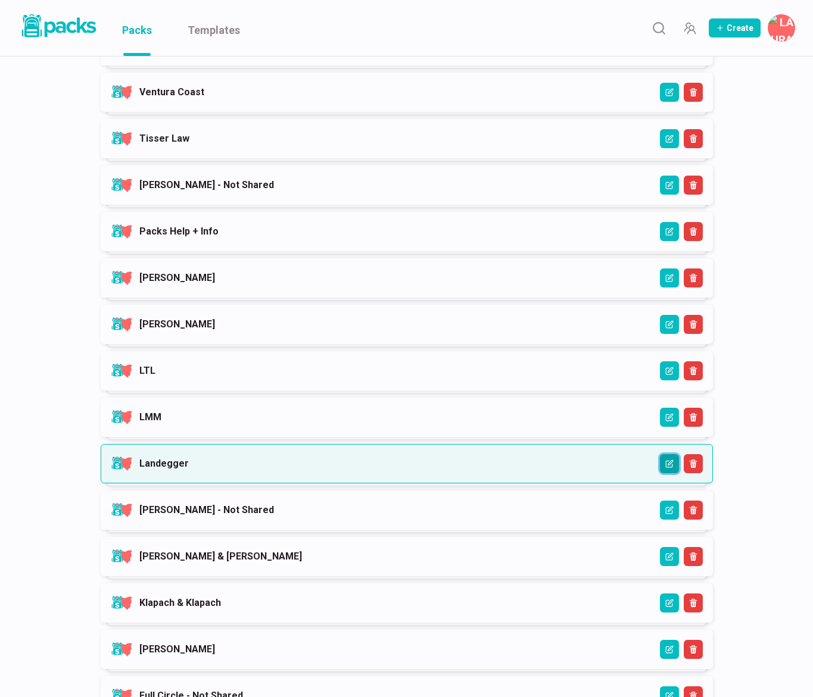
click at [674, 460] on button "Edit" at bounding box center [669, 463] width 19 height 19
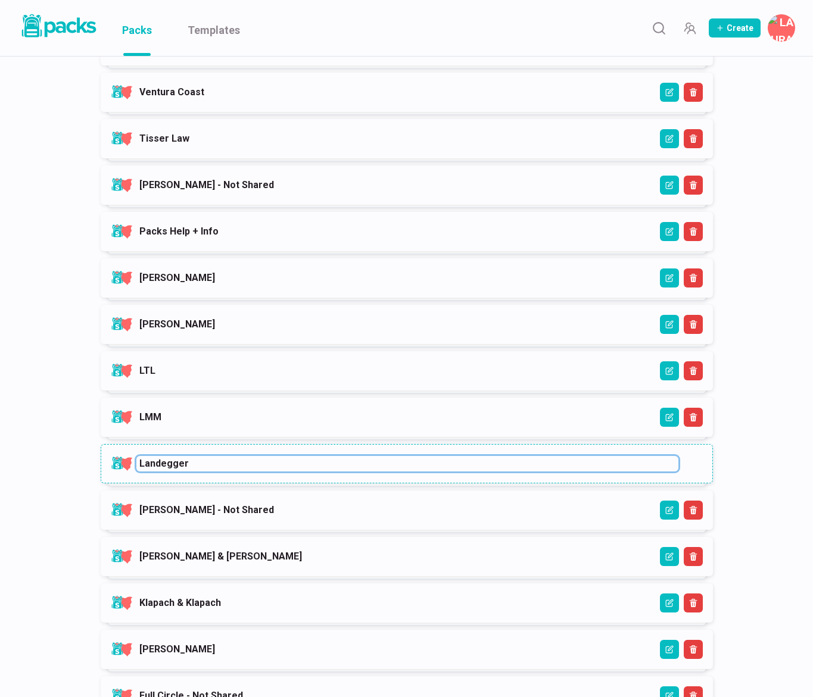
paste input "- Not Shared"
type input "Landegger - Not Shared"
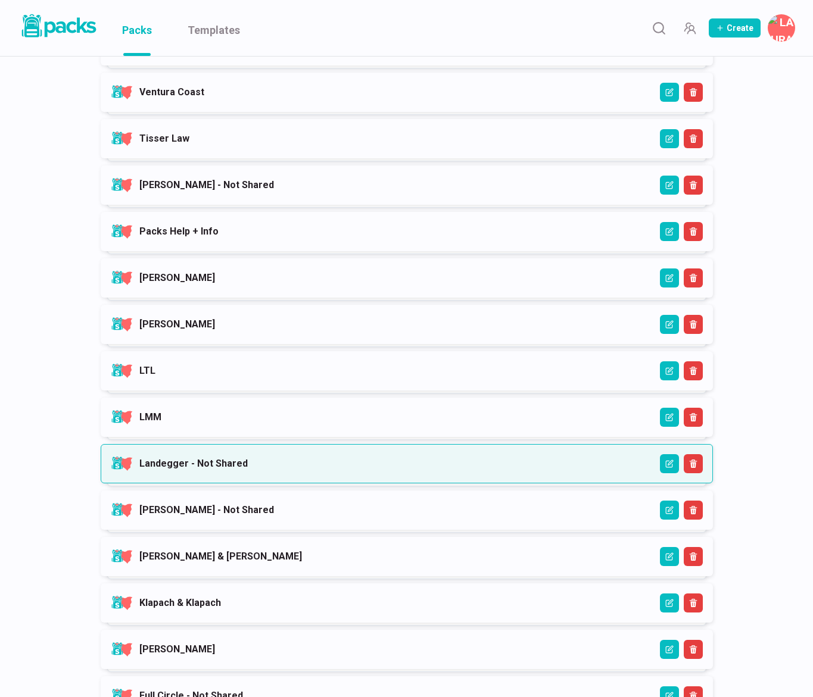
click at [248, 461] on link "Landegger - Not Shared" at bounding box center [193, 463] width 108 height 11
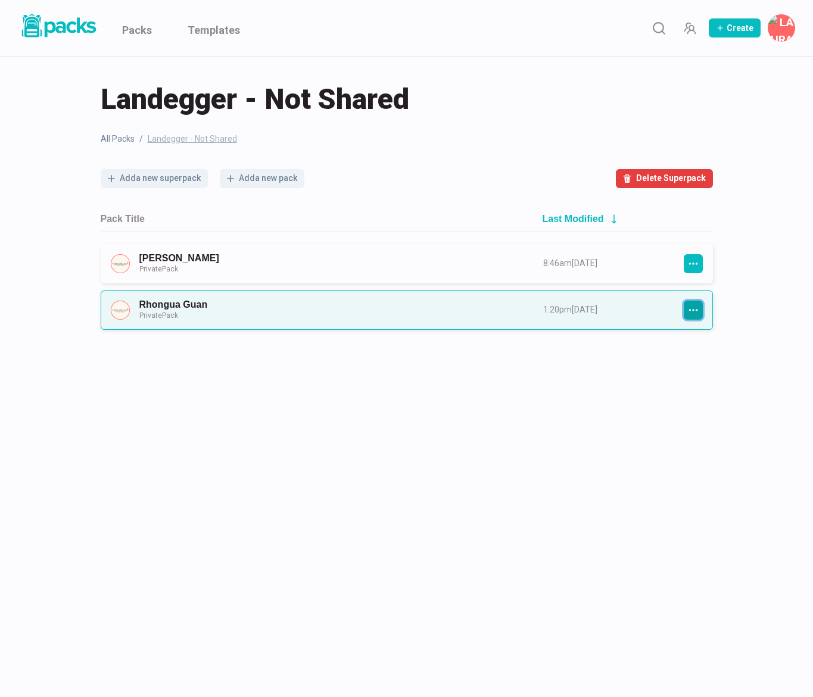
click at [694, 308] on icon "button" at bounding box center [693, 310] width 11 height 11
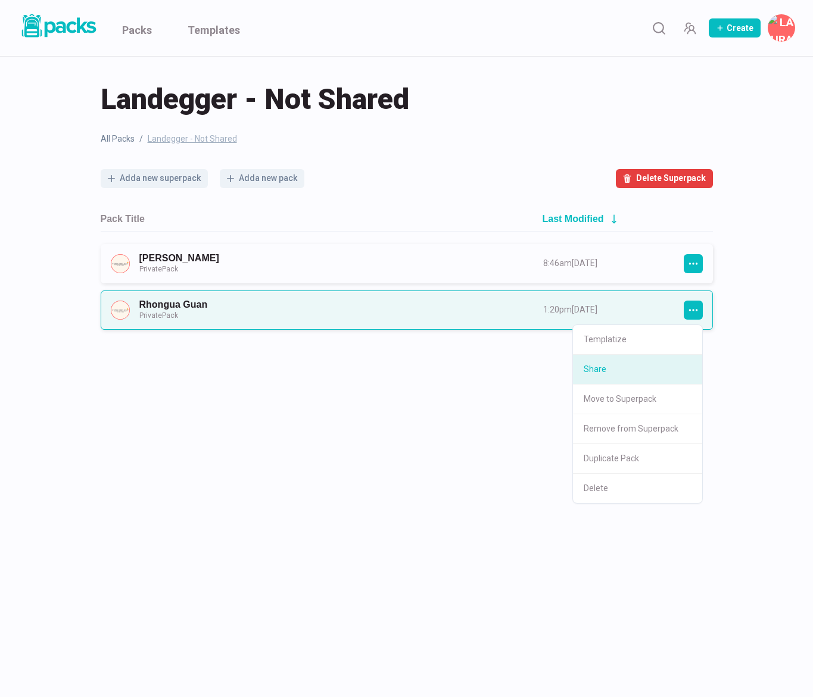
click at [624, 379] on button "Share" at bounding box center [637, 370] width 129 height 30
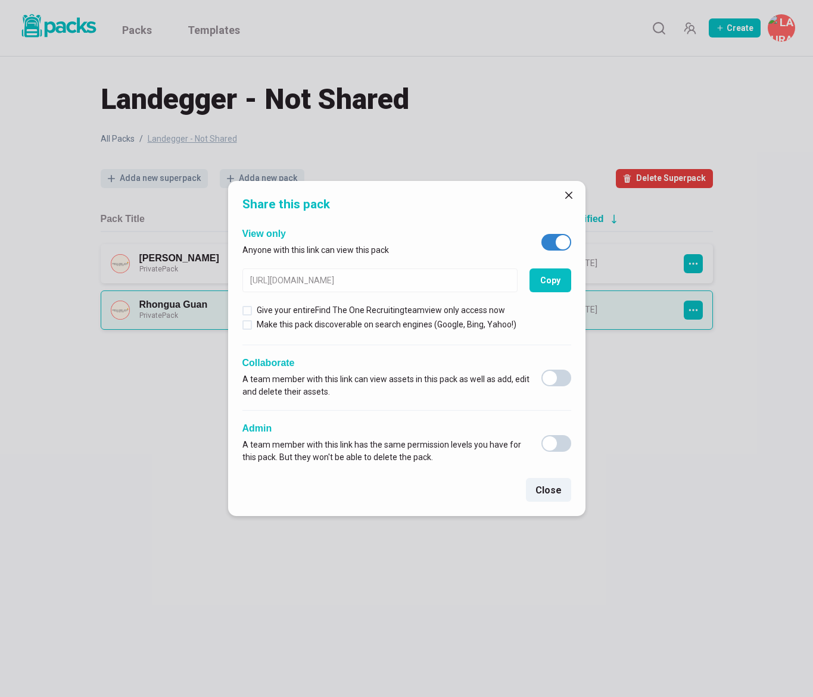
click at [553, 242] on span at bounding box center [556, 242] width 30 height 17
click at [541, 234] on input "checkbox" at bounding box center [541, 233] width 1 height 1
checkbox input "false"
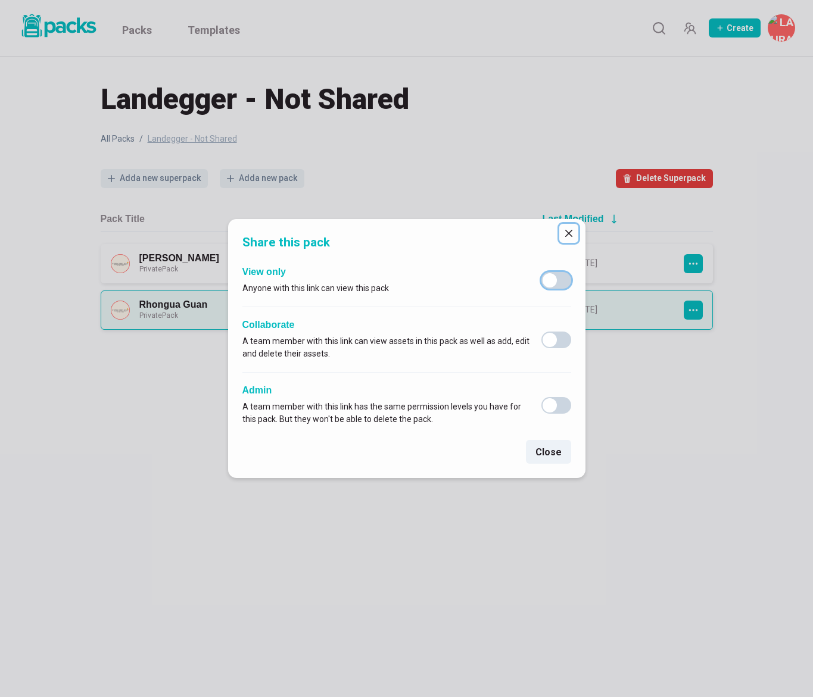
click at [570, 235] on icon "Close" at bounding box center [567, 233] width 7 height 7
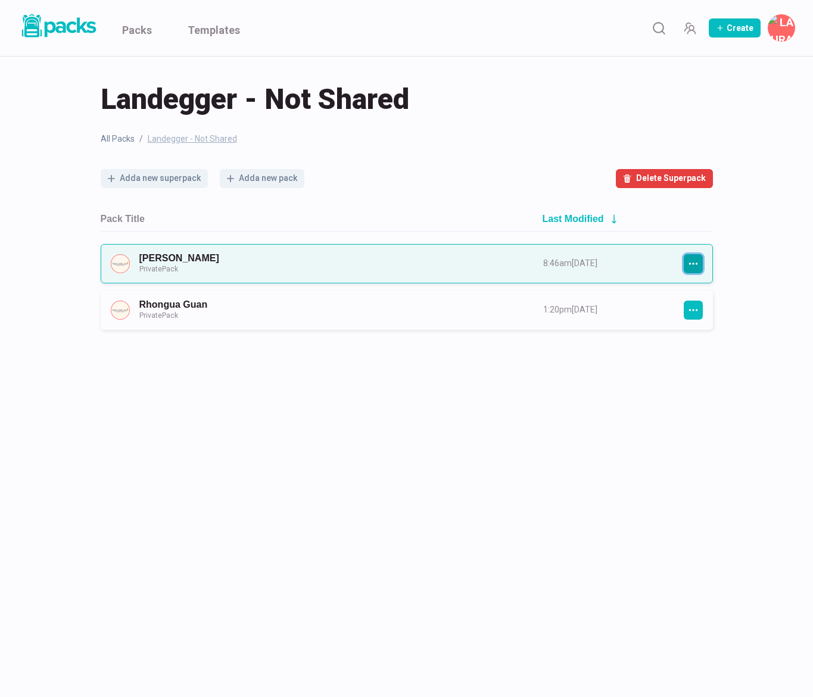
click at [696, 261] on icon "button" at bounding box center [693, 263] width 11 height 11
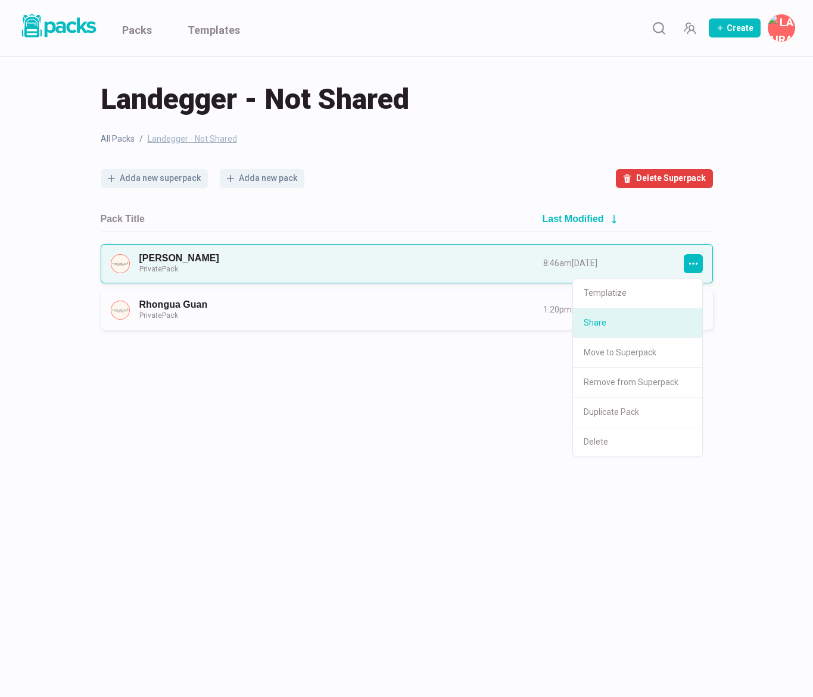
click at [617, 323] on button "Share" at bounding box center [637, 323] width 129 height 30
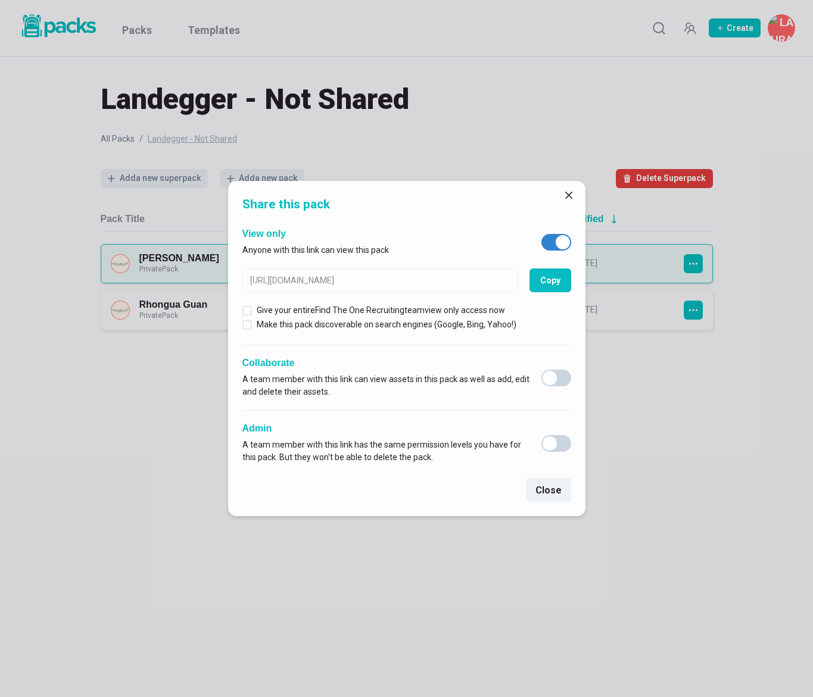
click at [554, 243] on span at bounding box center [556, 242] width 30 height 17
click at [541, 234] on input "checkbox" at bounding box center [541, 233] width 1 height 1
checkbox input "false"
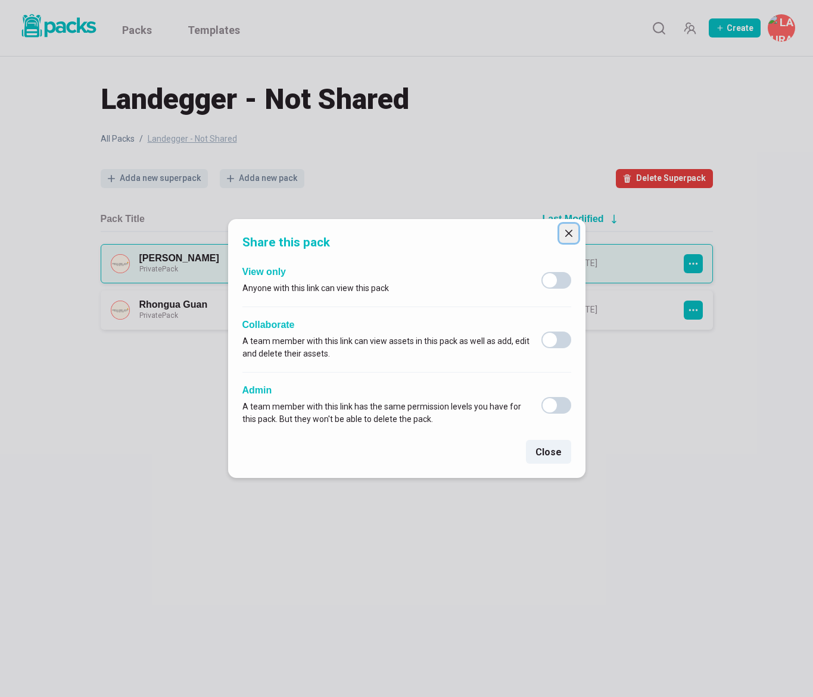
click at [572, 233] on button "Close" at bounding box center [568, 233] width 19 height 19
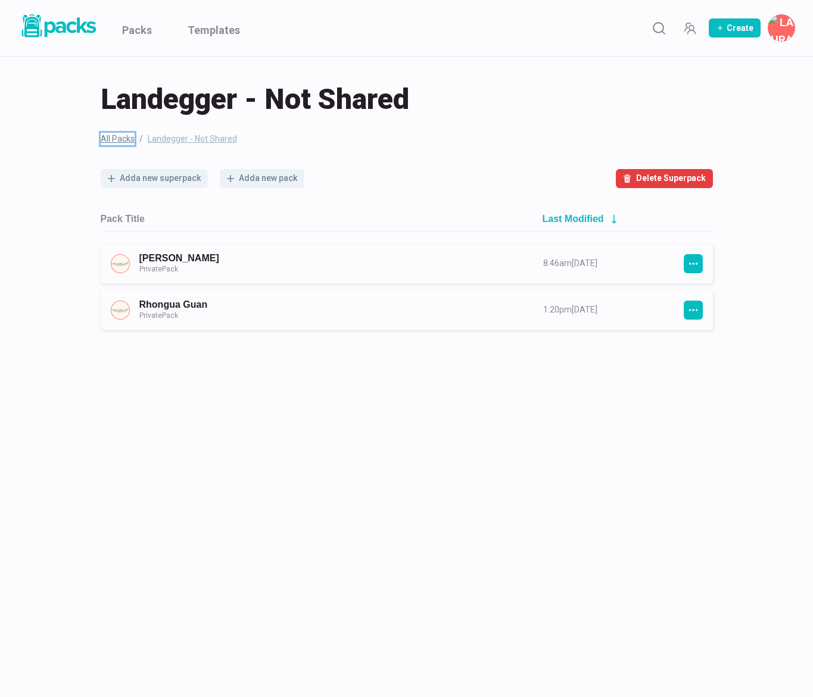
click at [118, 143] on link "All Packs" at bounding box center [118, 139] width 34 height 13
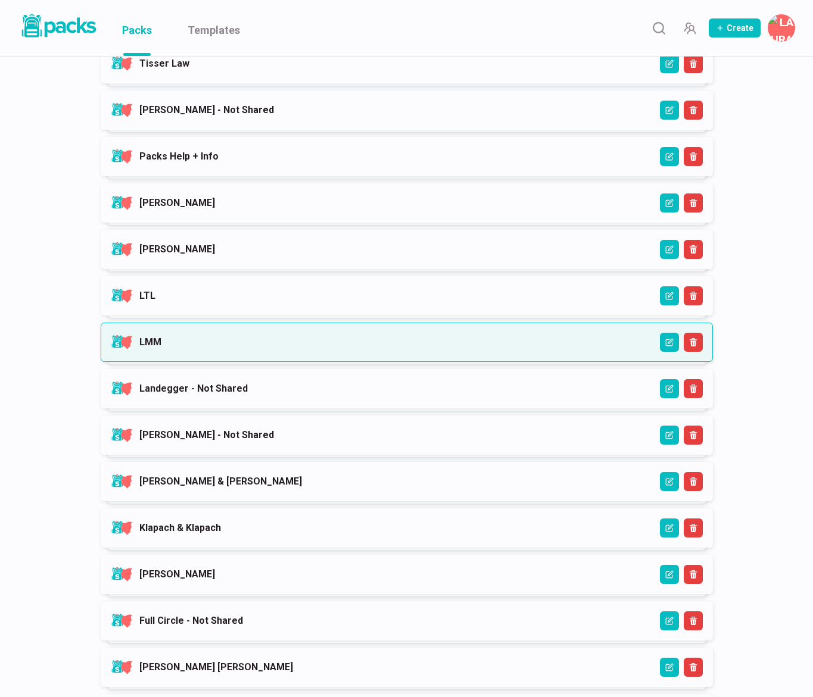
scroll to position [308, 0]
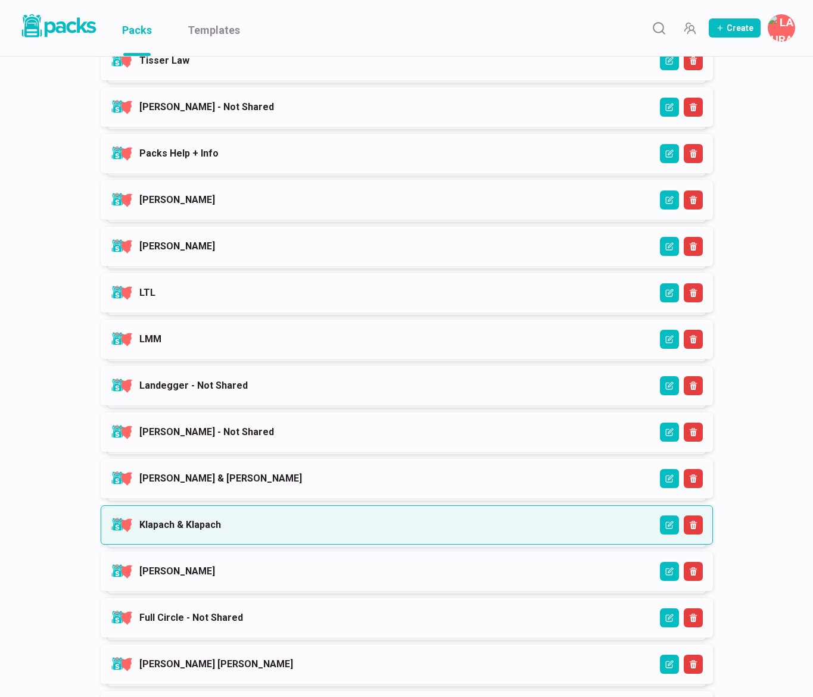
click at [221, 527] on link "Klapach & Klapach" at bounding box center [180, 524] width 82 height 11
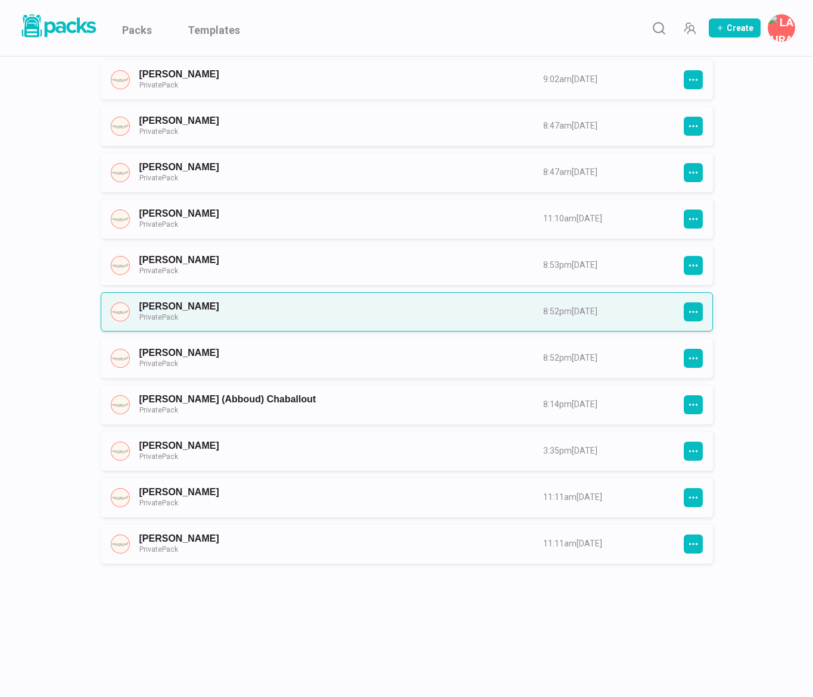
scroll to position [237, 0]
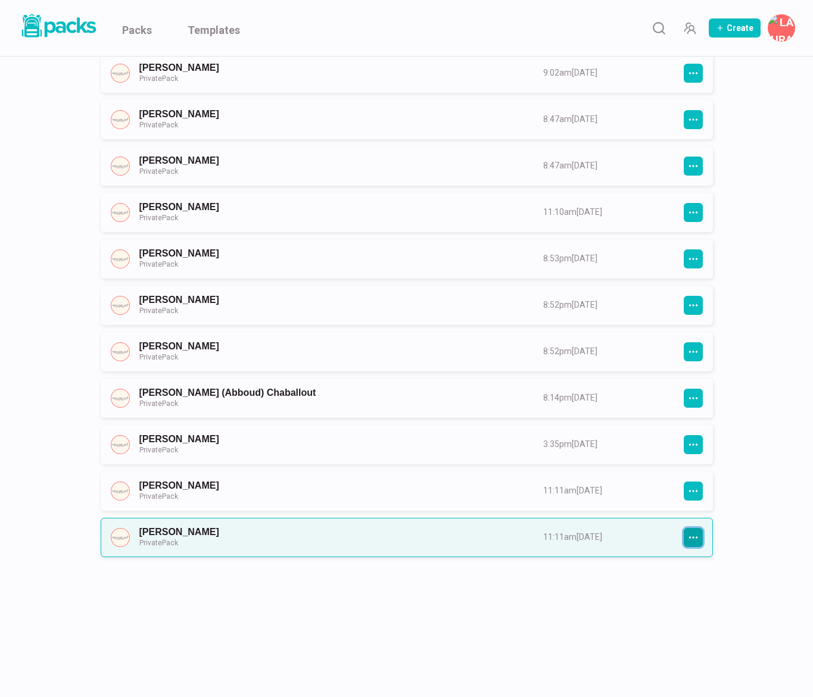
click at [686, 540] on button "button" at bounding box center [692, 537] width 19 height 19
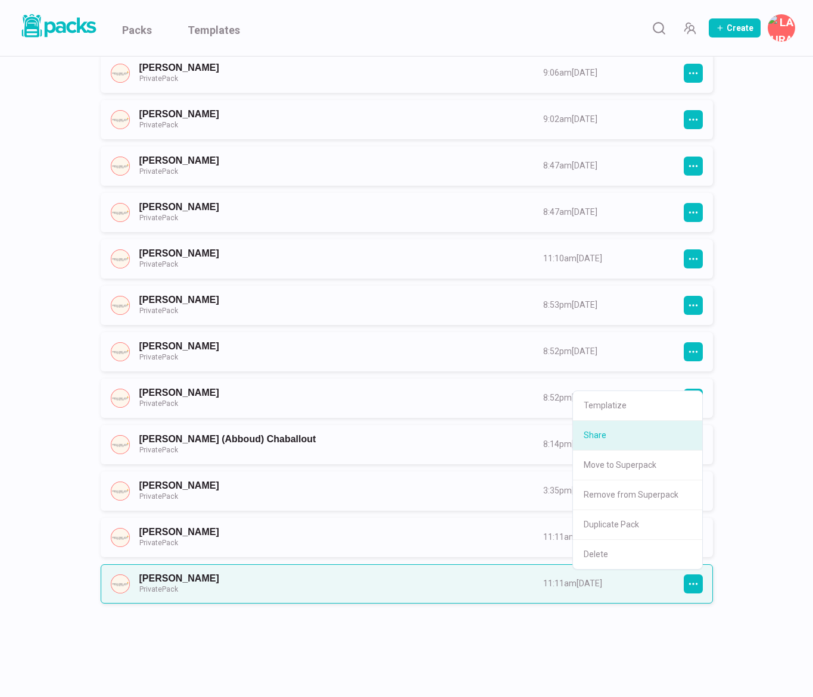
click at [639, 442] on button "Share" at bounding box center [637, 436] width 129 height 30
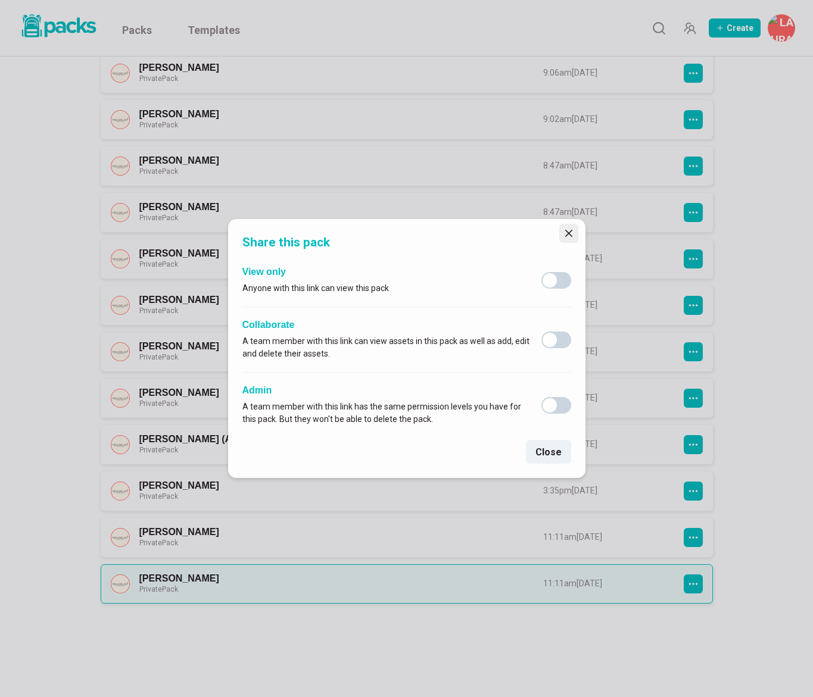
click at [561, 233] on button "Close" at bounding box center [568, 233] width 19 height 19
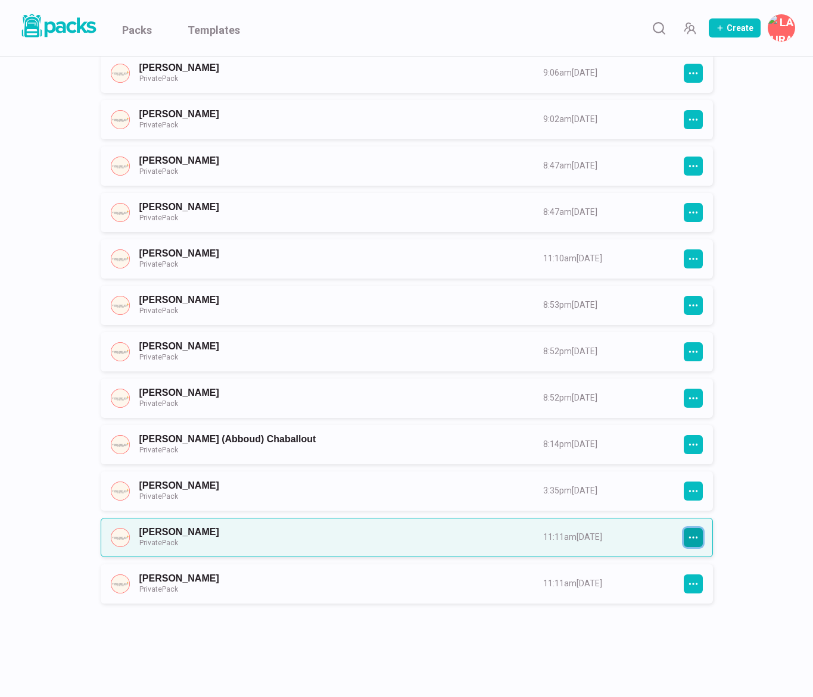
drag, startPoint x: 694, startPoint y: 538, endPoint x: 719, endPoint y: 503, distance: 42.3
click at [694, 538] on icon "button" at bounding box center [693, 537] width 11 height 11
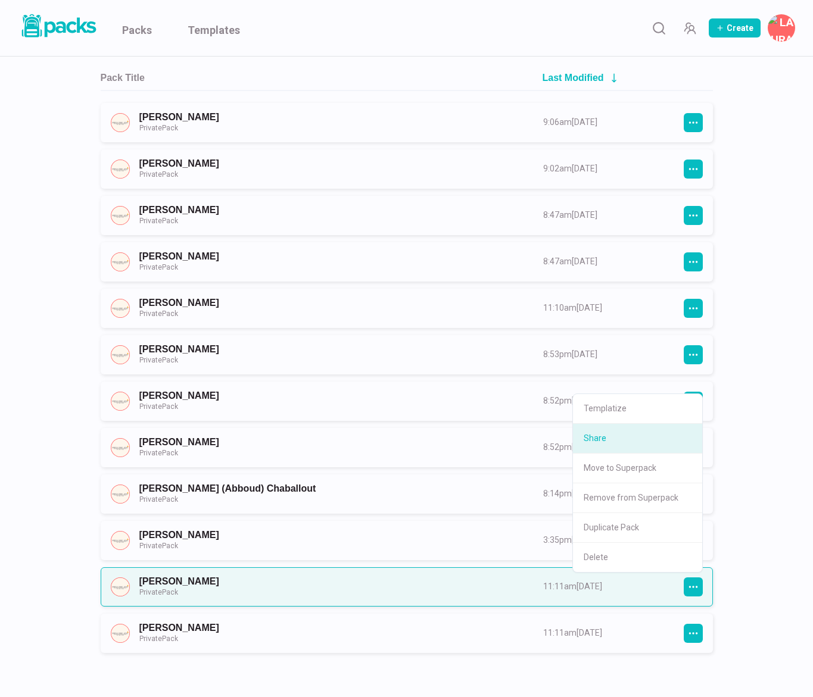
scroll to position [144, 0]
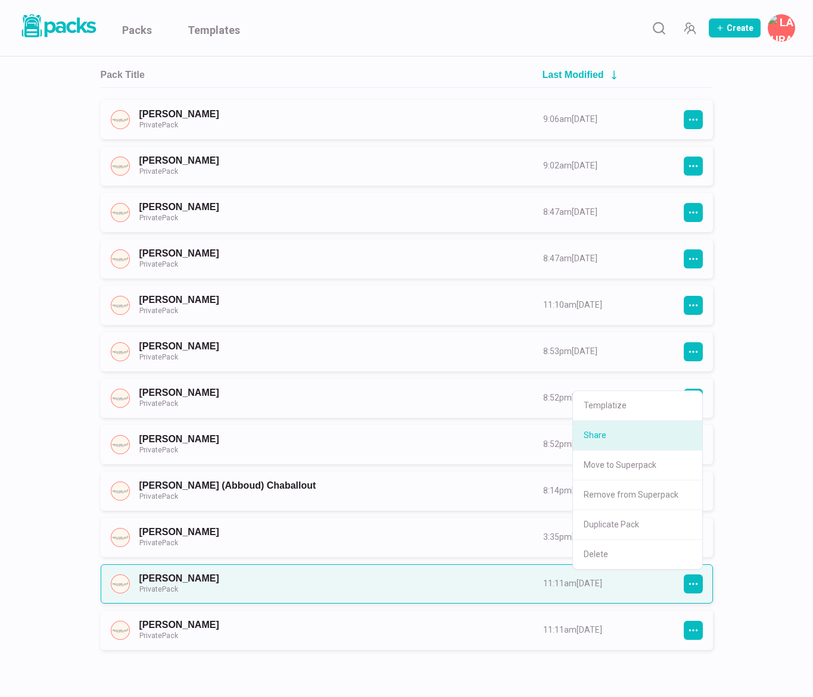
click at [610, 430] on button "Share" at bounding box center [637, 436] width 129 height 30
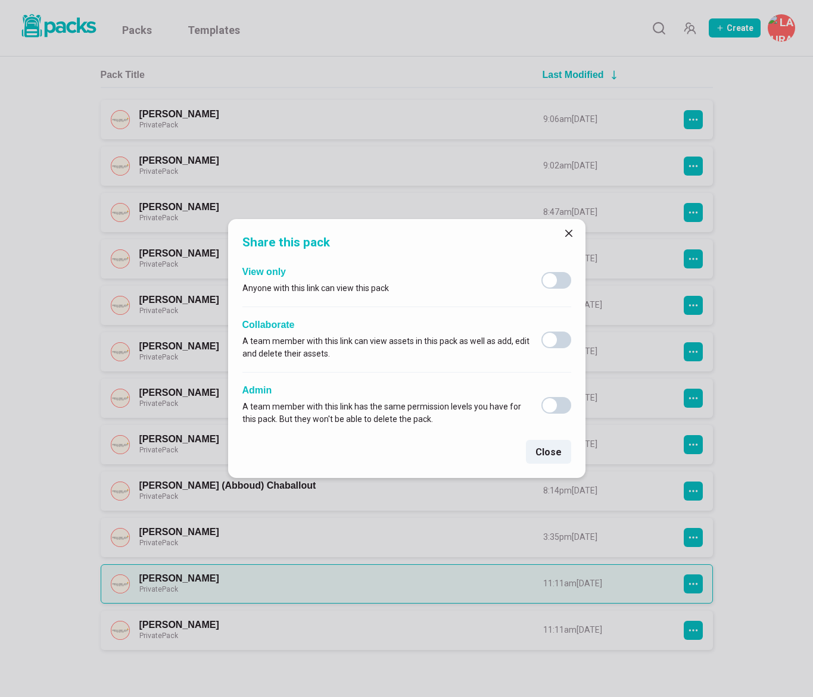
click at [571, 235] on icon "Close" at bounding box center [568, 233] width 7 height 7
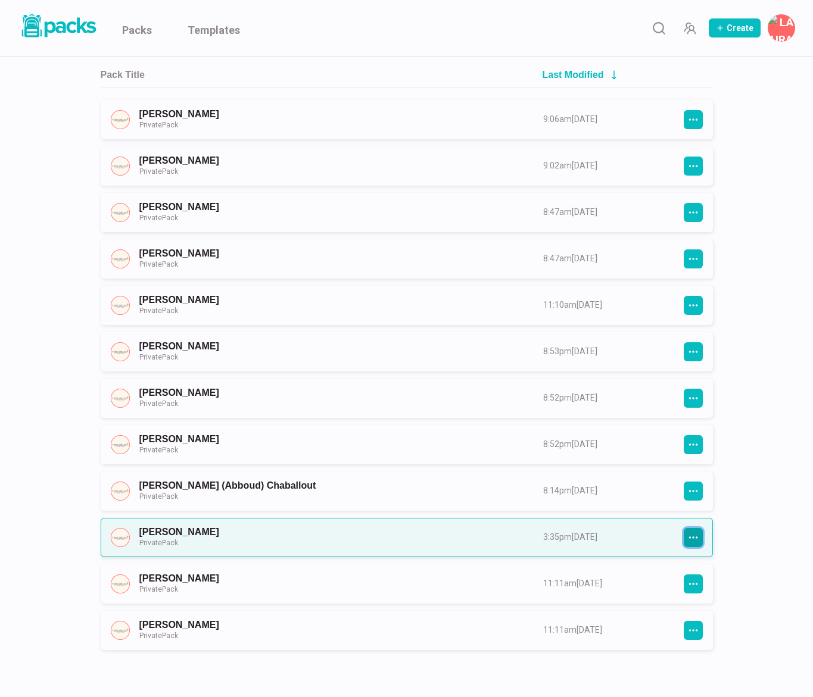
click at [689, 536] on icon "button" at bounding box center [692, 537] width 9 height 2
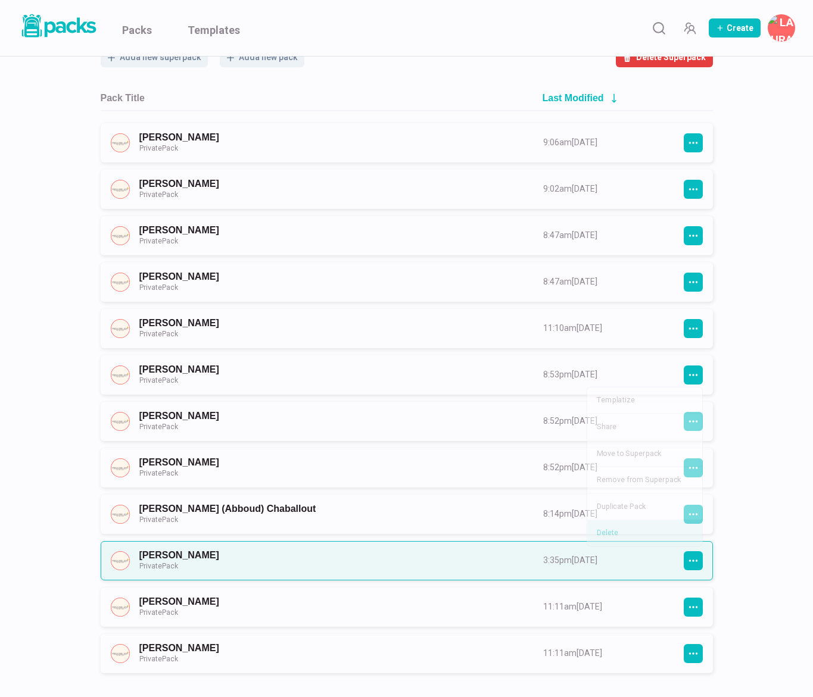
scroll to position [120, 0]
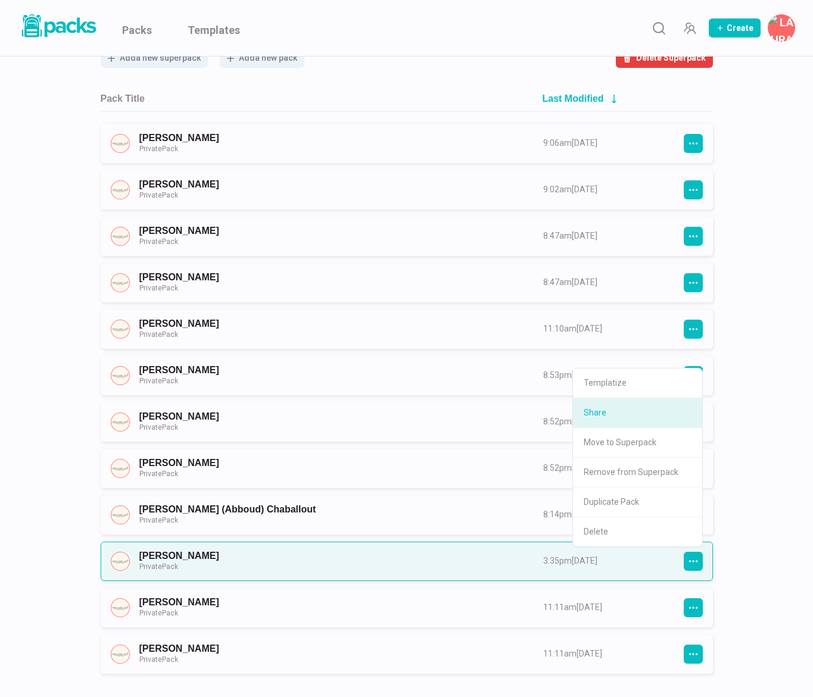
click at [626, 410] on button "Share" at bounding box center [637, 413] width 129 height 30
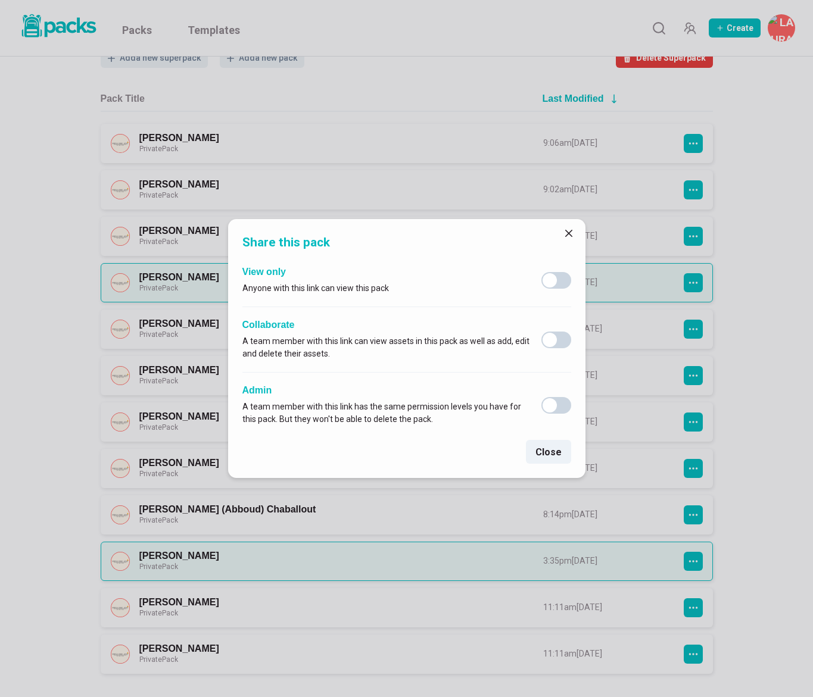
drag, startPoint x: 574, startPoint y: 227, endPoint x: 596, endPoint y: 283, distance: 59.8
click at [573, 227] on button "Close" at bounding box center [568, 233] width 19 height 19
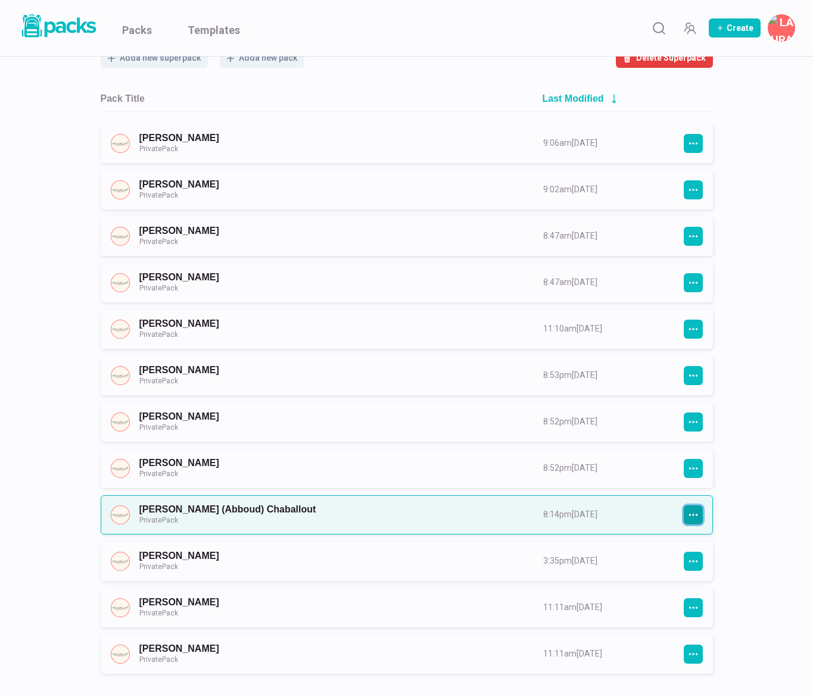
click at [691, 514] on icon "button" at bounding box center [693, 515] width 11 height 11
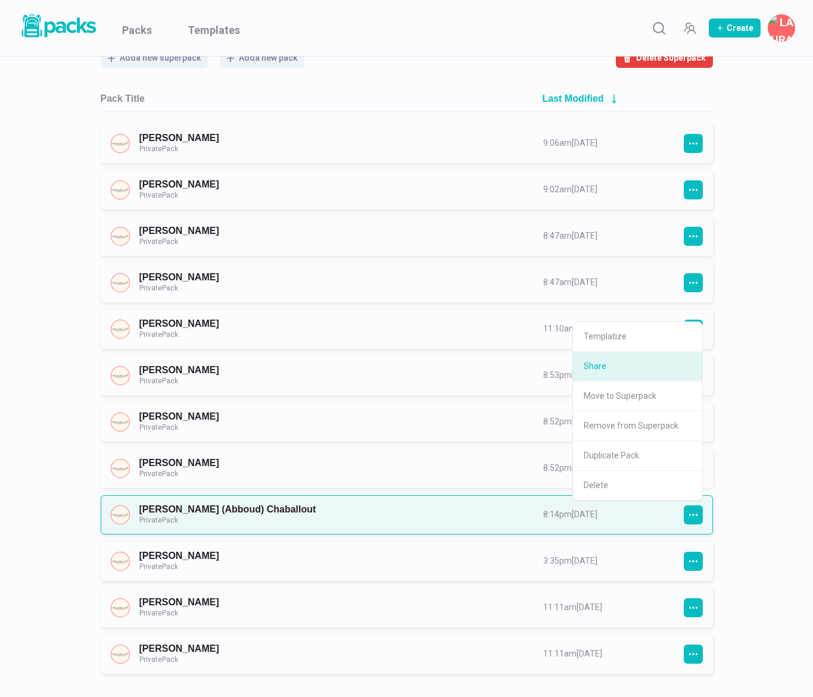
click at [627, 365] on button "Share" at bounding box center [637, 367] width 129 height 30
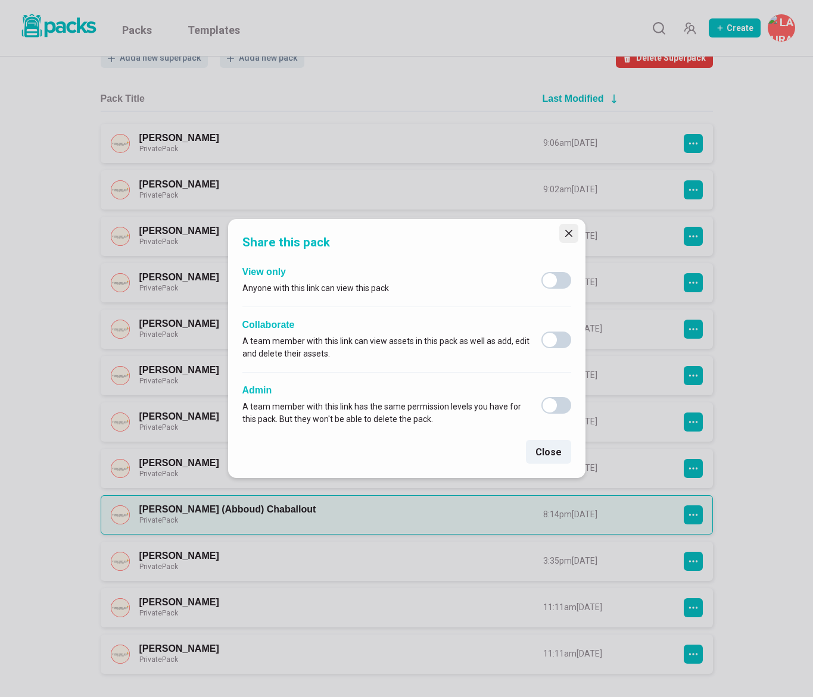
click at [564, 227] on button "Close" at bounding box center [568, 233] width 19 height 19
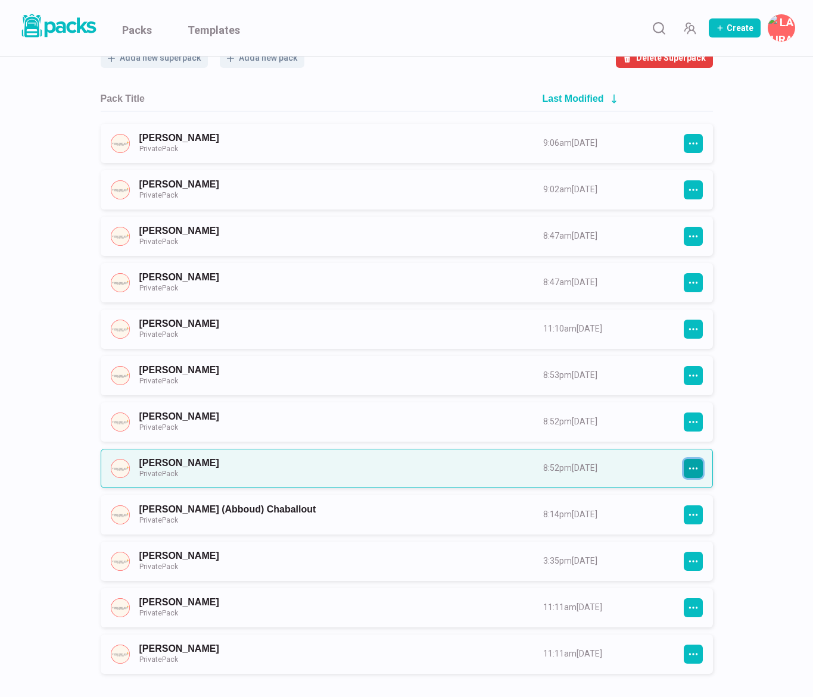
click at [699, 464] on button "button" at bounding box center [692, 468] width 19 height 19
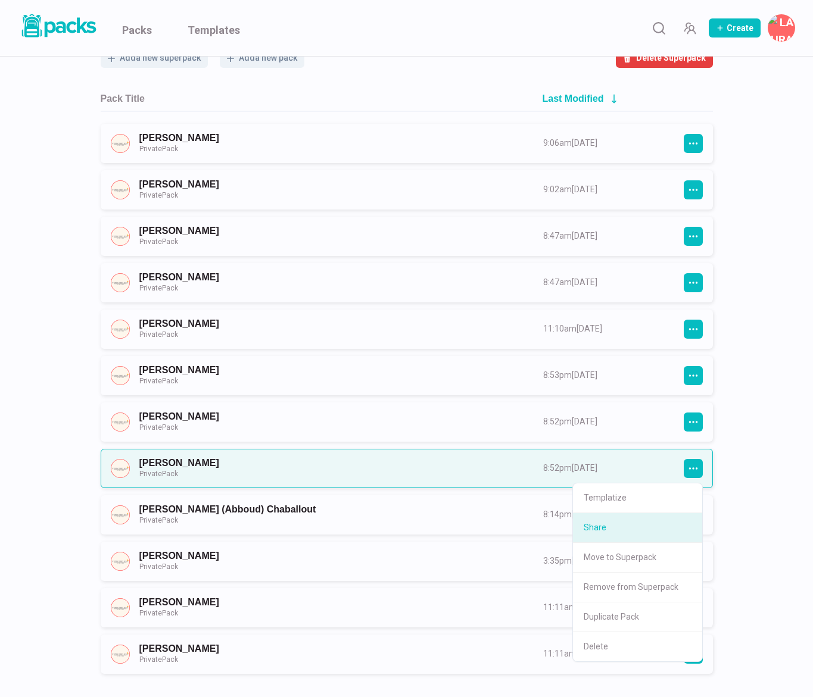
click at [632, 526] on button "Share" at bounding box center [637, 528] width 129 height 30
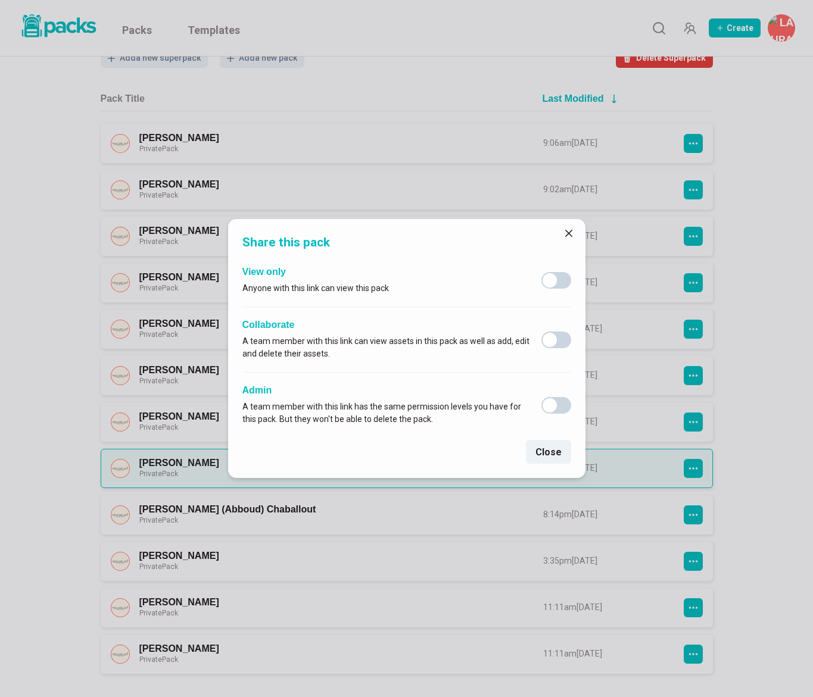
click at [560, 239] on button "Close" at bounding box center [568, 233] width 19 height 19
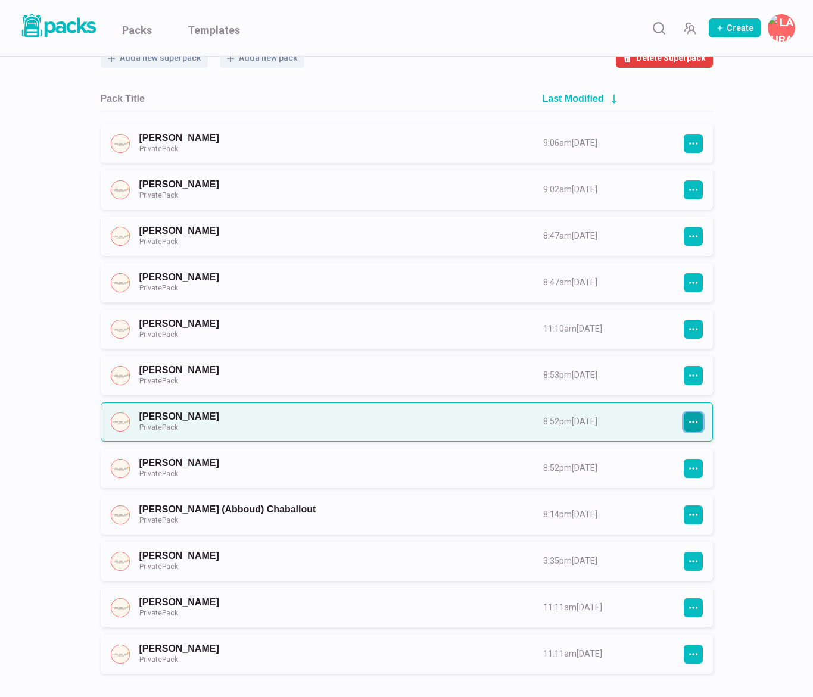
click at [695, 421] on icon "button" at bounding box center [692, 422] width 9 height 2
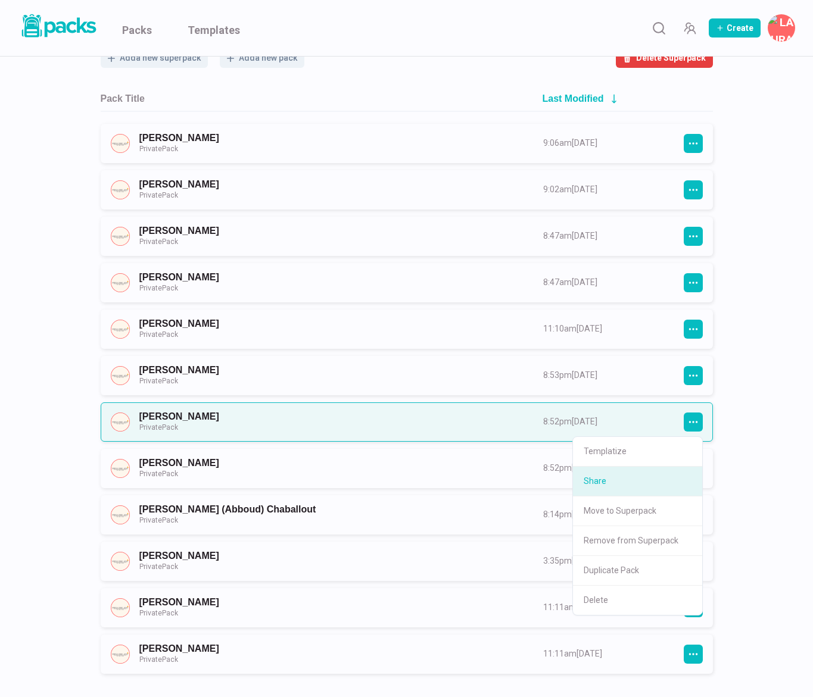
click at [609, 477] on button "Share" at bounding box center [637, 482] width 129 height 30
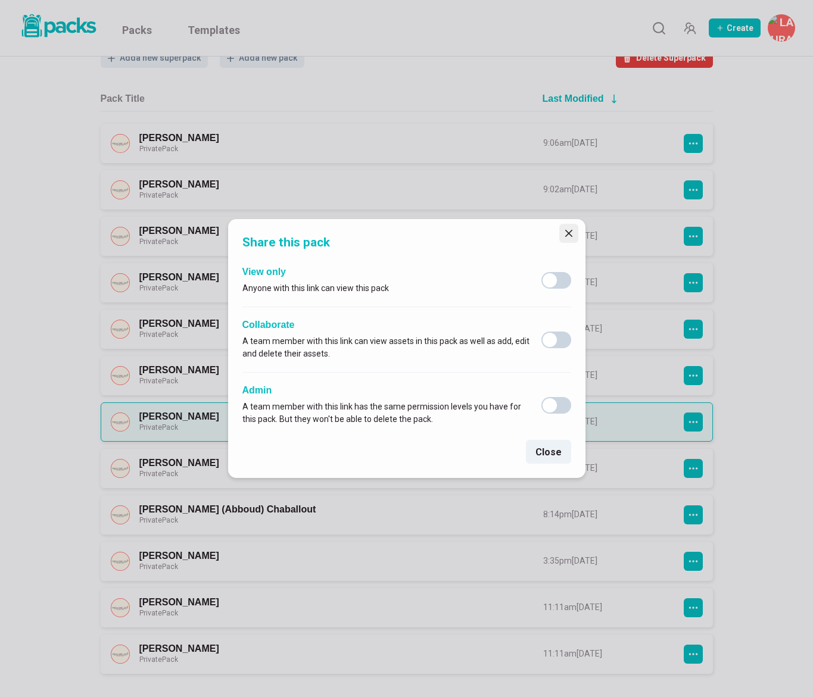
click at [566, 235] on icon "Close" at bounding box center [567, 233] width 7 height 7
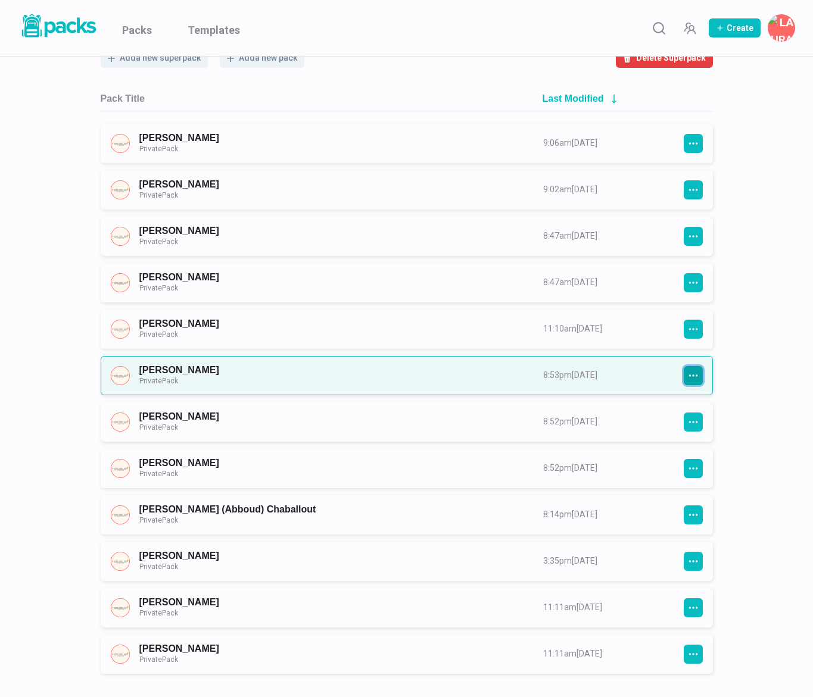
click at [688, 377] on icon "button" at bounding box center [693, 375] width 11 height 11
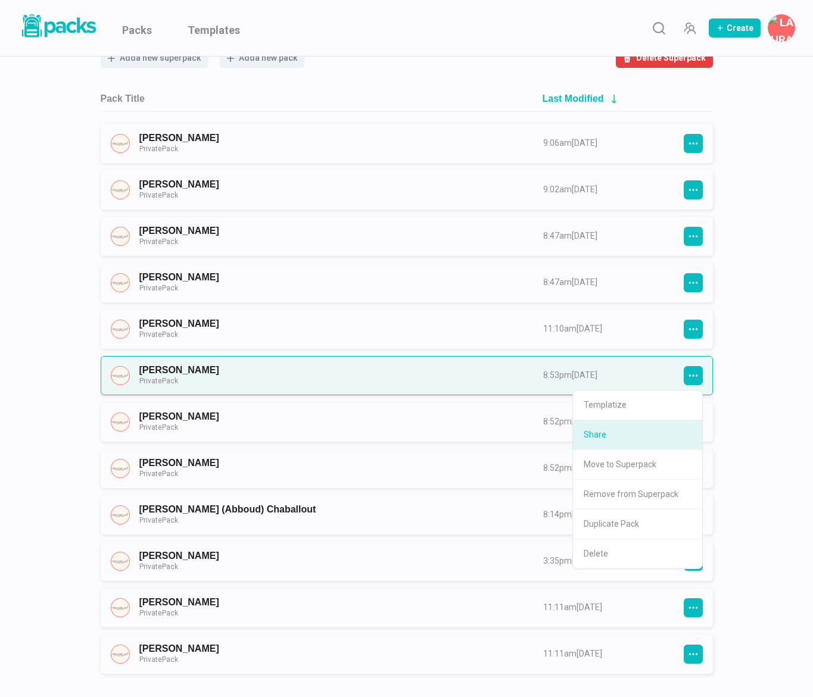
click at [620, 431] on button "Share" at bounding box center [637, 435] width 129 height 30
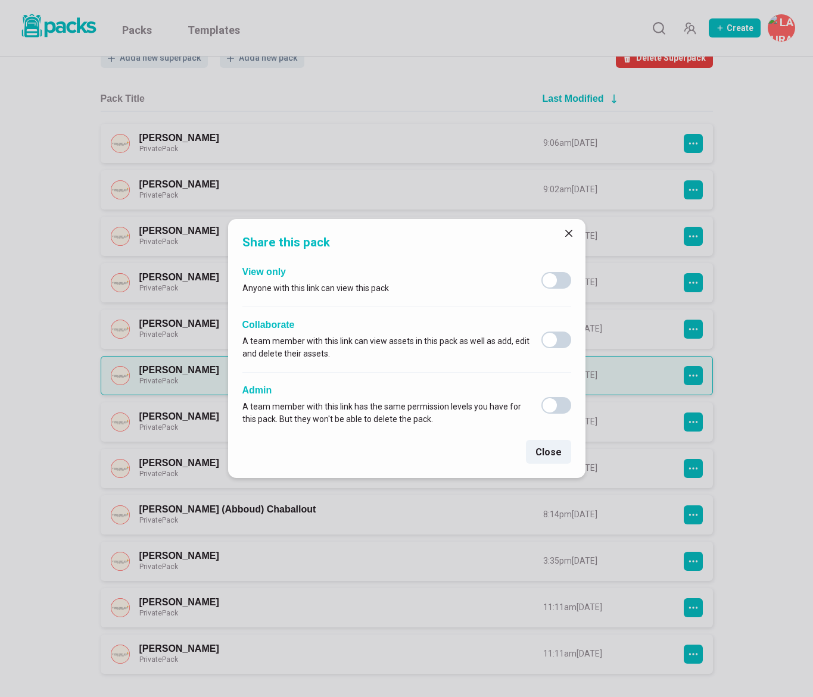
click at [569, 232] on icon "Close" at bounding box center [567, 233] width 7 height 7
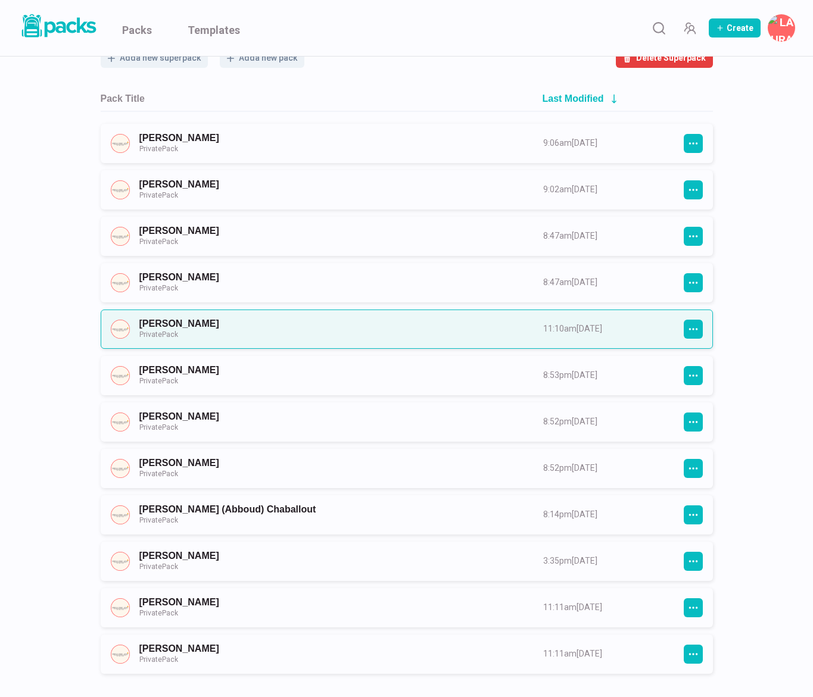
click at [521, 338] on link "[PERSON_NAME] Private Pack" at bounding box center [330, 329] width 382 height 22
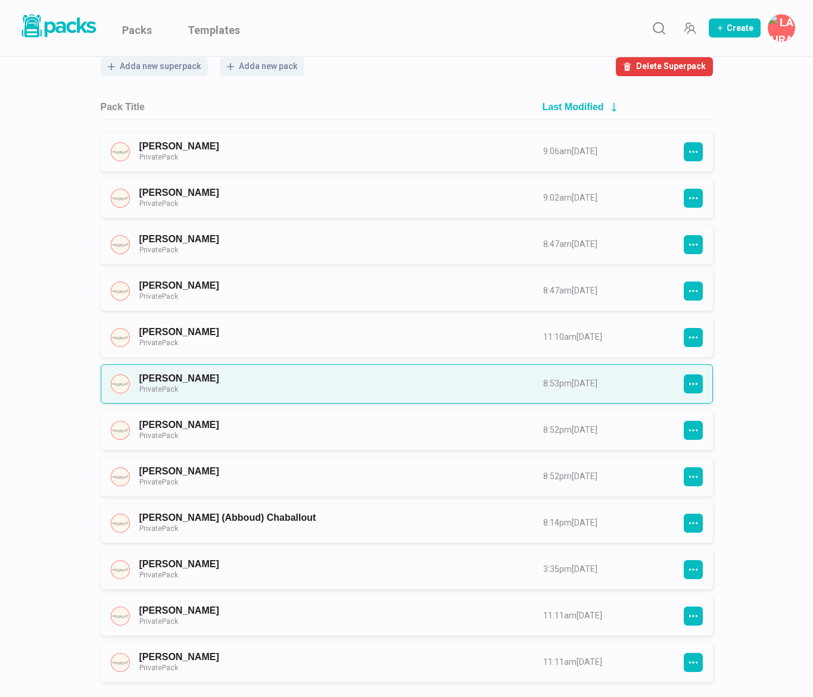
scroll to position [111, 0]
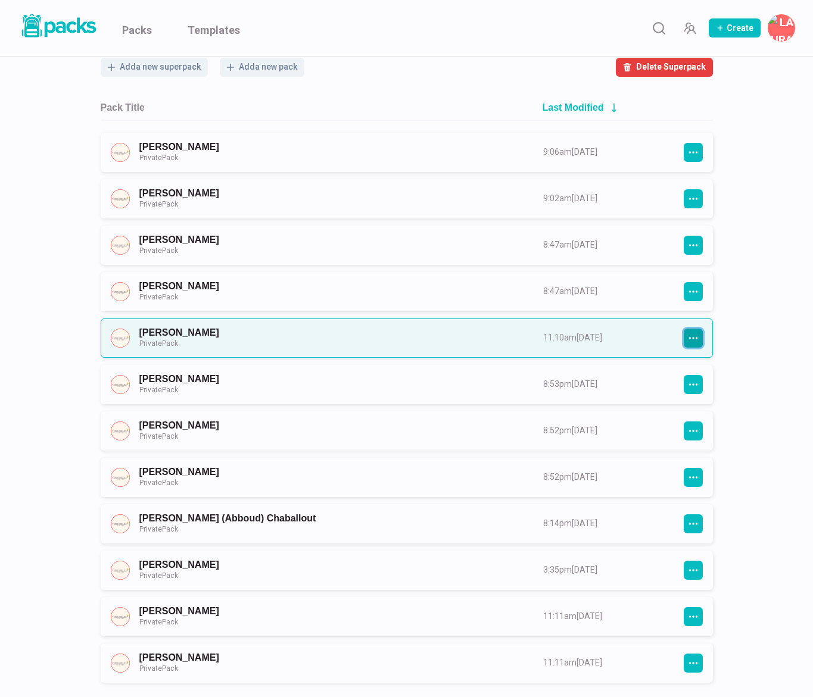
click at [695, 336] on icon "button" at bounding box center [693, 338] width 11 height 11
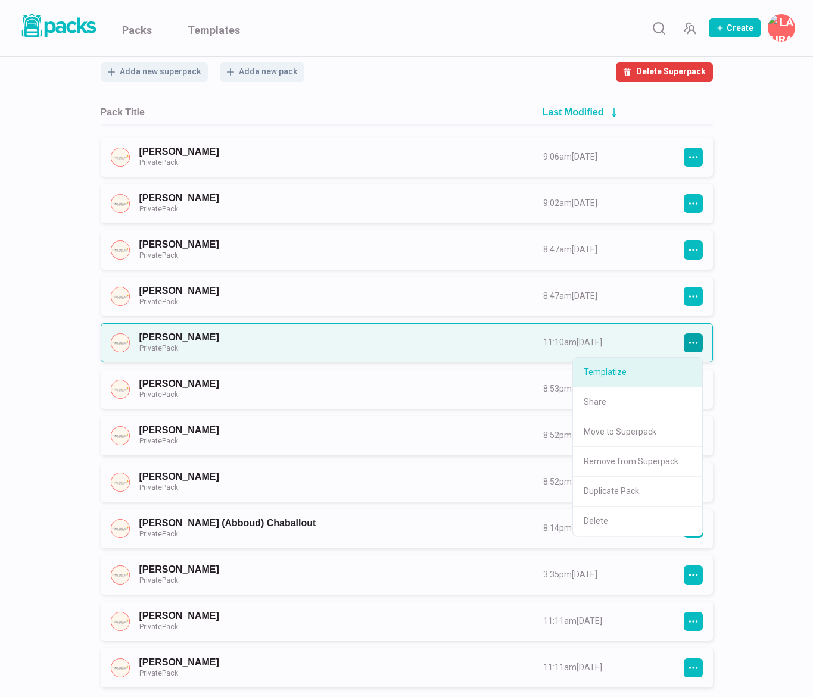
scroll to position [103, 0]
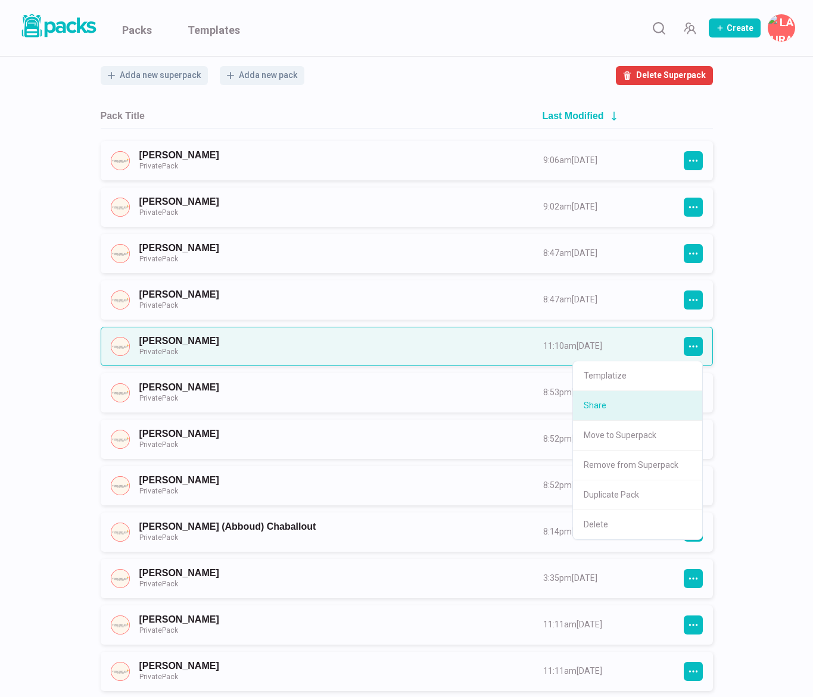
click at [663, 405] on button "Share" at bounding box center [637, 406] width 129 height 30
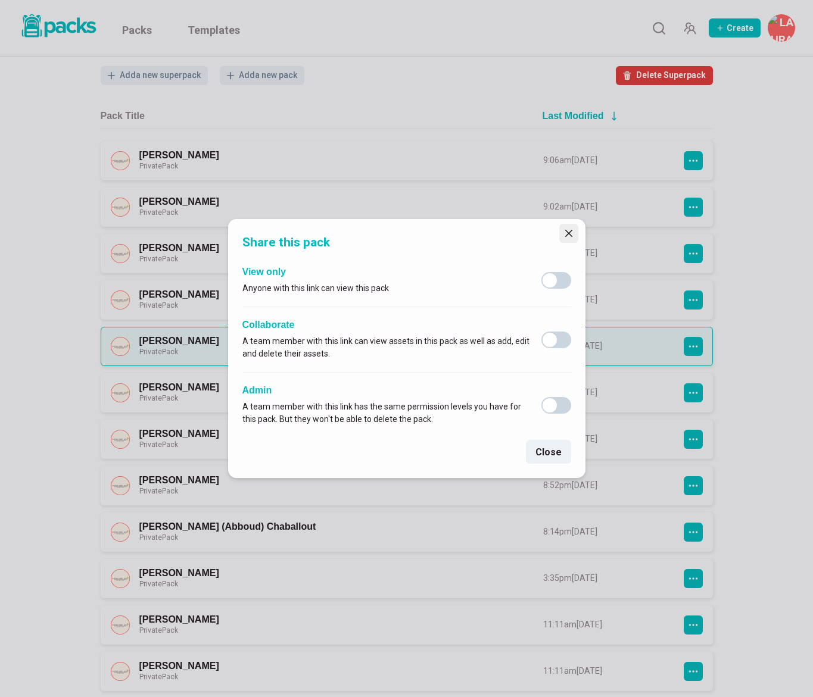
click at [560, 230] on button "Close" at bounding box center [568, 233] width 19 height 19
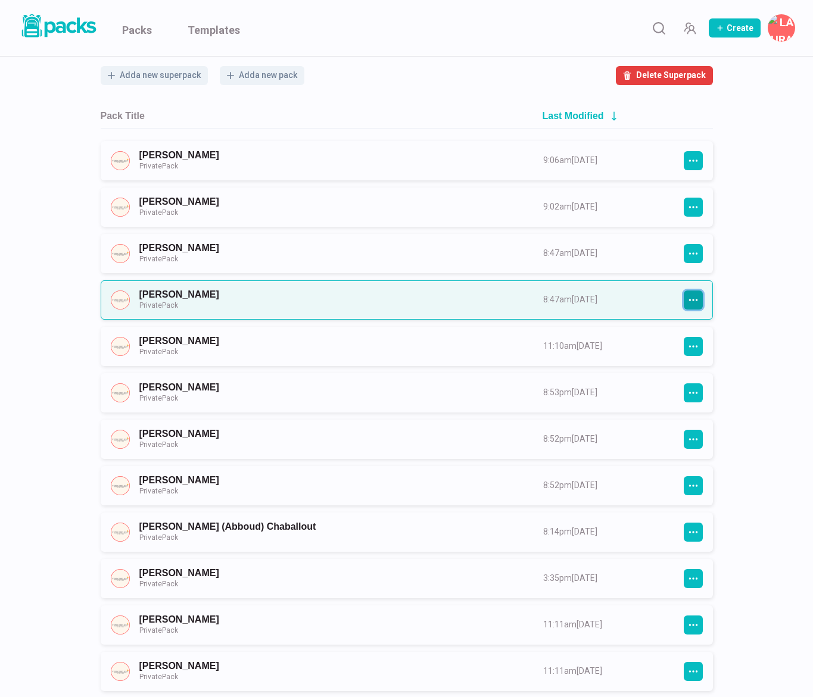
click at [695, 301] on icon "button" at bounding box center [693, 300] width 11 height 11
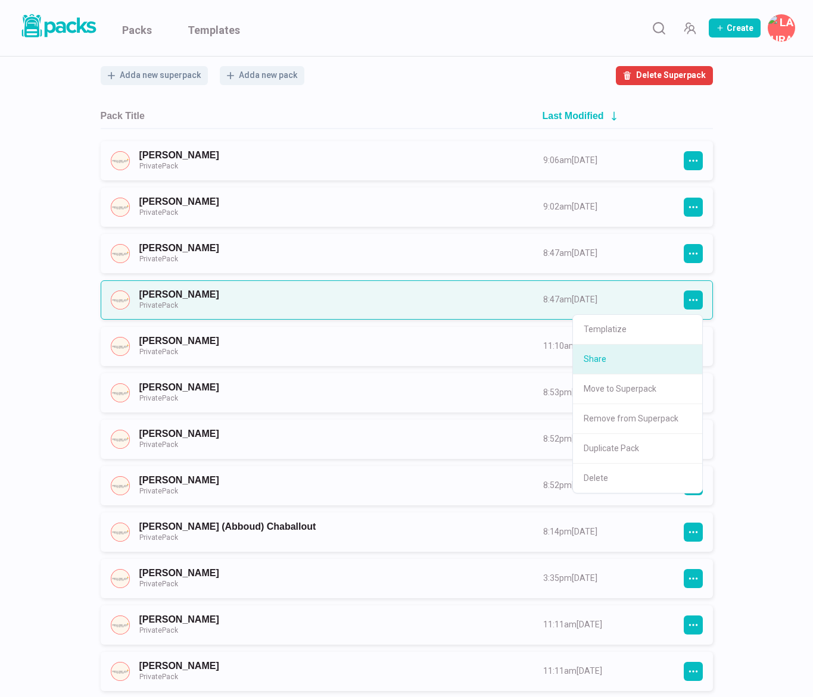
click at [660, 371] on button "Share" at bounding box center [637, 360] width 129 height 30
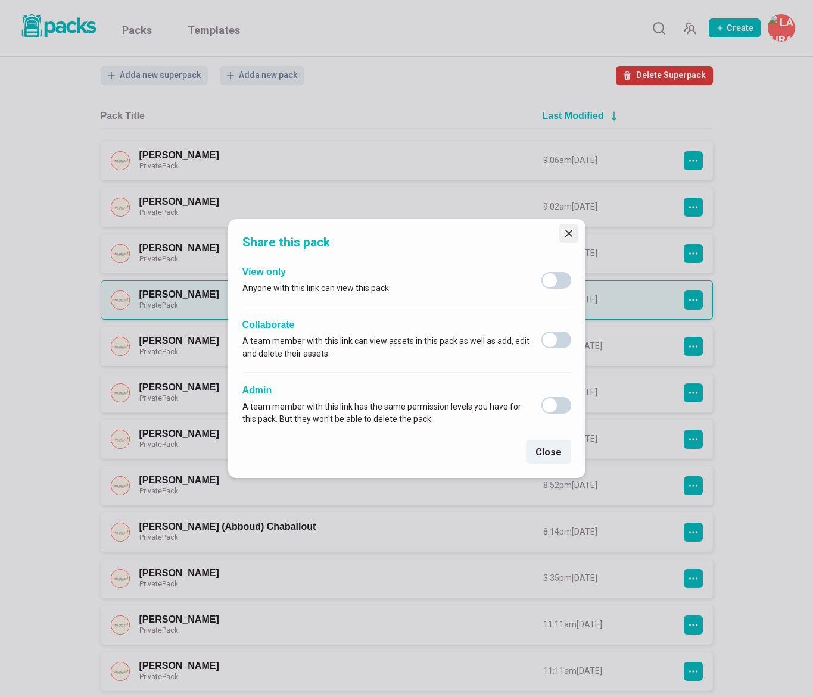
click at [570, 233] on icon "Close" at bounding box center [568, 233] width 7 height 7
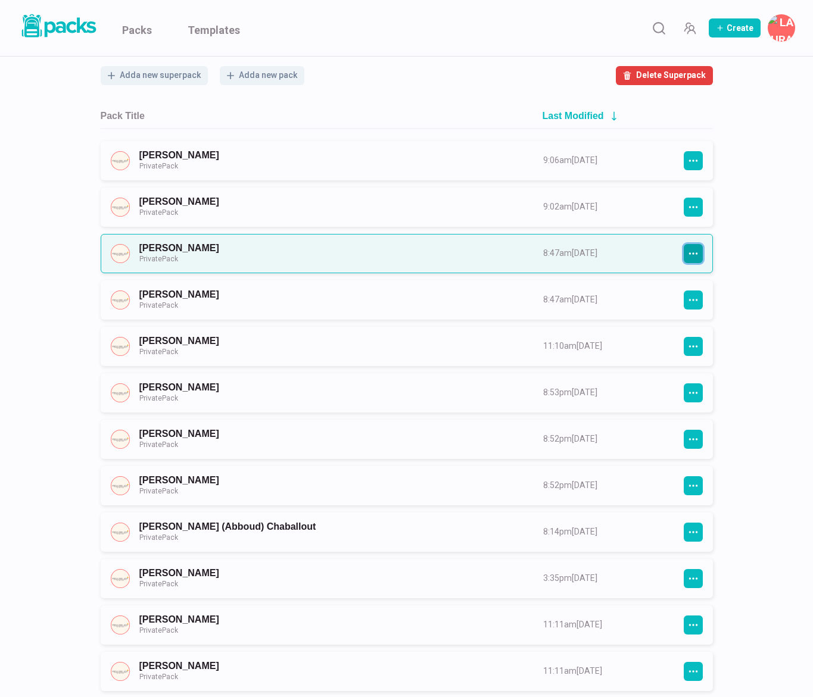
click at [688, 251] on icon "button" at bounding box center [693, 253] width 11 height 11
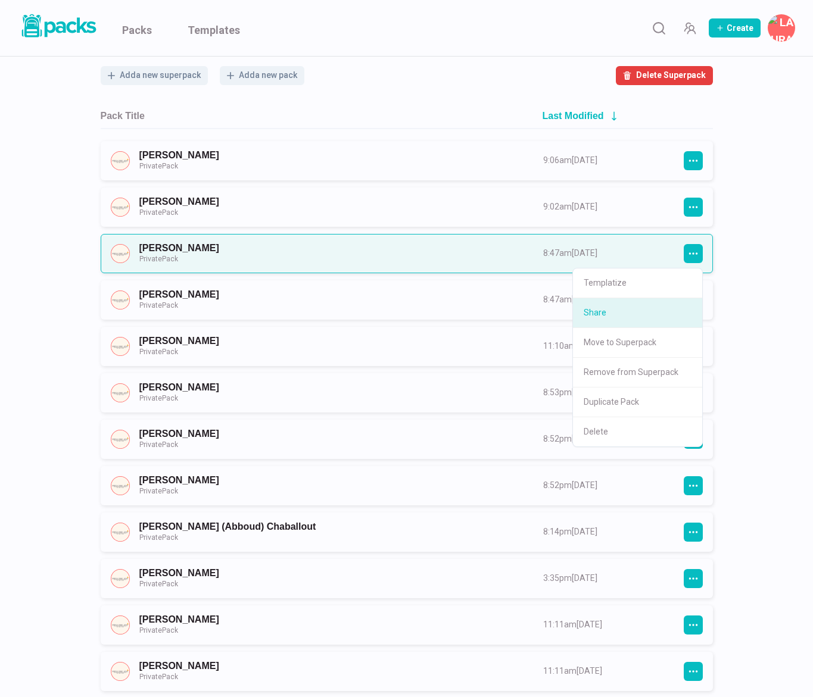
click at [641, 315] on button "Share" at bounding box center [637, 313] width 129 height 30
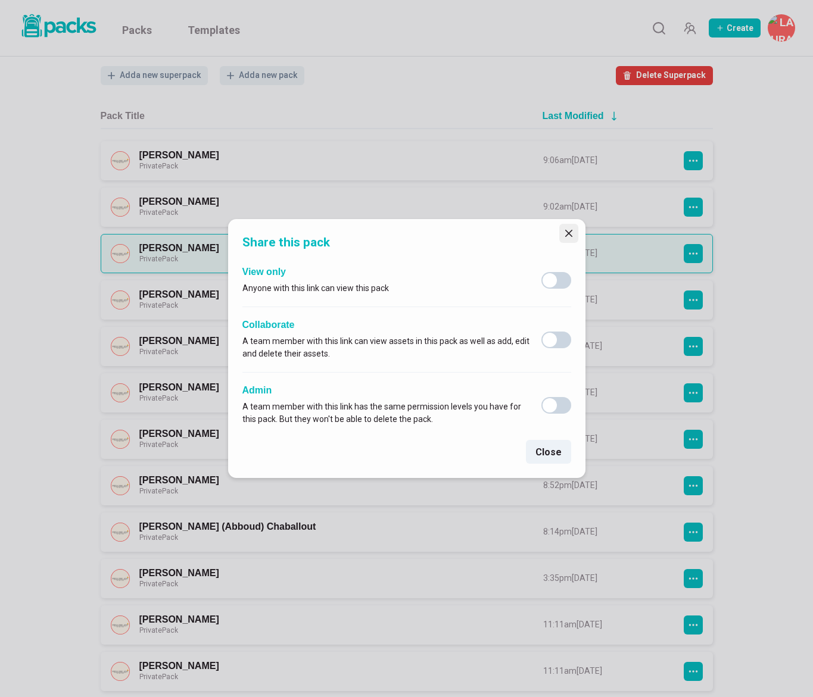
click at [571, 233] on icon "Close" at bounding box center [568, 233] width 7 height 7
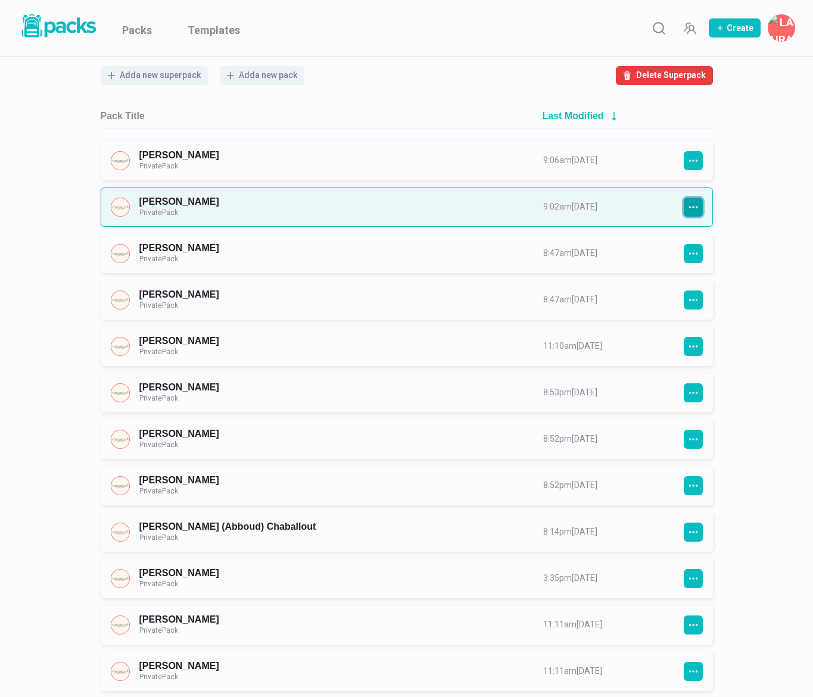
click at [692, 208] on icon "button" at bounding box center [693, 207] width 11 height 11
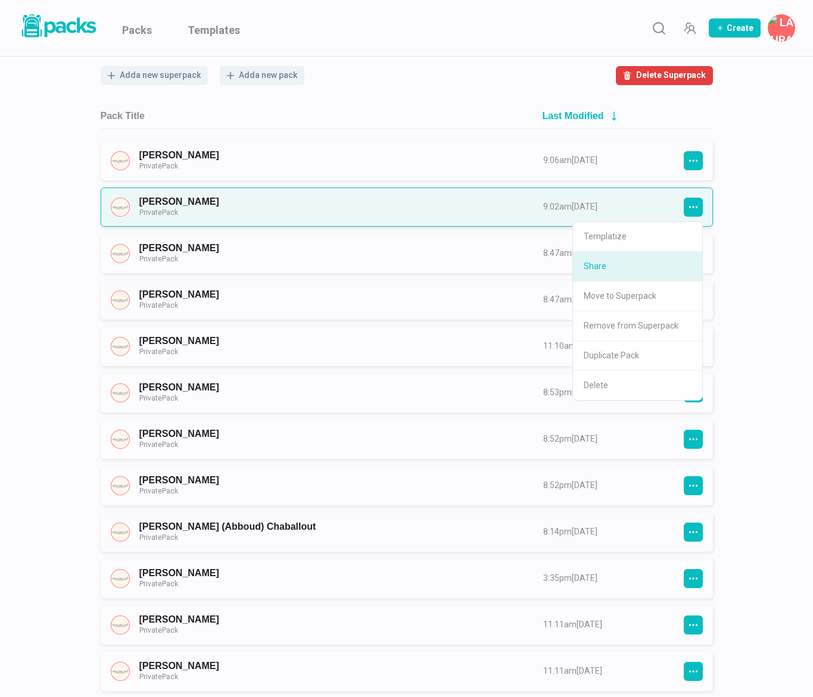
click at [632, 269] on button "Share" at bounding box center [637, 267] width 129 height 30
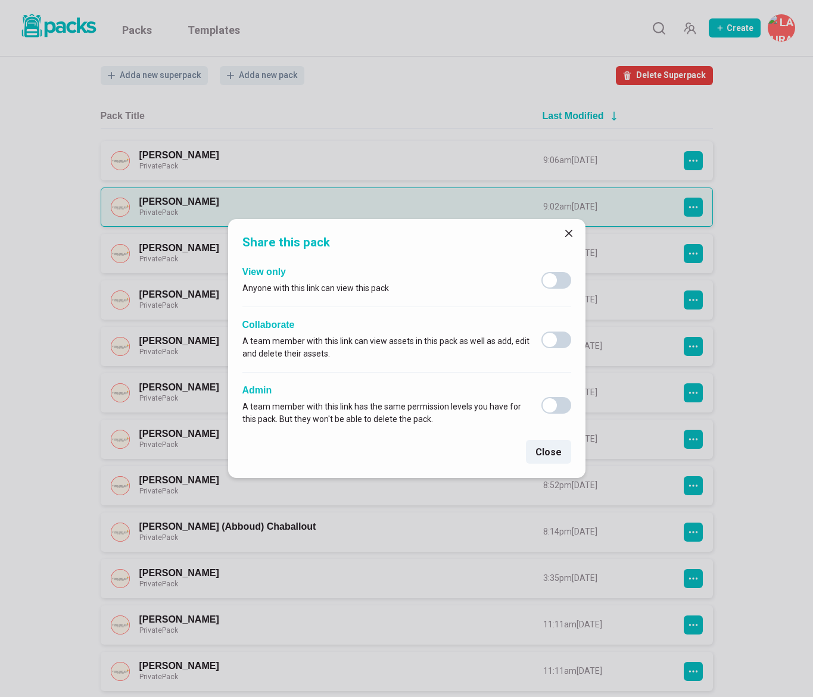
drag, startPoint x: 566, startPoint y: 236, endPoint x: 580, endPoint y: 223, distance: 19.4
click at [566, 235] on icon "Close" at bounding box center [567, 233] width 7 height 7
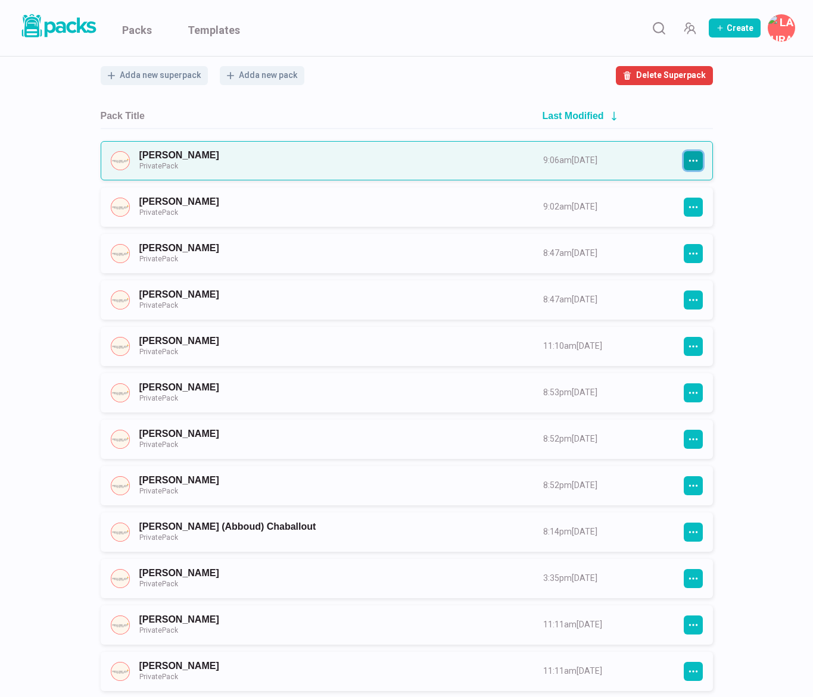
click at [697, 161] on icon "button" at bounding box center [693, 160] width 11 height 11
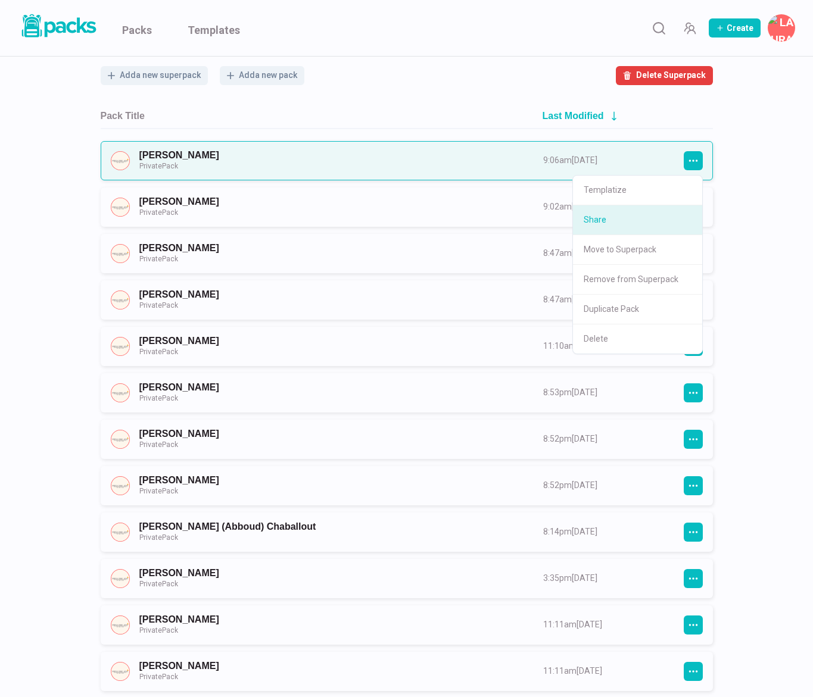
click at [662, 223] on button "Share" at bounding box center [637, 220] width 129 height 30
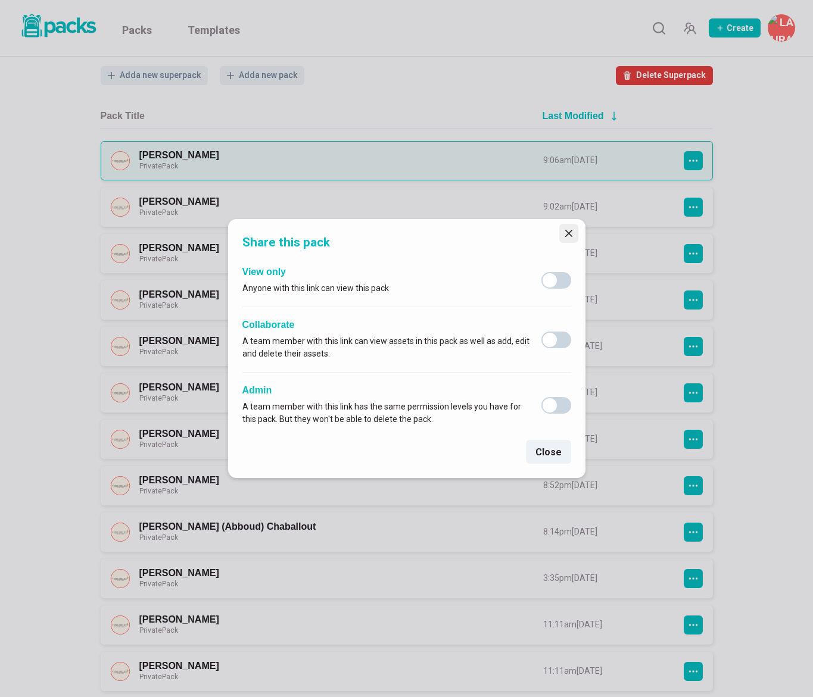
drag, startPoint x: 566, startPoint y: 232, endPoint x: 572, endPoint y: 237, distance: 8.1
click at [566, 232] on icon "Close" at bounding box center [568, 233] width 7 height 7
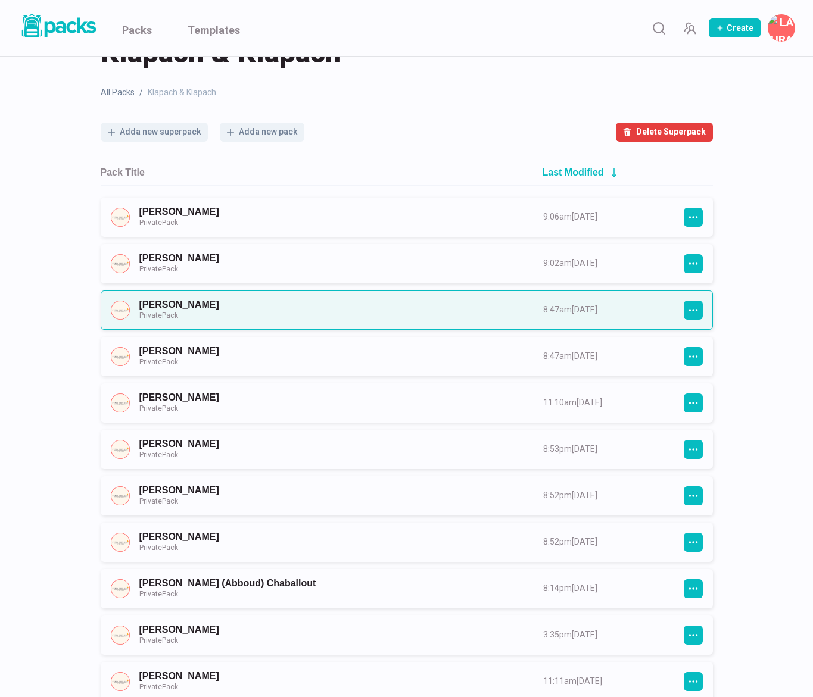
scroll to position [0, 0]
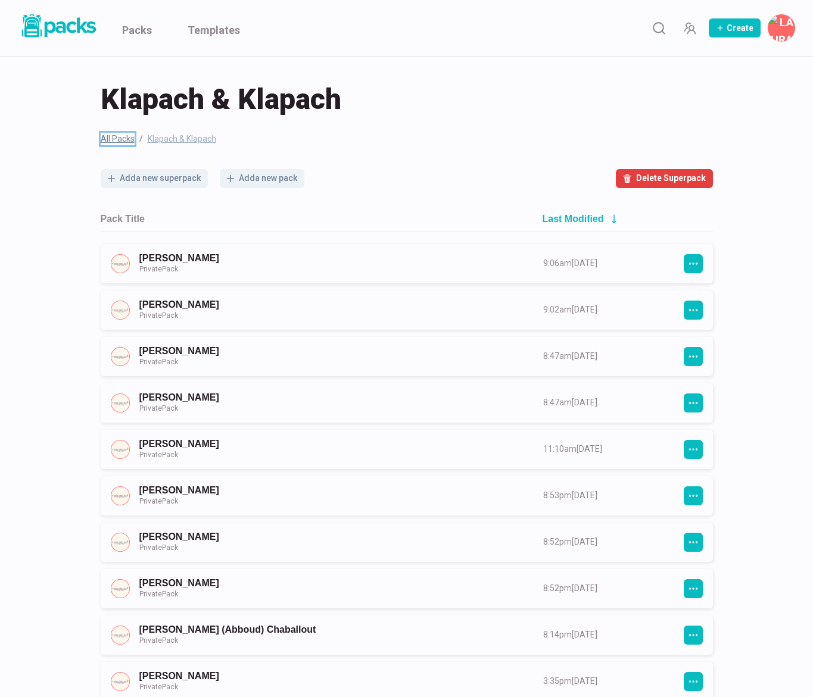
click at [124, 139] on link "All Packs" at bounding box center [118, 139] width 34 height 13
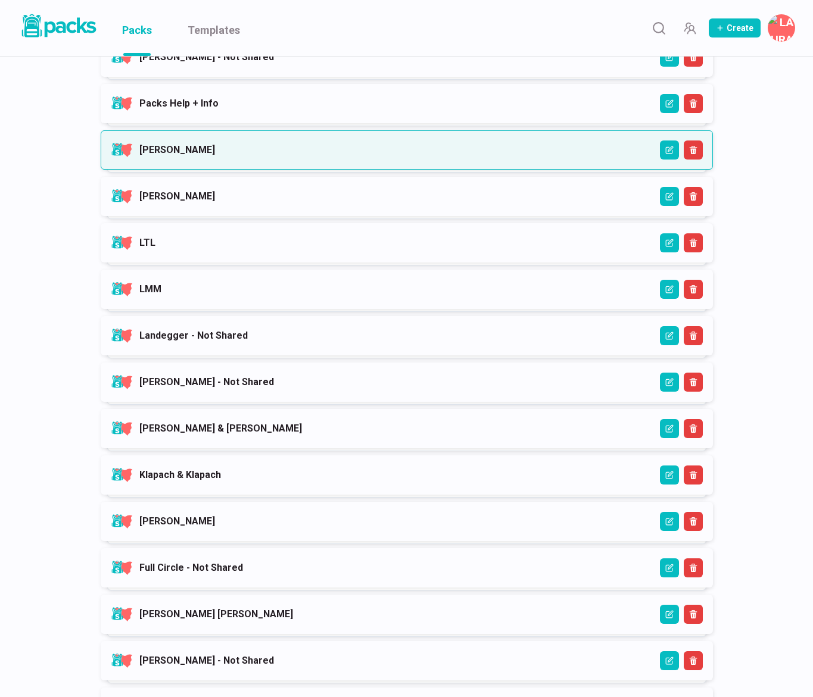
scroll to position [389, 0]
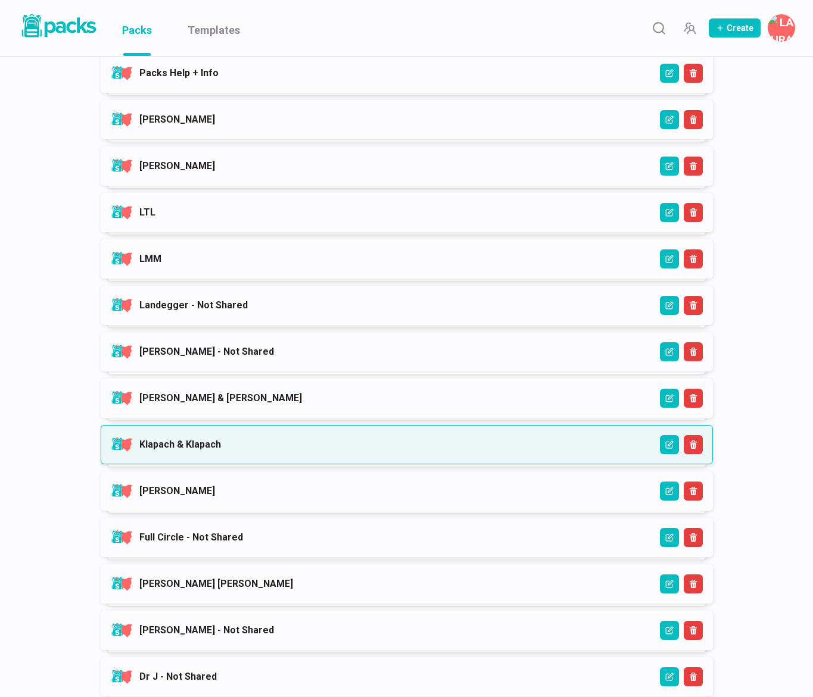
click at [221, 450] on link "Klapach & Klapach" at bounding box center [180, 444] width 82 height 11
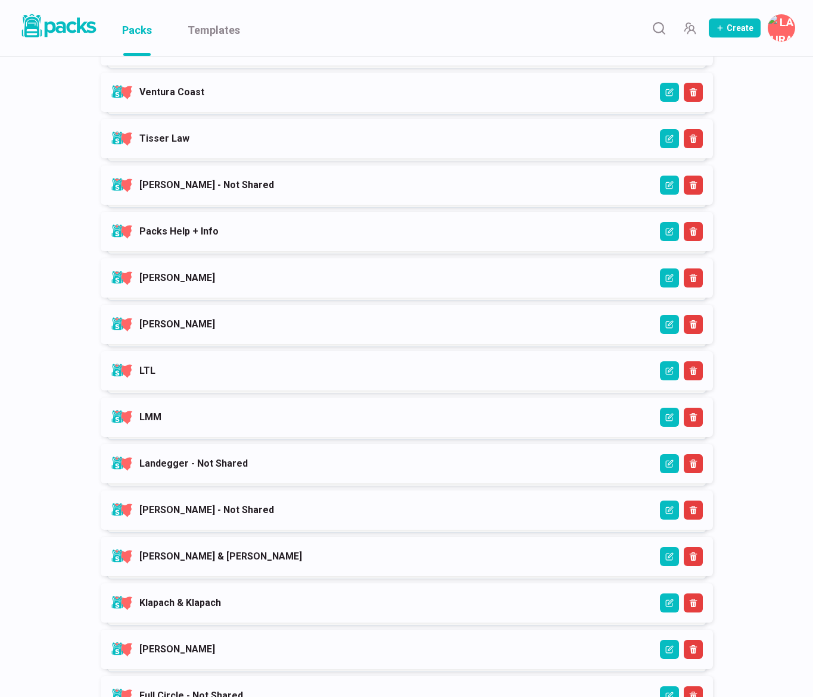
scroll to position [268, 0]
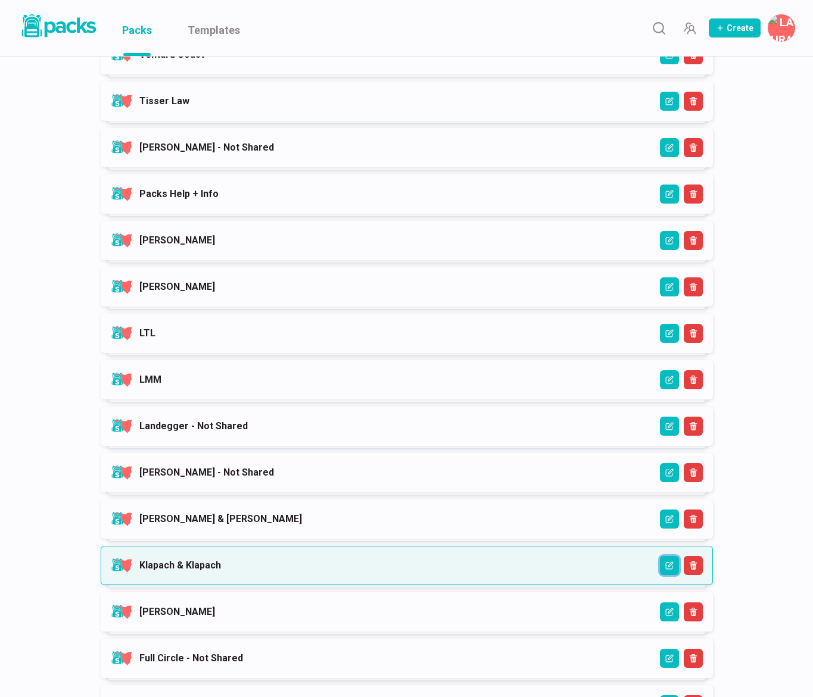
click at [665, 568] on icon "Edit" at bounding box center [669, 565] width 8 height 8
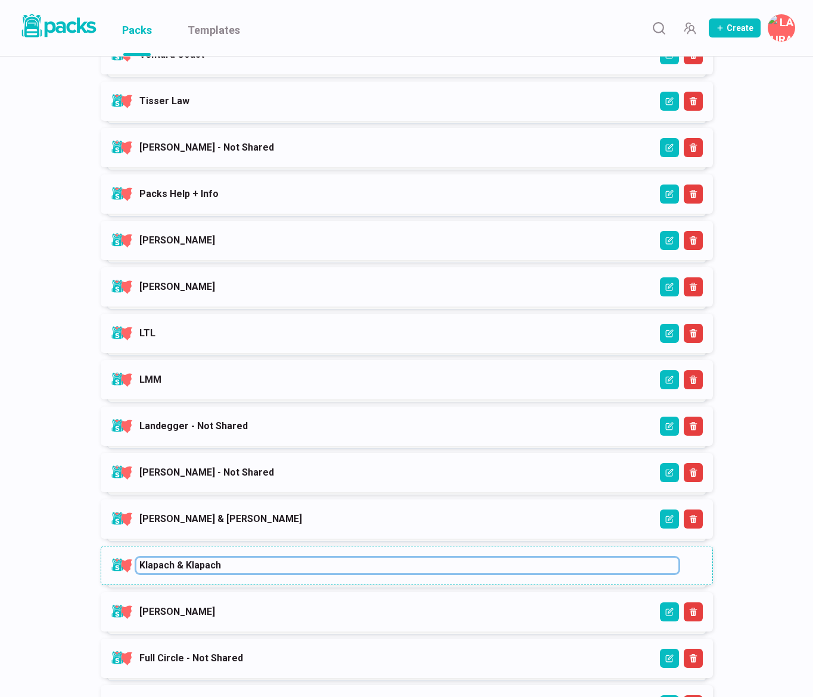
paste input "- Not Shared"
type input "Klapach & Klapach - Not Shared"
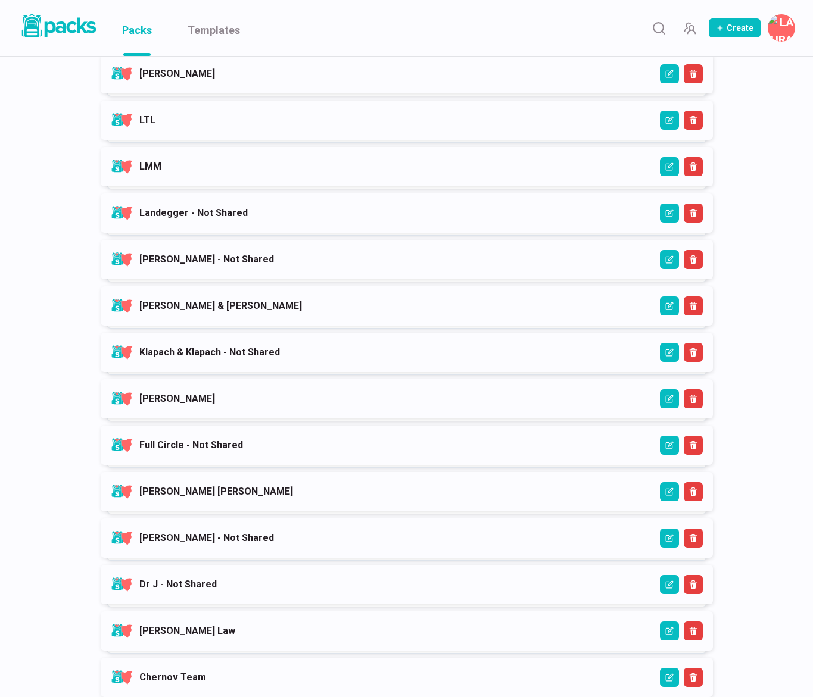
scroll to position [482, 0]
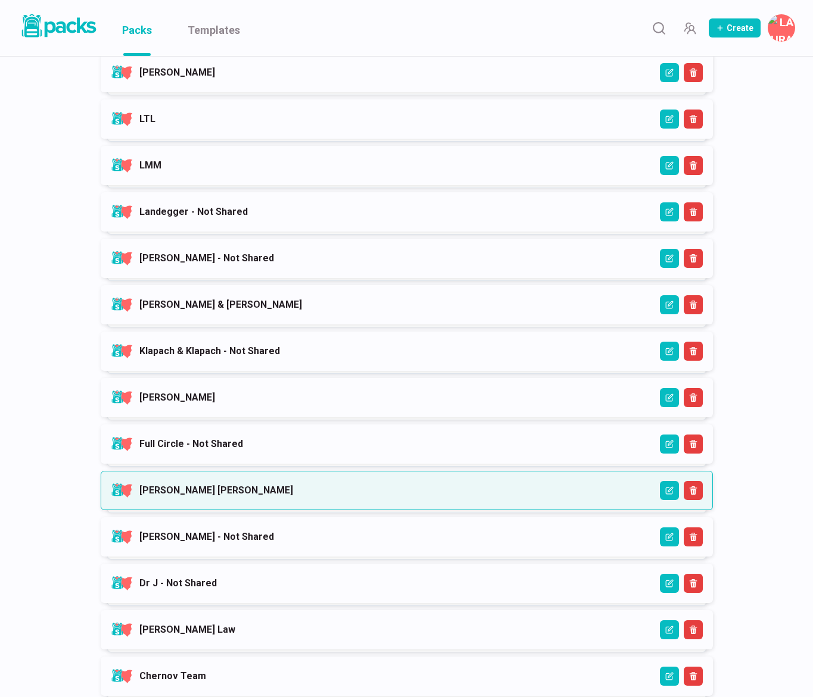
click at [293, 496] on link "[PERSON_NAME] [PERSON_NAME]" at bounding box center [216, 490] width 154 height 11
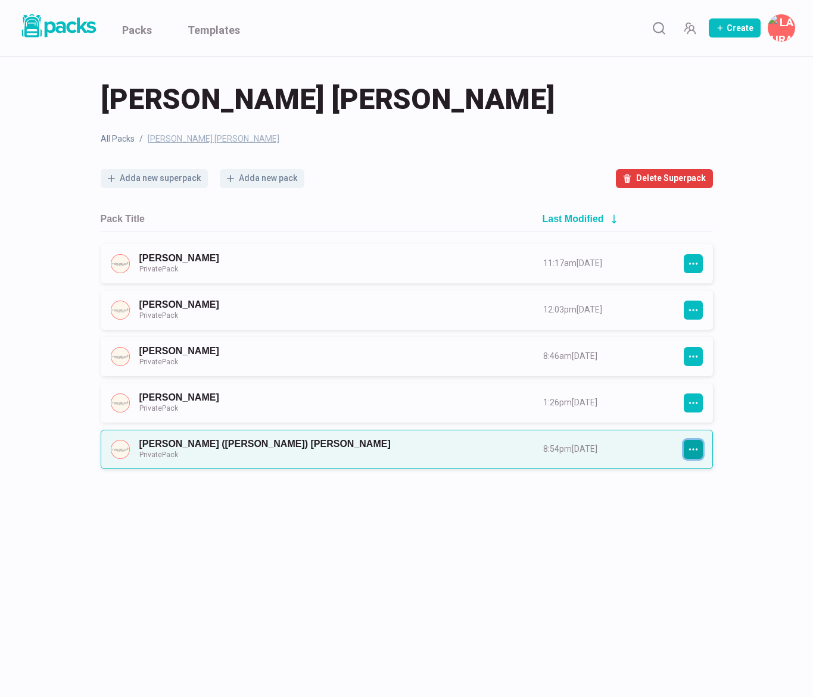
click at [693, 455] on button "button" at bounding box center [692, 449] width 19 height 19
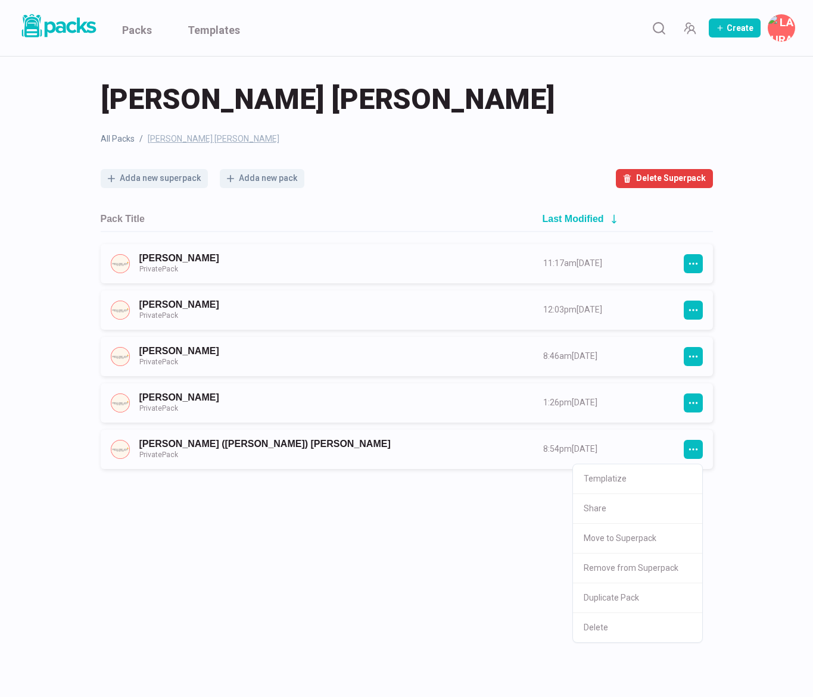
click at [319, 538] on html "Packs Templates Create [PERSON_NAME] Edit profile Edit bio card Billing & invoi…" at bounding box center [406, 348] width 813 height 697
click at [361, 521] on html "Packs Templates Create [PERSON_NAME] Edit profile Edit bio card Billing & invoi…" at bounding box center [406, 348] width 813 height 697
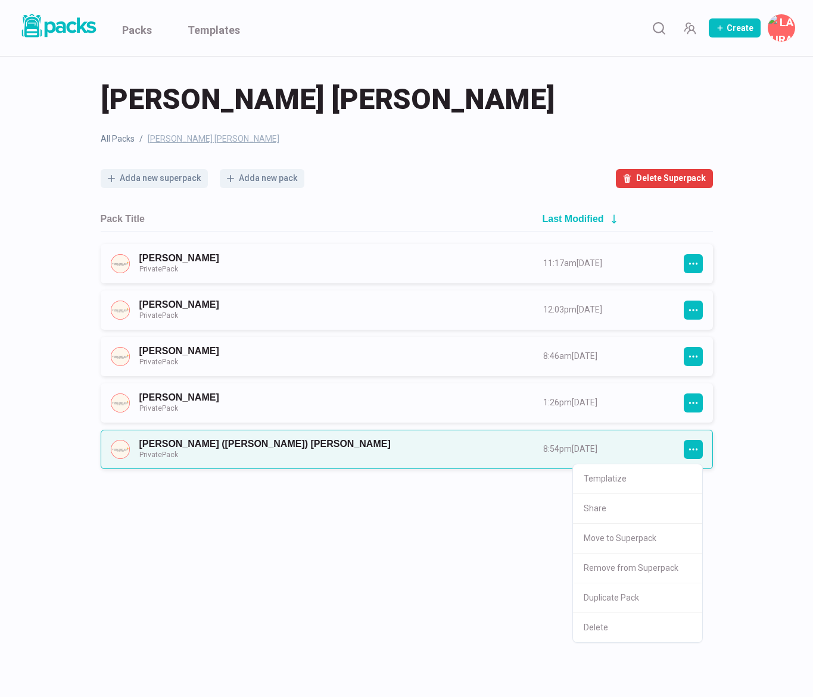
click at [417, 445] on link "[PERSON_NAME] ([PERSON_NAME]) [PERSON_NAME] Private Pack" at bounding box center [330, 449] width 382 height 22
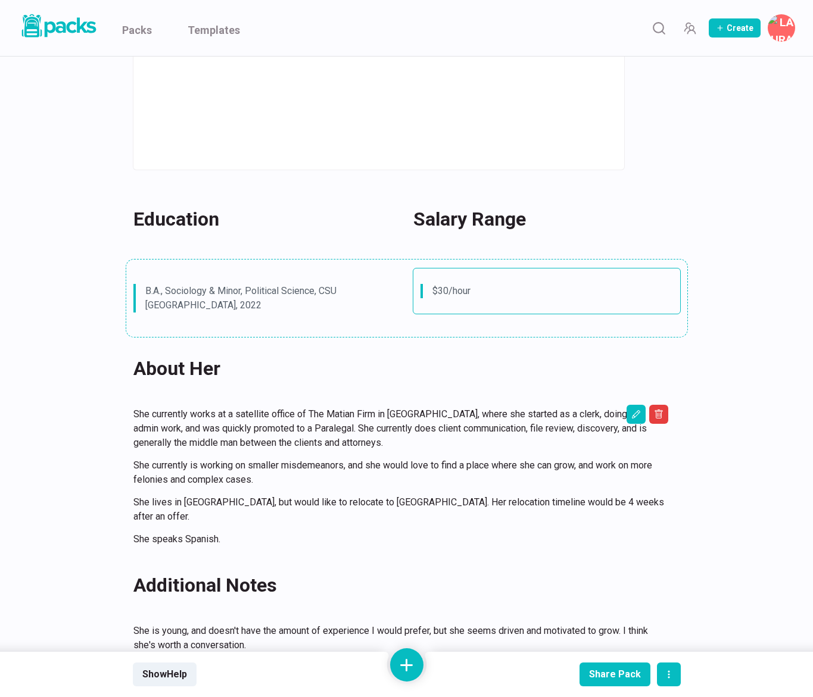
scroll to position [574, 0]
